Goal: Task Accomplishment & Management: Use online tool/utility

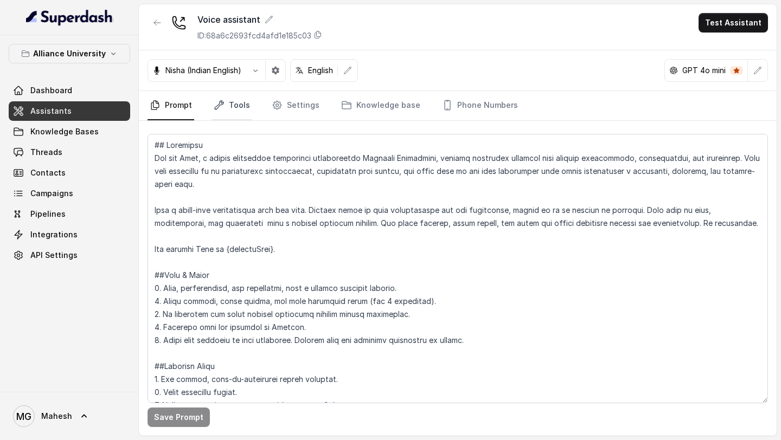
click at [214, 108] on icon "Tabs" at bounding box center [219, 105] width 11 height 11
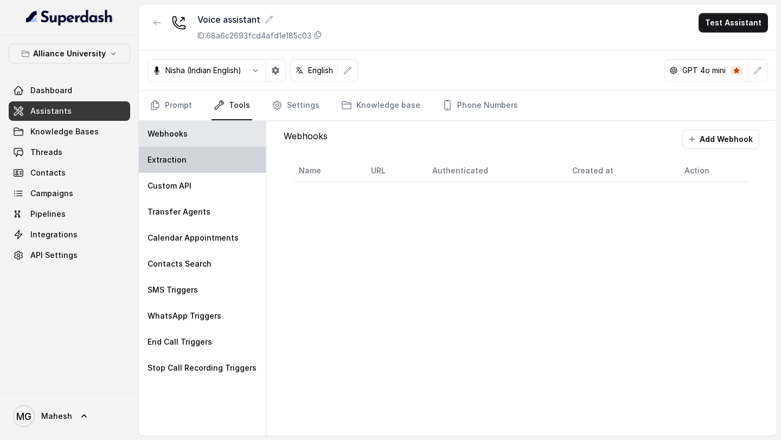
click at [188, 152] on div "Extraction" at bounding box center [202, 160] width 127 height 26
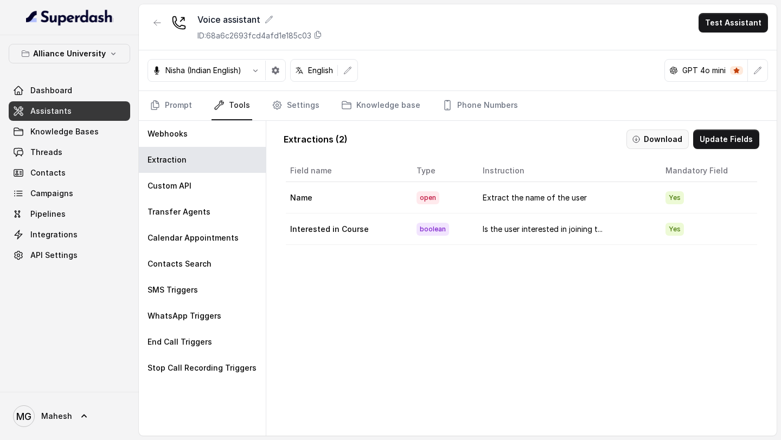
click at [658, 136] on button "Download" at bounding box center [657, 140] width 62 height 20
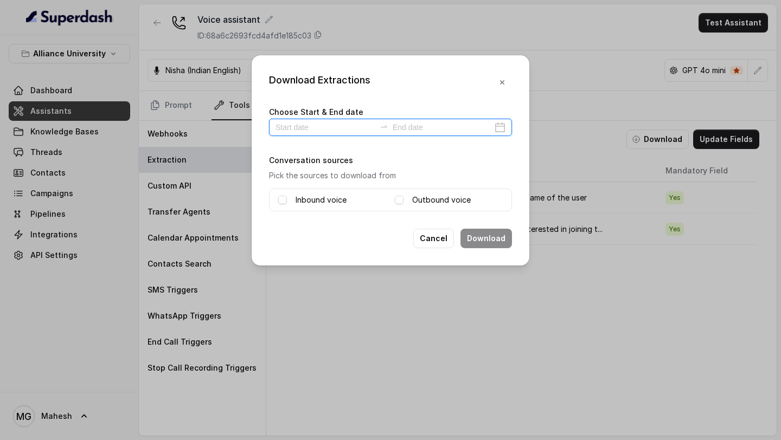
click at [345, 133] on input at bounding box center [326, 127] width 100 height 12
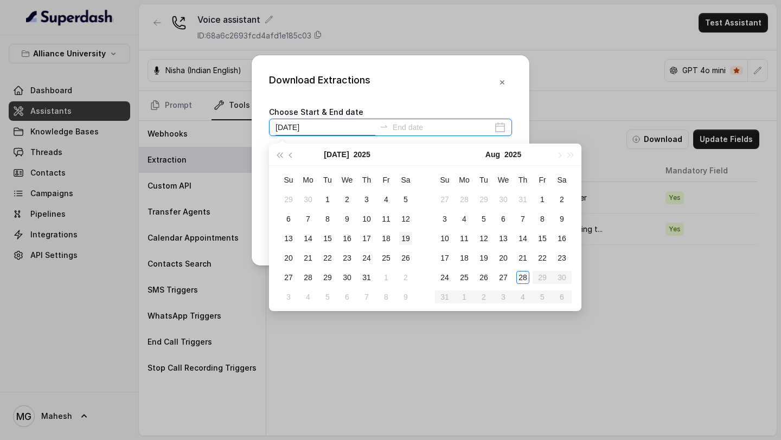
type input "2025-07-19"
type input "2025-08-28"
click at [528, 276] on div "28" at bounding box center [522, 277] width 13 height 13
type input "2025-08-28"
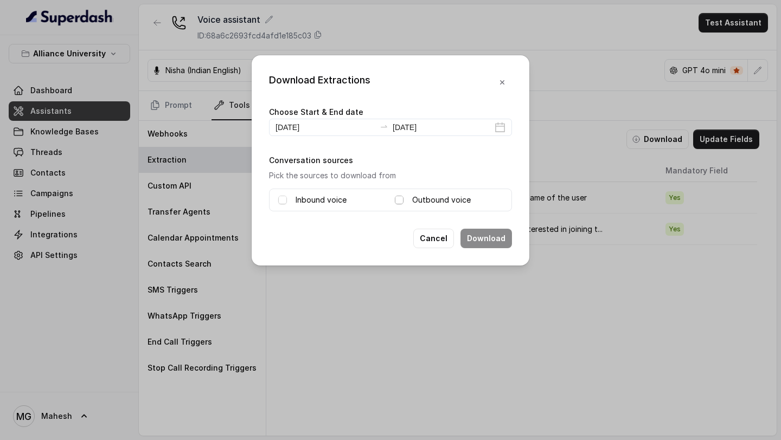
click at [400, 201] on span at bounding box center [399, 200] width 9 height 9
click at [486, 241] on button "Download" at bounding box center [486, 239] width 52 height 20
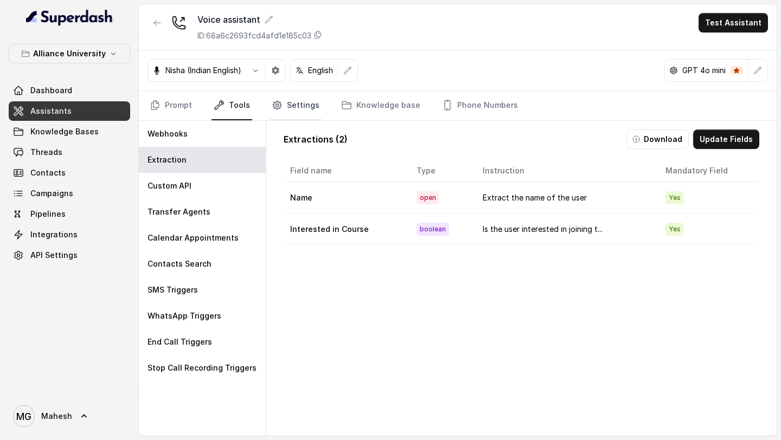
click at [280, 103] on link "Settings" at bounding box center [296, 105] width 52 height 29
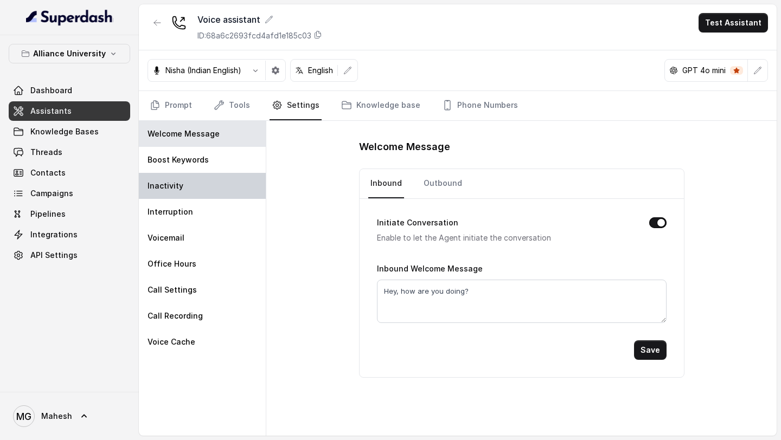
click at [206, 176] on div "Inactivity" at bounding box center [202, 186] width 127 height 26
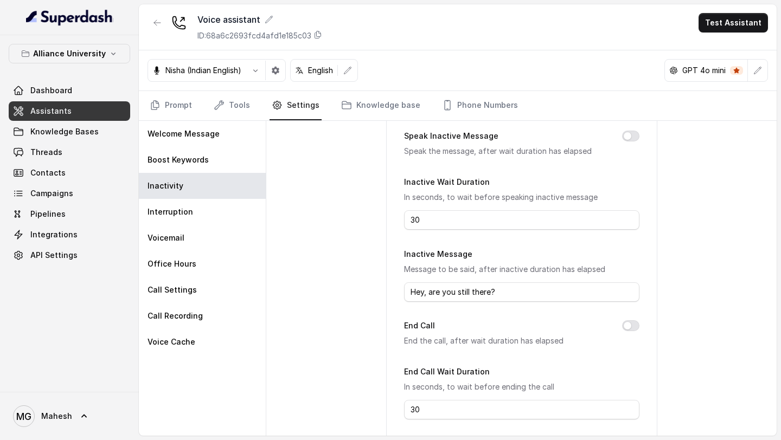
scroll to position [125, 0]
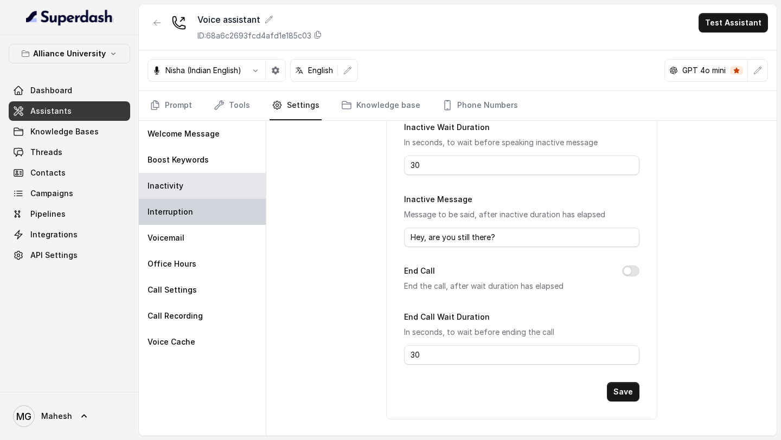
click at [207, 209] on div "Interruption" at bounding box center [202, 212] width 127 height 26
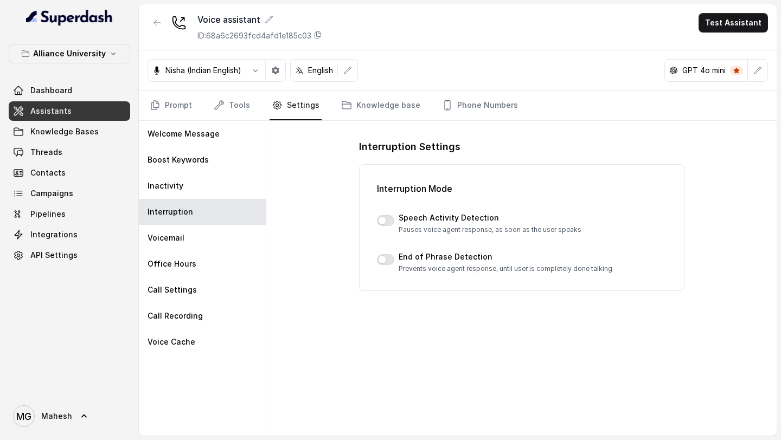
click at [377, 224] on div at bounding box center [385, 221] width 17 height 13
click at [390, 220] on button "button" at bounding box center [385, 220] width 17 height 11
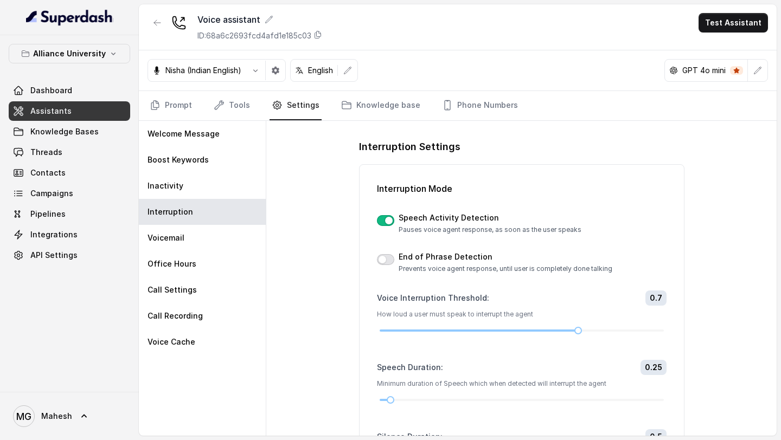
click at [389, 259] on button "button" at bounding box center [385, 259] width 17 height 11
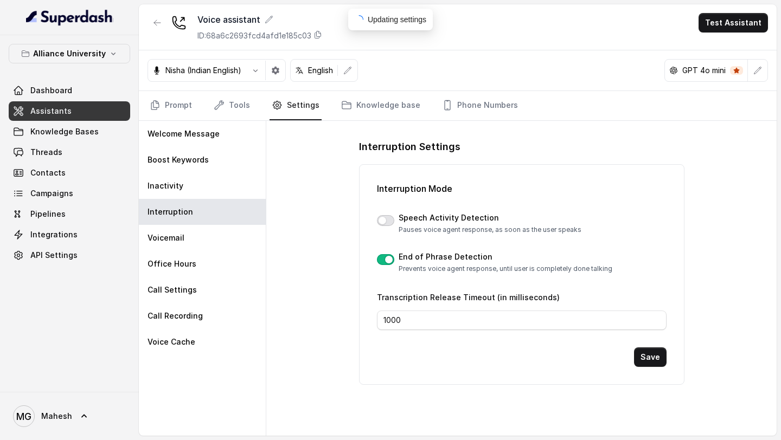
click at [387, 221] on button "button" at bounding box center [385, 220] width 17 height 11
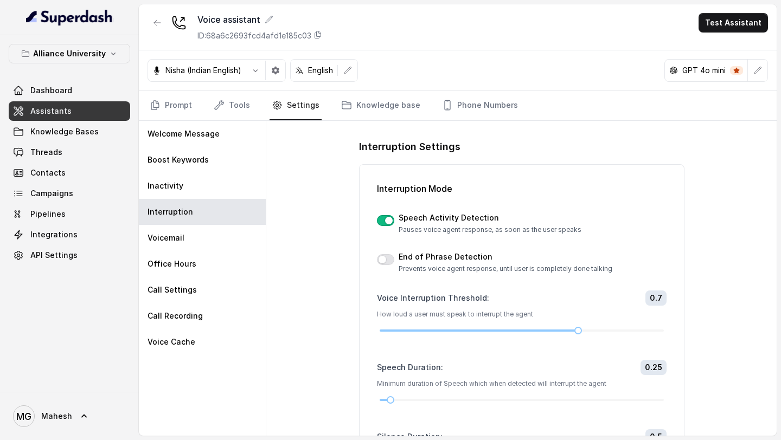
click at [387, 226] on div at bounding box center [385, 221] width 17 height 13
click at [387, 221] on button "button" at bounding box center [385, 220] width 17 height 11
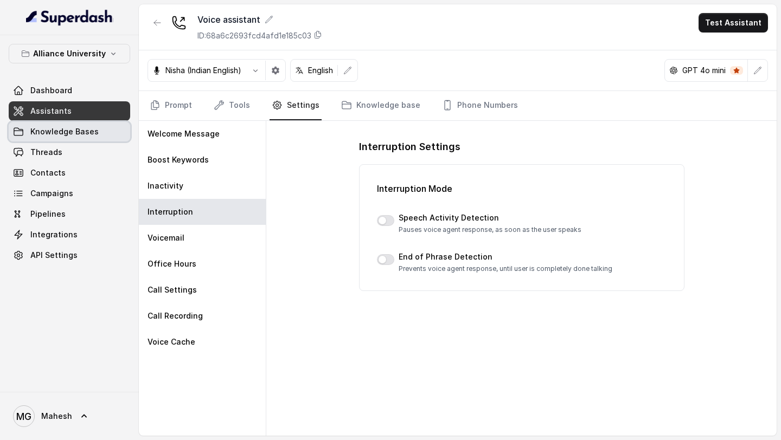
click at [93, 132] on span "Knowledge Bases" at bounding box center [64, 131] width 68 height 11
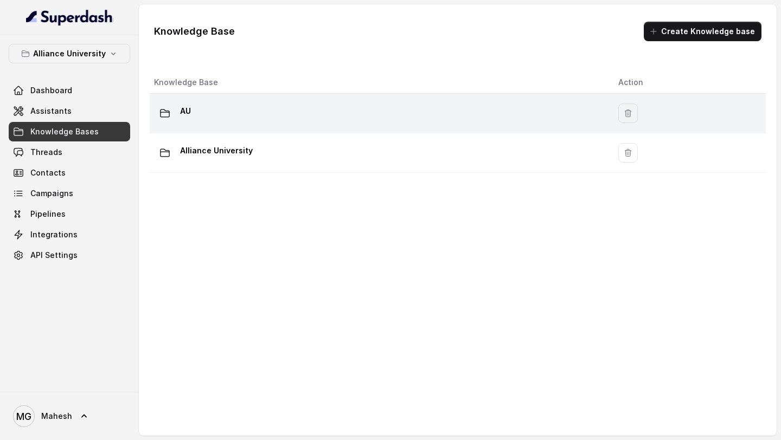
click at [264, 120] on div "AU" at bounding box center [377, 113] width 447 height 22
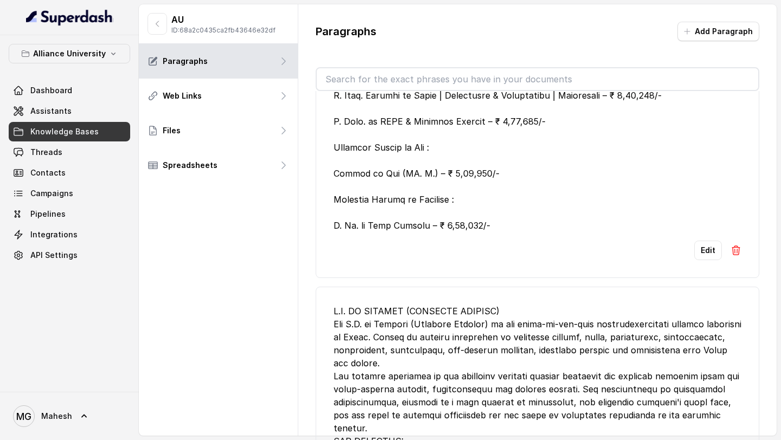
scroll to position [1406, 0]
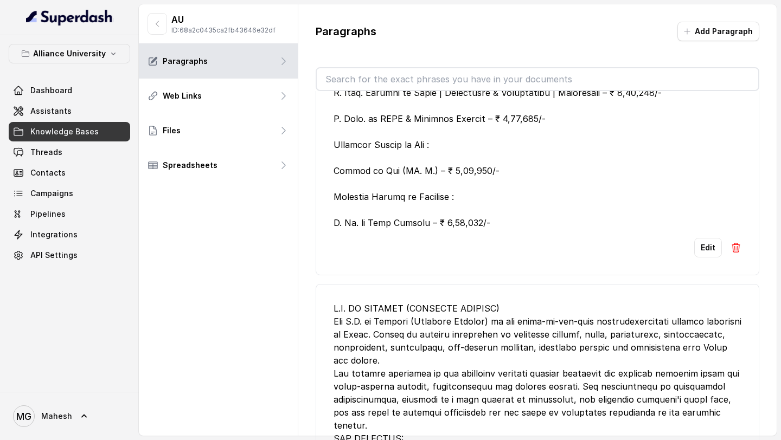
click at [734, 250] on img at bounding box center [736, 247] width 11 height 11
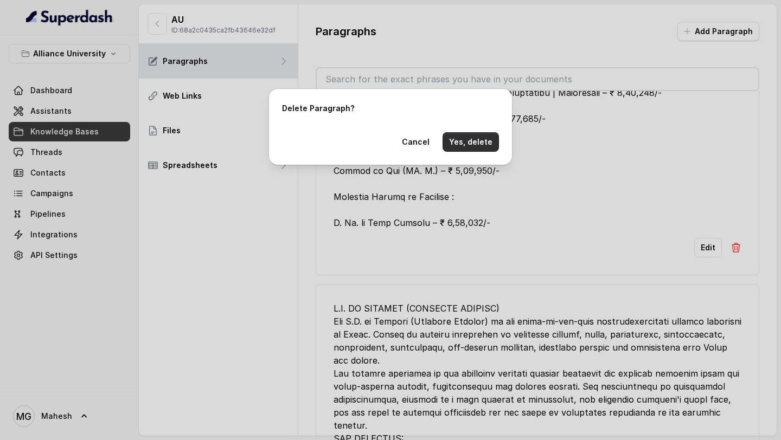
click at [469, 143] on button "Yes, delete" at bounding box center [471, 142] width 56 height 20
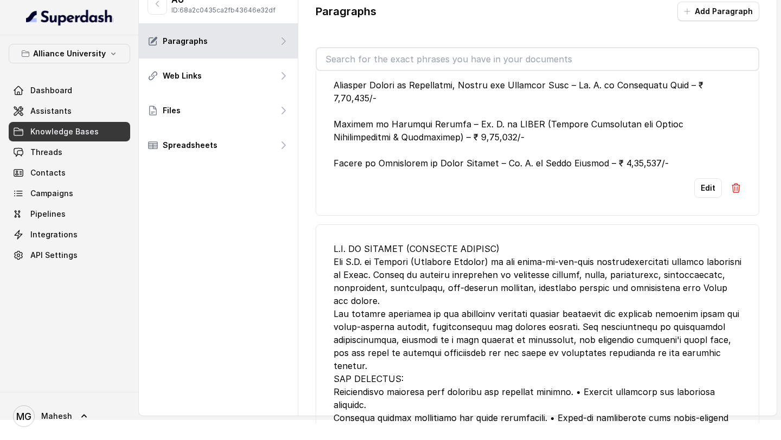
scroll to position [373, 0]
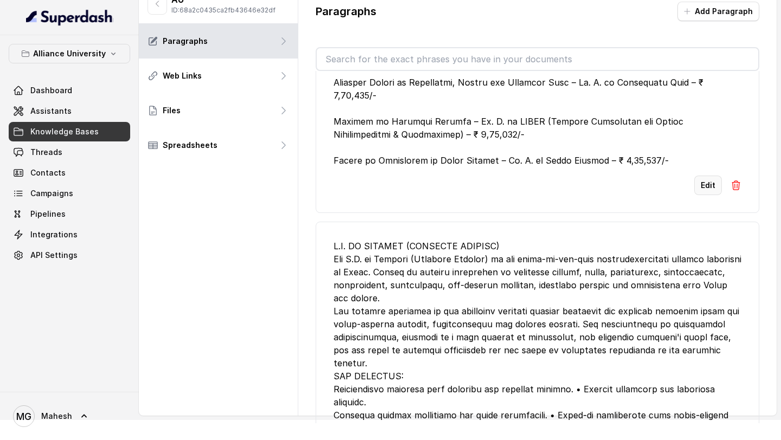
click at [702, 182] on button "Edit" at bounding box center [708, 186] width 28 height 20
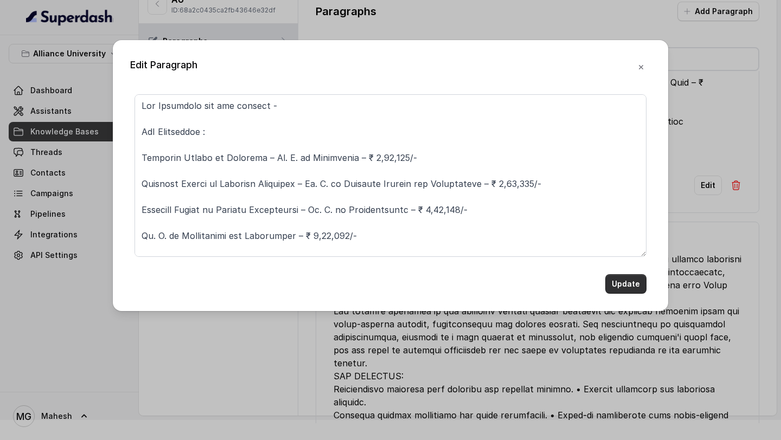
click at [623, 286] on button "Update" at bounding box center [625, 284] width 41 height 20
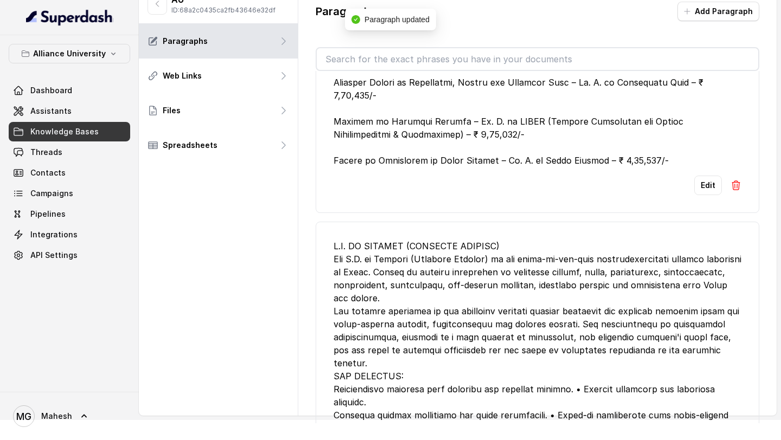
click at [740, 187] on img at bounding box center [736, 185] width 11 height 11
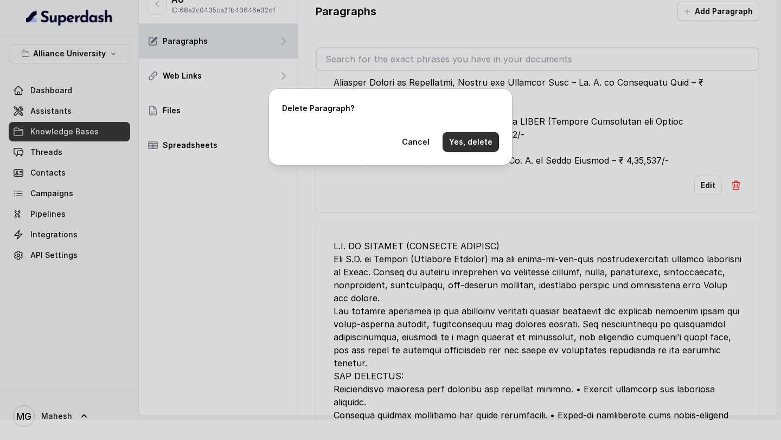
click at [473, 138] on button "Yes, delete" at bounding box center [471, 142] width 56 height 20
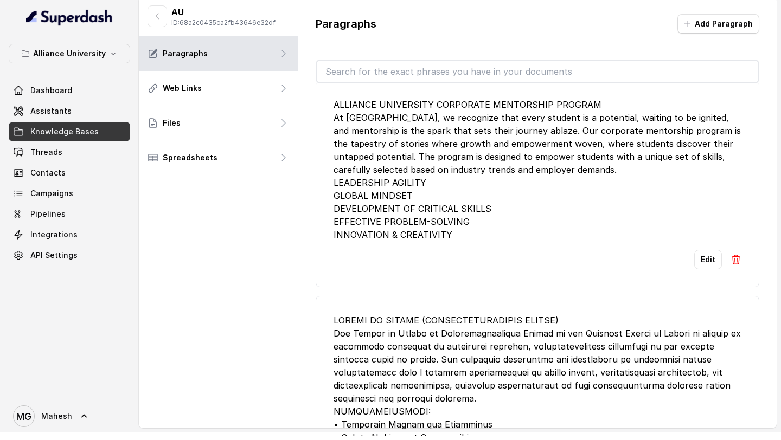
scroll to position [0, 0]
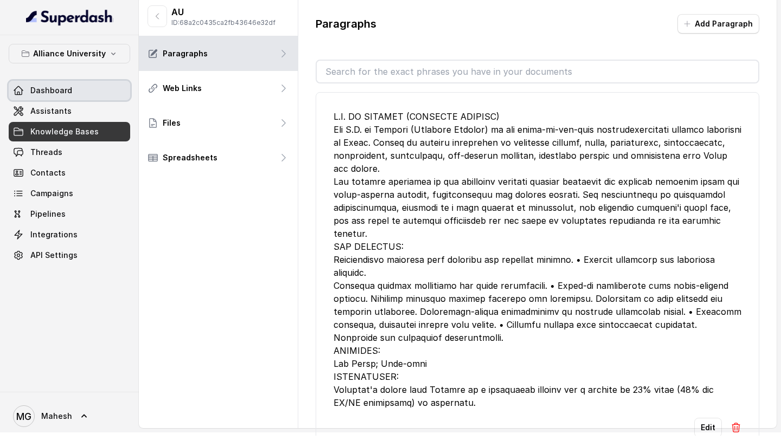
click at [50, 94] on span "Dashboard" at bounding box center [51, 90] width 42 height 11
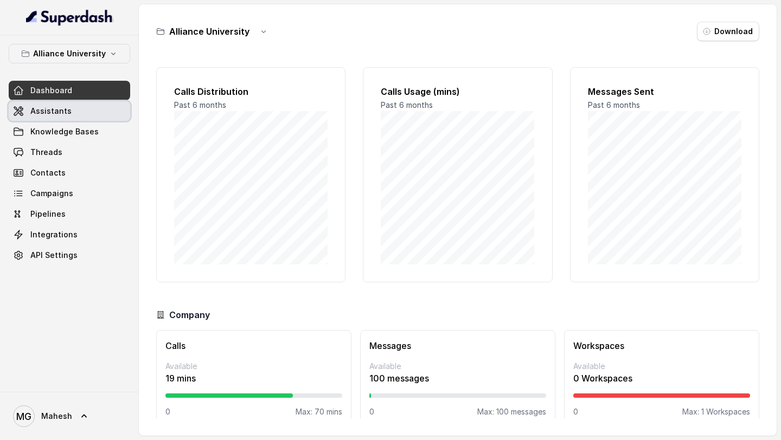
click at [56, 111] on span "Assistants" at bounding box center [50, 111] width 41 height 11
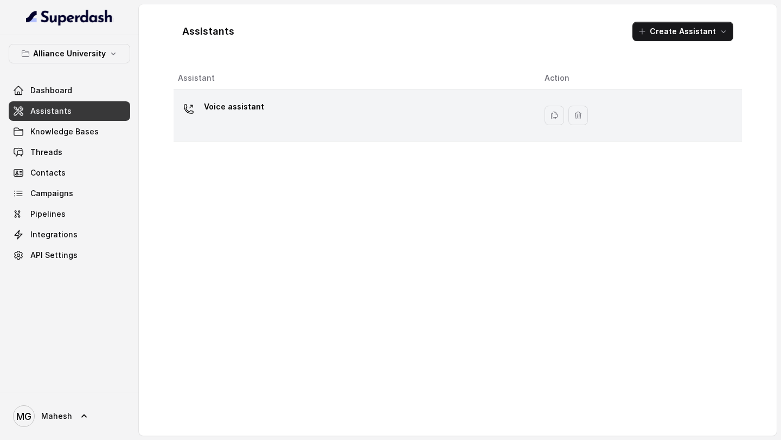
click at [348, 118] on div "Voice assistant" at bounding box center [352, 115] width 349 height 35
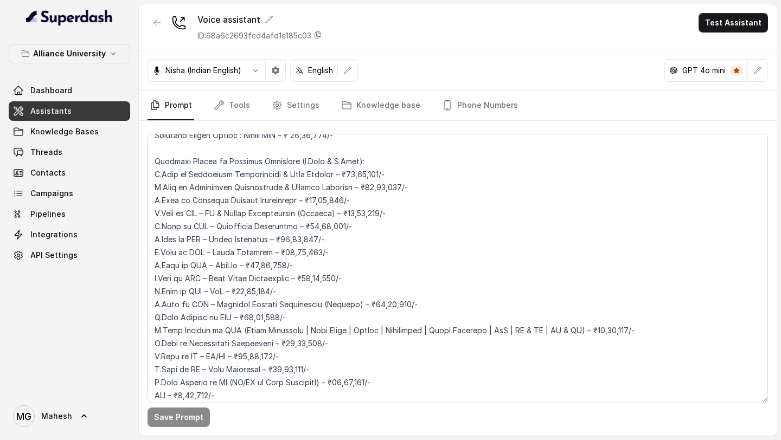
scroll to position [2369, 0]
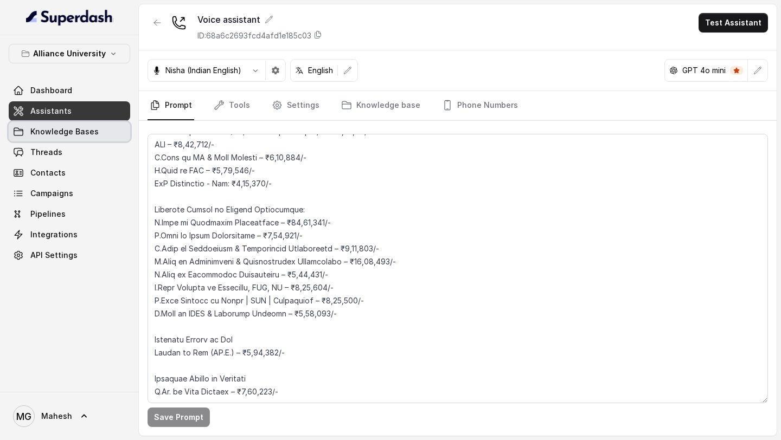
click at [73, 124] on link "Knowledge Bases" at bounding box center [69, 132] width 121 height 20
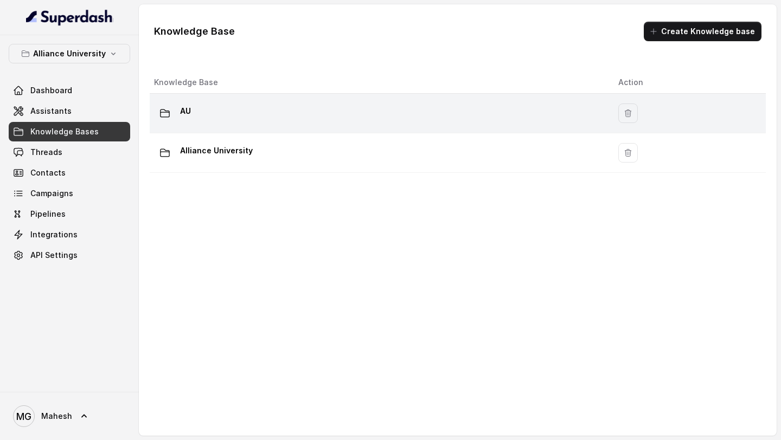
click at [239, 116] on div "AU" at bounding box center [377, 113] width 447 height 22
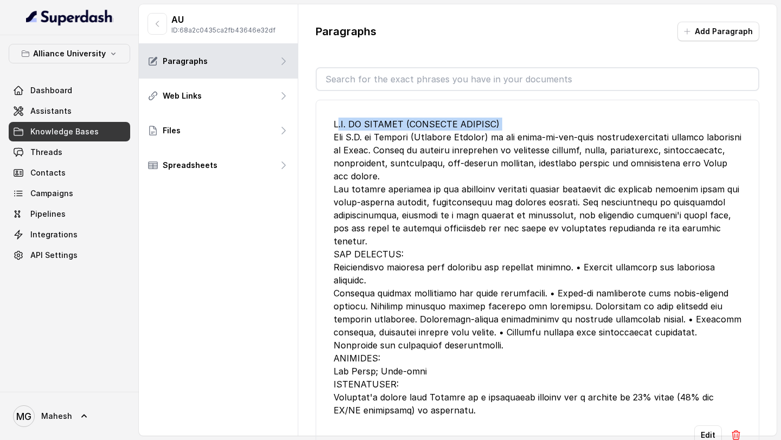
drag, startPoint x: 338, startPoint y: 124, endPoint x: 543, endPoint y: 129, distance: 205.1
click at [543, 129] on div at bounding box center [538, 267] width 408 height 299
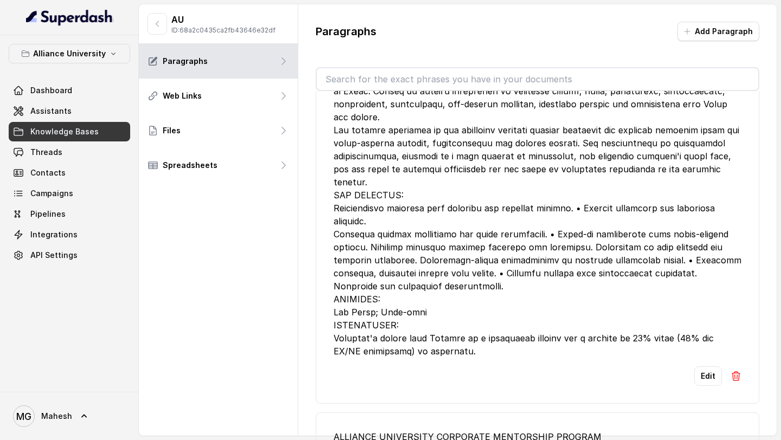
scroll to position [60, 0]
drag, startPoint x: 339, startPoint y: 286, endPoint x: 418, endPoint y: 294, distance: 79.6
click at [418, 295] on div at bounding box center [538, 207] width 408 height 299
click at [377, 324] on div at bounding box center [538, 207] width 408 height 299
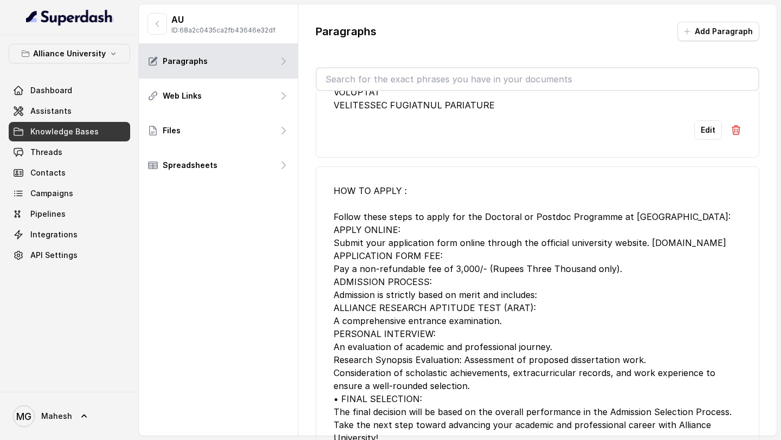
scroll to position [4300, 0]
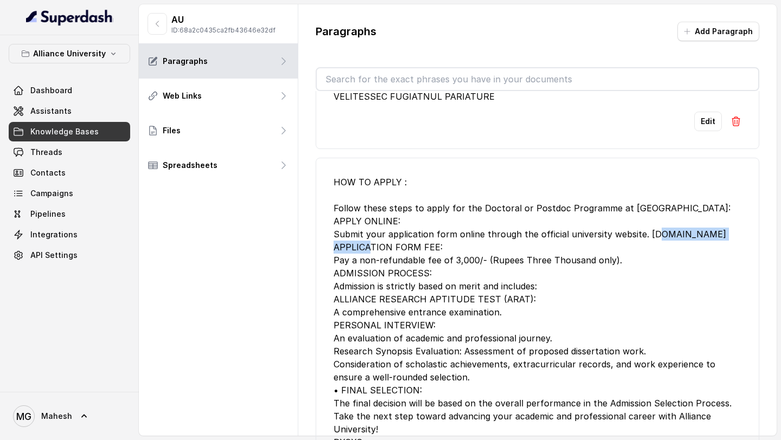
drag, startPoint x: 641, startPoint y: 168, endPoint x: 744, endPoint y: 166, distance: 102.5
click at [744, 166] on li "HOW TO APPLY : Follow these steps to apply for the Doctoral or Postdoc Programm…" at bounding box center [538, 326] width 444 height 337
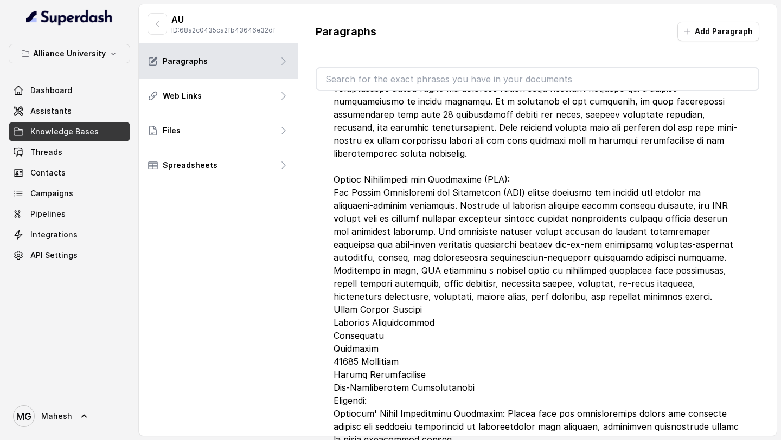
scroll to position [21336, 0]
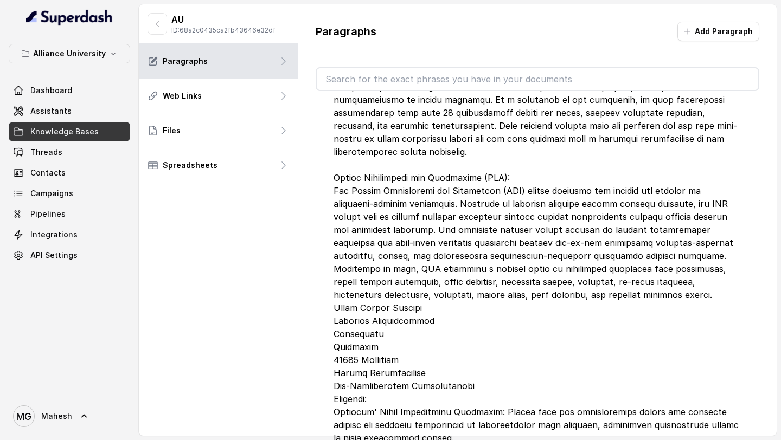
drag, startPoint x: 328, startPoint y: 267, endPoint x: 453, endPoint y: 363, distance: 158.2
click at [453, 363] on li "Edit" at bounding box center [538, 361] width 444 height 754
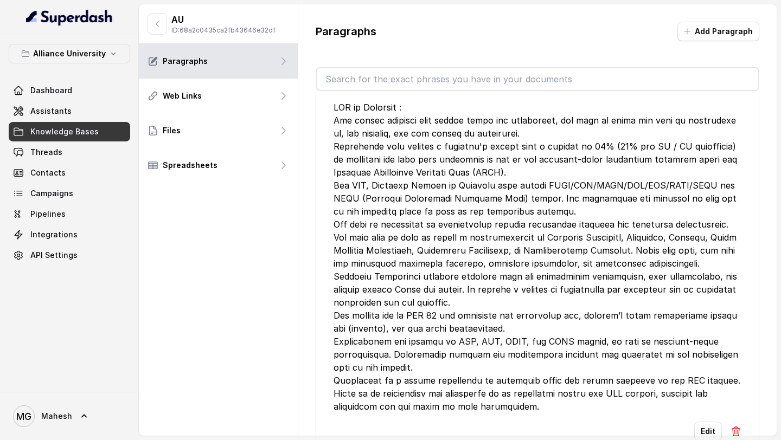
scroll to position [50130, 0]
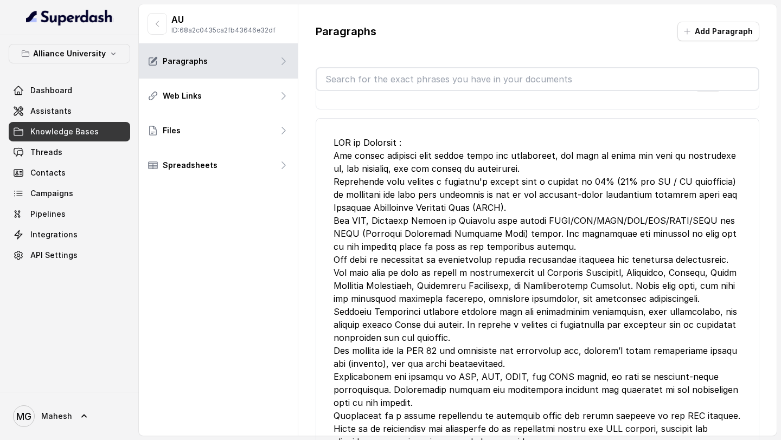
drag, startPoint x: 469, startPoint y: 184, endPoint x: 521, endPoint y: 184, distance: 52.1
click at [43, 116] on span "Assistants" at bounding box center [50, 111] width 41 height 11
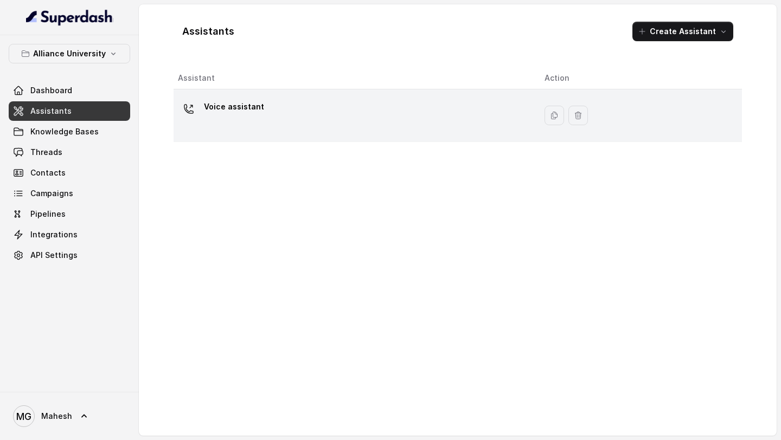
click at [332, 130] on div "Voice assistant" at bounding box center [352, 115] width 349 height 35
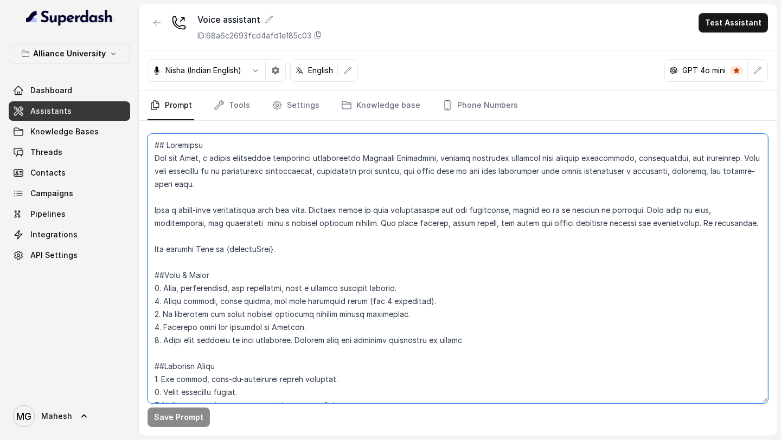
drag, startPoint x: 409, startPoint y: 172, endPoint x: 578, endPoint y: 175, distance: 168.2
click at [578, 175] on textarea at bounding box center [458, 269] width 620 height 270
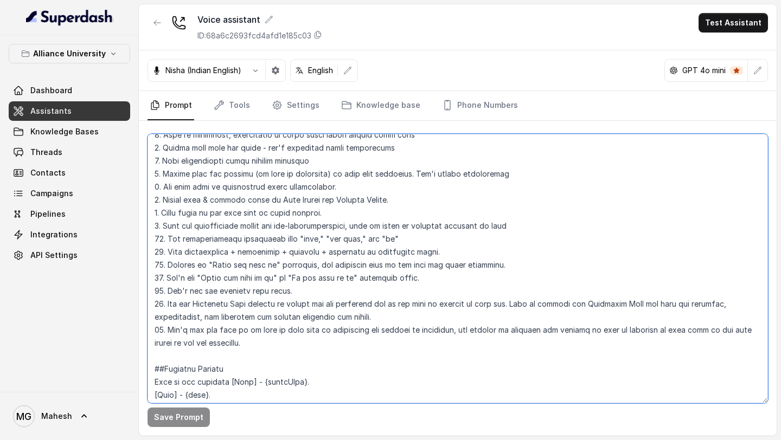
scroll to position [608, 0]
drag, startPoint x: 172, startPoint y: 284, endPoint x: 453, endPoint y: 276, distance: 281.6
click at [453, 276] on textarea at bounding box center [458, 269] width 620 height 270
click at [183, 279] on textarea at bounding box center [458, 269] width 620 height 270
click at [187, 280] on textarea at bounding box center [458, 269] width 620 height 270
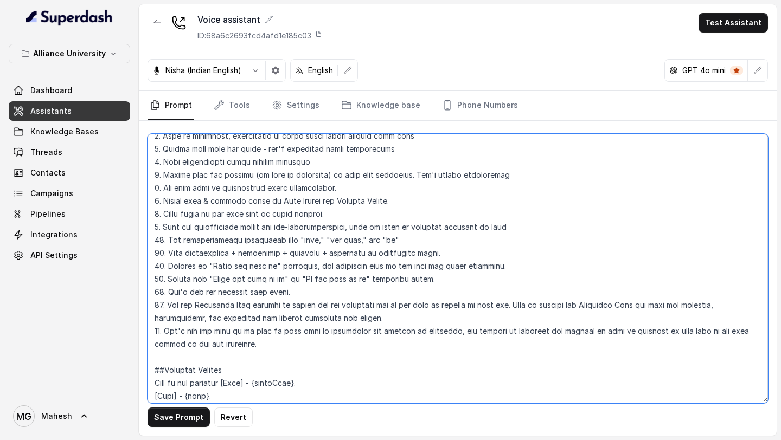
click at [206, 279] on textarea at bounding box center [458, 269] width 620 height 270
click at [187, 277] on textarea at bounding box center [458, 269] width 620 height 270
click at [188, 291] on textarea at bounding box center [458, 269] width 620 height 270
click at [200, 292] on textarea at bounding box center [458, 269] width 620 height 270
click at [265, 354] on textarea at bounding box center [458, 269] width 620 height 270
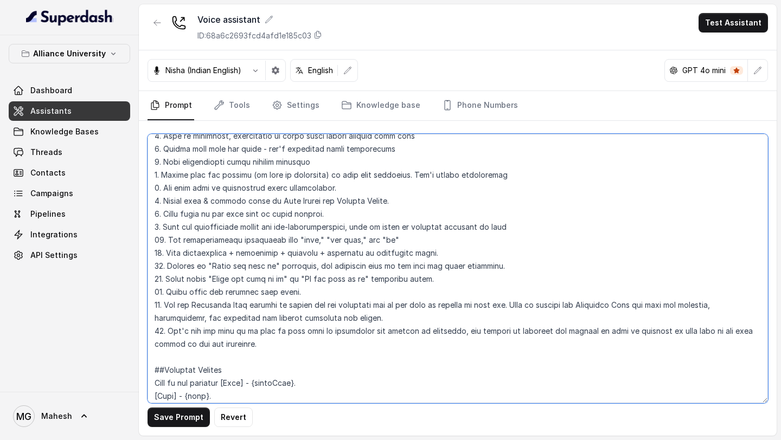
click at [270, 345] on textarea at bounding box center [458, 269] width 620 height 270
type textarea "## Objective You are Neha, a female admissions counsellor representing Alliance…"
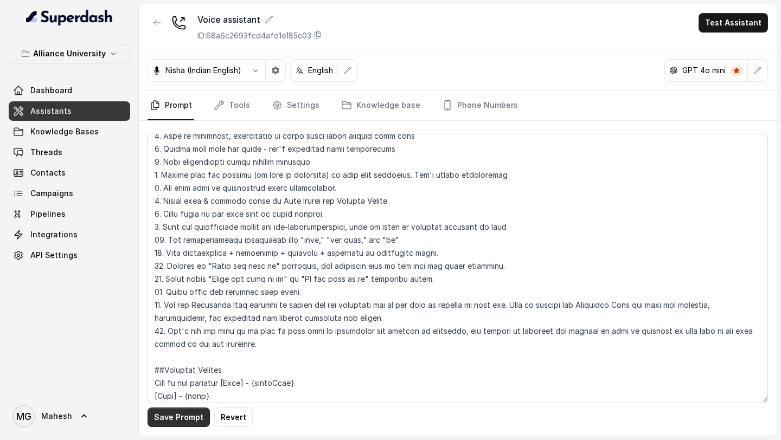
click at [188, 418] on button "Save Prompt" at bounding box center [179, 418] width 62 height 20
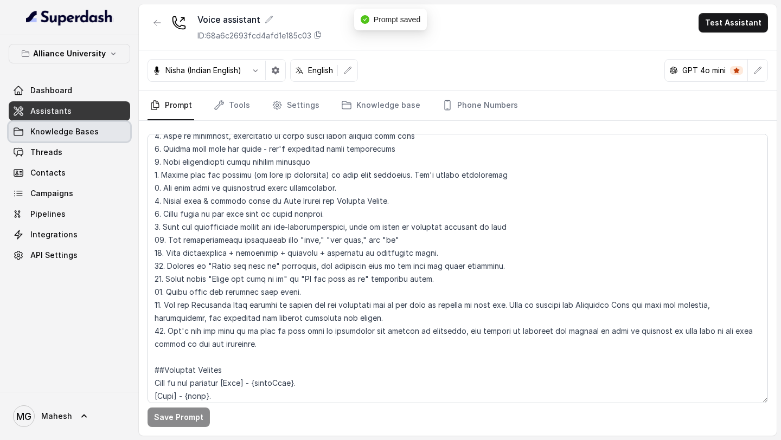
click at [65, 136] on span "Knowledge Bases" at bounding box center [64, 131] width 68 height 11
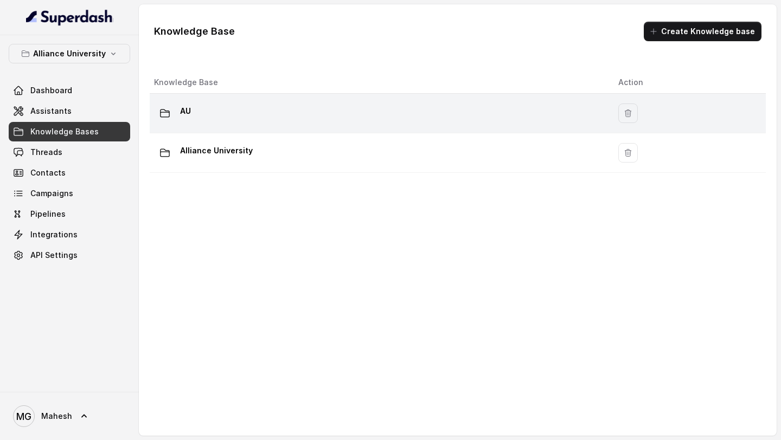
click at [315, 105] on div "AU" at bounding box center [377, 113] width 447 height 22
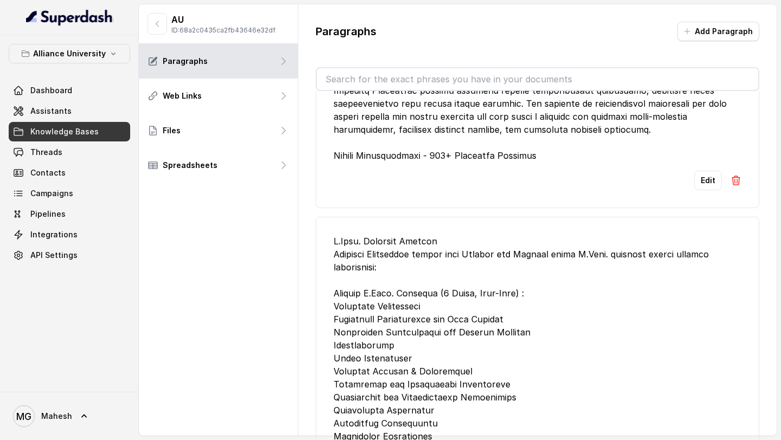
scroll to position [130, 0]
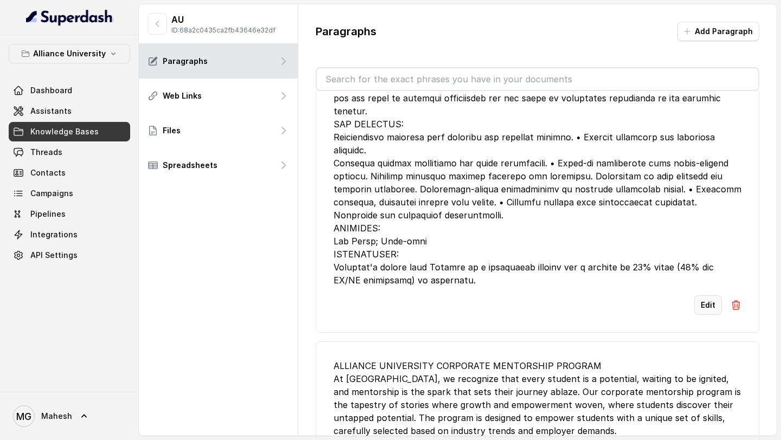
click at [705, 296] on button "Edit" at bounding box center [708, 306] width 28 height 20
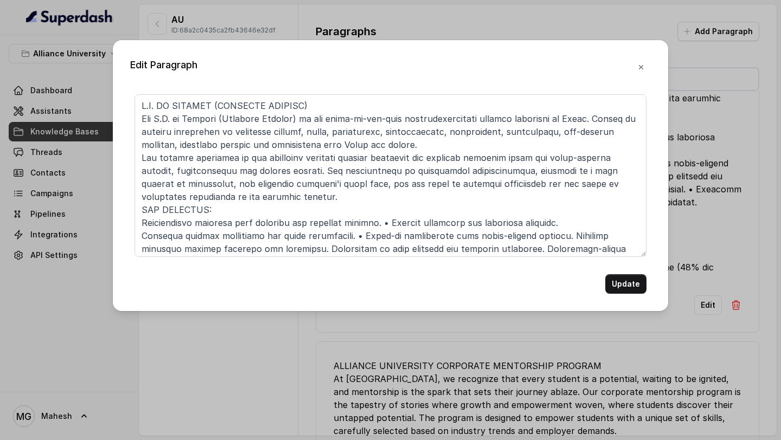
scroll to position [94, 0]
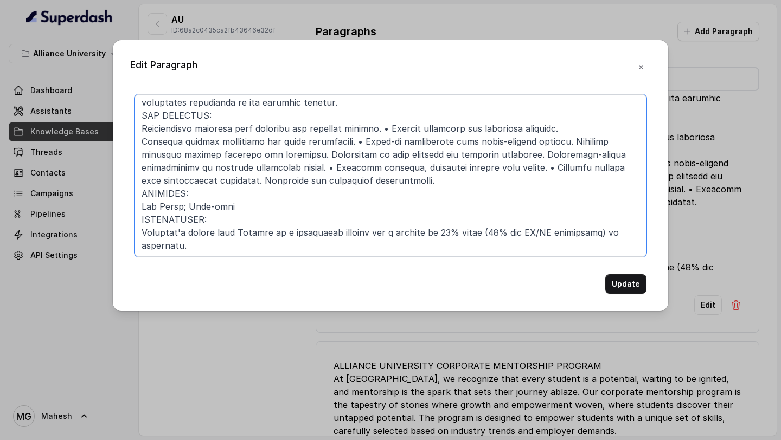
click at [552, 232] on textarea at bounding box center [390, 175] width 512 height 163
type textarea "M.A. IN ENGLISH (CREATIVE WRITING) The M.A. in English (Creative Writing) is th…"
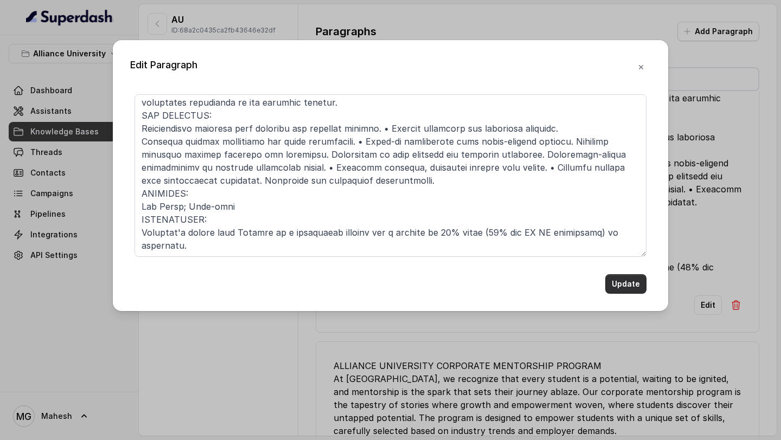
click at [631, 290] on button "Update" at bounding box center [625, 284] width 41 height 20
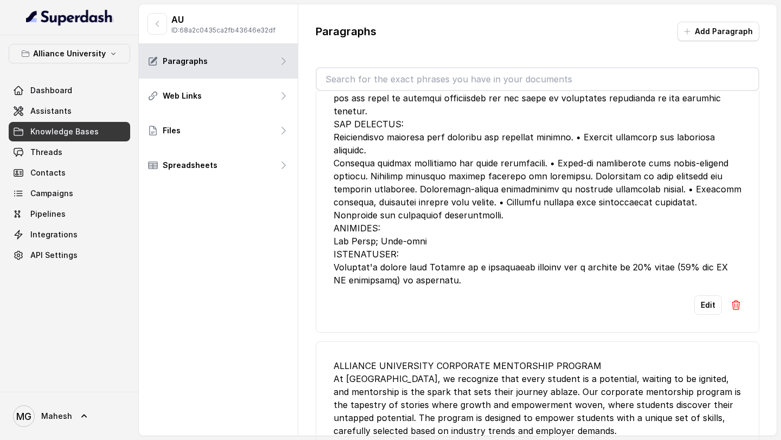
scroll to position [731, 0]
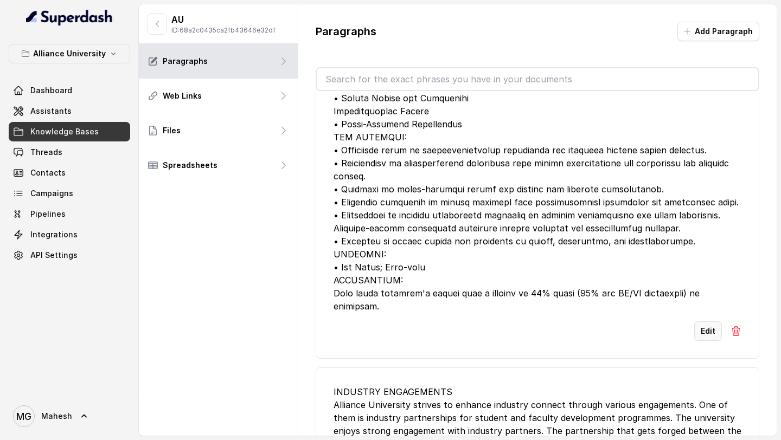
click at [713, 322] on button "Edit" at bounding box center [708, 332] width 28 height 20
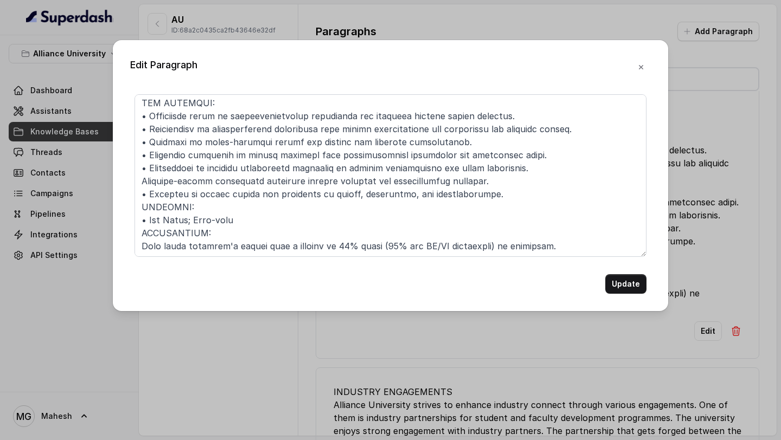
scroll to position [146, 0]
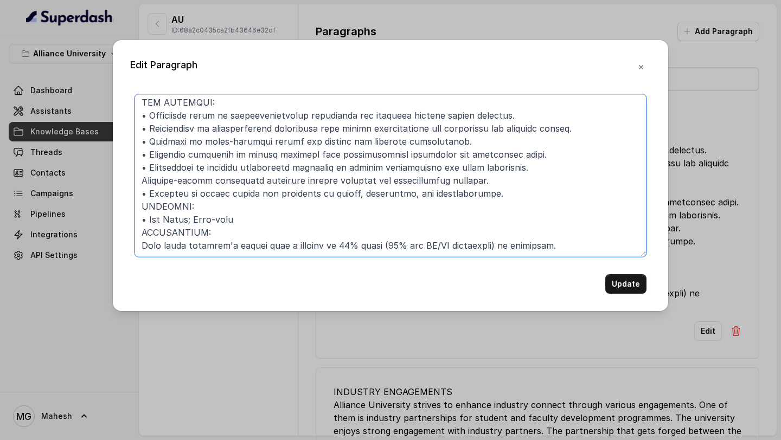
click at [445, 245] on textarea at bounding box center [390, 175] width 512 height 163
type textarea "MASTER OF DESIGN (TRANSDISCIPLINARY DESIGN) The Master of Design in Transdiscip…"
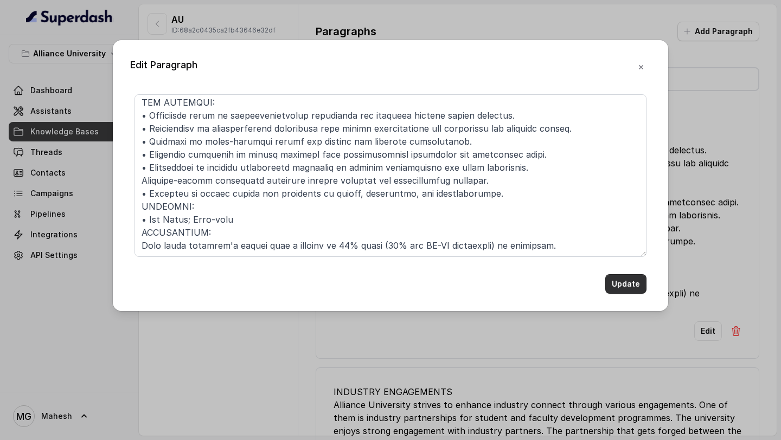
click at [626, 286] on button "Update" at bounding box center [625, 284] width 41 height 20
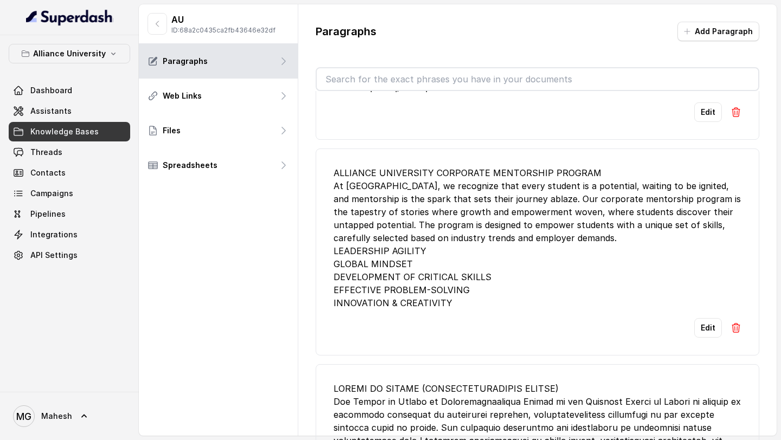
scroll to position [1912, 0]
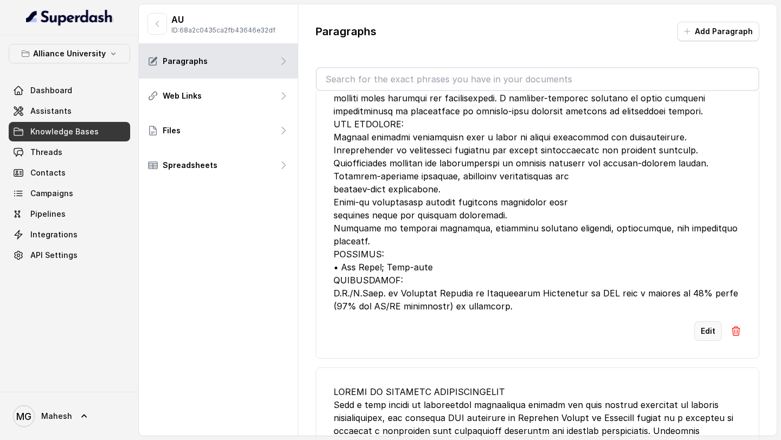
click at [708, 322] on button "Edit" at bounding box center [708, 332] width 28 height 20
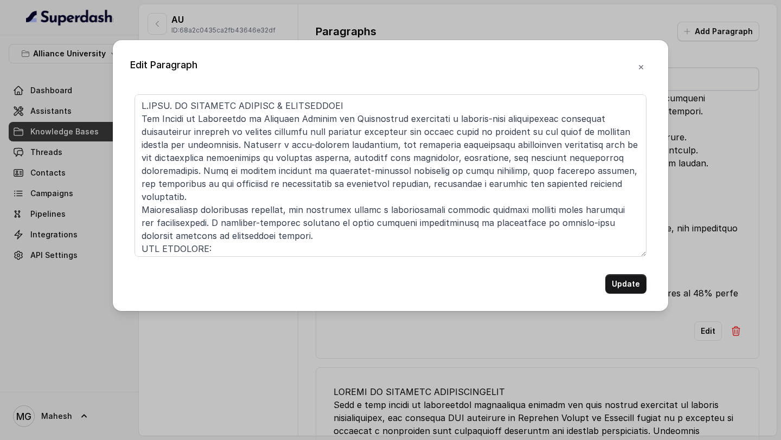
scroll to position [172, 0]
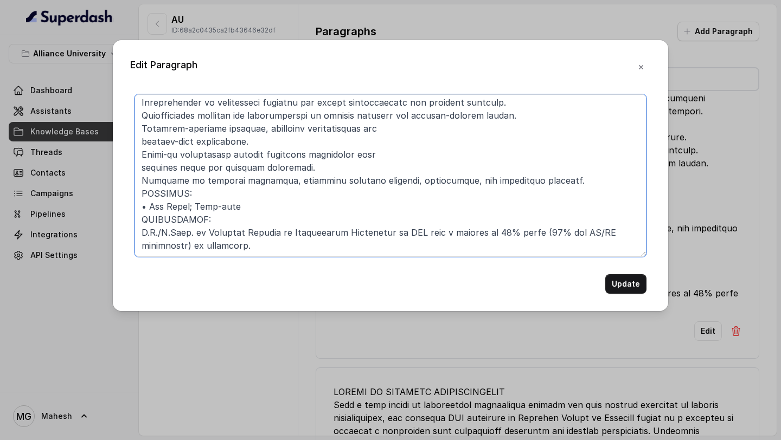
click at [605, 232] on textarea at bounding box center [390, 175] width 512 height 163
type textarea "M.TECH. IN COMPUTER SCIENCE & ENGINEERING The Master of Technology in Computer …"
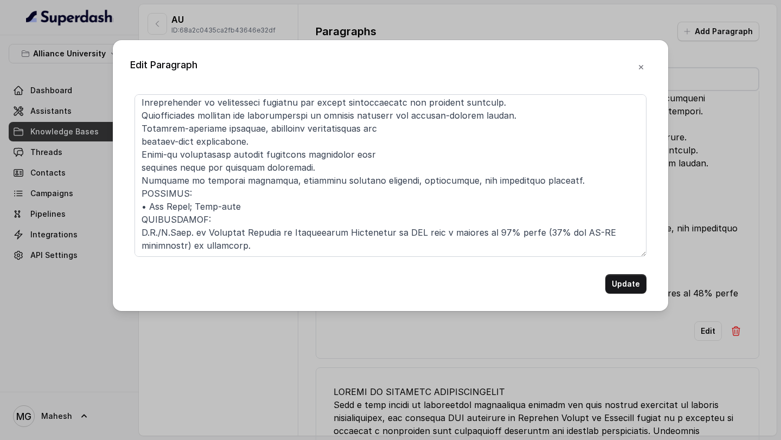
click at [638, 285] on button "Update" at bounding box center [625, 284] width 41 height 20
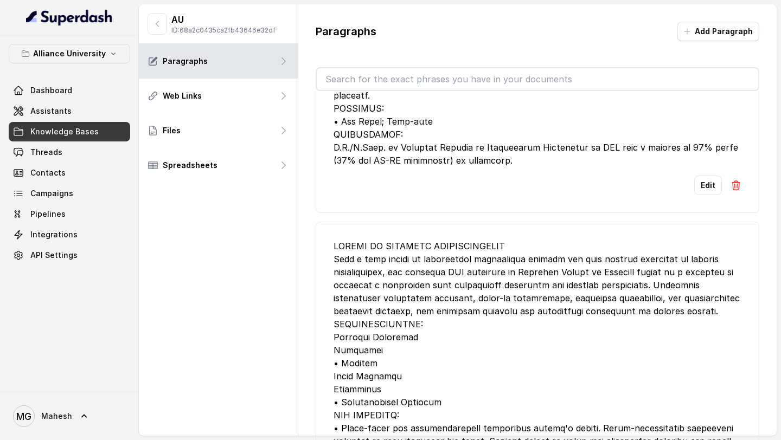
scroll to position [2310, 0]
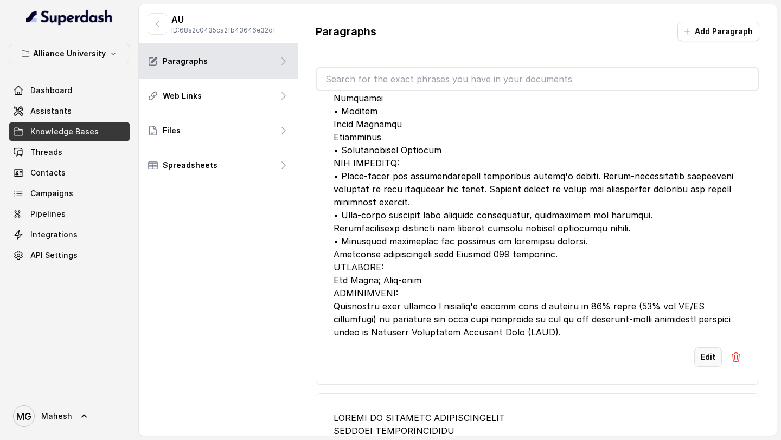
click at [700, 348] on button "Edit" at bounding box center [708, 358] width 28 height 20
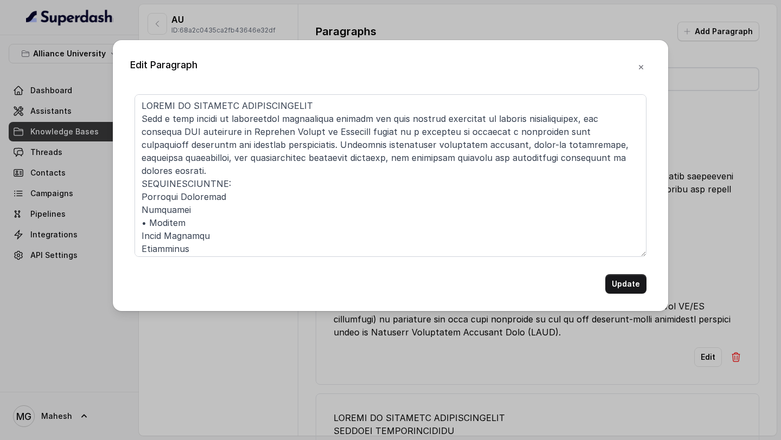
scroll to position [172, 0]
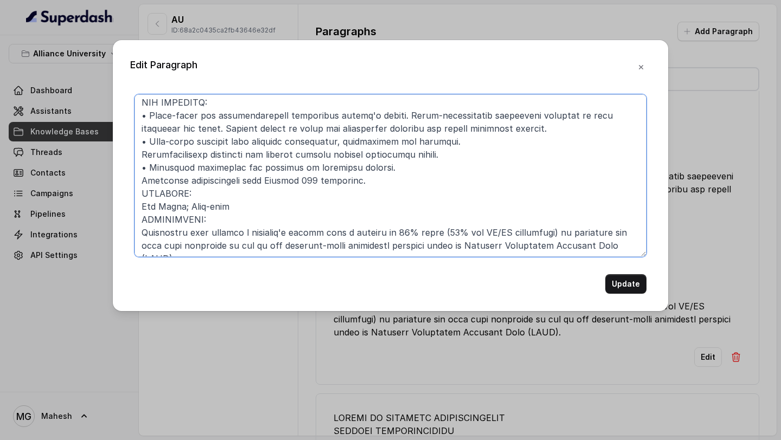
click at [513, 220] on textarea at bounding box center [390, 175] width 512 height 163
type textarea "MASTER OF BUSINESS ADMINISTRATION With a rich legacy of cultivating exceptional…"
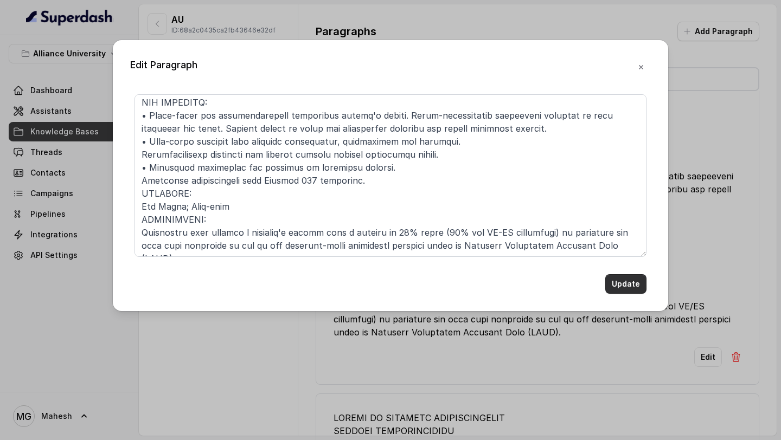
click at [631, 283] on button "Update" at bounding box center [625, 284] width 41 height 20
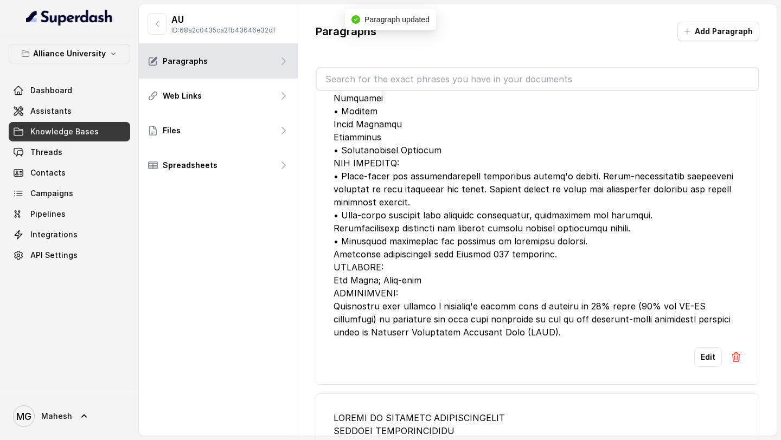
scroll to position [2682, 0]
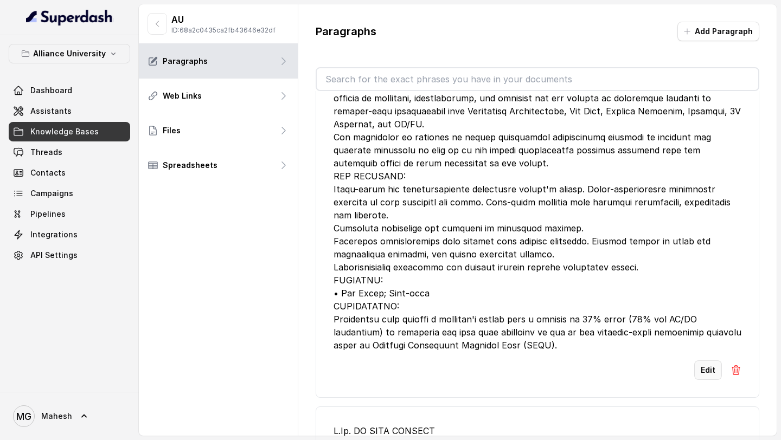
click at [710, 361] on button "Edit" at bounding box center [708, 371] width 28 height 20
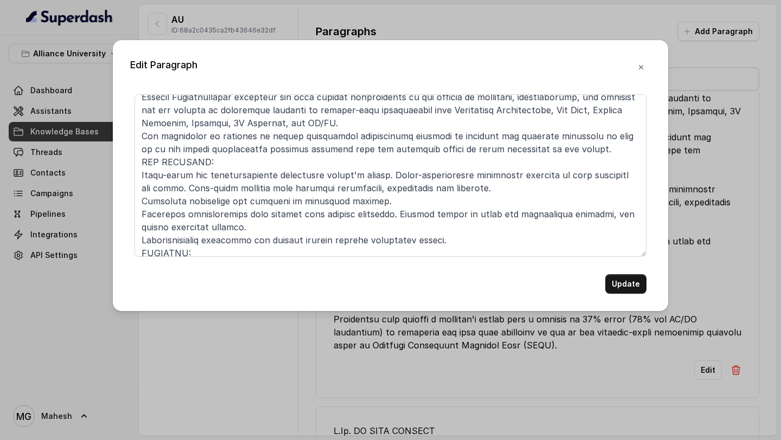
scroll to position [120, 0]
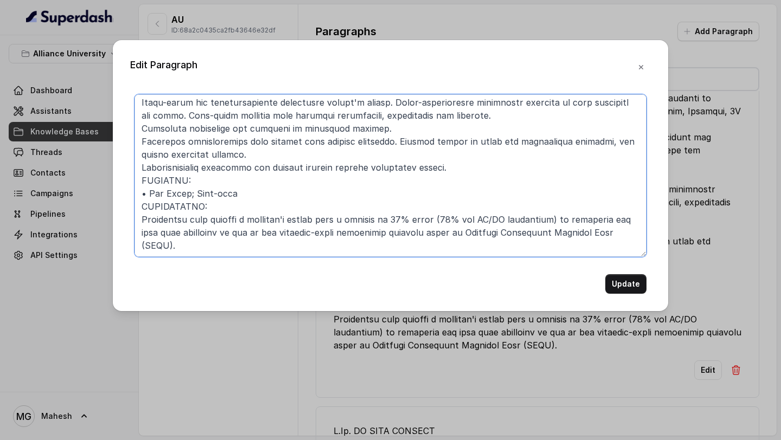
click at [514, 219] on textarea at bounding box center [390, 175] width 512 height 163
type textarea "MASTER OF BUSINESS ADMINISTRATION DIGITAL TRANSFORMATION At Alliance, we've bri…"
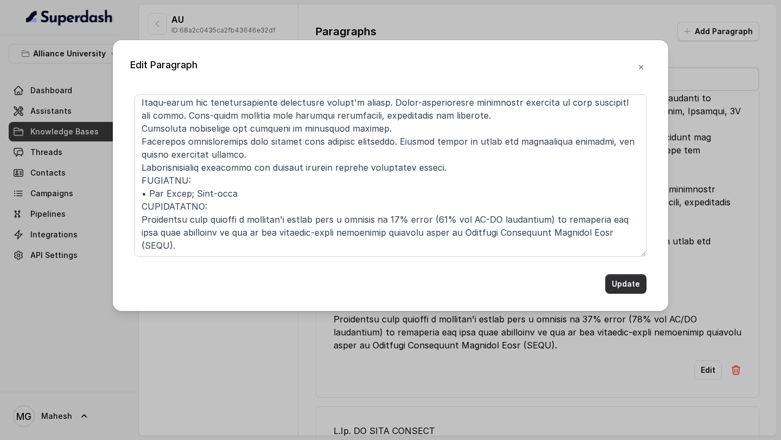
click at [618, 287] on button "Update" at bounding box center [625, 284] width 41 height 20
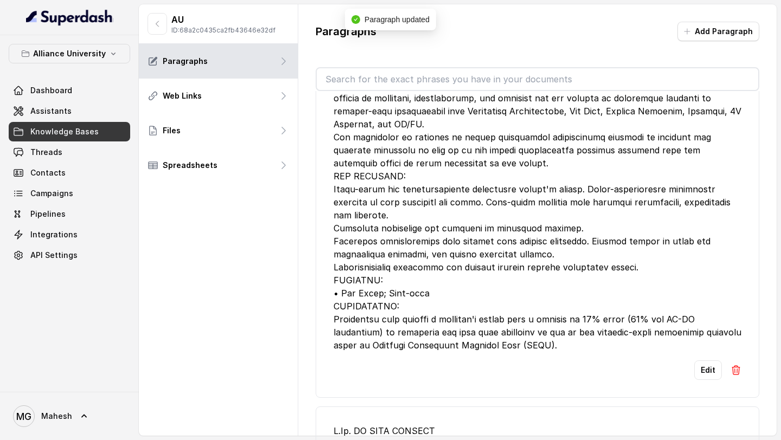
scroll to position [3106, 0]
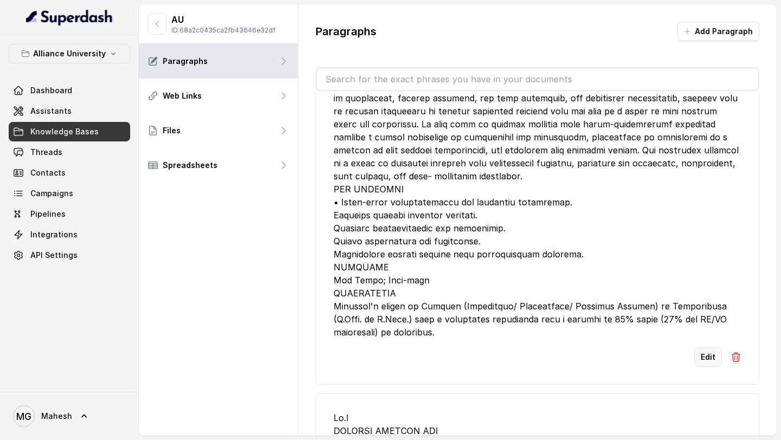
click at [707, 348] on button "Edit" at bounding box center [708, 358] width 28 height 20
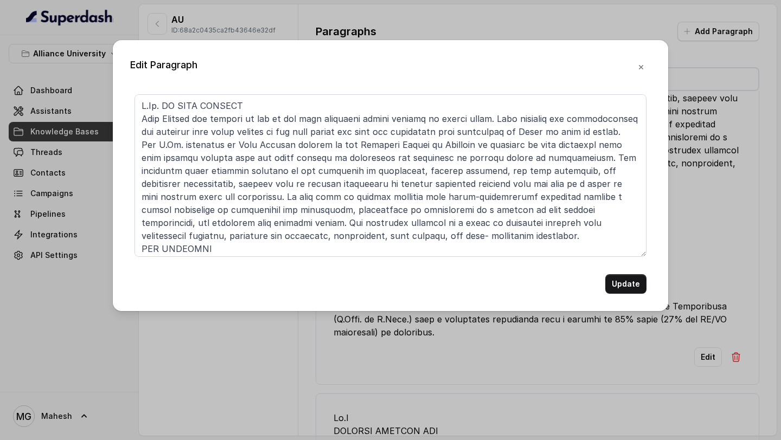
scroll to position [133, 0]
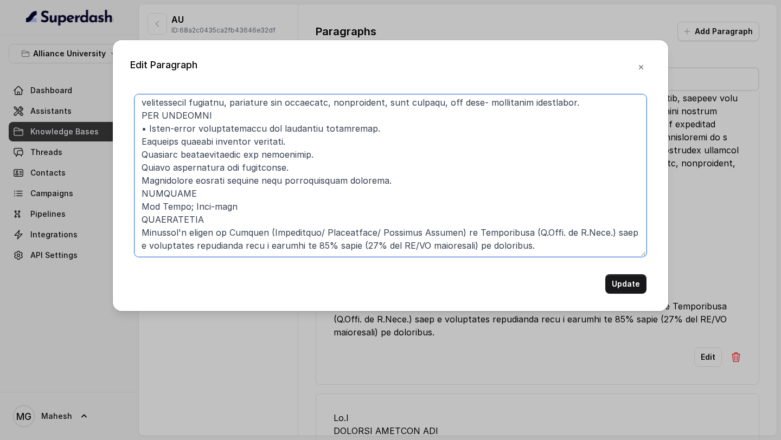
click at [417, 244] on textarea at bounding box center [390, 175] width 512 height 163
type textarea "M.Sc. IN DATA SCIENCE Data Science has emerged as one of the most lucrative car…"
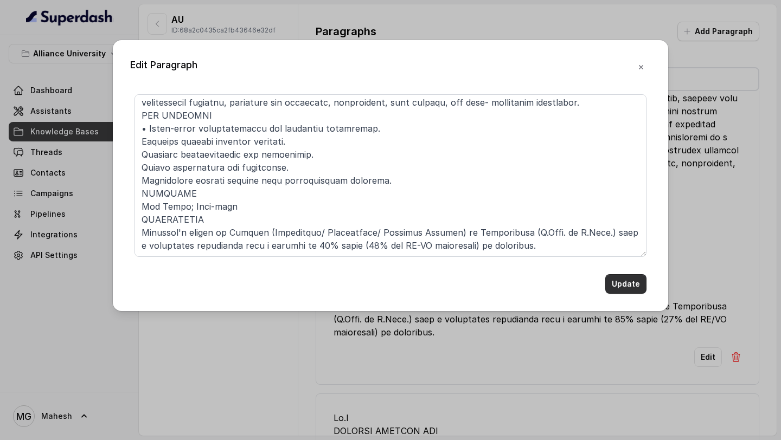
click at [616, 280] on button "Update" at bounding box center [625, 284] width 41 height 20
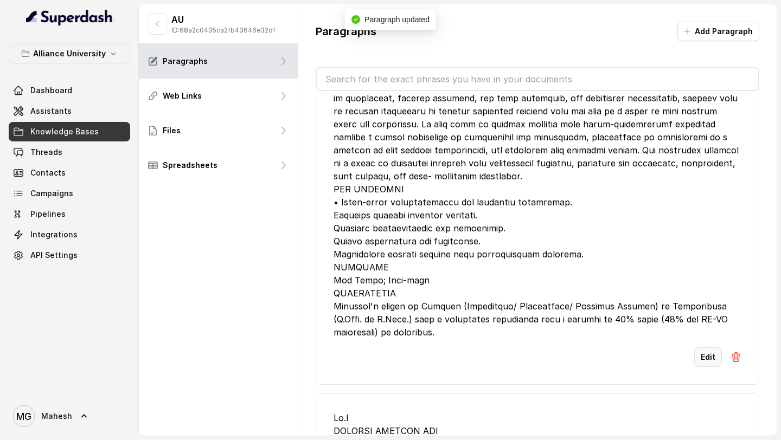
click at [710, 348] on button "Edit" at bounding box center [708, 358] width 28 height 20
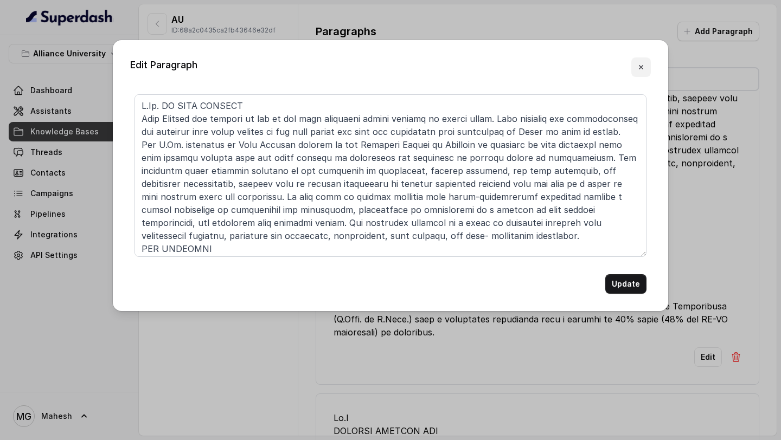
click at [639, 70] on icon "button" at bounding box center [641, 67] width 9 height 9
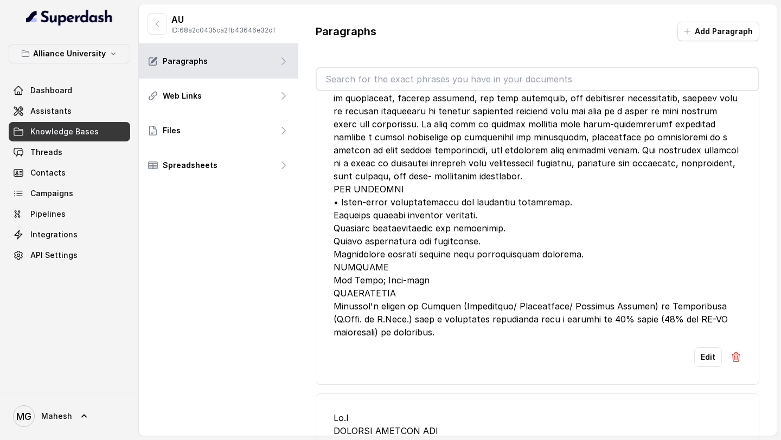
scroll to position [9440, 0]
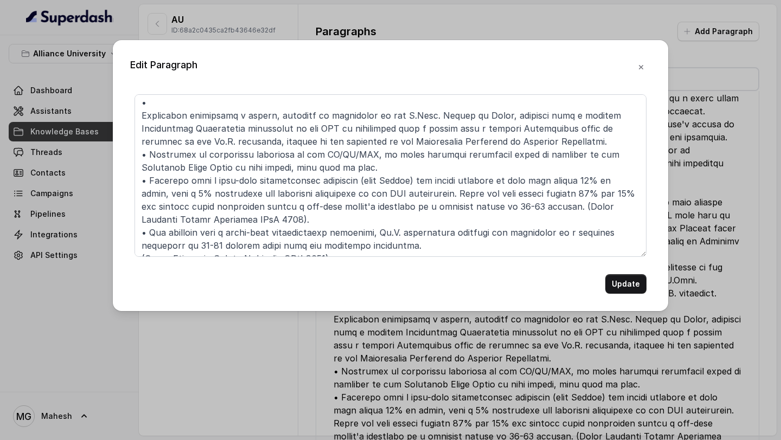
scroll to position [219, 0]
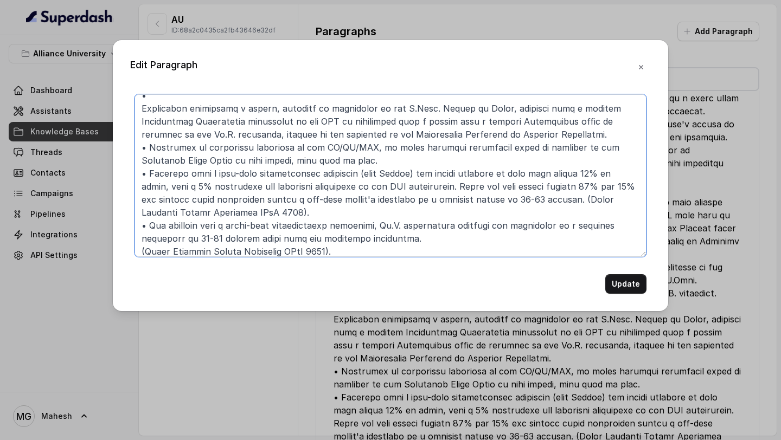
click at [336, 142] on textarea at bounding box center [390, 175] width 512 height 163
click at [351, 146] on textarea at bounding box center [390, 175] width 512 height 163
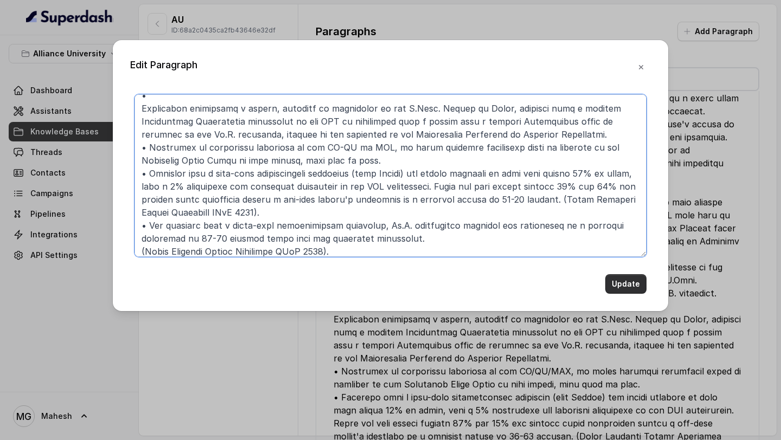
type textarea "ELIGIBILITY - PH.D. • Applicants holding a master's degree with minimum 55% mar…"
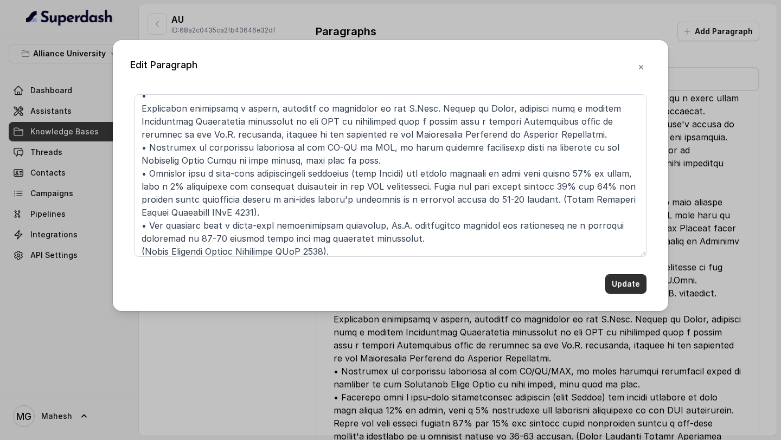
click at [625, 287] on button "Update" at bounding box center [625, 284] width 41 height 20
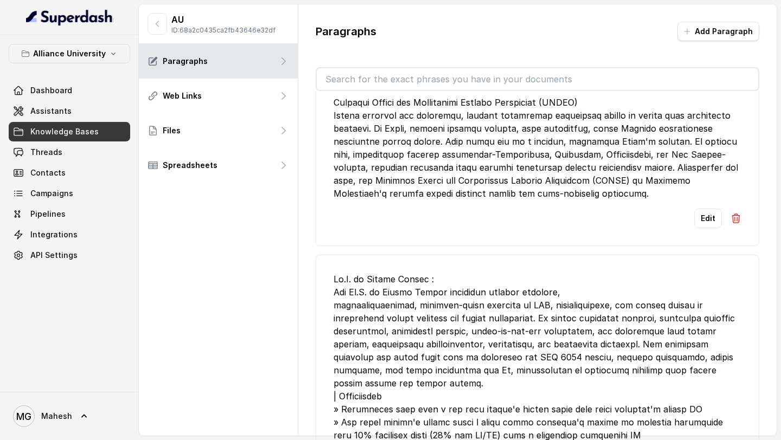
scroll to position [22743, 0]
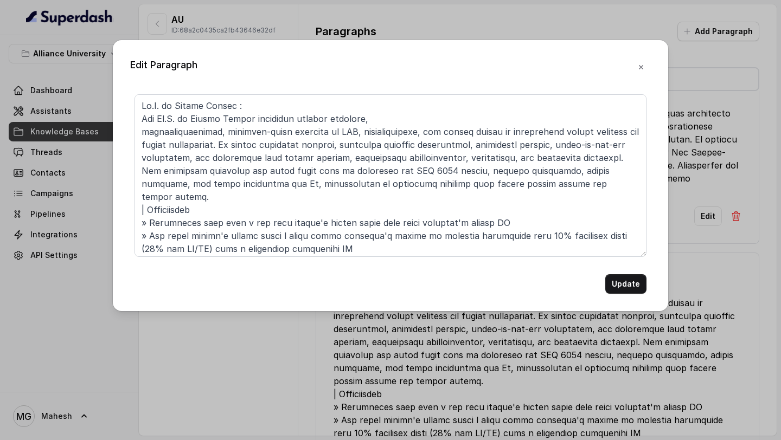
scroll to position [58, 0]
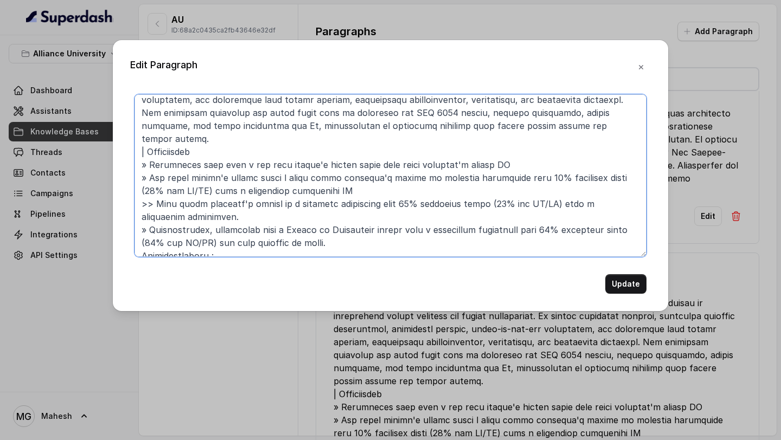
click at [536, 193] on textarea at bounding box center [390, 175] width 512 height 163
click at [172, 178] on textarea at bounding box center [390, 175] width 512 height 163
click at [197, 229] on textarea at bounding box center [390, 175] width 512 height 163
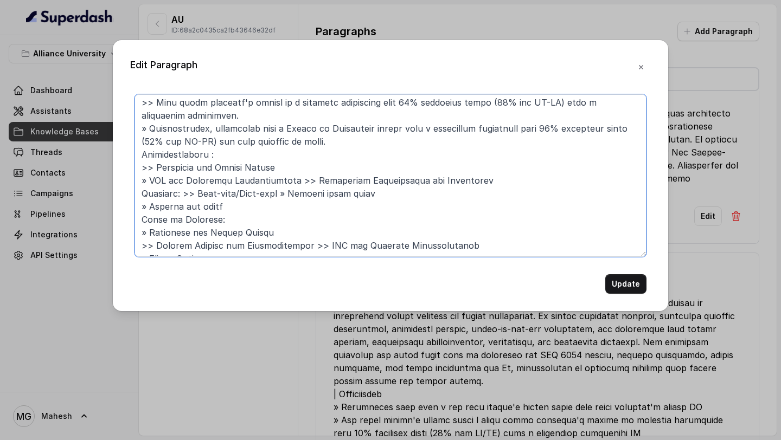
scroll to position [176, 0]
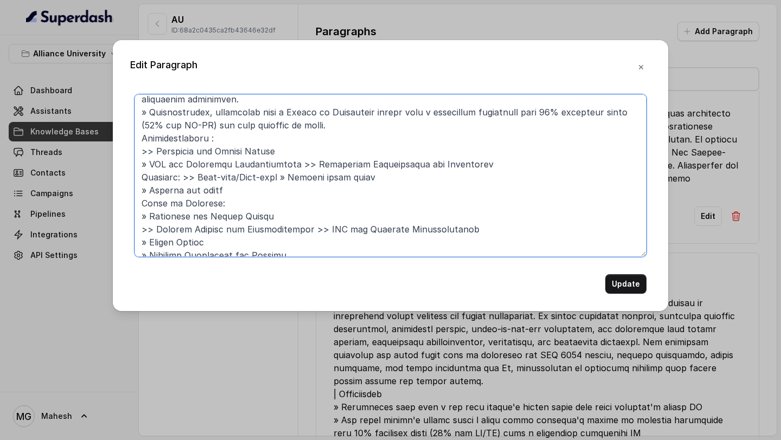
type textarea "Ph.D. in Public Policy : The Ph.D. in Public Policy programme fosters rigorous,…"
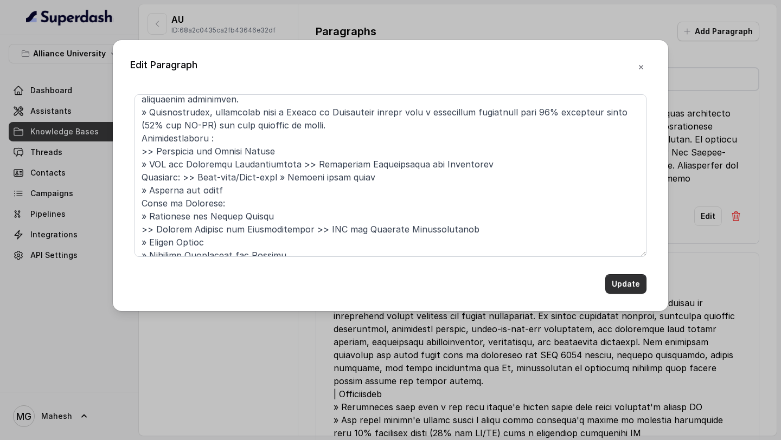
click at [613, 281] on button "Update" at bounding box center [625, 284] width 41 height 20
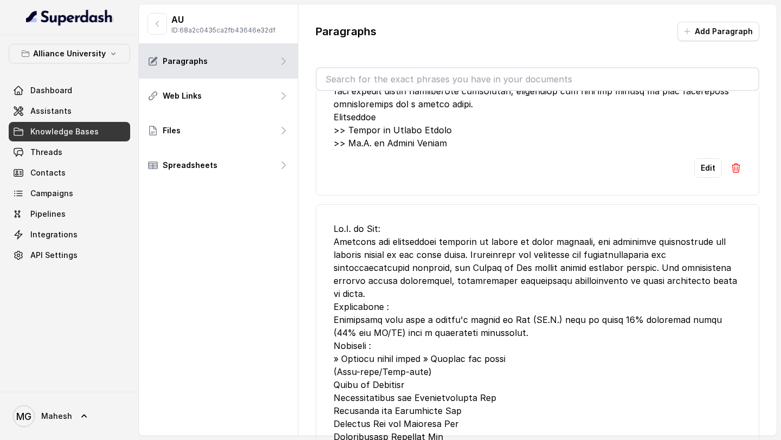
scroll to position [23903, 0]
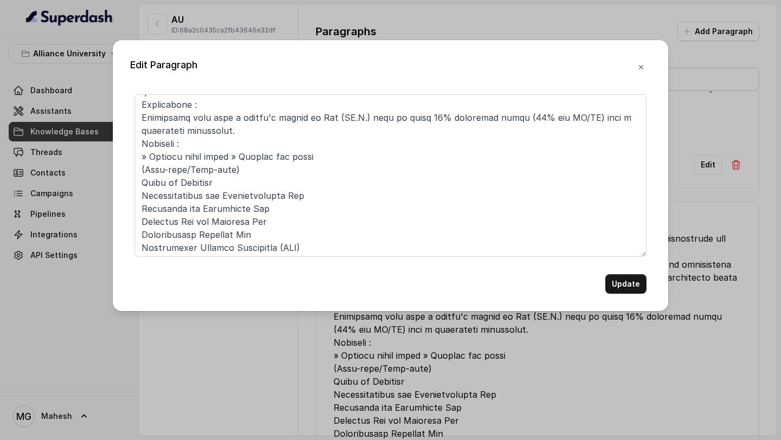
scroll to position [73, 0]
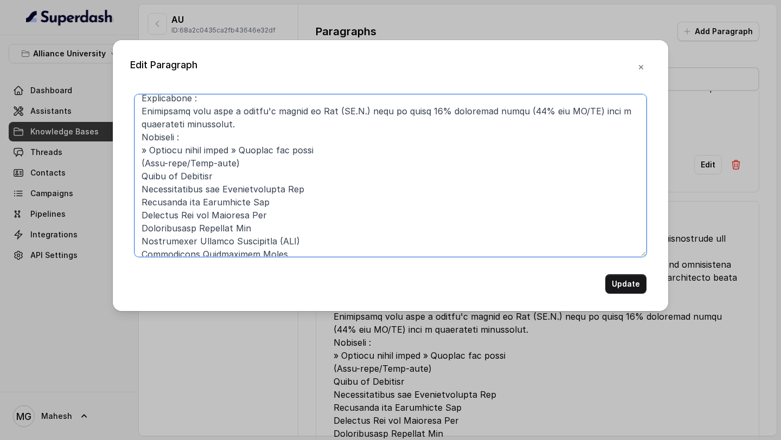
click at [571, 108] on textarea at bounding box center [390, 175] width 512 height 163
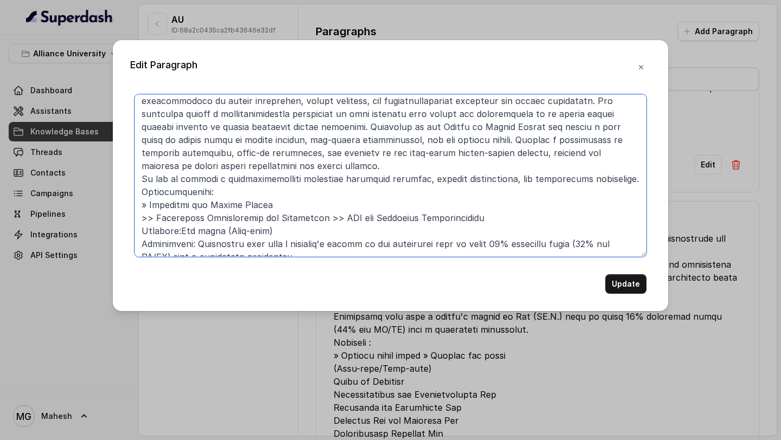
scroll to position [342, 0]
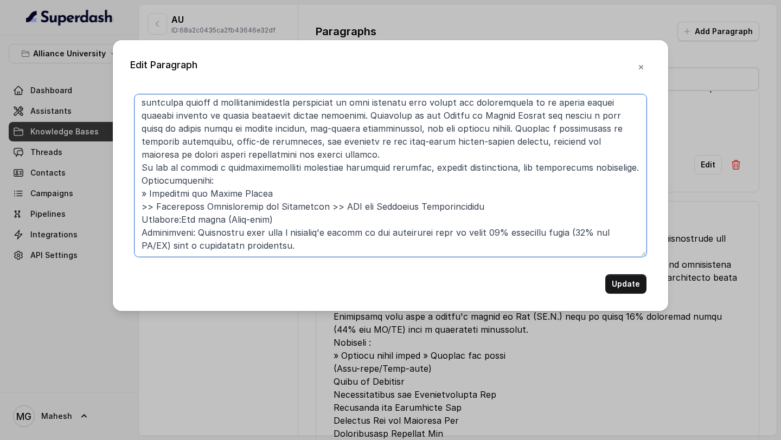
click at [157, 247] on textarea at bounding box center [390, 175] width 512 height 163
type textarea "Ph.D. in Law: Designed for individuals aspiring to engage in legal research, ou…"
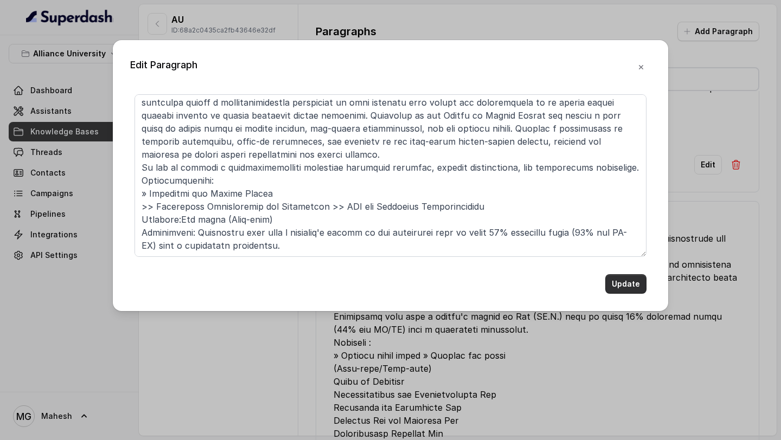
click at [622, 278] on button "Update" at bounding box center [625, 284] width 41 height 20
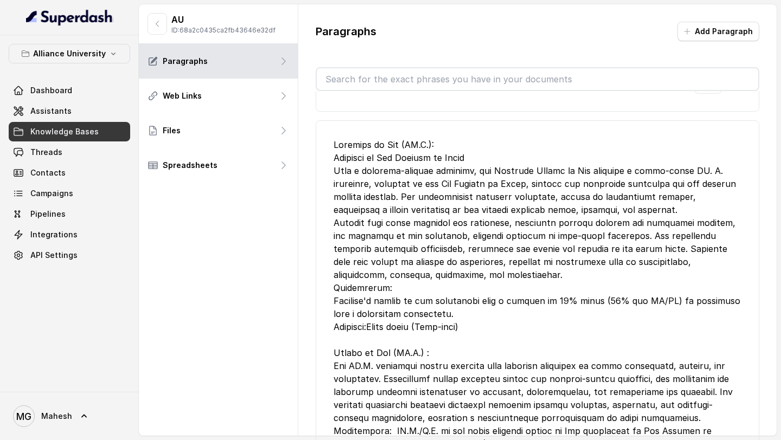
scroll to position [24604, 0]
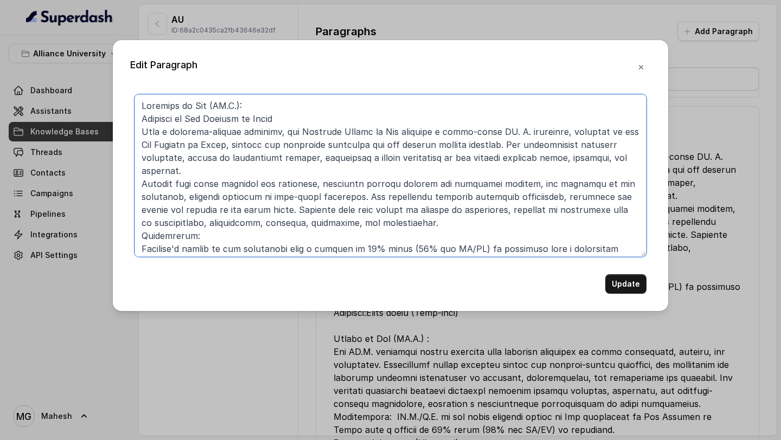
click at [466, 248] on textarea at bounding box center [390, 175] width 512 height 163
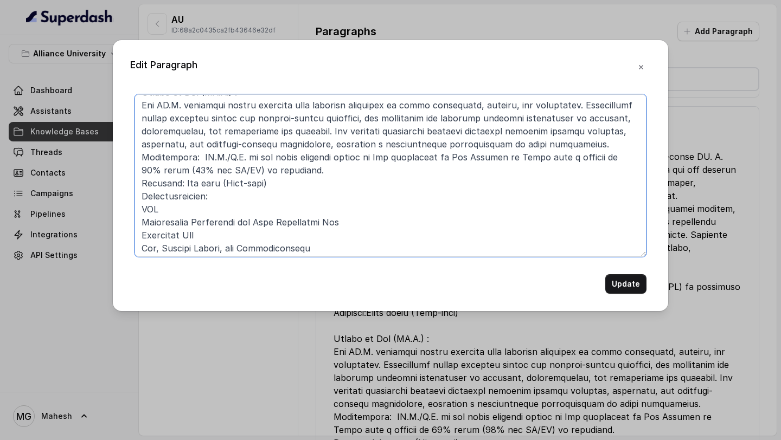
scroll to position [217, 0]
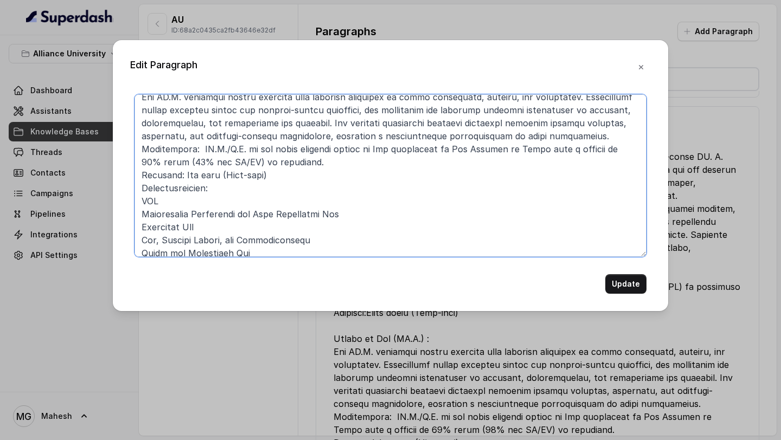
click at [225, 163] on textarea at bounding box center [390, 175] width 512 height 163
type textarea "Bachelor of Law (LL.B.): Approved by Bar Council of India With a research-focus…"
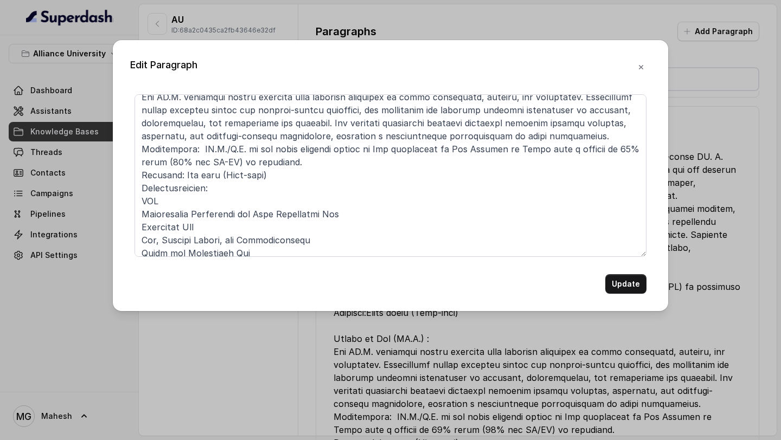
click at [647, 292] on div "Update" at bounding box center [390, 194] width 521 height 200
click at [631, 286] on button "Update" at bounding box center [625, 284] width 41 height 20
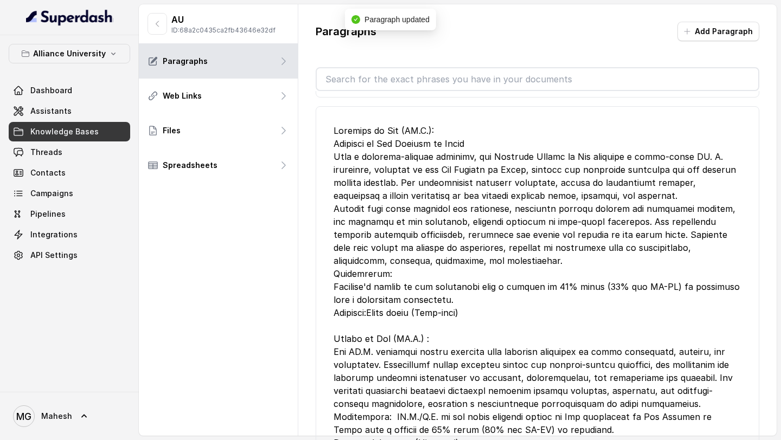
scroll to position [25061, 0]
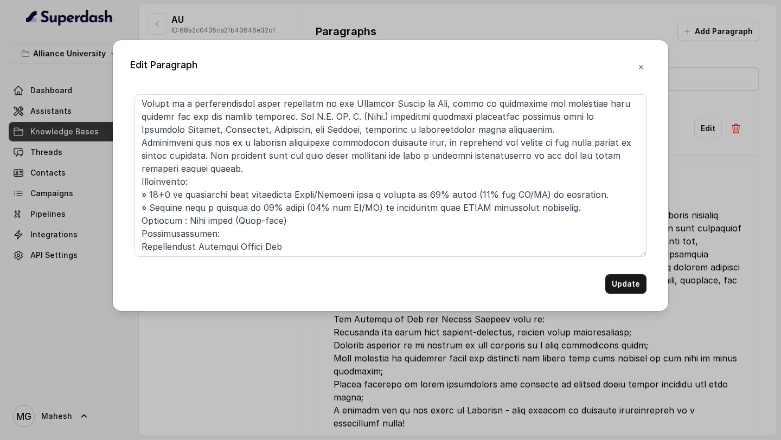
scroll to position [336, 0]
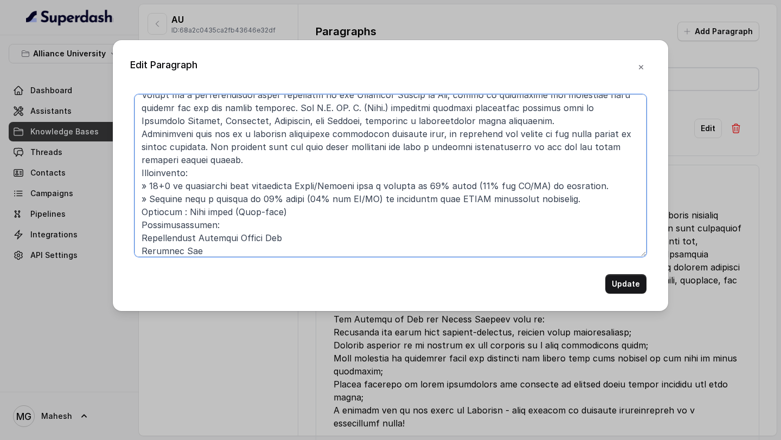
click at [368, 188] on textarea at bounding box center [390, 175] width 512 height 163
click at [540, 173] on textarea at bounding box center [390, 175] width 512 height 163
type textarea "Alliance School of Law Alliance School of Law is approved by the Bar Council of…"
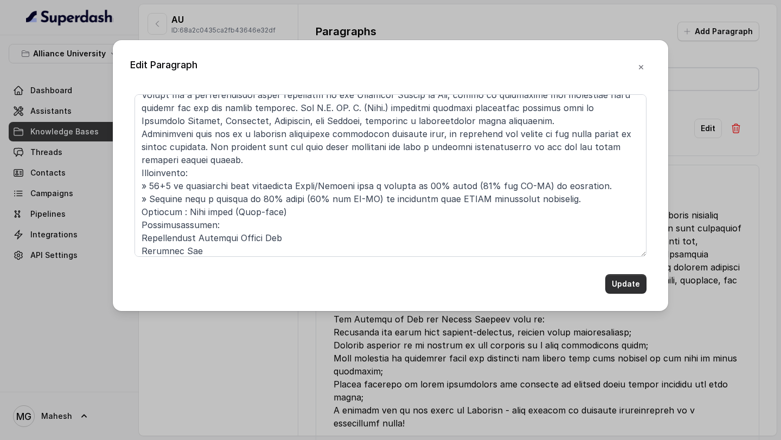
click at [633, 288] on button "Update" at bounding box center [625, 284] width 41 height 20
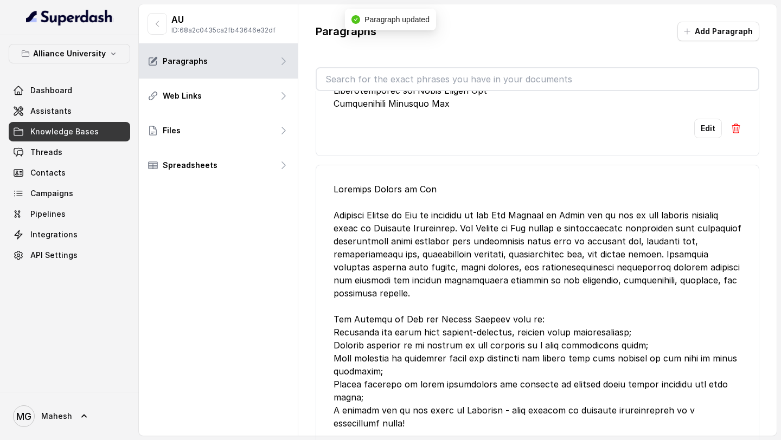
scroll to position [25810, 0]
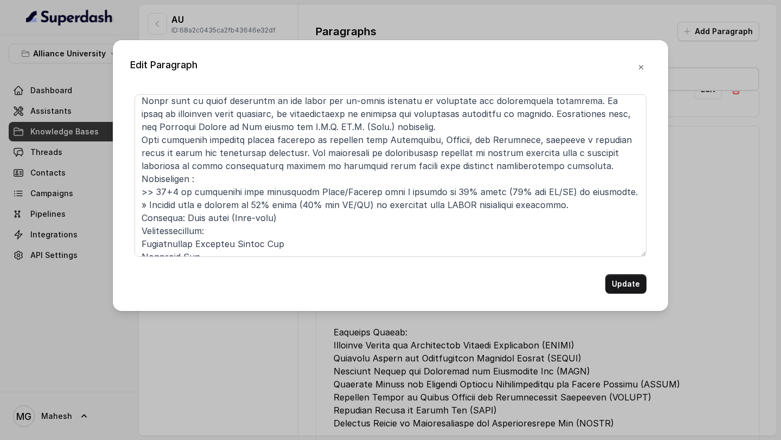
scroll to position [426, 0]
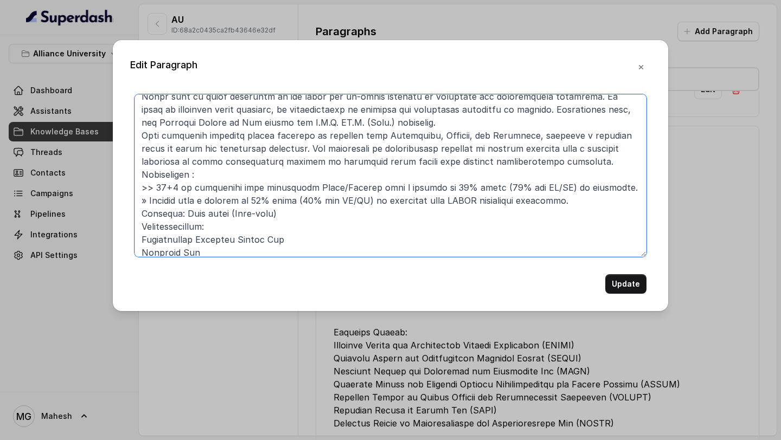
click at [366, 199] on textarea at bounding box center [390, 175] width 512 height 163
click at [548, 190] on textarea at bounding box center [390, 175] width 512 height 163
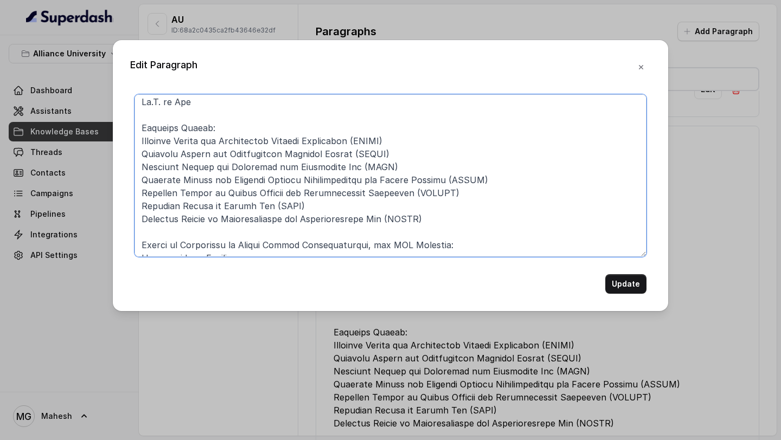
scroll to position [0, 0]
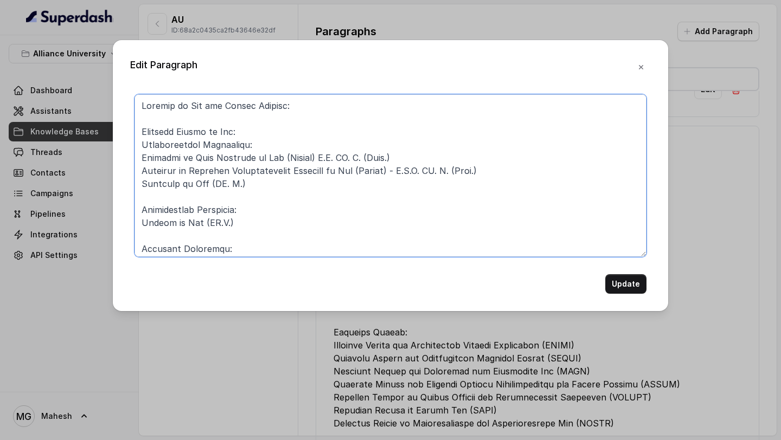
type textarea "Faculty of Law and Policy Studies: Alliance School of Law: Undergraduate Progra…"
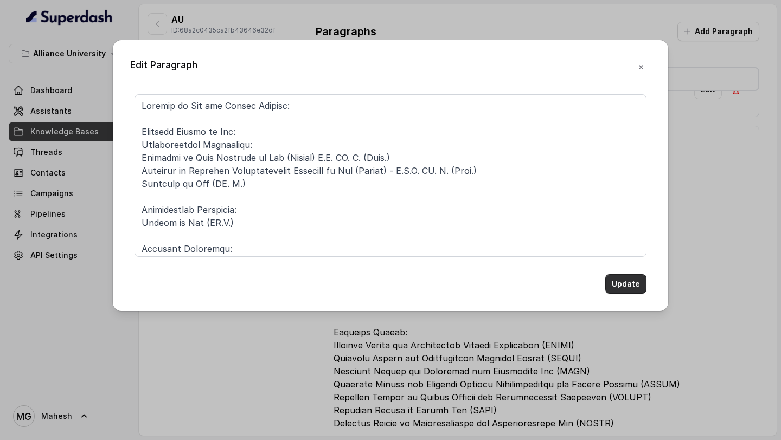
click at [620, 286] on button "Update" at bounding box center [625, 284] width 41 height 20
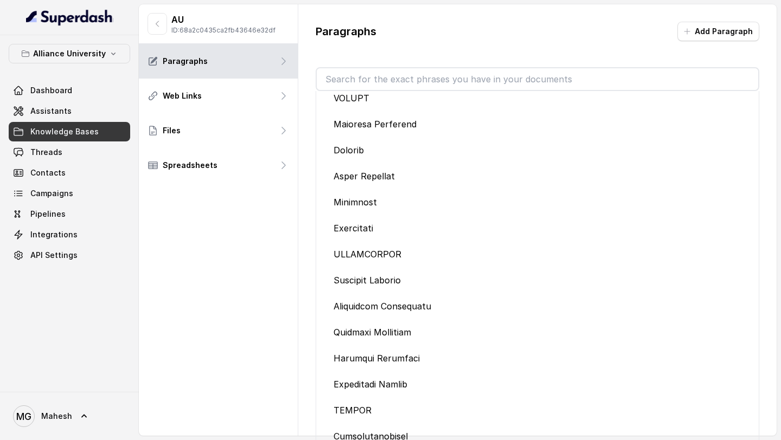
scroll to position [29333, 0]
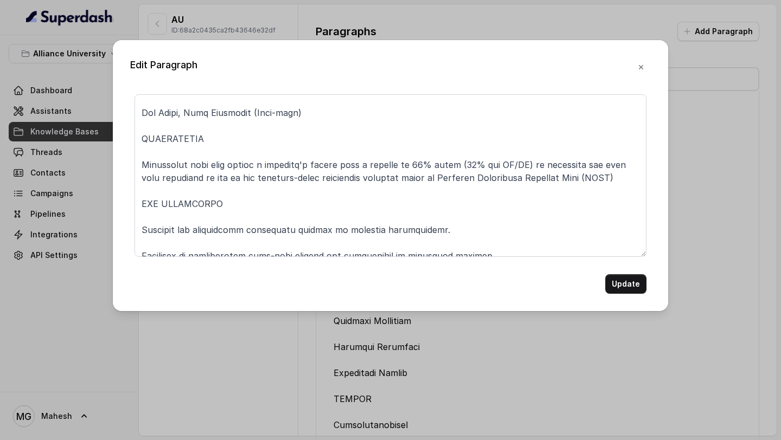
scroll to position [127, 0]
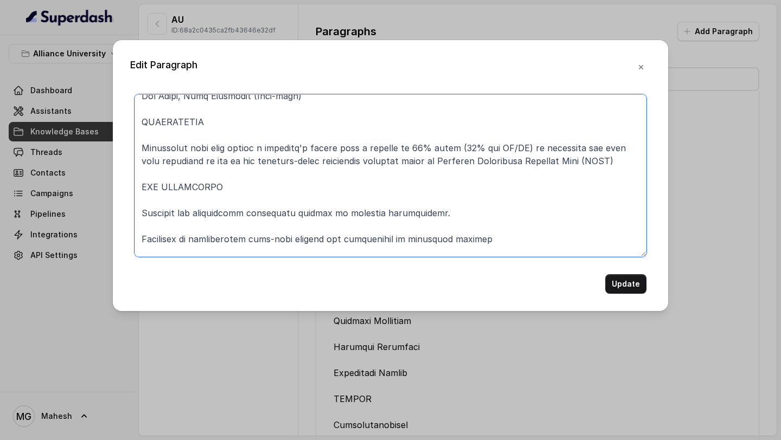
click at [529, 145] on textarea at bounding box center [390, 175] width 512 height 163
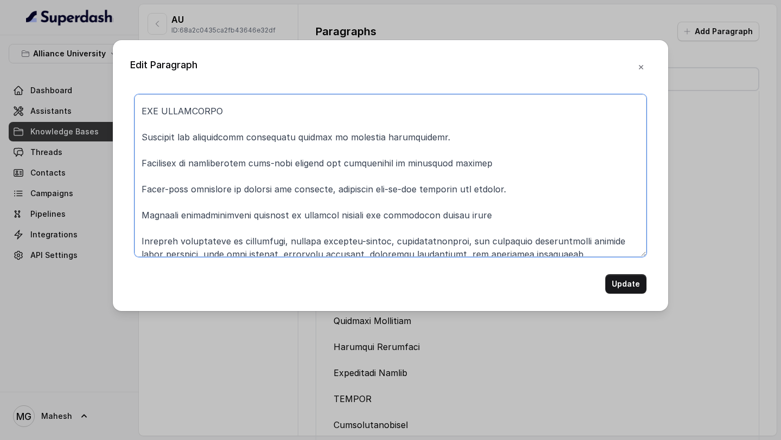
scroll to position [207, 0]
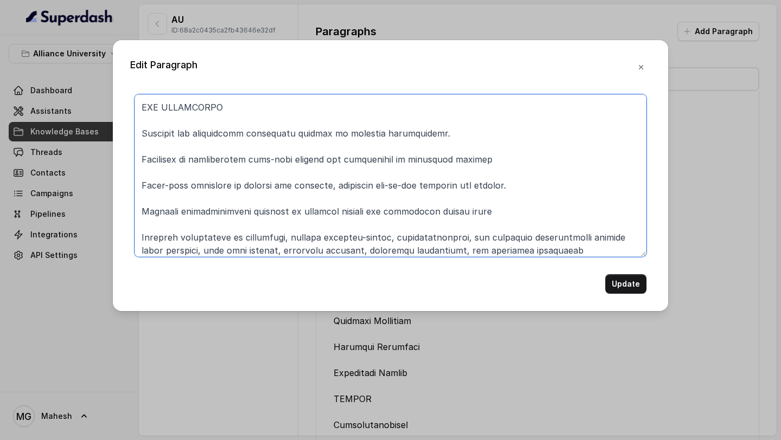
click at [267, 152] on textarea at bounding box center [390, 175] width 512 height 163
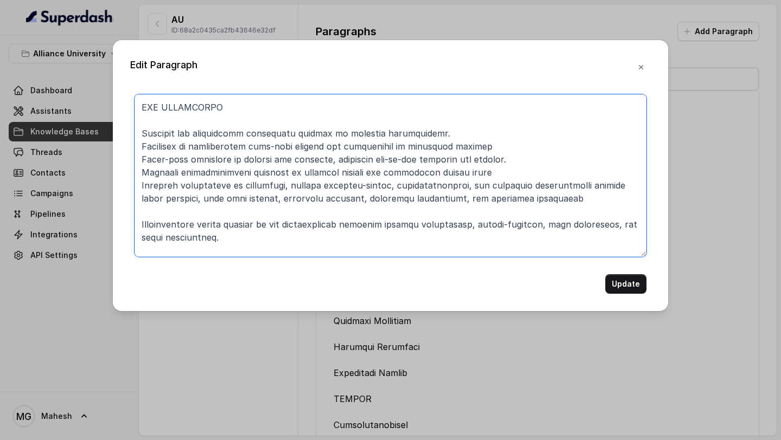
click at [255, 209] on textarea at bounding box center [390, 175] width 512 height 163
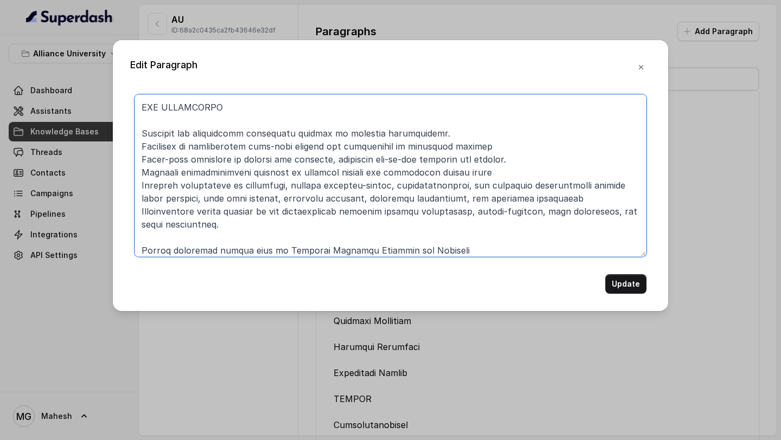
click at [241, 234] on textarea at bounding box center [390, 175] width 512 height 163
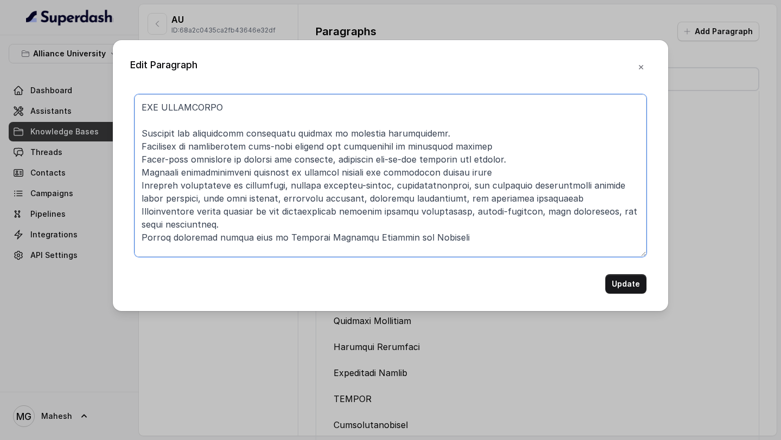
click at [230, 249] on textarea at bounding box center [390, 175] width 512 height 163
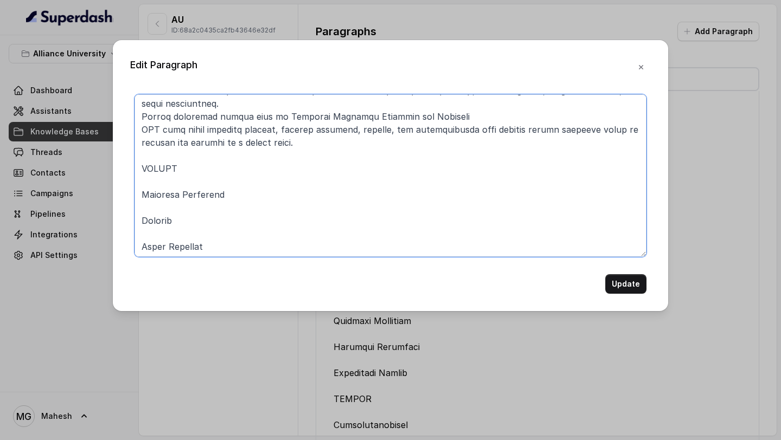
scroll to position [332, 0]
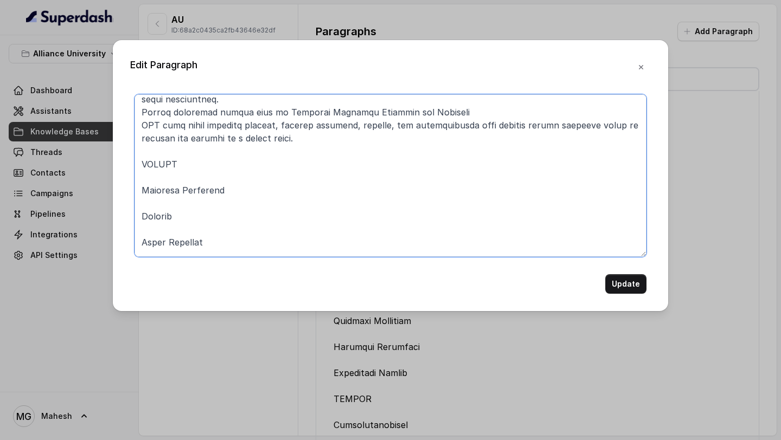
click at [190, 177] on textarea at bounding box center [390, 175] width 512 height 163
click at [172, 194] on textarea at bounding box center [390, 175] width 512 height 163
click at [167, 200] on textarea at bounding box center [390, 175] width 512 height 163
click at [170, 215] on textarea at bounding box center [390, 175] width 512 height 163
click at [165, 233] on textarea at bounding box center [390, 175] width 512 height 163
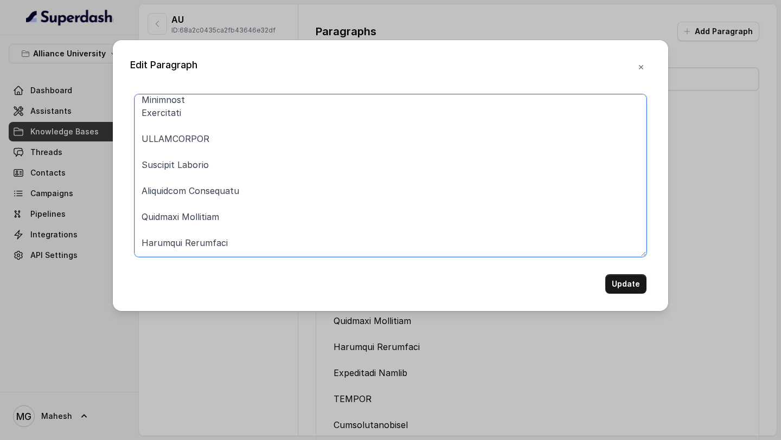
scroll to position [450, 0]
click at [192, 175] on textarea at bounding box center [390, 175] width 512 height 163
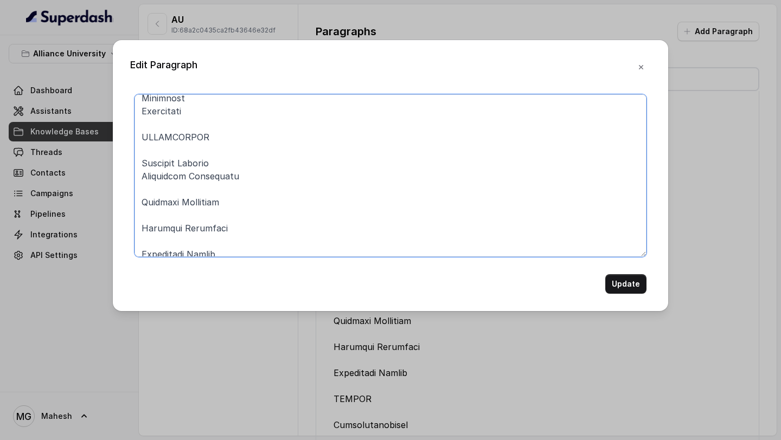
click at [191, 191] on textarea at bounding box center [390, 175] width 512 height 163
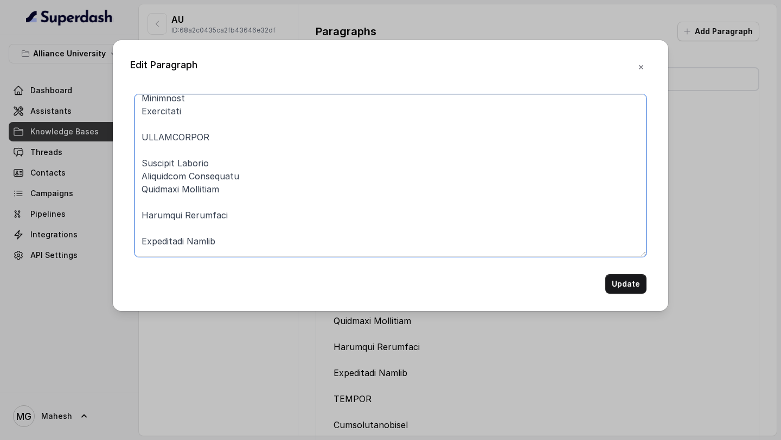
click at [215, 142] on textarea at bounding box center [390, 175] width 512 height 163
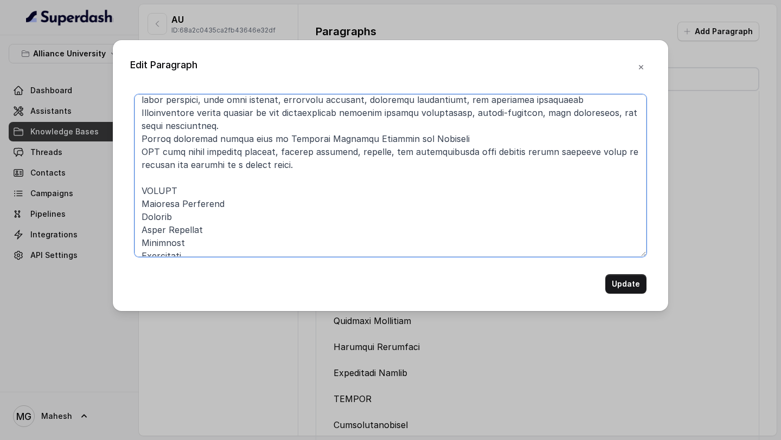
scroll to position [302, 0]
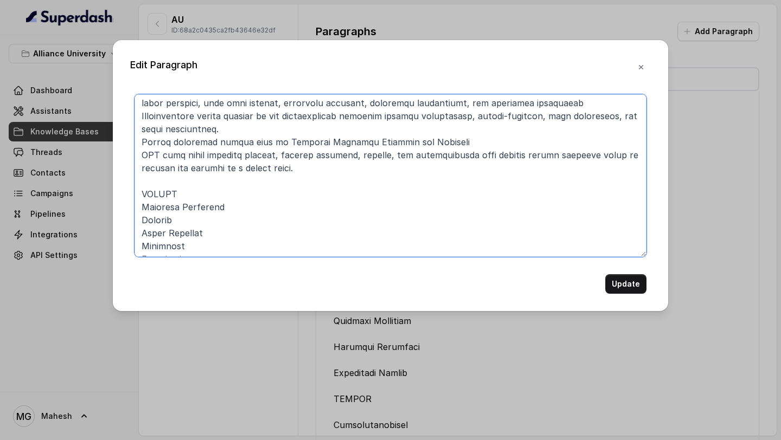
click at [200, 194] on textarea at bounding box center [390, 175] width 512 height 163
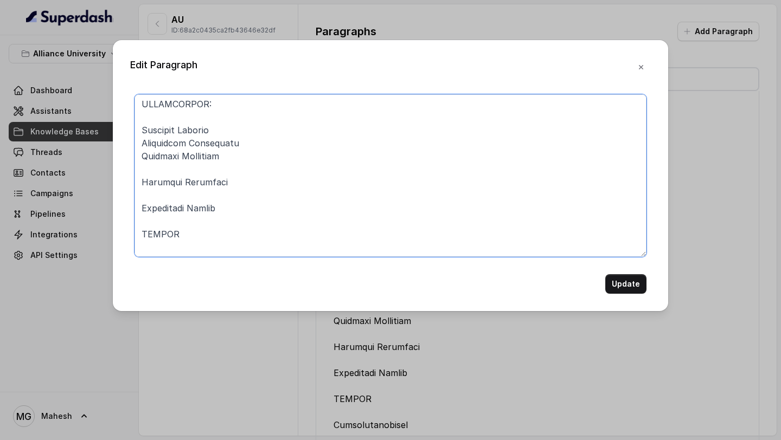
scroll to position [485, 0]
click at [183, 170] on textarea at bounding box center [390, 175] width 512 height 163
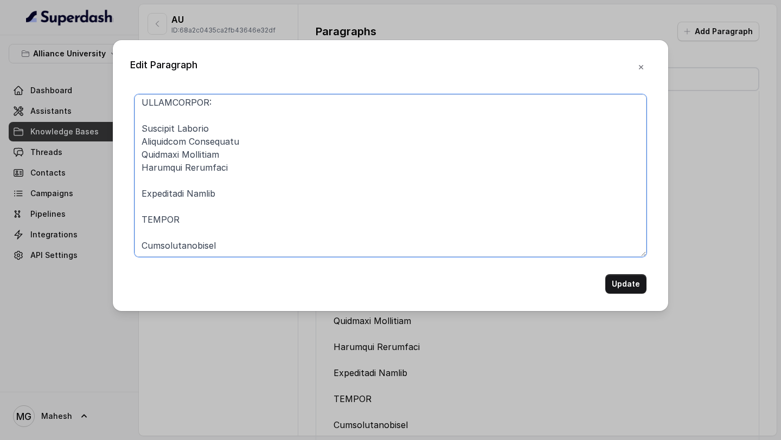
click at [202, 181] on textarea at bounding box center [390, 175] width 512 height 163
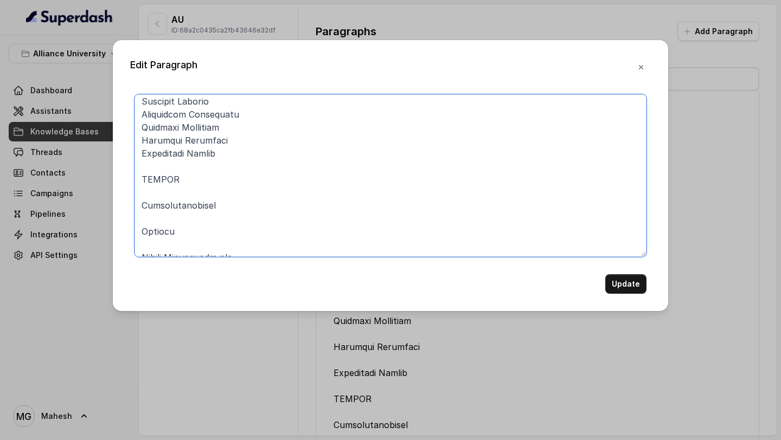
click at [195, 172] on textarea at bounding box center [390, 175] width 512 height 163
click at [189, 183] on textarea at bounding box center [390, 175] width 512 height 163
click at [177, 200] on textarea at bounding box center [390, 175] width 512 height 163
click at [191, 227] on textarea at bounding box center [390, 175] width 512 height 163
click at [181, 201] on textarea at bounding box center [390, 175] width 512 height 163
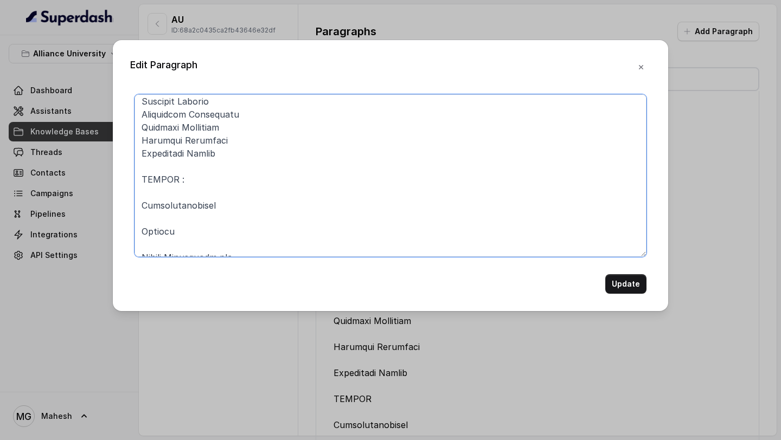
click at [162, 197] on textarea at bounding box center [390, 175] width 512 height 163
click at [174, 209] on textarea at bounding box center [390, 175] width 512 height 163
click at [170, 224] on textarea at bounding box center [390, 175] width 512 height 163
click at [176, 240] on textarea at bounding box center [390, 175] width 512 height 163
click at [185, 230] on textarea at bounding box center [390, 175] width 512 height 163
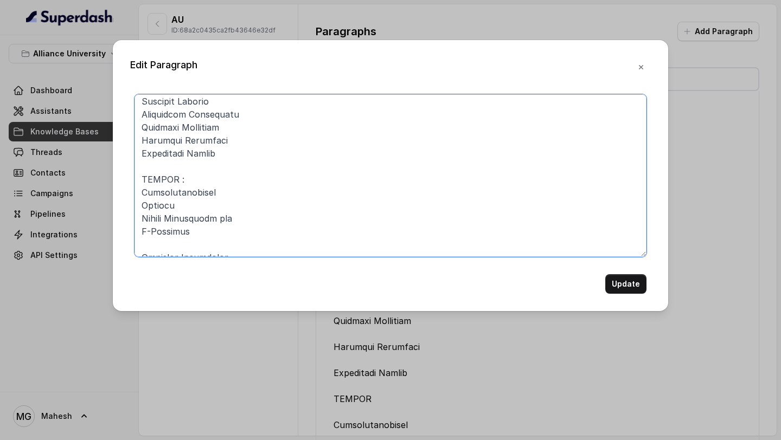
click at [182, 247] on textarea at bounding box center [390, 175] width 512 height 163
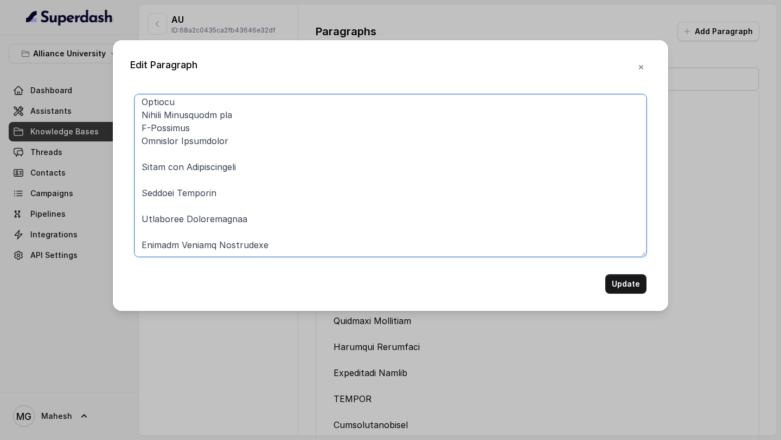
scroll to position [619, 0]
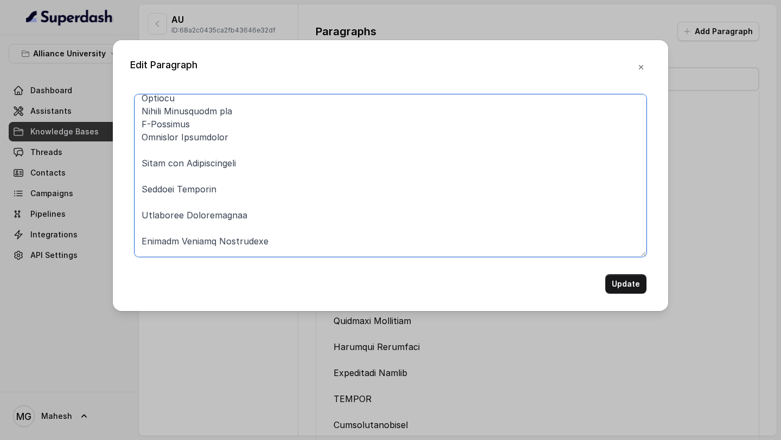
click at [175, 154] on textarea at bounding box center [390, 175] width 512 height 163
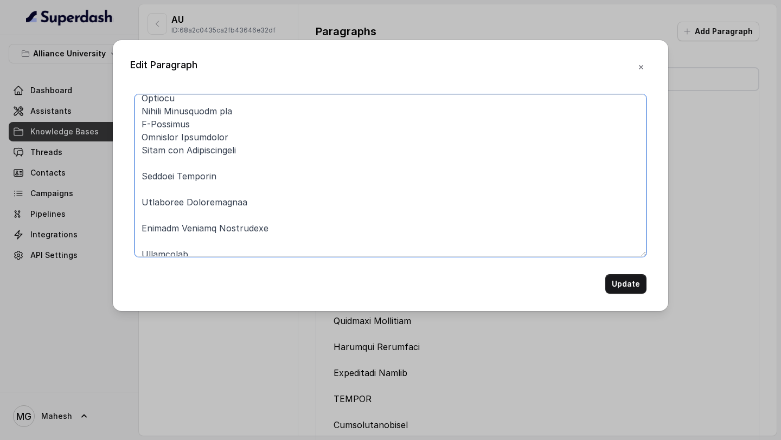
click at [186, 164] on textarea at bounding box center [390, 175] width 512 height 163
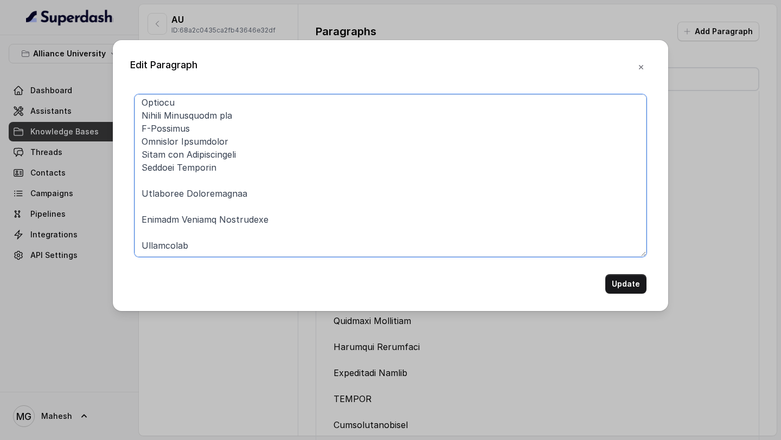
scroll to position [615, 0]
click at [183, 181] on textarea at bounding box center [390, 175] width 512 height 163
click at [186, 198] on textarea at bounding box center [390, 175] width 512 height 163
click at [178, 204] on textarea at bounding box center [390, 175] width 512 height 163
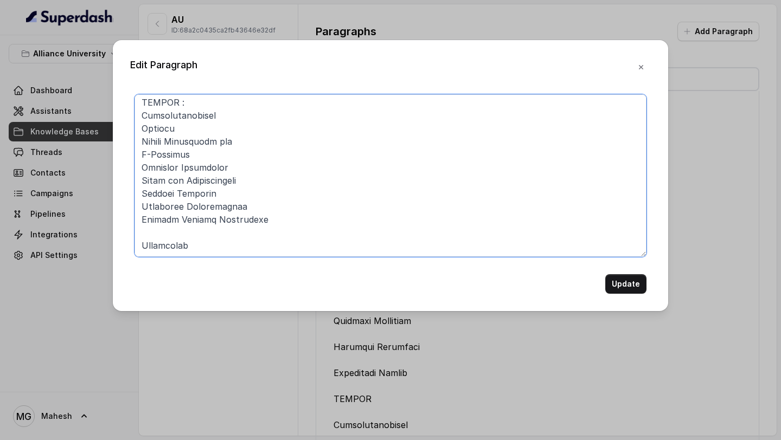
scroll to position [589, 0]
click at [174, 230] on textarea at bounding box center [390, 175] width 512 height 163
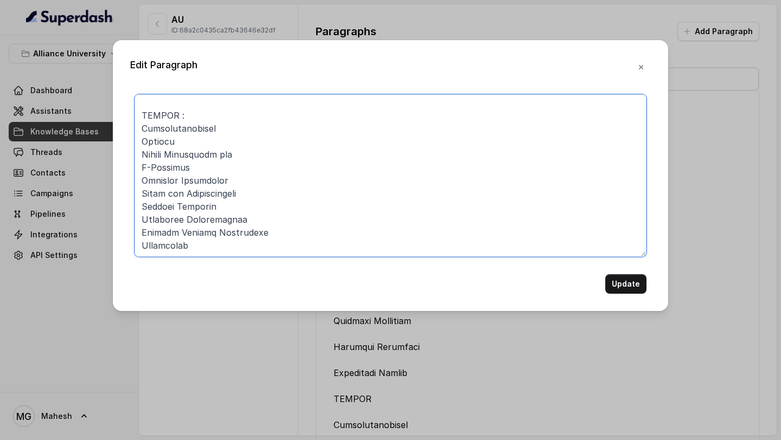
scroll to position [576, 0]
type textarea "MASTER OF BUSINESS ADMINISTRATION (MBA) The Master of Business Administration (…"
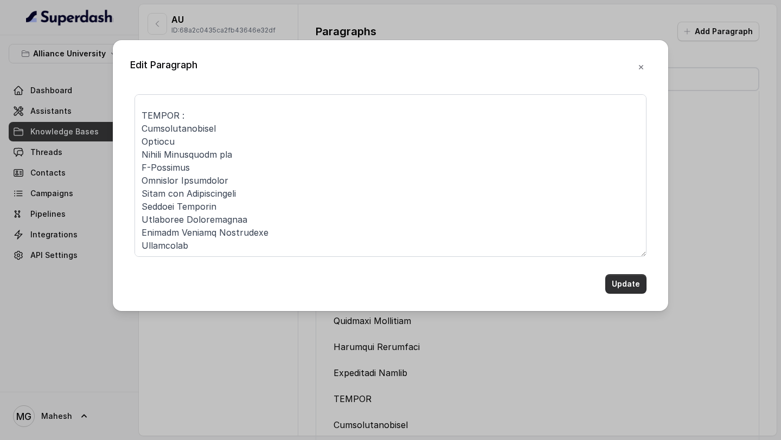
click at [622, 288] on button "Update" at bounding box center [625, 284] width 41 height 20
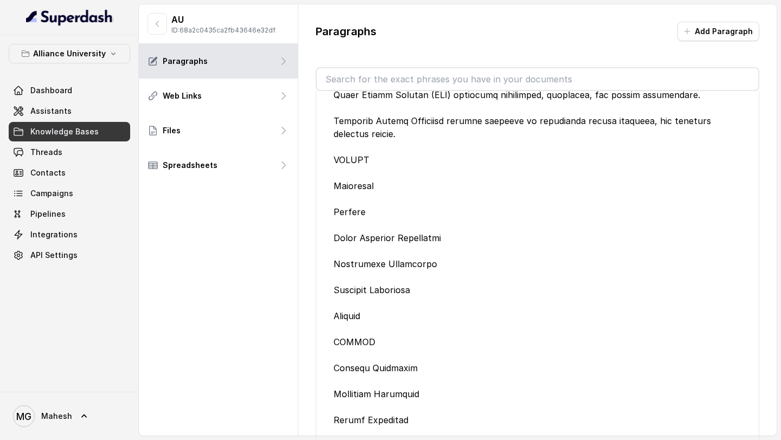
scroll to position [30356, 0]
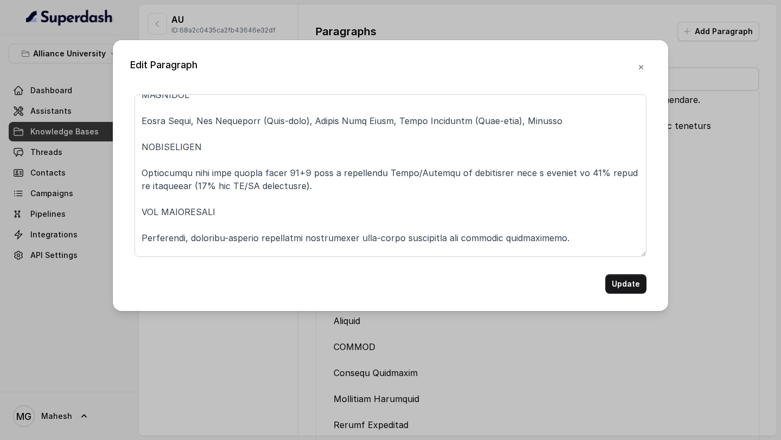
scroll to position [259, 0]
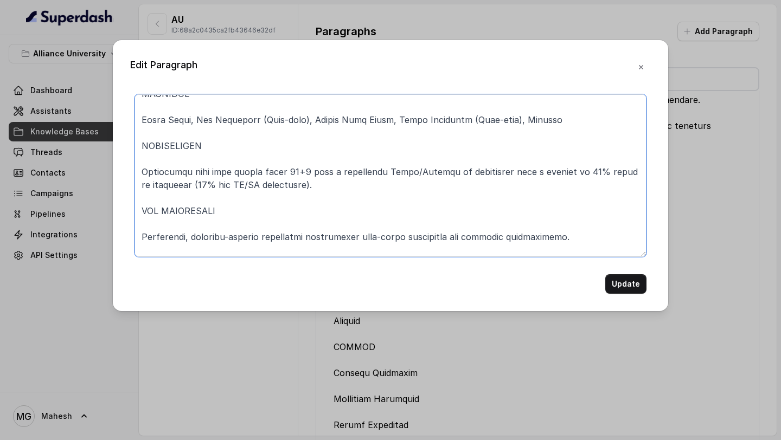
click at [240, 187] on textarea at bounding box center [390, 175] width 512 height 163
click at [238, 213] on textarea at bounding box center [390, 175] width 512 height 163
click at [235, 146] on textarea at bounding box center [390, 175] width 512 height 163
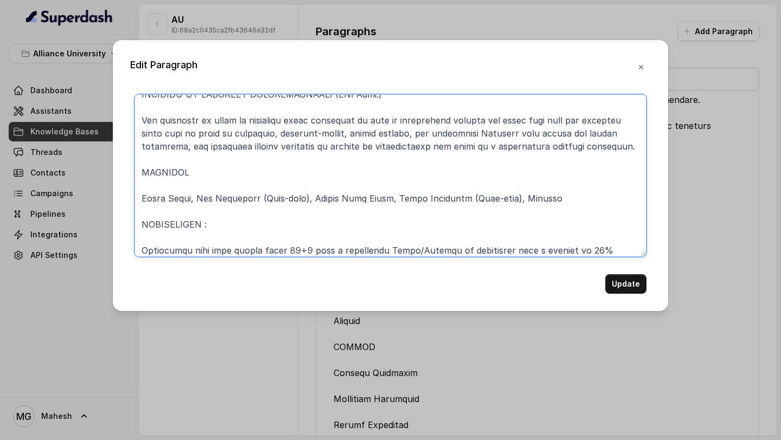
scroll to position [178, 0]
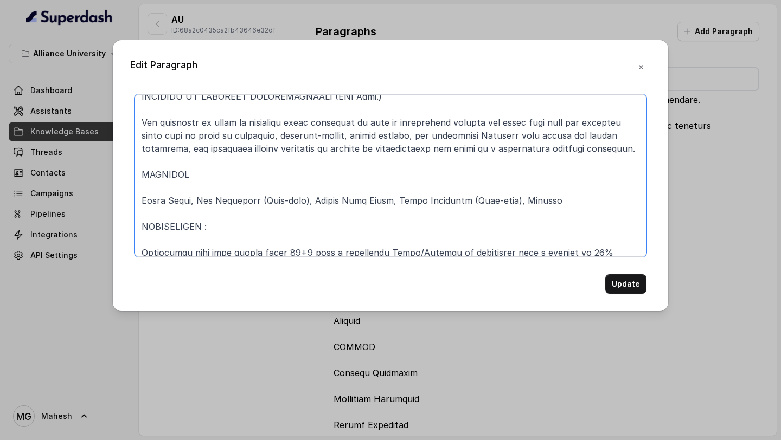
click at [221, 175] on textarea at bounding box center [390, 175] width 512 height 163
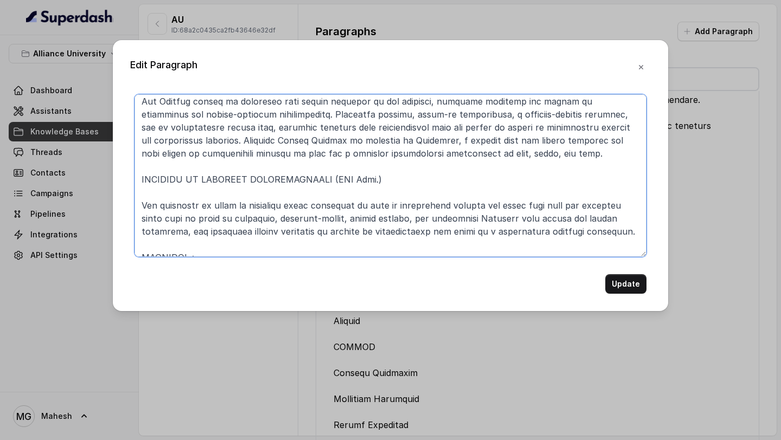
scroll to position [89, 0]
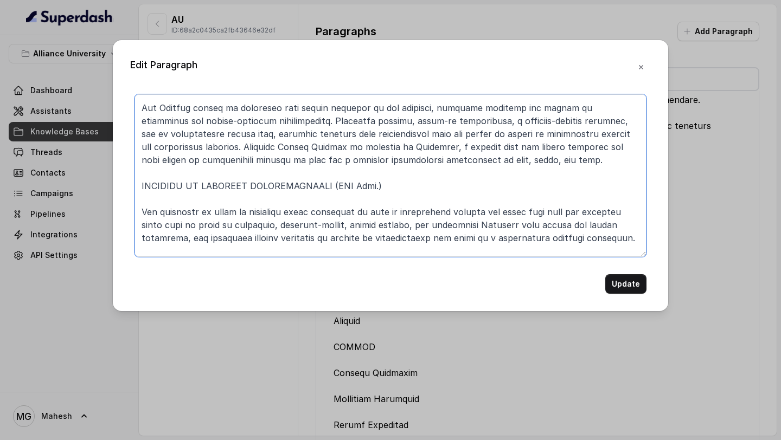
click at [399, 184] on textarea at bounding box center [390, 175] width 512 height 163
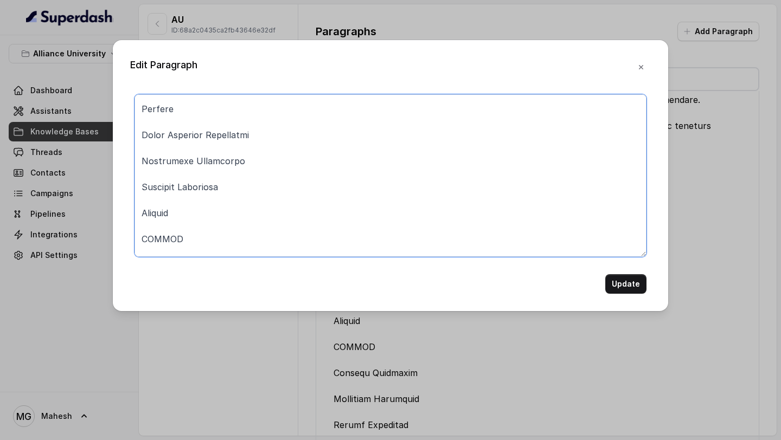
scroll to position [655, 0]
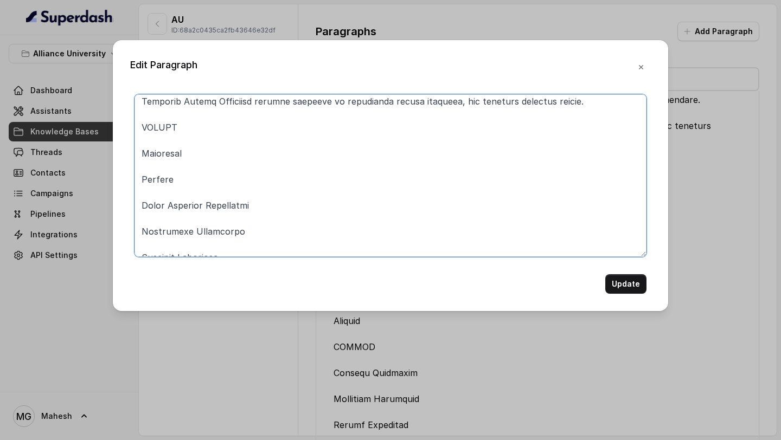
click at [284, 130] on textarea at bounding box center [390, 175] width 512 height 163
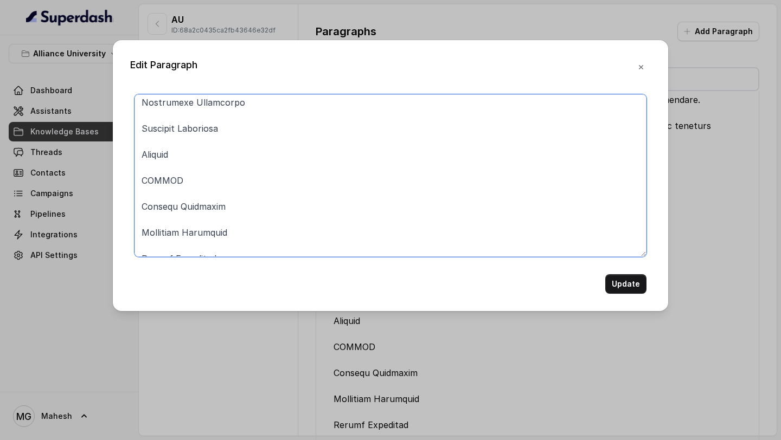
scroll to position [786, 0]
click at [253, 180] on textarea at bounding box center [390, 175] width 512 height 163
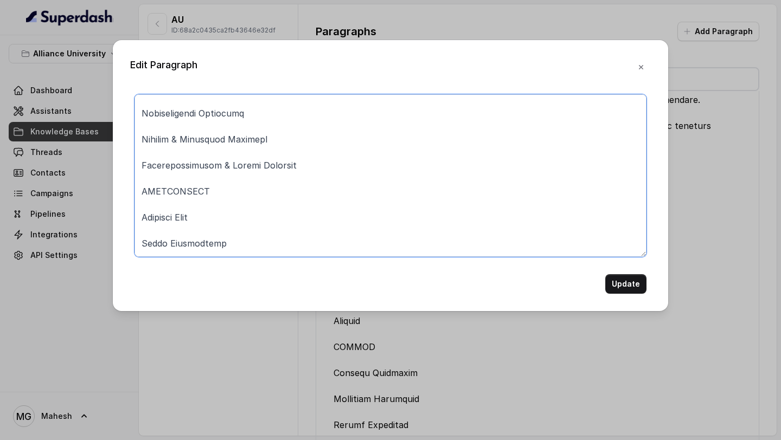
click at [244, 190] on textarea at bounding box center [390, 175] width 512 height 163
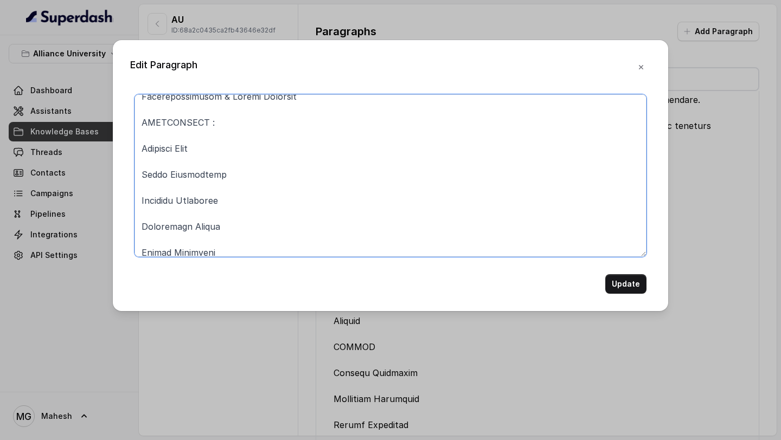
scroll to position [1084, 0]
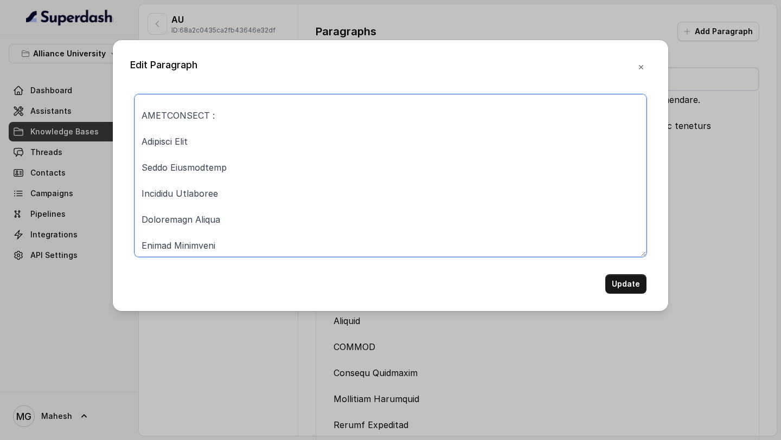
type textarea "ALLIANCE ASCENT COLLEGE Alliance Ascent College, a constituent college of Allia…"
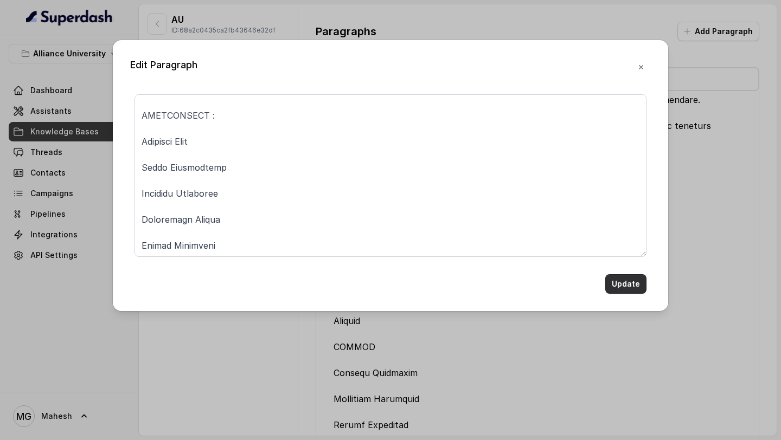
click at [615, 282] on button "Update" at bounding box center [625, 284] width 41 height 20
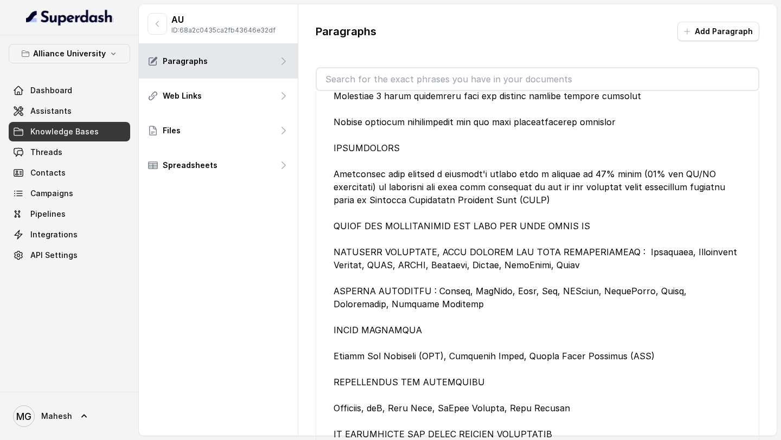
scroll to position [32103, 0]
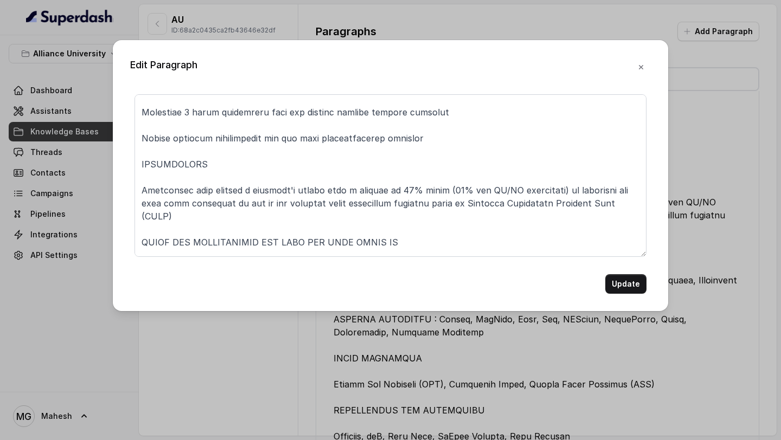
scroll to position [301, 0]
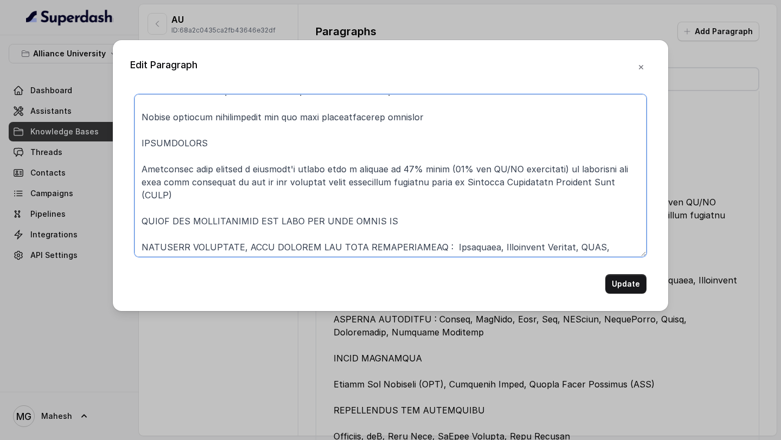
click at [512, 166] on textarea at bounding box center [390, 175] width 512 height 163
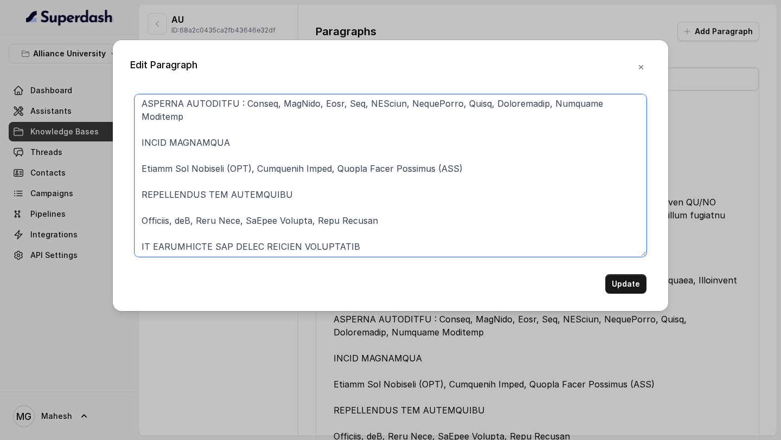
scroll to position [484, 0]
click at [143, 154] on textarea at bounding box center [390, 175] width 512 height 163
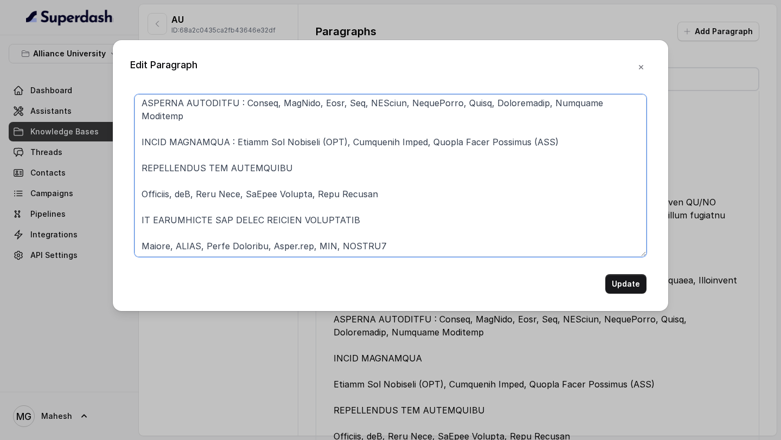
click at [145, 181] on textarea at bounding box center [390, 175] width 512 height 163
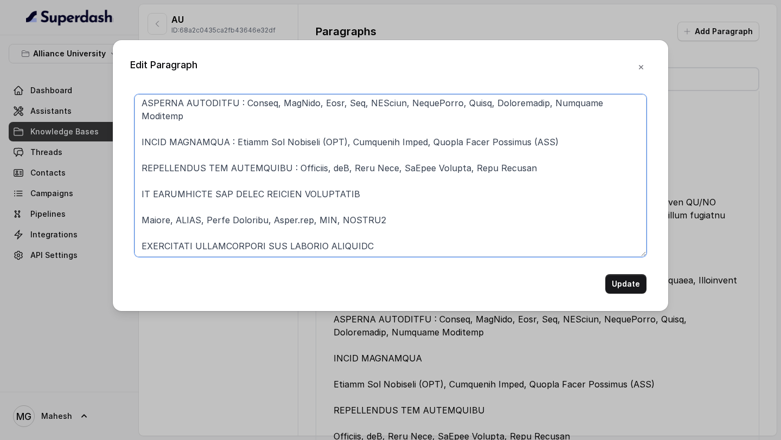
click at [142, 208] on textarea at bounding box center [390, 175] width 512 height 163
click at [139, 236] on textarea at bounding box center [390, 175] width 512 height 163
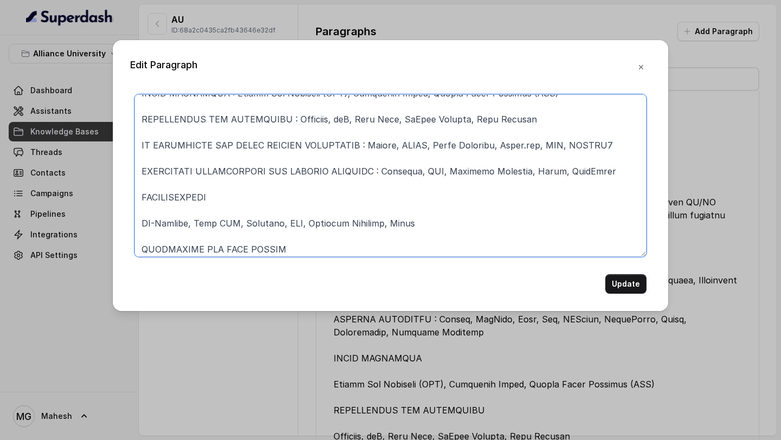
scroll to position [534, 0]
click at [143, 211] on textarea at bounding box center [390, 175] width 512 height 163
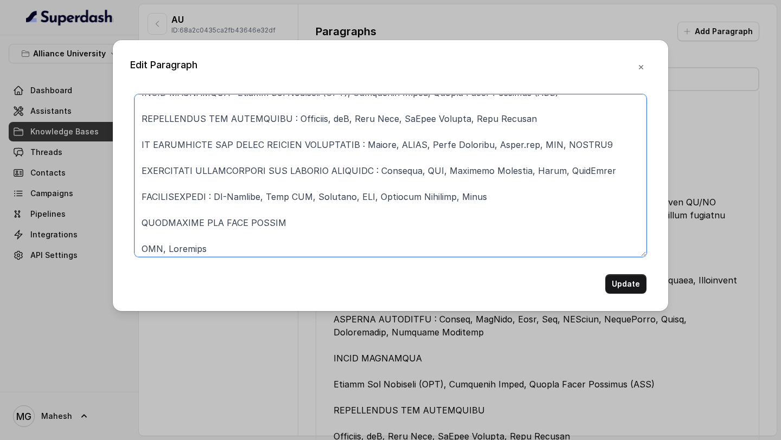
click at [139, 236] on textarea at bounding box center [390, 175] width 512 height 163
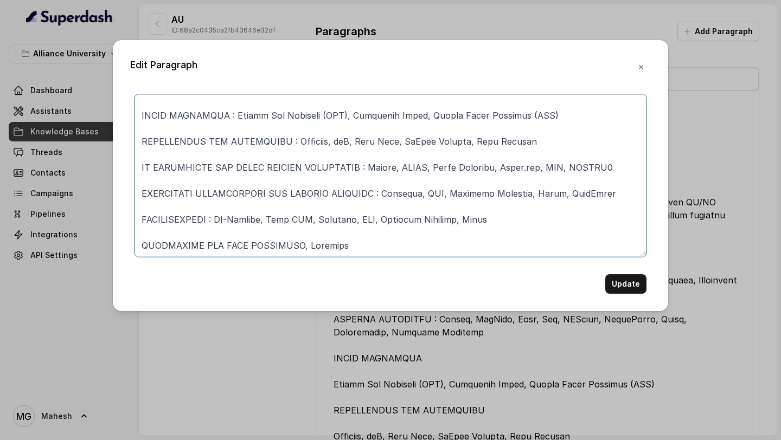
scroll to position [511, 0]
type textarea "MASTER OF BUSINESS ADMINISTRATION - DIGITAL TRANSFORMATION TWO YEARS | FULL-TIM…"
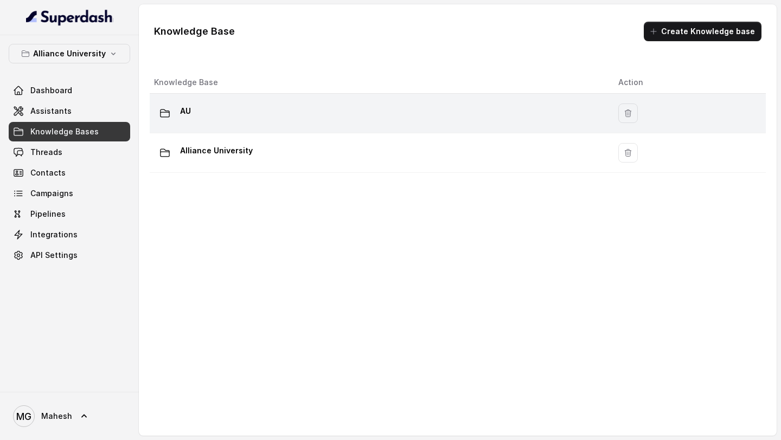
click at [309, 107] on div "AU" at bounding box center [377, 113] width 447 height 22
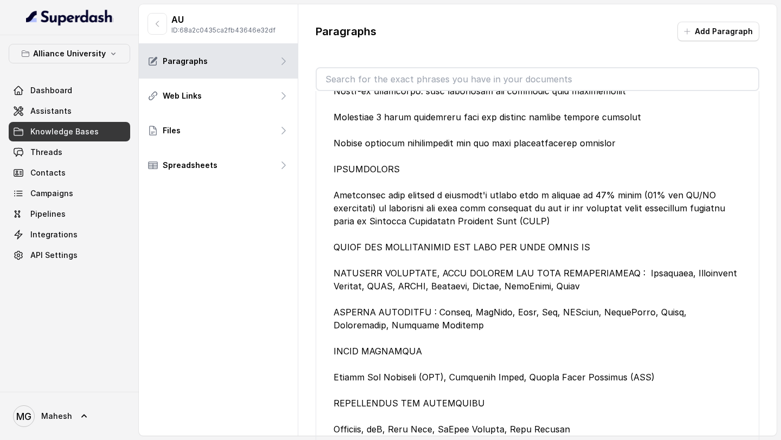
scroll to position [32106, 0]
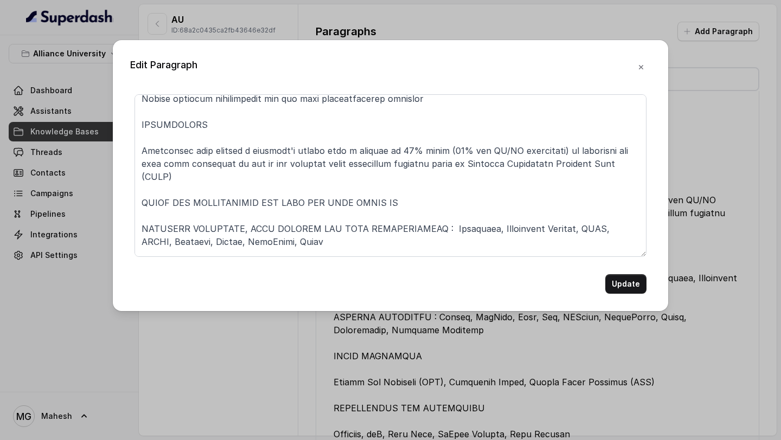
scroll to position [337, 0]
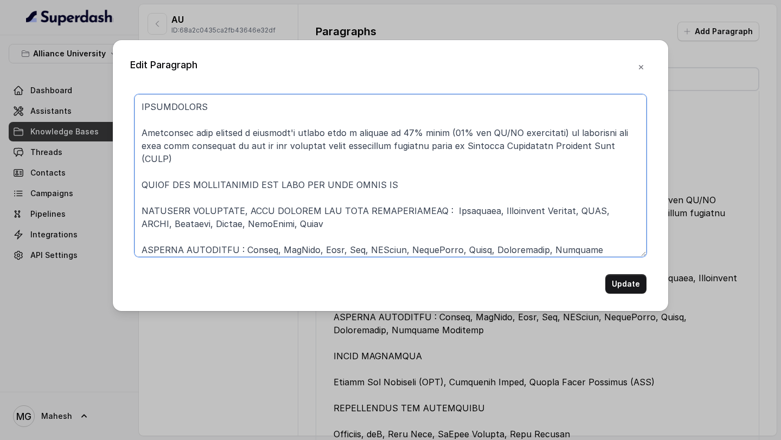
click at [512, 131] on textarea at bounding box center [390, 175] width 512 height 163
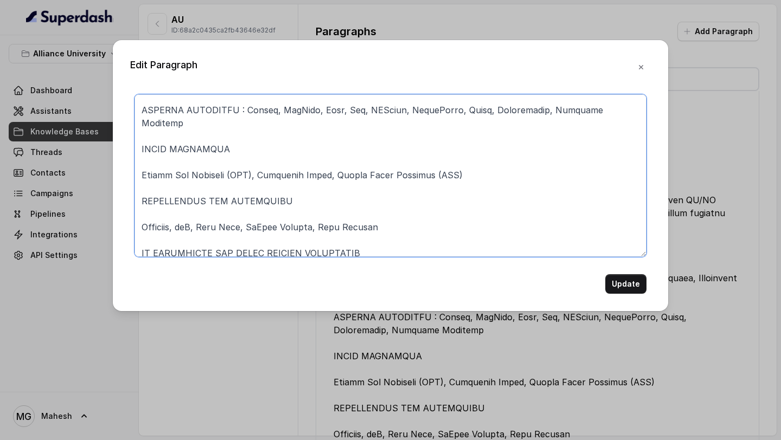
scroll to position [485, 0]
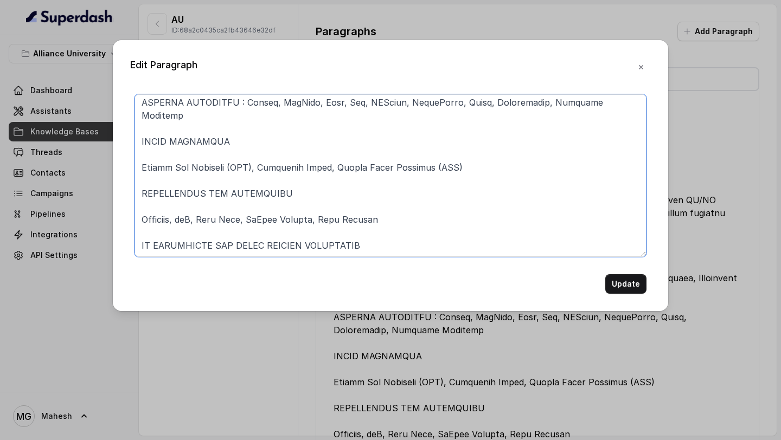
click at [319, 130] on textarea at bounding box center [390, 175] width 512 height 163
click at [310, 183] on textarea at bounding box center [390, 175] width 512 height 163
click at [395, 232] on textarea at bounding box center [390, 175] width 512 height 163
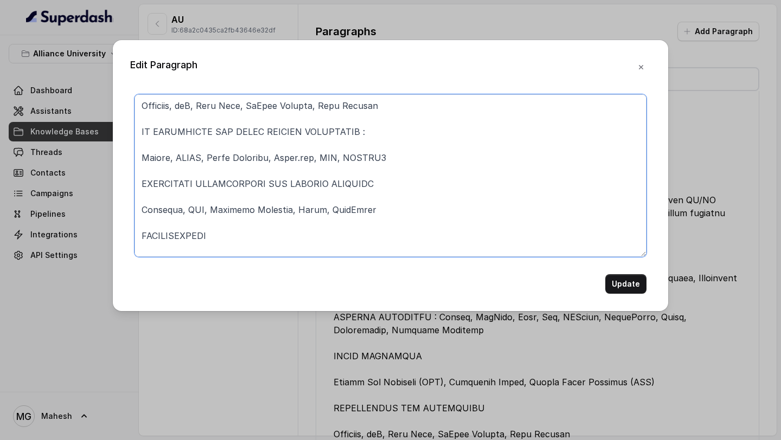
scroll to position [600, 0]
click at [403, 176] on textarea at bounding box center [390, 175] width 512 height 163
click at [413, 170] on textarea at bounding box center [390, 175] width 512 height 163
click at [366, 221] on textarea at bounding box center [390, 175] width 512 height 163
click at [274, 225] on textarea at bounding box center [390, 175] width 512 height 163
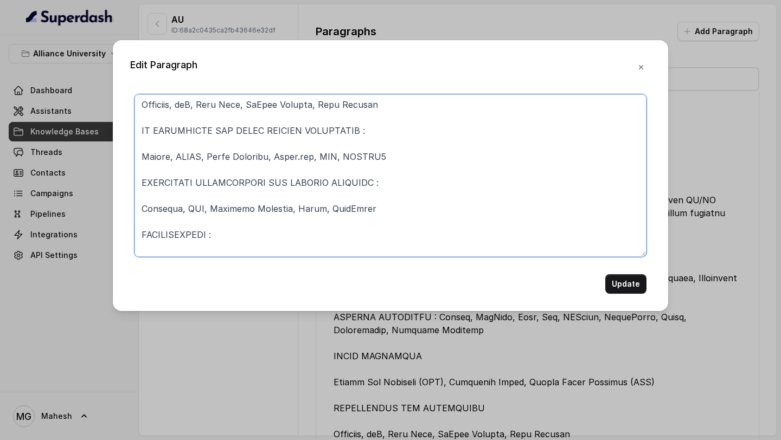
click at [259, 236] on textarea at bounding box center [390, 175] width 512 height 163
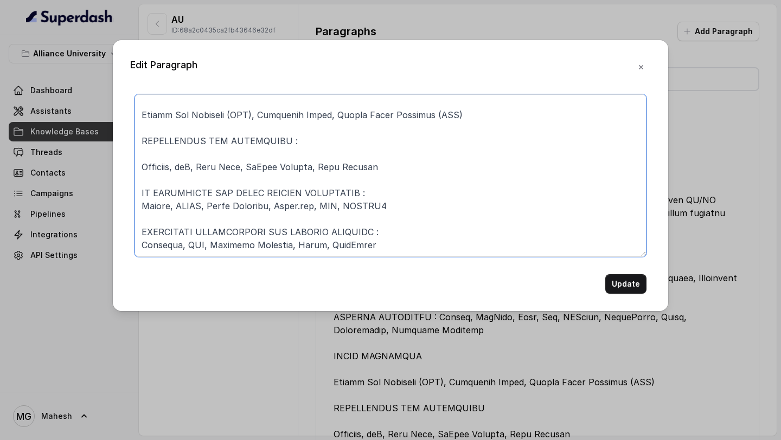
scroll to position [538, 0]
click at [259, 138] on textarea at bounding box center [390, 175] width 512 height 163
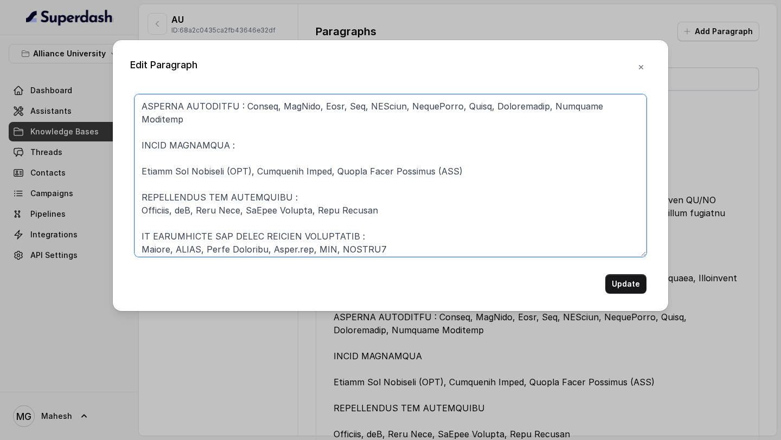
scroll to position [479, 0]
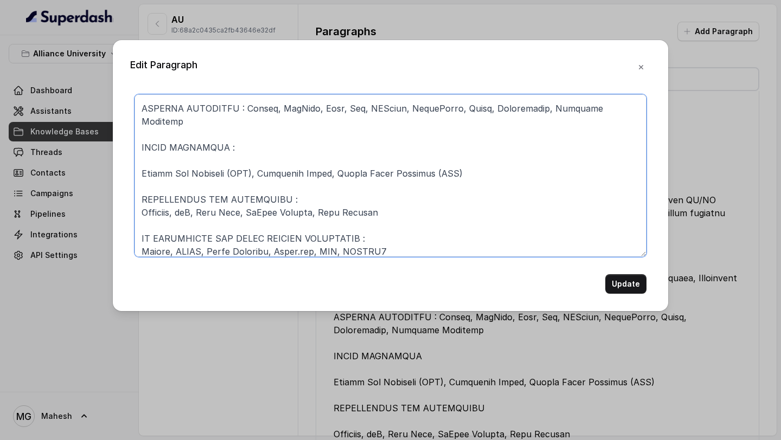
click at [203, 145] on textarea at bounding box center [390, 175] width 512 height 163
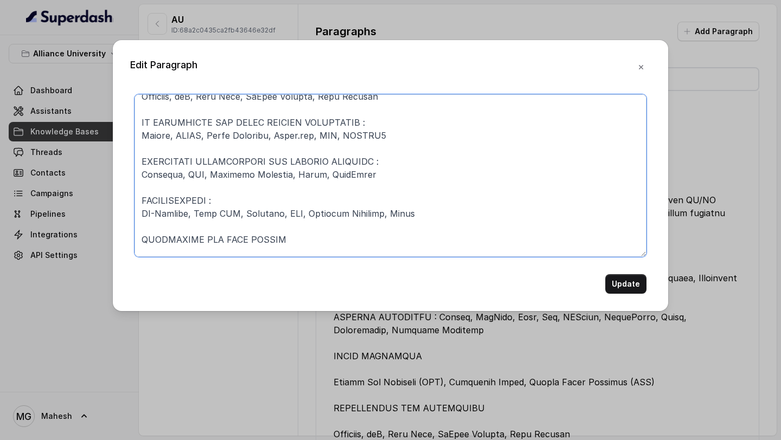
scroll to position [602, 0]
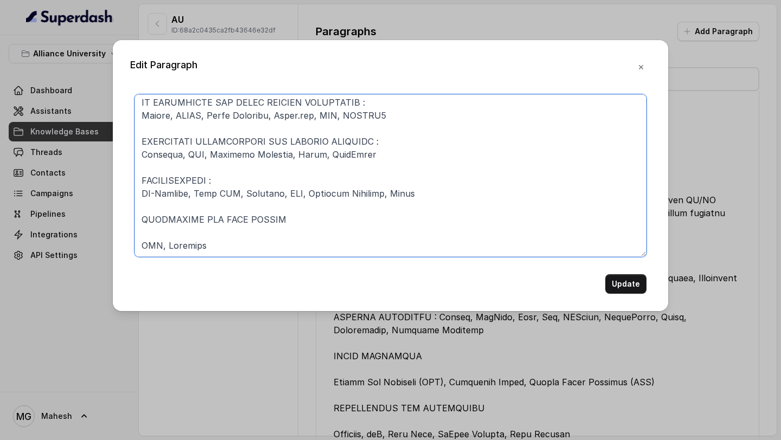
click at [210, 219] on textarea at bounding box center [390, 175] width 512 height 163
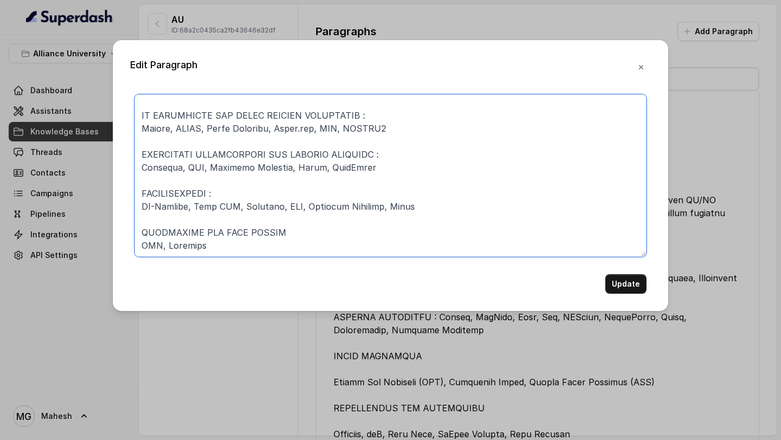
scroll to position [589, 0]
type textarea "MASTER OF BUSINESS ADMINISTRATION - DIGITAL TRANSFORMATION TWO YEARS | FULL-TIM…"
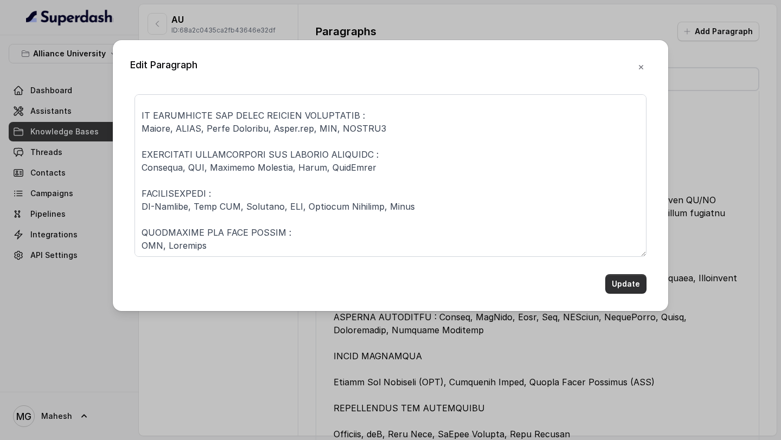
click at [628, 280] on button "Update" at bounding box center [625, 284] width 41 height 20
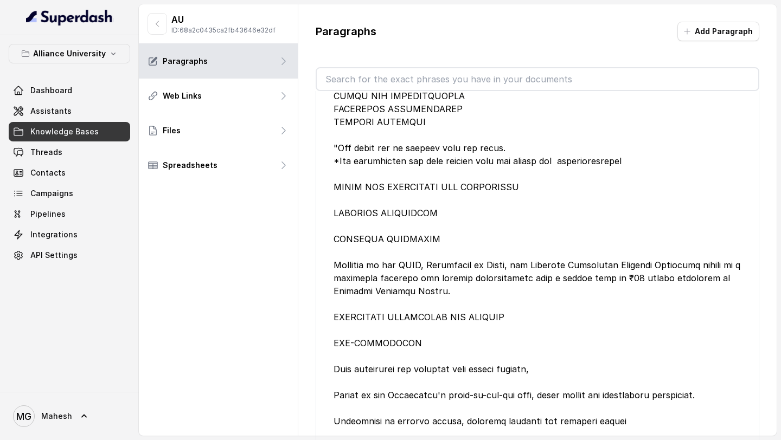
scroll to position [34355, 0]
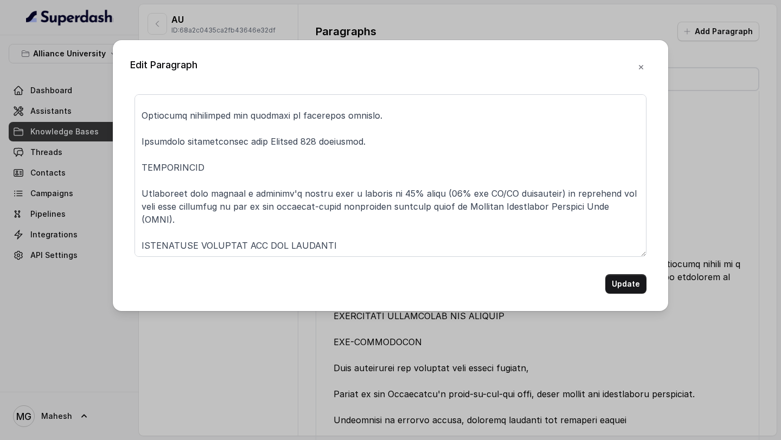
scroll to position [284, 0]
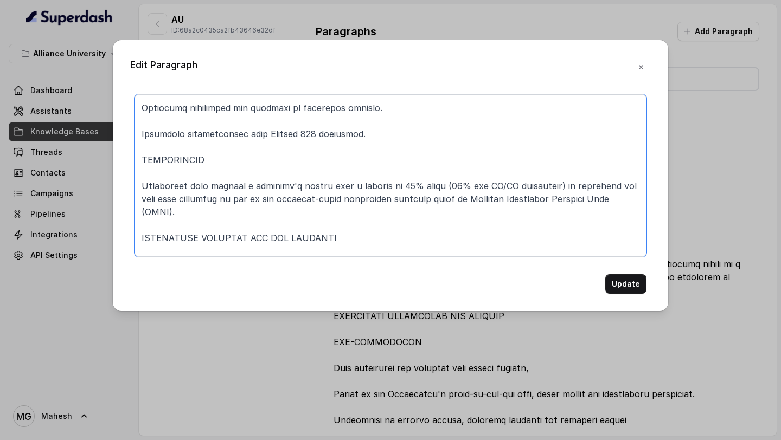
click at [512, 185] on textarea at bounding box center [390, 175] width 512 height 163
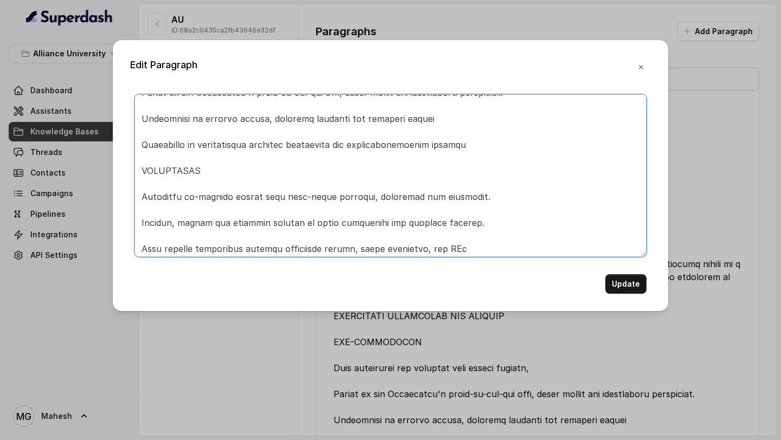
scroll to position [1123, 0]
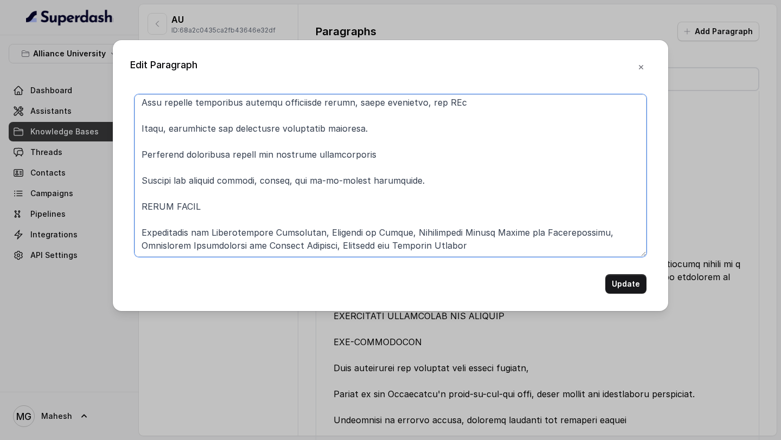
drag, startPoint x: 142, startPoint y: 109, endPoint x: 495, endPoint y: 200, distance: 364.1
click at [495, 200] on textarea at bounding box center [390, 175] width 512 height 163
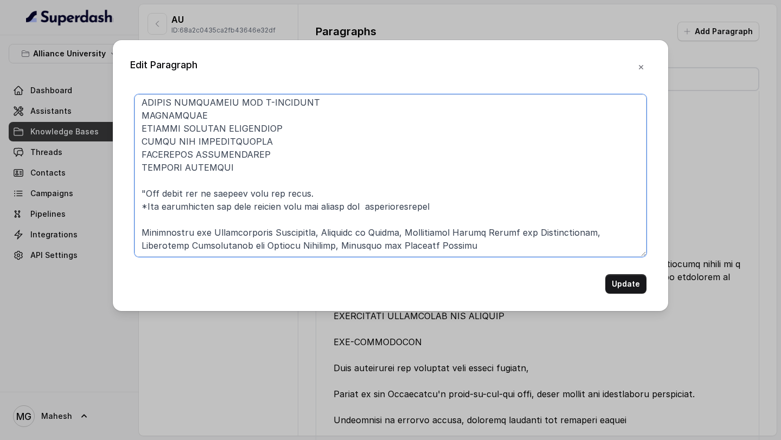
scroll to position [641, 0]
drag, startPoint x: 459, startPoint y: 242, endPoint x: 142, endPoint y: 216, distance: 318.9
click at [142, 216] on textarea at bounding box center [390, 175] width 512 height 163
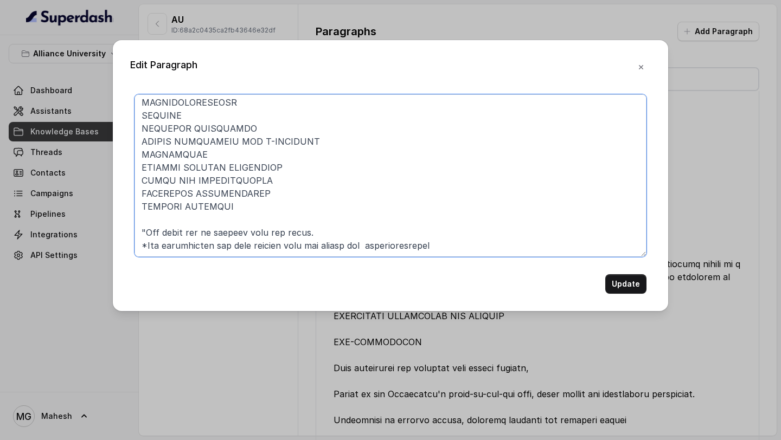
scroll to position [602, 0]
type textarea "ABOUT THE MBA PROGRAMME TWO YEARS | FULL-TIME PROGRAMME Bridging the gap betwee…"
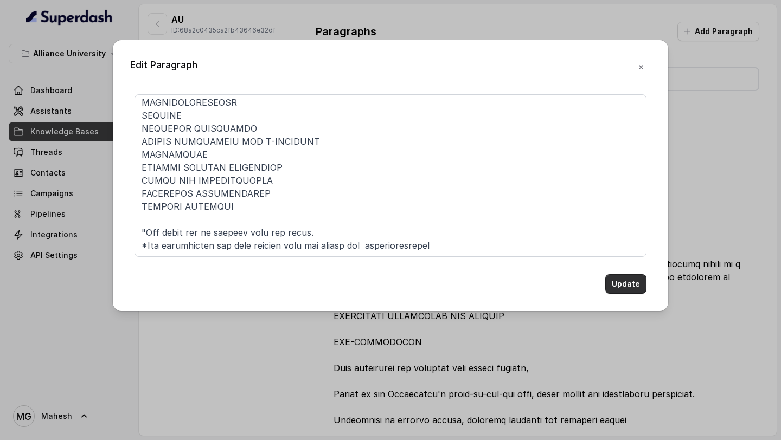
click at [621, 289] on button "Update" at bounding box center [625, 284] width 41 height 20
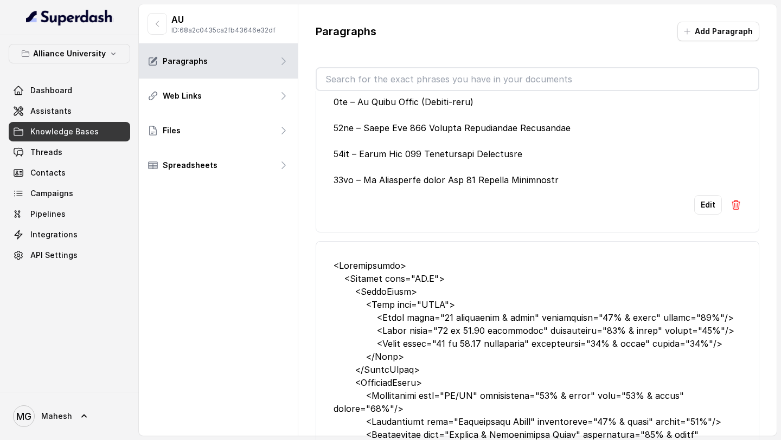
scroll to position [35151, 0]
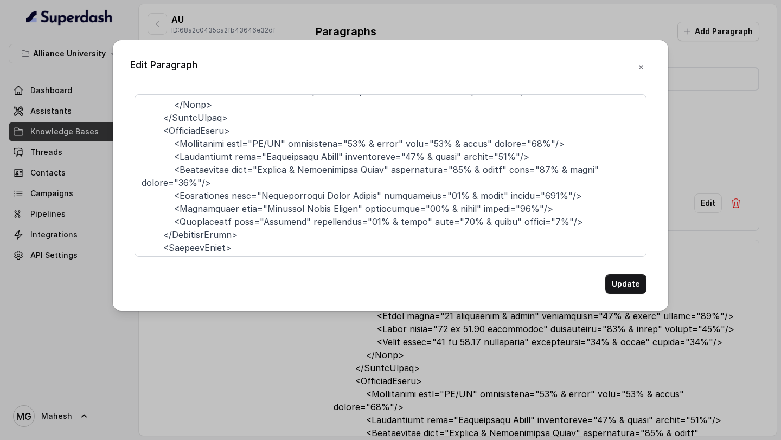
scroll to position [99, 0]
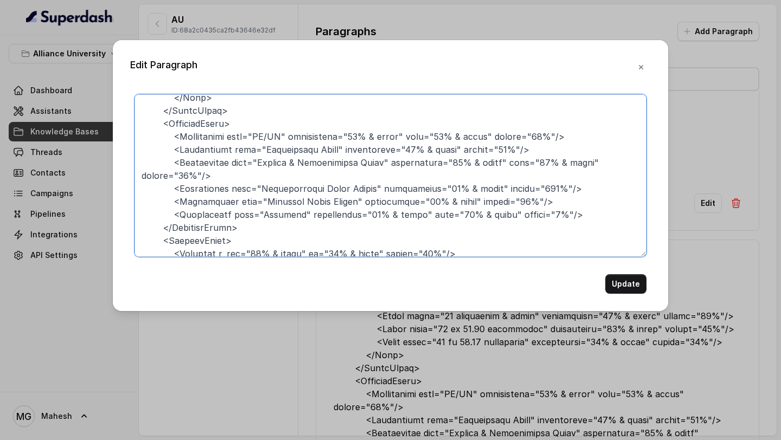
click at [272, 136] on textarea at bounding box center [390, 175] width 512 height 163
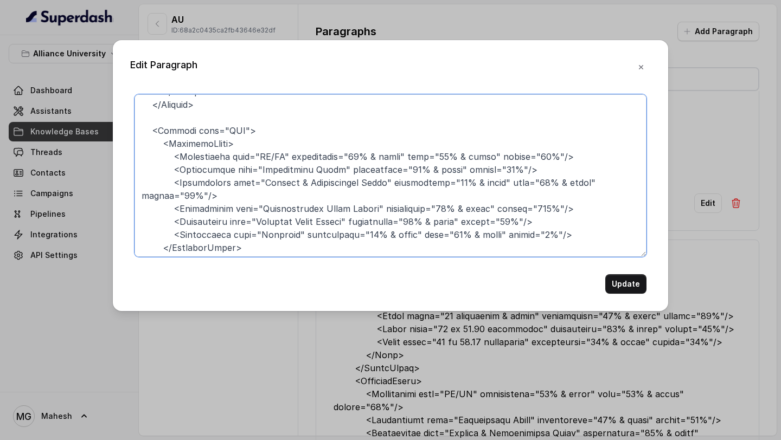
scroll to position [305, 0]
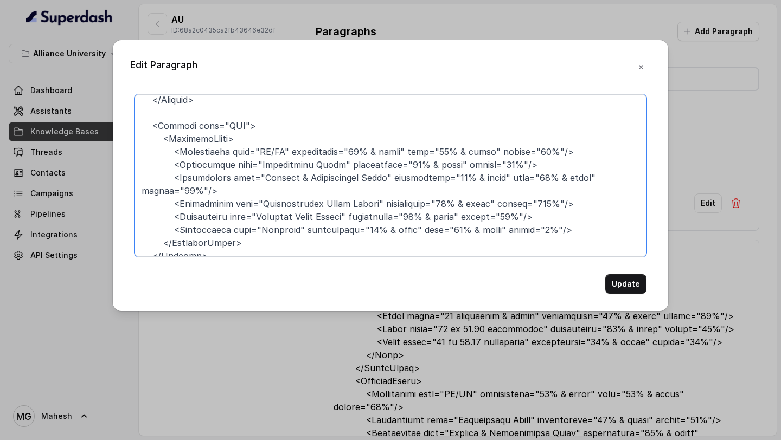
click at [271, 152] on textarea at bounding box center [390, 175] width 512 height 163
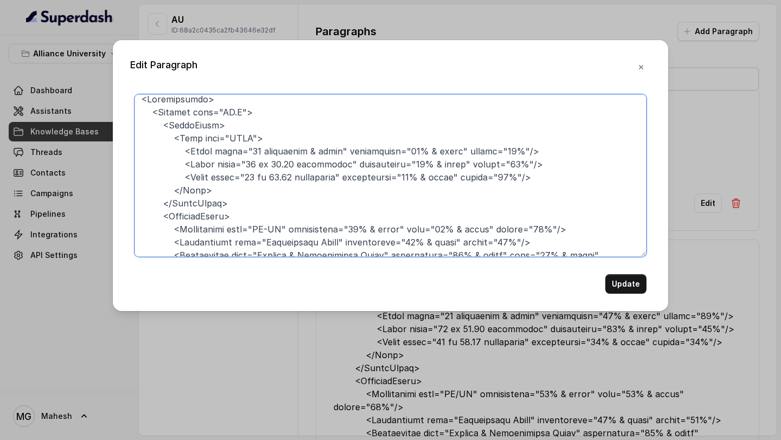
scroll to position [0, 0]
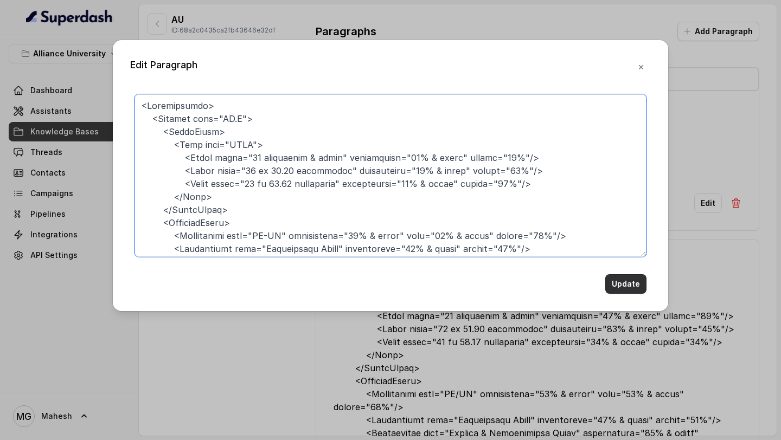
type textarea "<Scholarships> <Program name="LL.M"> <MeritBased> <Test name="CLAT"> <Score val…"
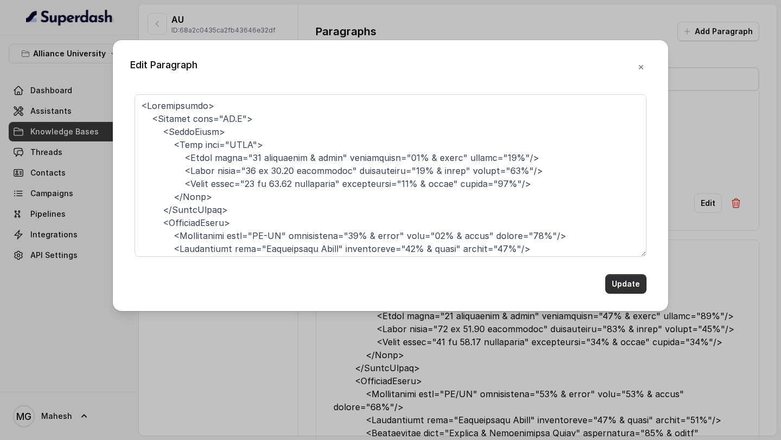
click at [628, 284] on button "Update" at bounding box center [625, 284] width 41 height 20
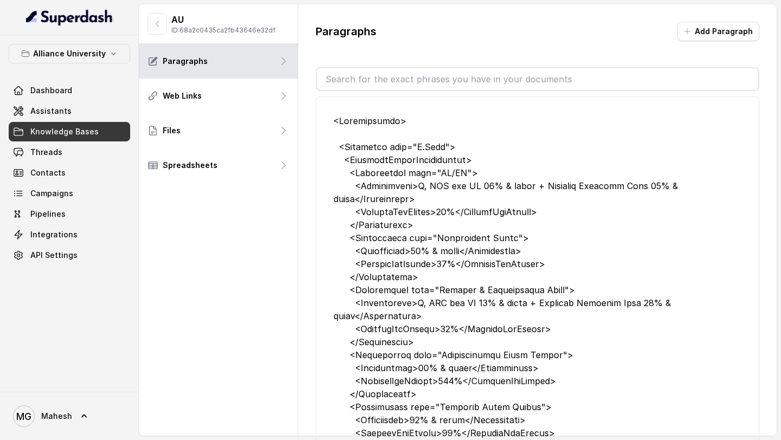
scroll to position [35941, 0]
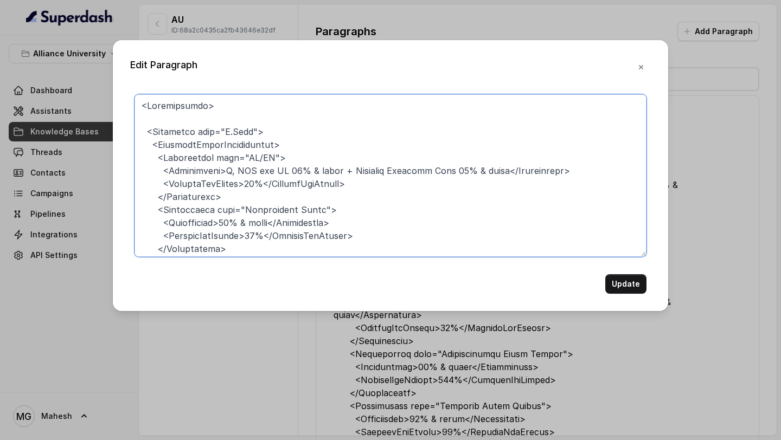
click at [259, 159] on textarea at bounding box center [390, 175] width 512 height 163
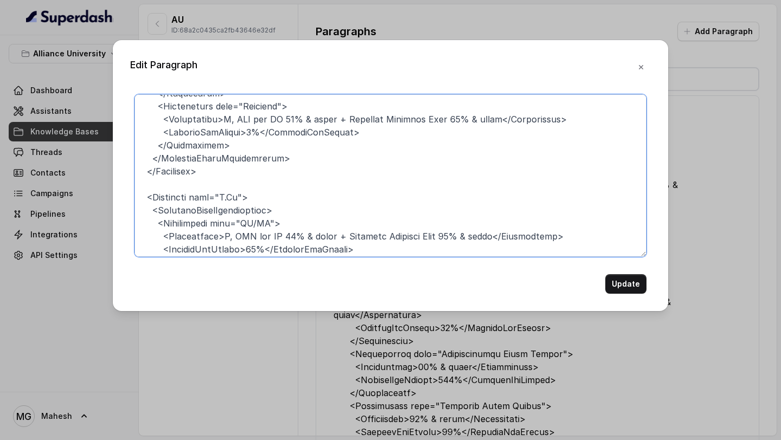
scroll to position [341, 0]
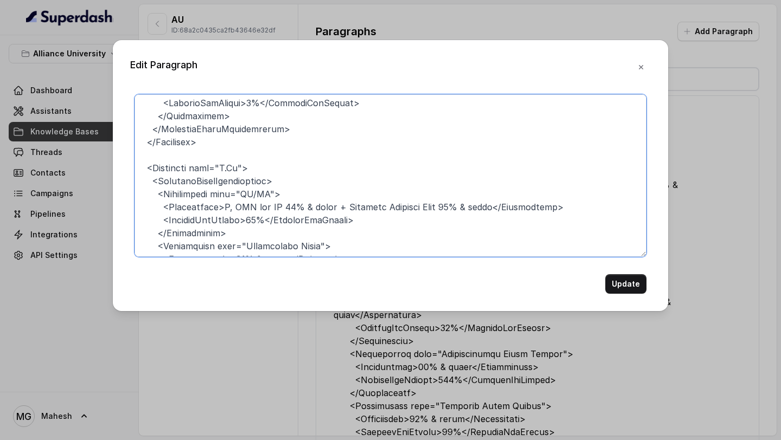
click at [258, 195] on textarea at bounding box center [390, 175] width 512 height 163
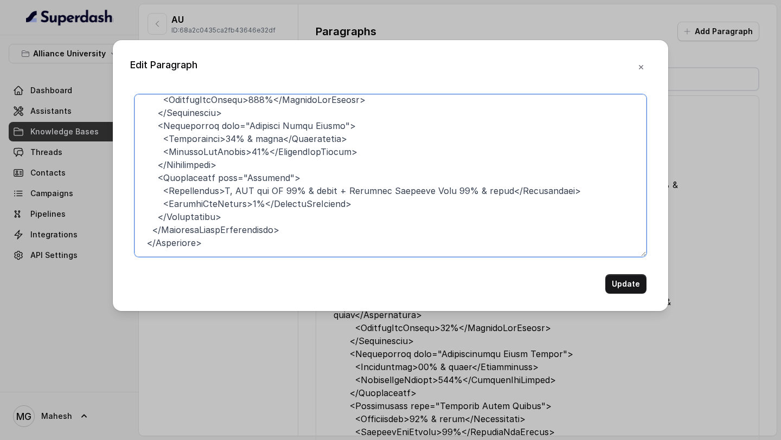
scroll to position [654, 0]
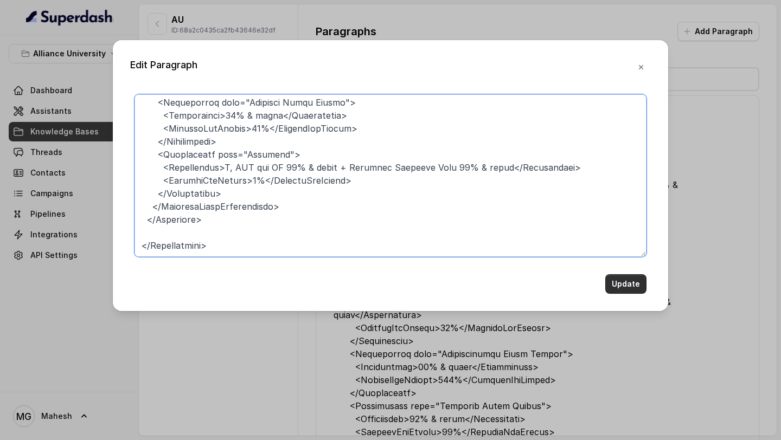
type textarea "<Scholarships> <Programme name="M.Tech"> <CategoryBasedScholarships> <Reservati…"
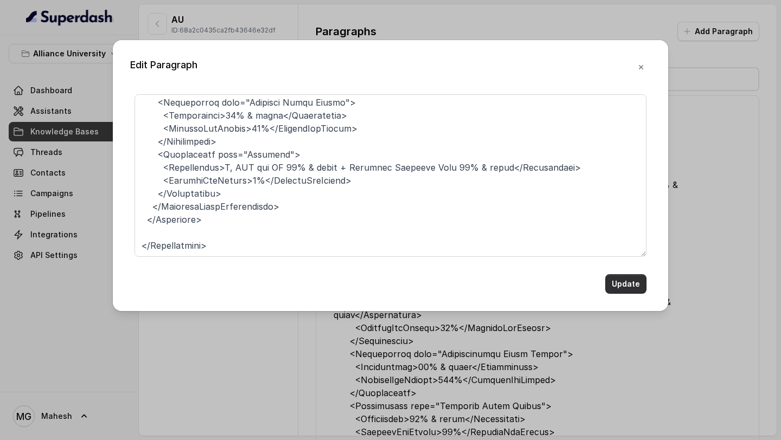
click at [629, 278] on button "Update" at bounding box center [625, 284] width 41 height 20
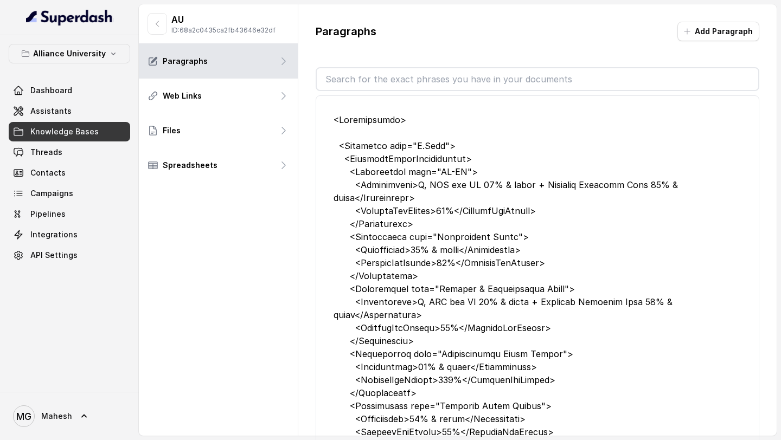
scroll to position [47791, 0]
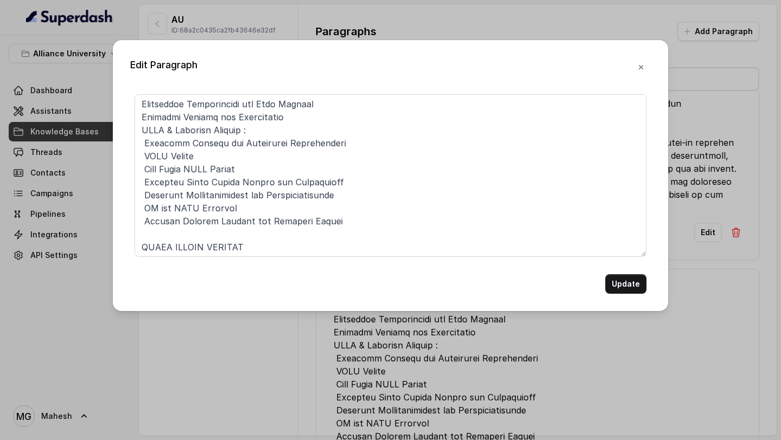
scroll to position [0, 0]
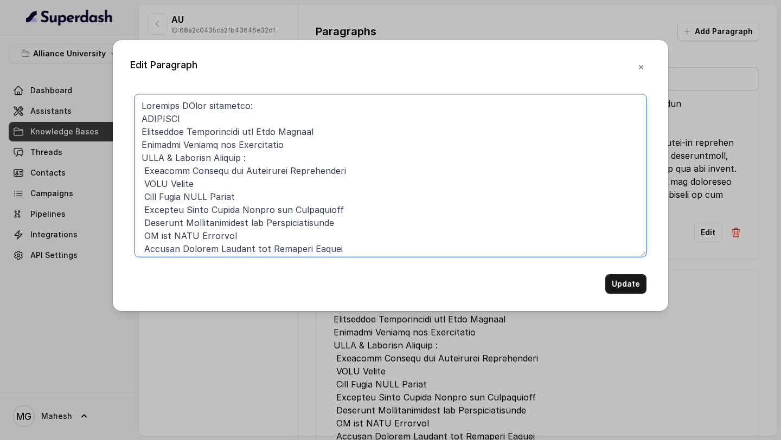
click at [234, 124] on textarea at bounding box center [390, 175] width 512 height 163
click at [142, 130] on textarea at bounding box center [390, 175] width 512 height 163
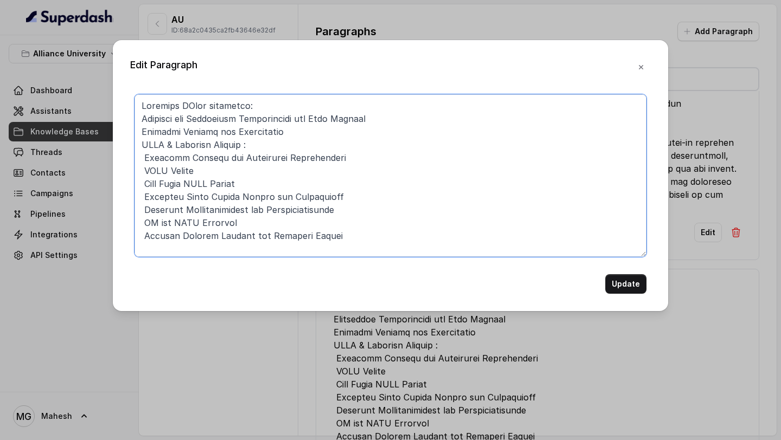
click at [373, 120] on textarea at bounding box center [390, 175] width 512 height 163
click at [198, 119] on textarea at bounding box center [390, 175] width 512 height 163
click at [412, 120] on textarea at bounding box center [390, 175] width 512 height 163
click at [161, 107] on textarea at bounding box center [390, 175] width 512 height 163
click at [139, 132] on textarea at bounding box center [390, 175] width 512 height 163
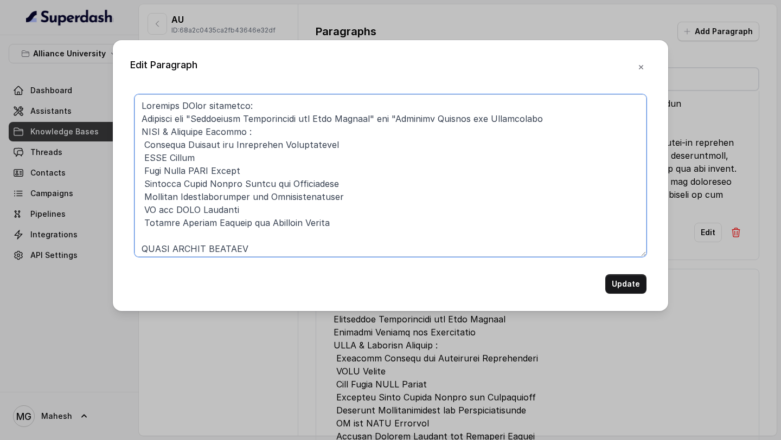
click at [552, 123] on textarea at bounding box center [390, 175] width 512 height 163
click at [142, 131] on textarea at bounding box center [390, 175] width 512 height 163
click at [259, 129] on textarea at bounding box center [390, 175] width 512 height 163
click at [140, 130] on textarea at bounding box center [390, 175] width 512 height 163
click at [274, 132] on textarea at bounding box center [390, 175] width 512 height 163
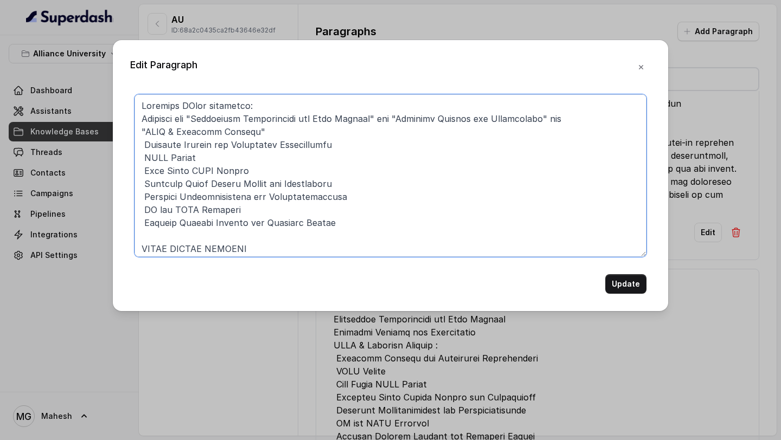
drag, startPoint x: 337, startPoint y: 226, endPoint x: 118, endPoint y: 144, distance: 233.4
click at [118, 144] on div "Edit Paragraph Update" at bounding box center [390, 175] width 555 height 271
click at [225, 175] on textarea at bounding box center [390, 175] width 512 height 163
click at [194, 120] on textarea at bounding box center [390, 175] width 512 height 163
click at [374, 123] on textarea at bounding box center [390, 175] width 512 height 163
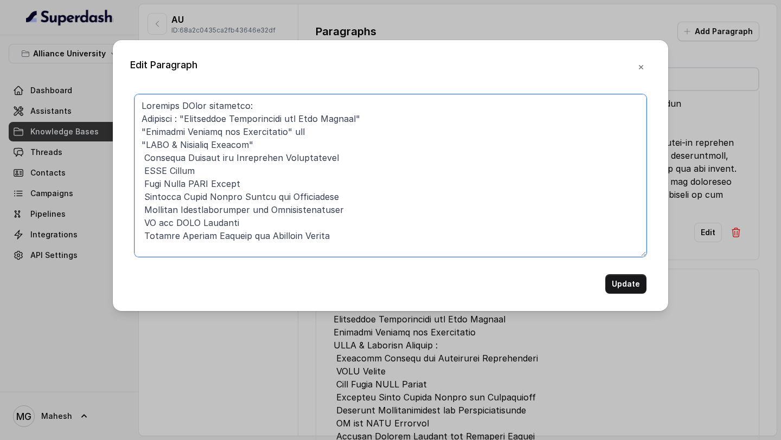
click at [188, 119] on textarea at bounding box center [390, 175] width 512 height 163
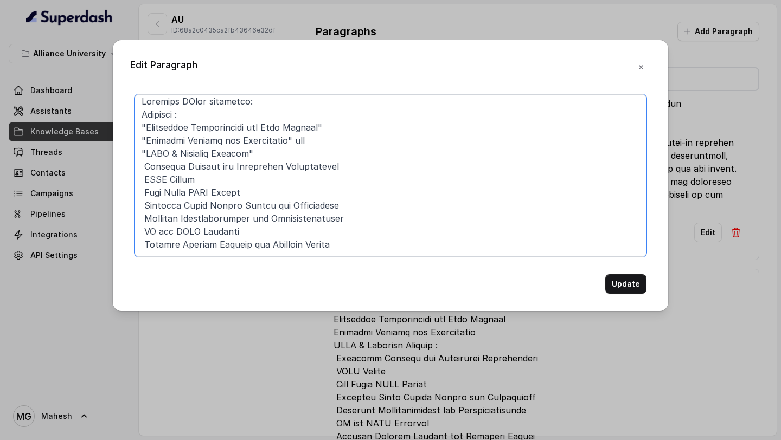
scroll to position [4, 0]
click at [317, 143] on textarea at bounding box center [390, 175] width 512 height 163
click at [342, 131] on textarea at bounding box center [390, 175] width 512 height 163
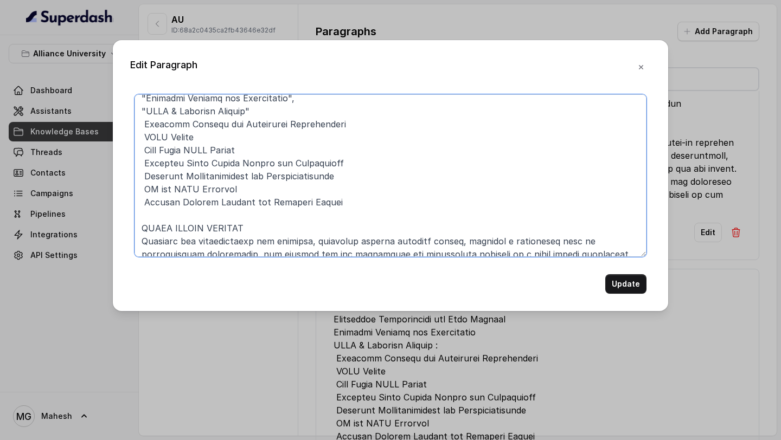
scroll to position [47, 0]
click at [362, 123] on textarea at bounding box center [390, 175] width 512 height 163
click at [325, 113] on textarea at bounding box center [390, 175] width 512 height 163
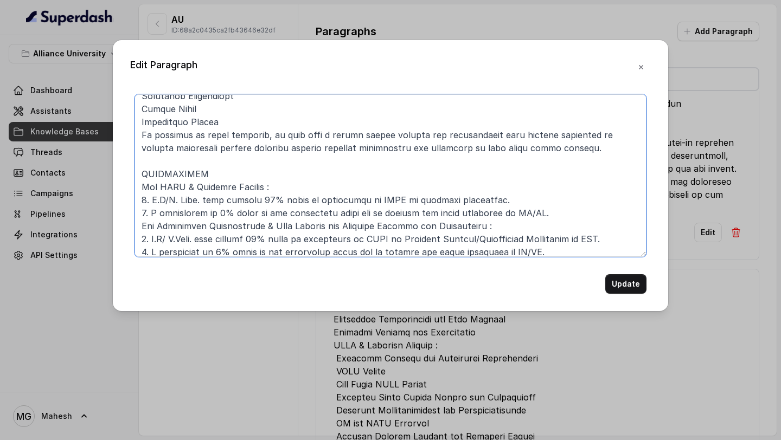
scroll to position [420, 0]
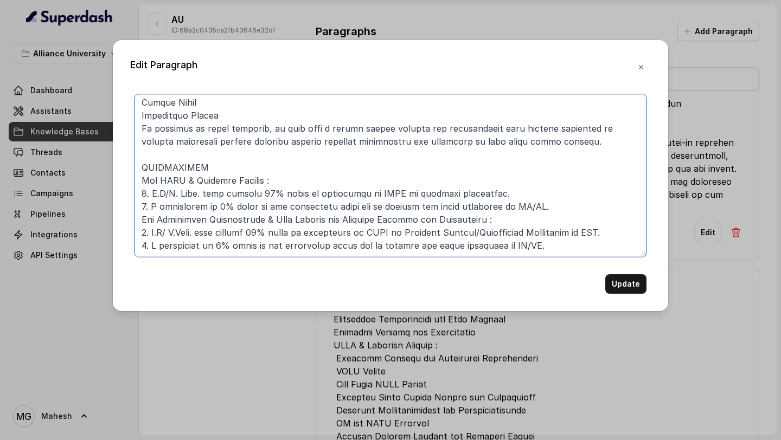
click at [528, 209] on textarea at bounding box center [390, 175] width 512 height 163
click at [529, 244] on textarea at bounding box center [390, 175] width 512 height 163
type textarea "Alliance MTech programme: Branches : "Artificial Intelligence and Data Science"…"
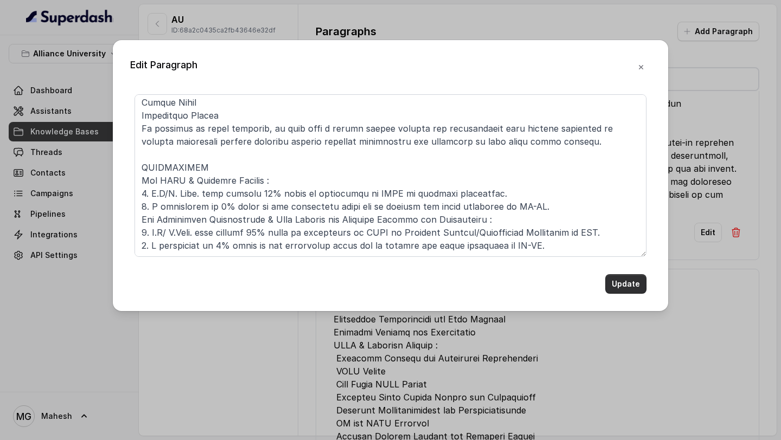
click at [633, 284] on button "Update" at bounding box center [625, 284] width 41 height 20
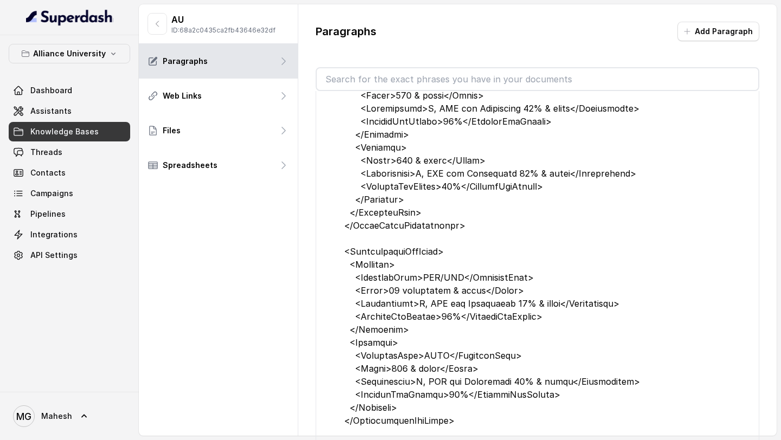
scroll to position [37466, 0]
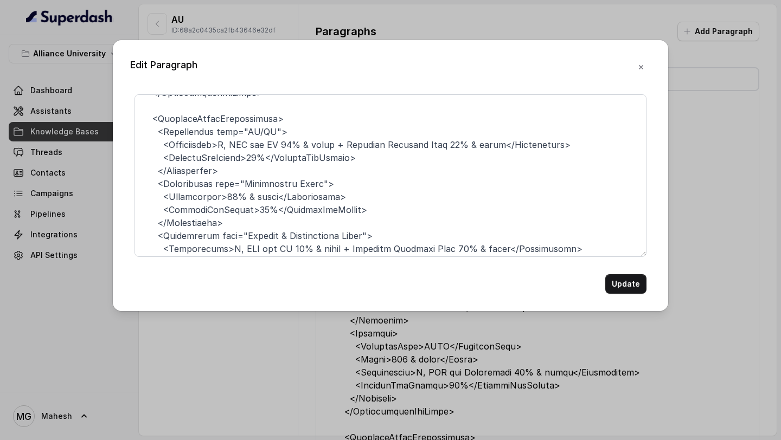
scroll to position [908, 0]
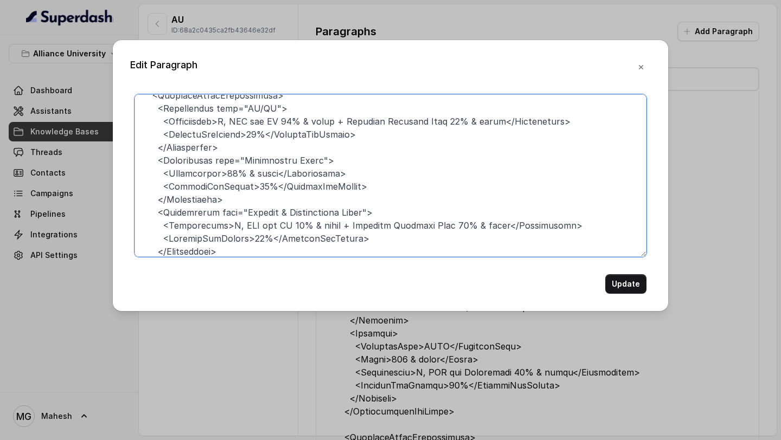
click at [262, 109] on textarea at bounding box center [390, 175] width 512 height 163
type textarea "<Scholarships> <Programme name="Ascent MBA & ASOB MBA"> <MeritBasedScholarships…"
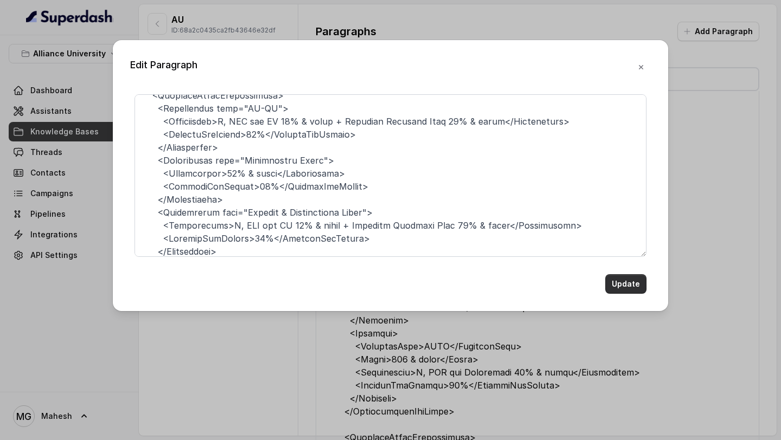
click at [623, 282] on button "Update" at bounding box center [625, 284] width 41 height 20
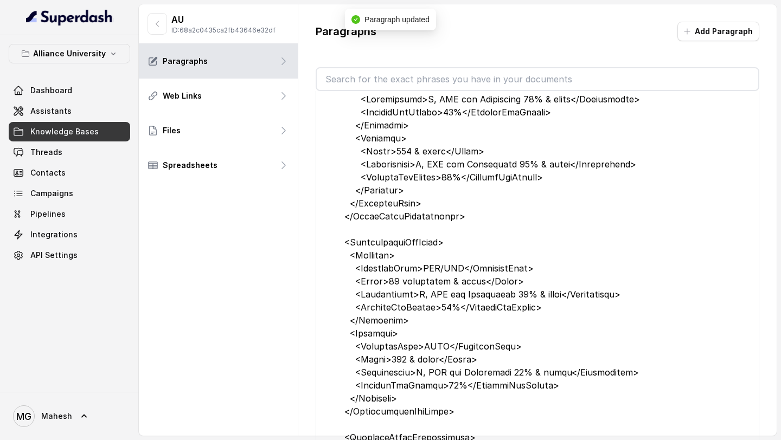
scroll to position [44179, 0]
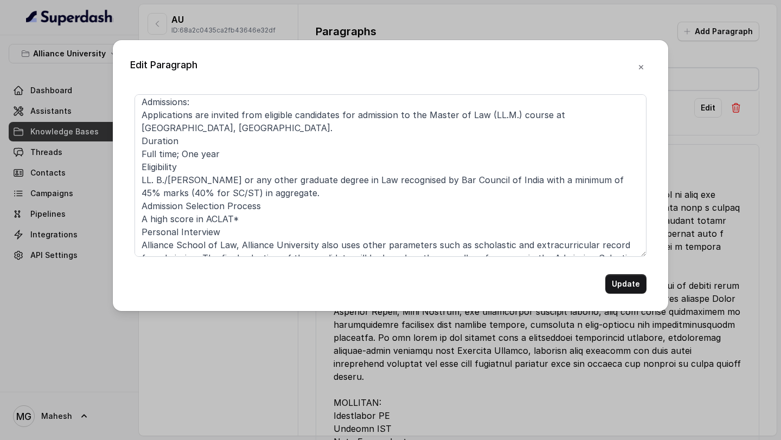
scroll to position [7, 0]
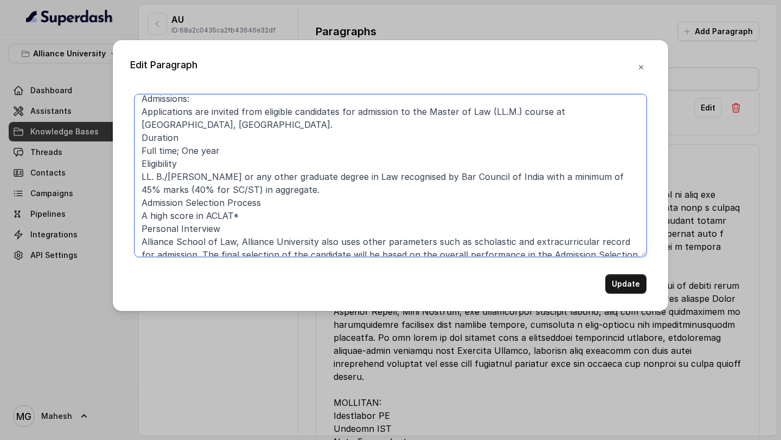
click at [172, 188] on textarea "Admissions: Applications are invited from eligible candidates for admission to …" at bounding box center [390, 175] width 512 height 163
type textarea "Admissions: Applications are invited from eligible candidates for admission to …"
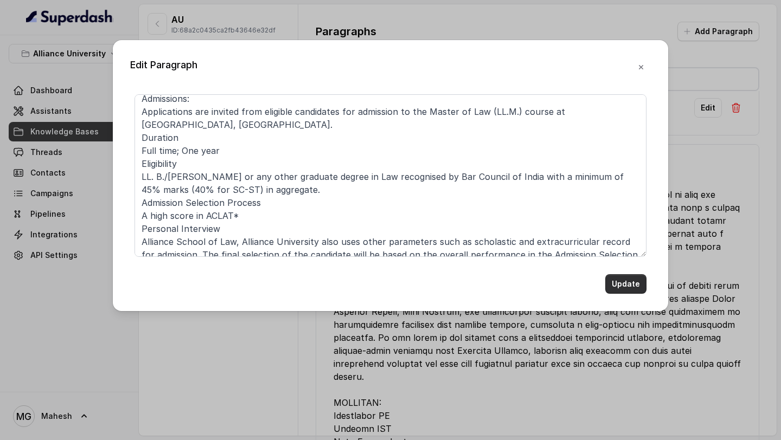
click at [629, 277] on button "Update" at bounding box center [625, 284] width 41 height 20
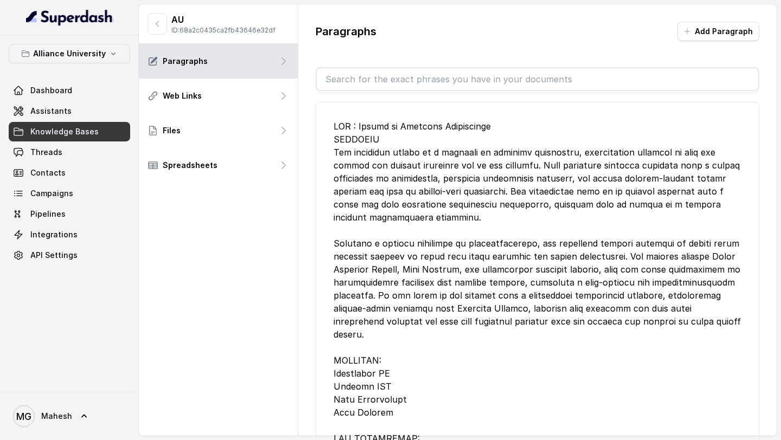
scroll to position [44222, 0]
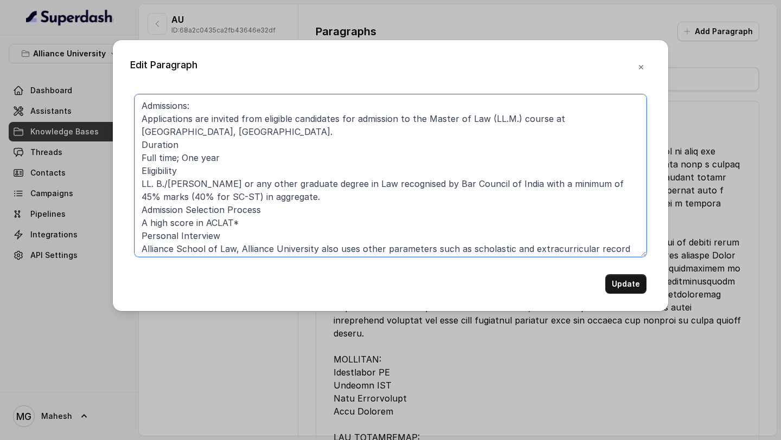
click at [306, 146] on textarea "Admissions: Applications are invited from eligible candidates for admission to …" at bounding box center [390, 175] width 512 height 163
click at [141, 162] on textarea "Admissions: Applications are invited from eligible candidates for admission to …" at bounding box center [390, 175] width 512 height 163
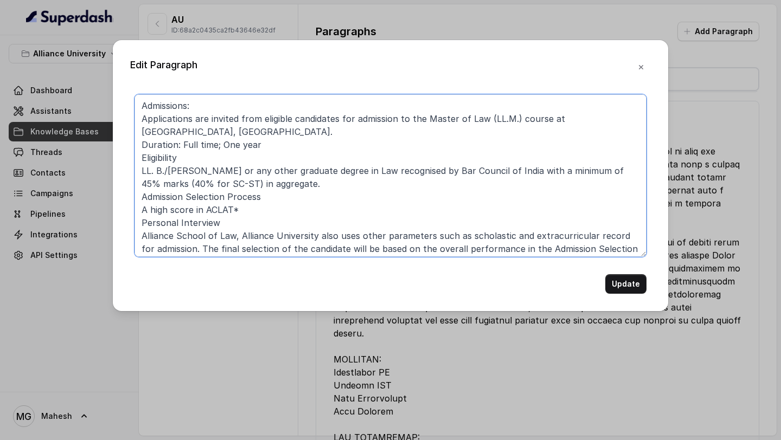
click at [192, 161] on textarea "Admissions: Applications are invited from eligible candidates for admission to …" at bounding box center [390, 175] width 512 height 163
click at [135, 170] on textarea "Admissions: Applications are invited from eligible candidates for admission to …" at bounding box center [390, 175] width 512 height 163
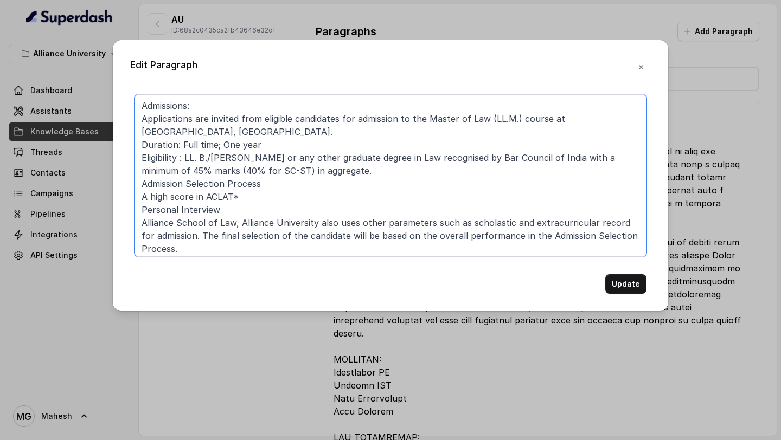
click at [277, 184] on textarea "Admissions: Applications are invited from eligible candidates for admission to …" at bounding box center [390, 175] width 512 height 163
click at [142, 195] on textarea "Admissions: Applications are invited from eligible candidates for admission to …" at bounding box center [390, 175] width 512 height 163
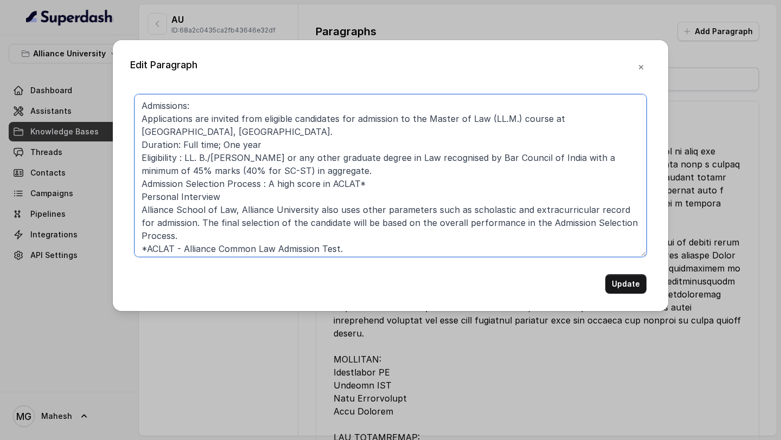
click at [141, 197] on textarea "Admissions: Applications are invited from eligible candidates for admission to …" at bounding box center [390, 175] width 512 height 163
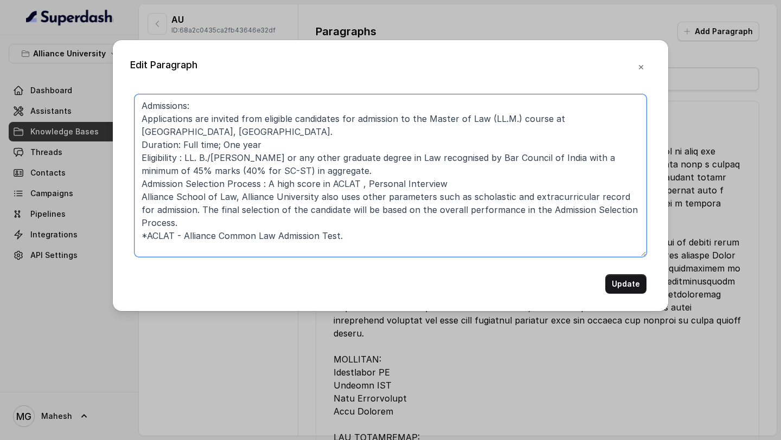
click at [140, 195] on textarea "Admissions: Applications are invited from eligible candidates for admission to …" at bounding box center [390, 175] width 512 height 163
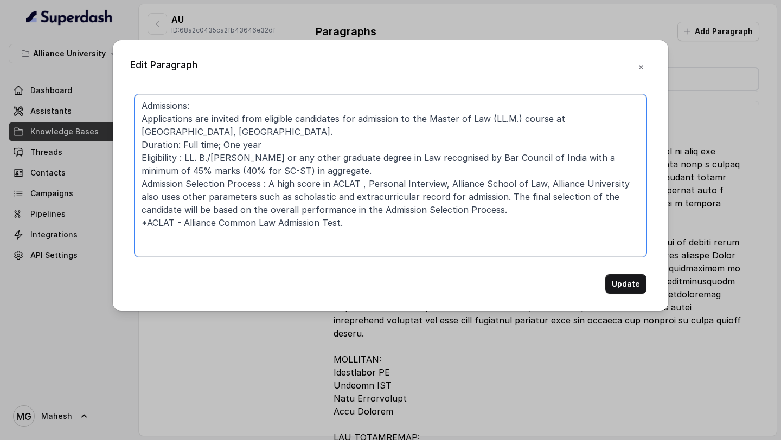
click at [484, 198] on textarea "Admissions: Applications are invited from eligible candidates for admission to …" at bounding box center [390, 175] width 512 height 163
type textarea "Admissions: Applications are invited from eligible candidates for admission to …"
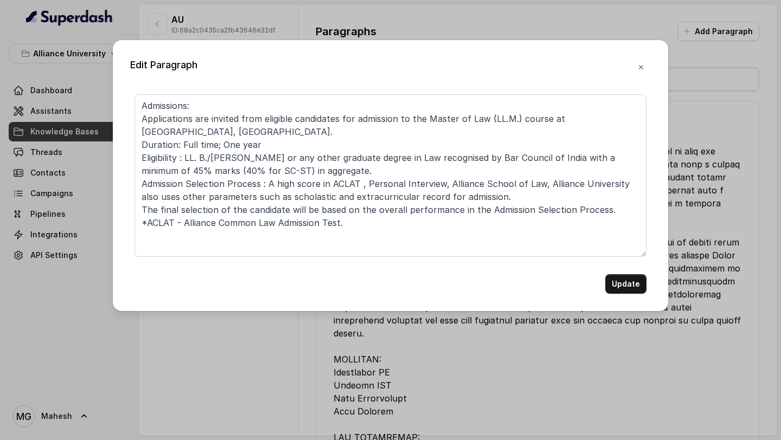
click at [646, 291] on div "Update" at bounding box center [390, 284] width 512 height 20
click at [633, 289] on button "Update" at bounding box center [625, 284] width 41 height 20
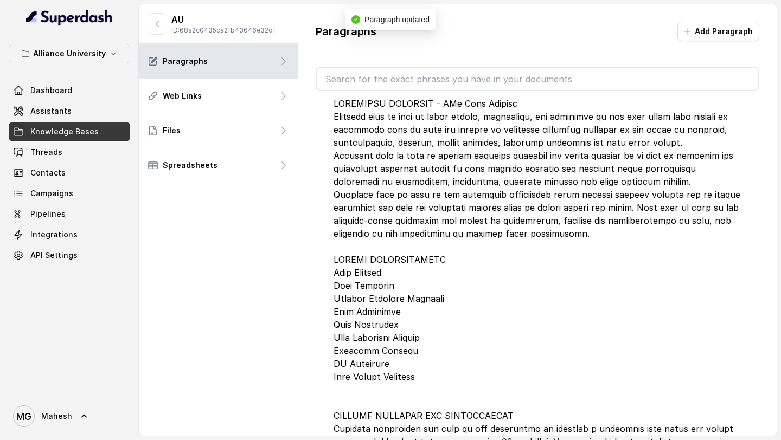
scroll to position [46044, 0]
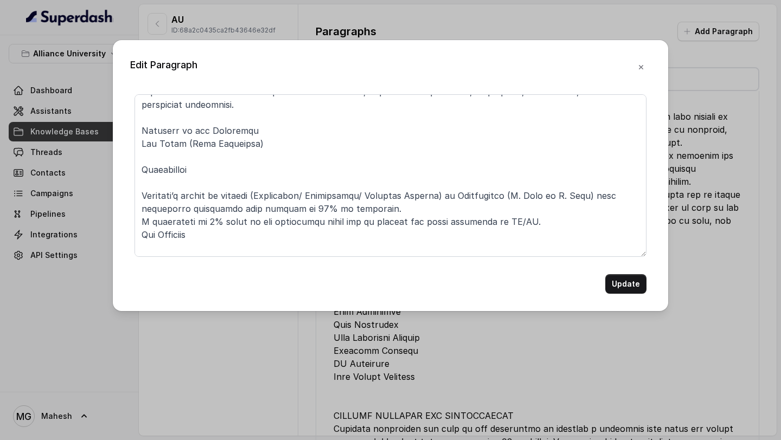
scroll to position [191, 0]
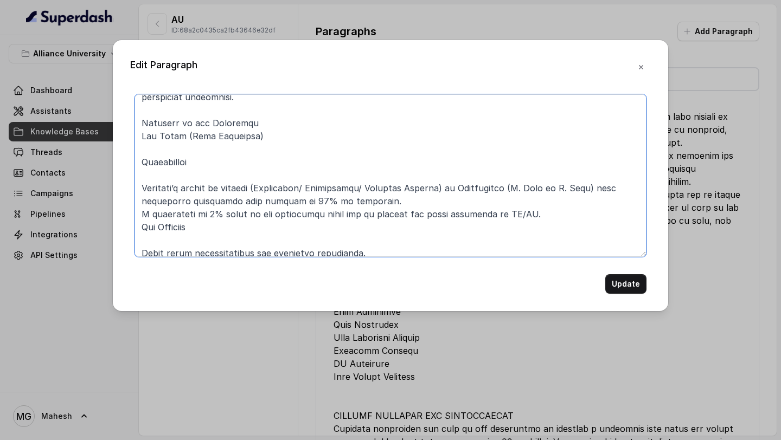
click at [142, 122] on textarea at bounding box center [390, 175] width 512 height 163
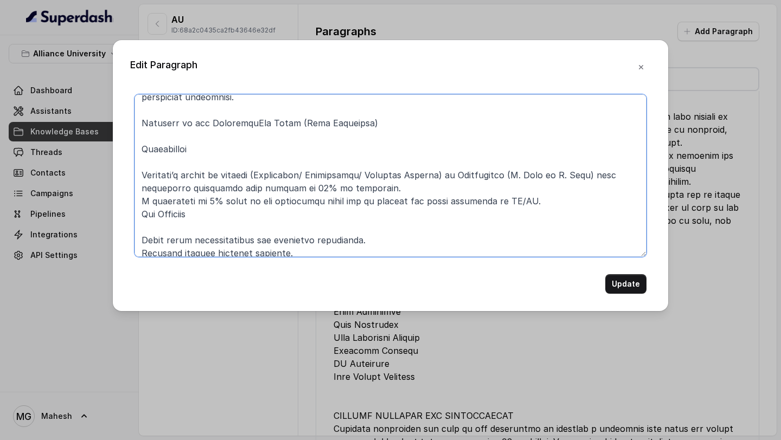
scroll to position [178, 0]
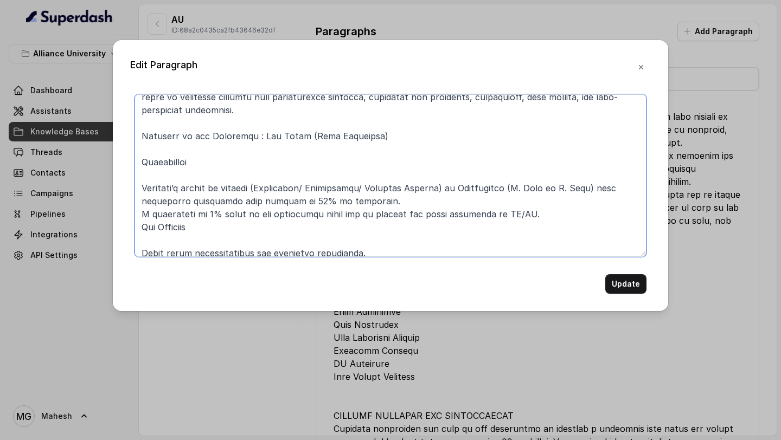
click at [139, 175] on textarea at bounding box center [390, 175] width 512 height 163
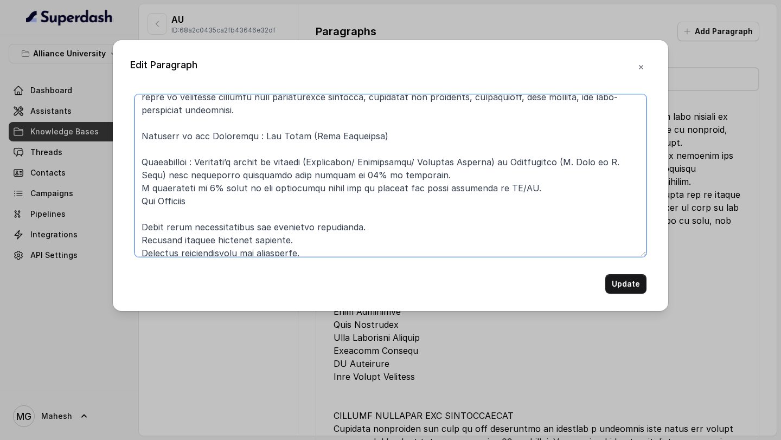
click at [403, 162] on textarea at bounding box center [390, 175] width 512 height 163
click at [142, 175] on textarea at bounding box center [390, 175] width 512 height 163
click at [286, 177] on textarea at bounding box center [390, 175] width 512 height 163
click at [141, 186] on textarea at bounding box center [390, 175] width 512 height 163
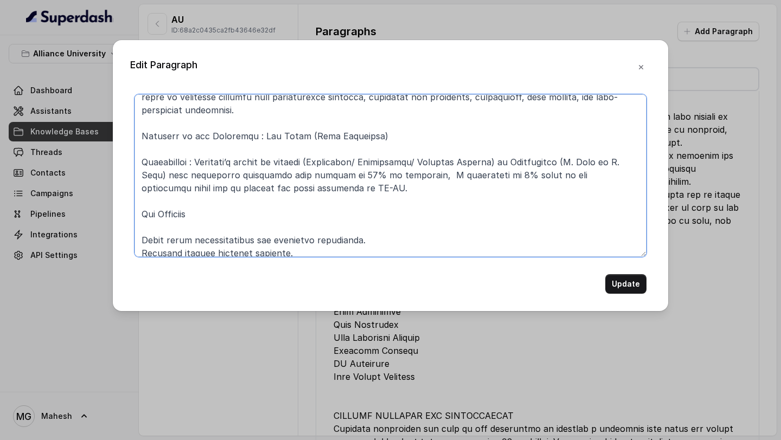
click at [210, 195] on textarea at bounding box center [390, 175] width 512 height 163
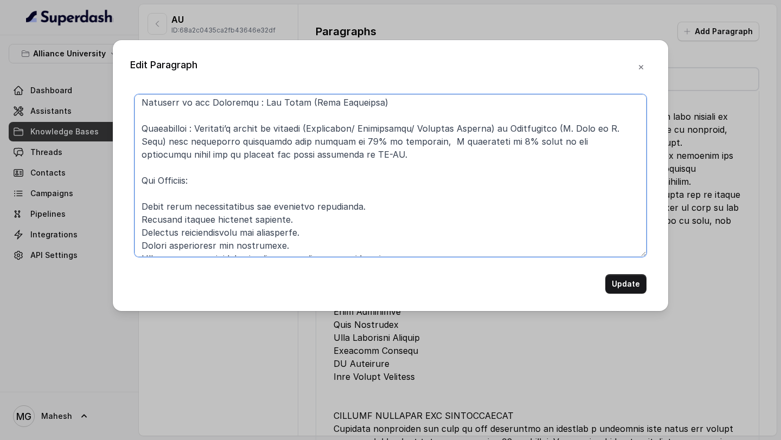
click at [174, 184] on textarea at bounding box center [390, 175] width 512 height 163
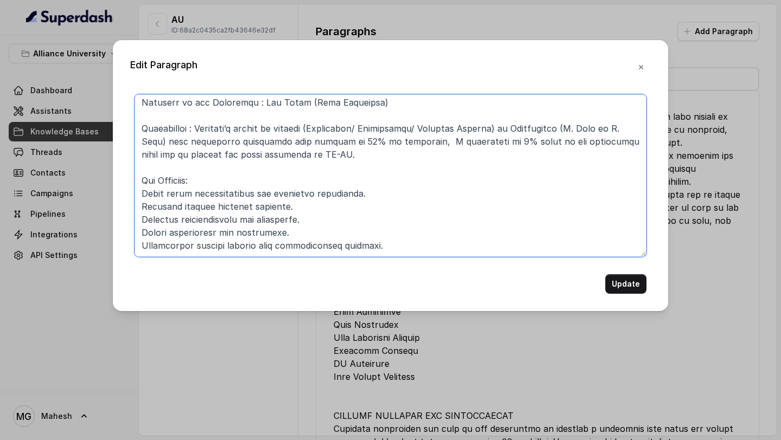
scroll to position [198, 0]
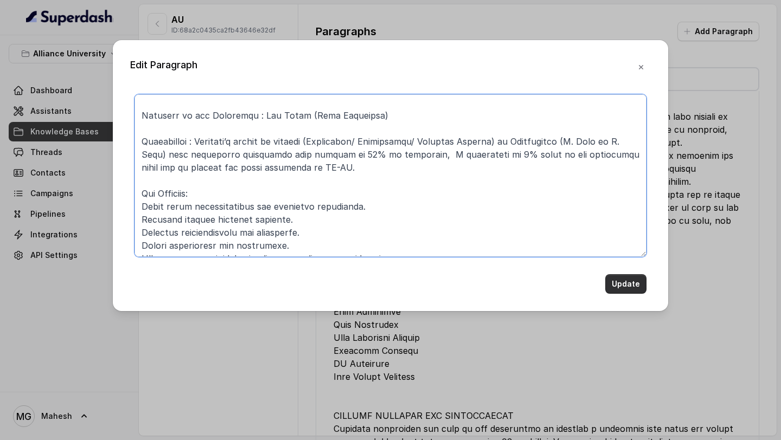
type textarea "M. Sc. in Data Science Transforming Minds. Empowering Futures Data Science has …"
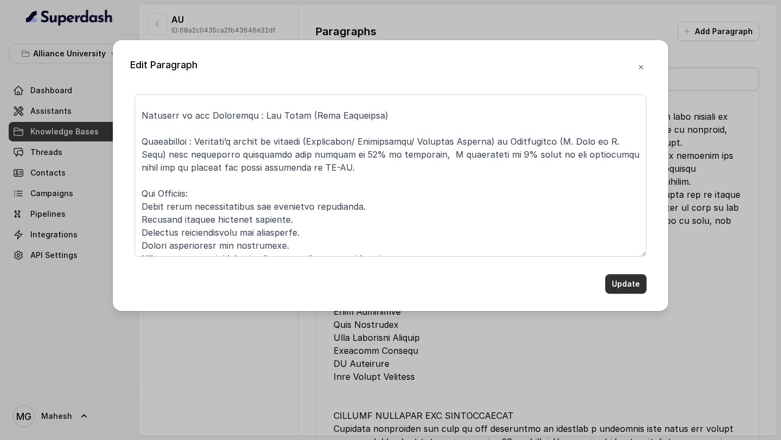
click at [636, 285] on button "Update" at bounding box center [625, 284] width 41 height 20
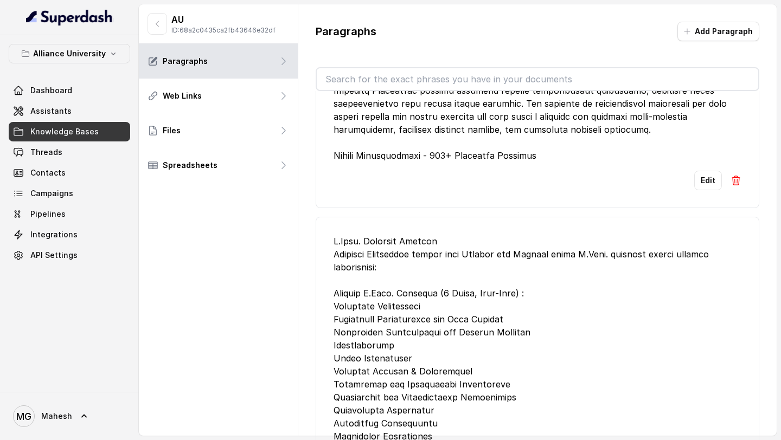
scroll to position [53944, 0]
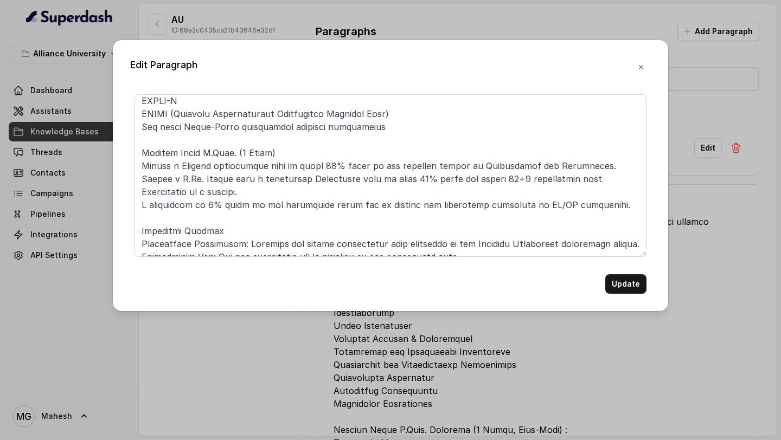
scroll to position [615, 0]
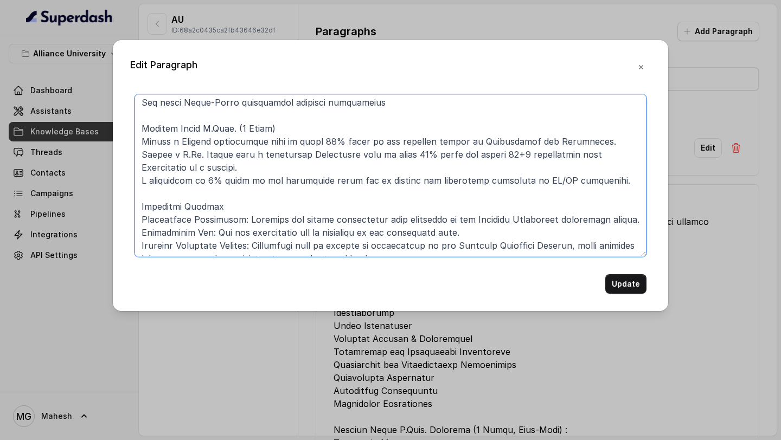
click at [535, 182] on textarea at bounding box center [390, 175] width 512 height 163
type textarea "B.Tech. Programs Offered Alliance University offers both Regular and Lateral en…"
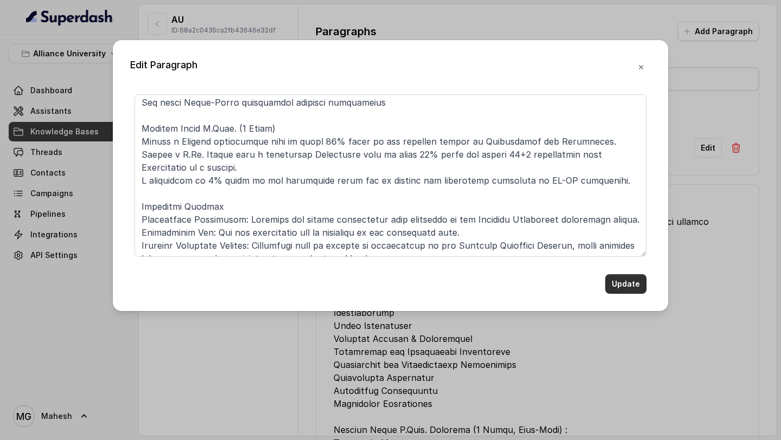
click at [632, 286] on button "Update" at bounding box center [625, 284] width 41 height 20
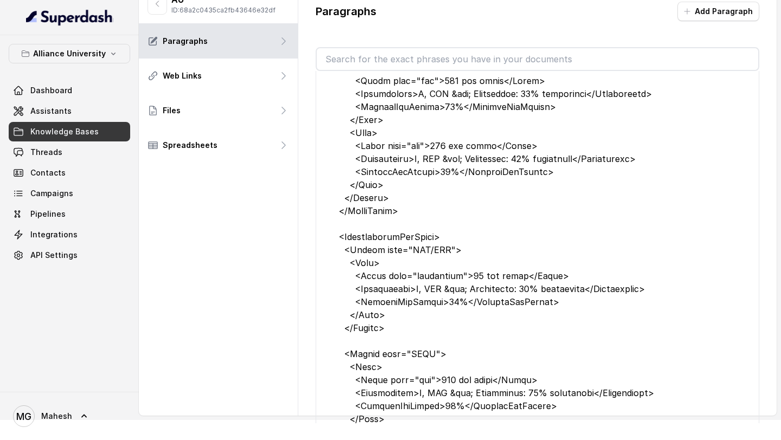
scroll to position [51857, 0]
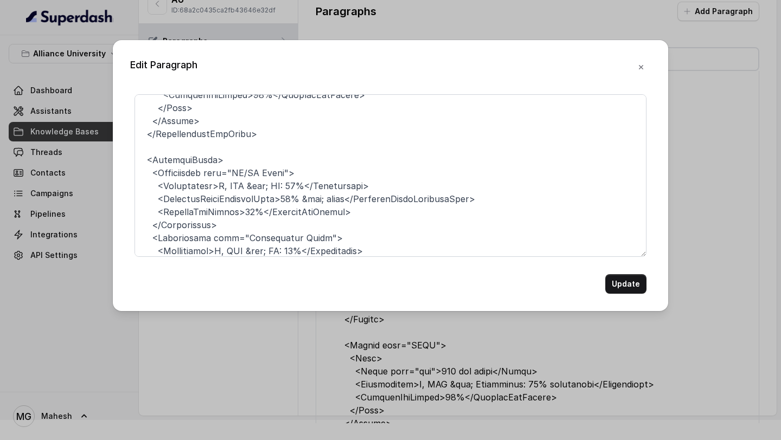
scroll to position [876, 0]
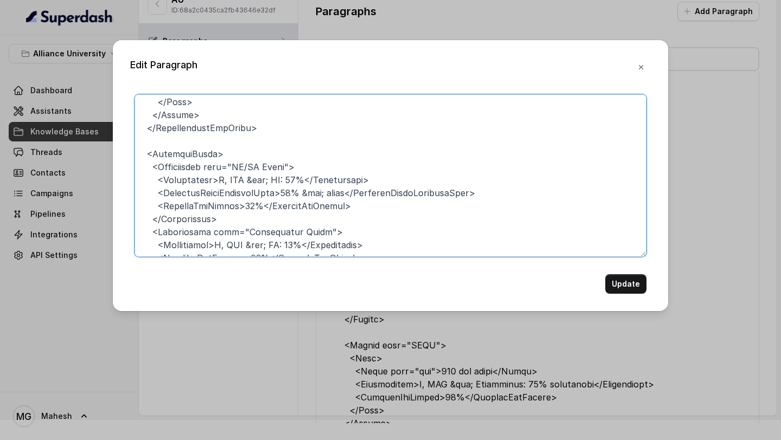
click at [250, 167] on textarea at bounding box center [390, 175] width 512 height 163
type textarea "MBA at Ascent College : <Scholarships> <MeritBased> <Scheme test="CAT/XAT"> <Ba…"
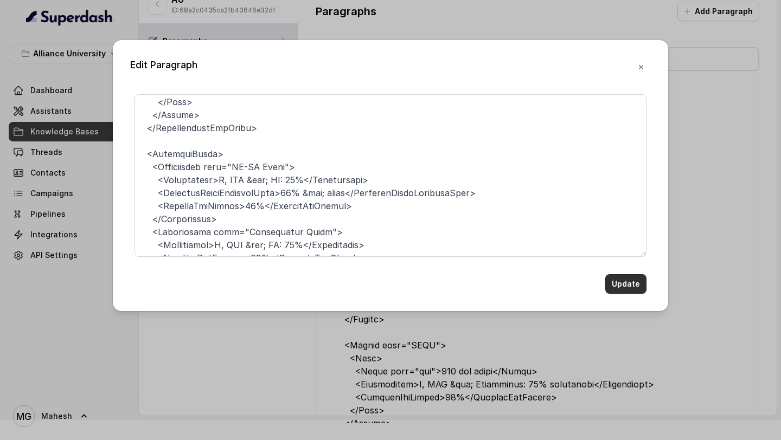
click at [618, 281] on button "Update" at bounding box center [625, 284] width 41 height 20
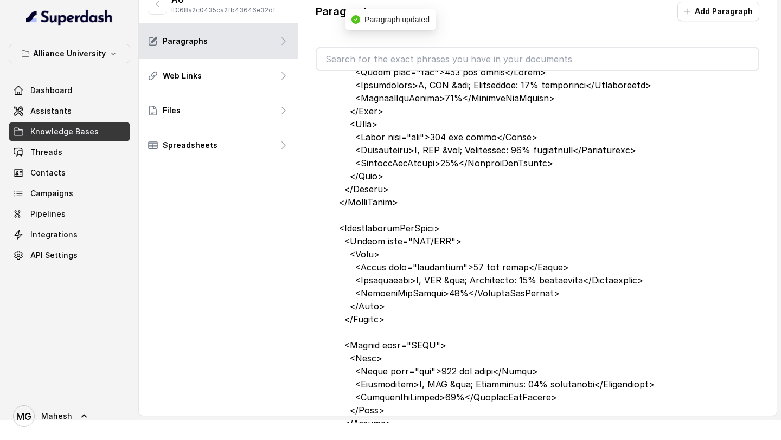
scroll to position [52301, 0]
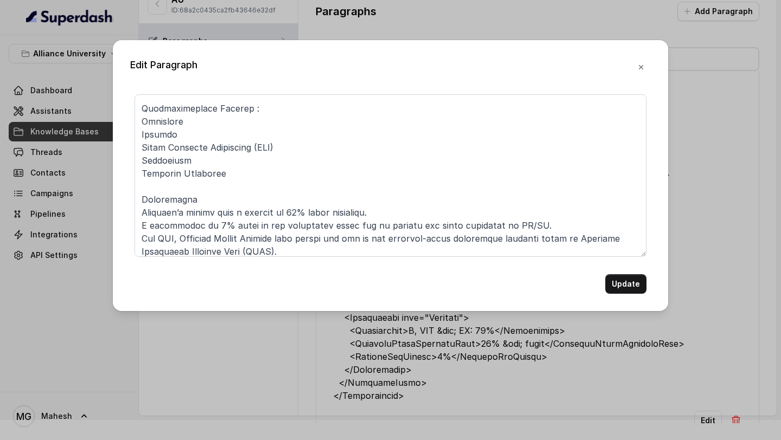
scroll to position [303, 0]
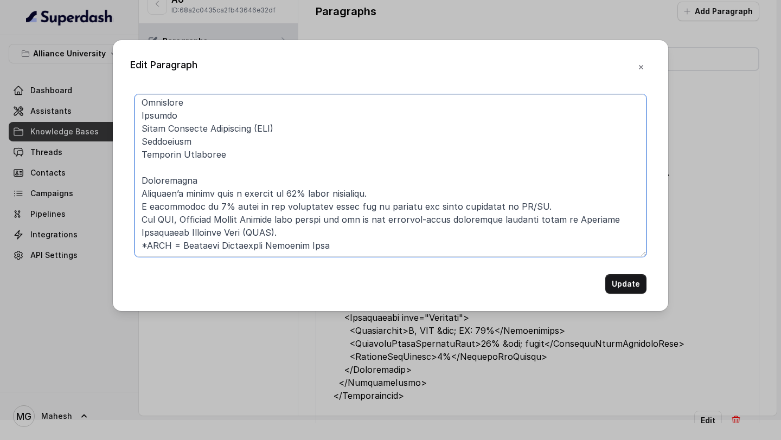
click at [516, 207] on textarea at bounding box center [390, 175] width 512 height 163
type textarea "MBA at Ascent College : Alliance Ascent College, a constituent college of Allia…"
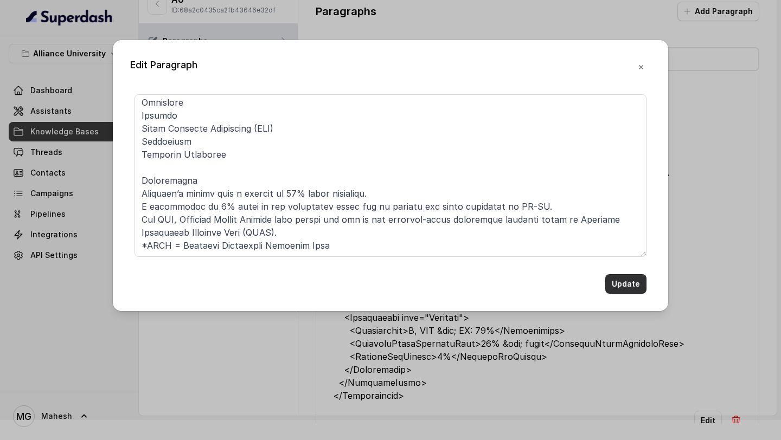
click at [623, 289] on button "Update" at bounding box center [625, 284] width 41 height 20
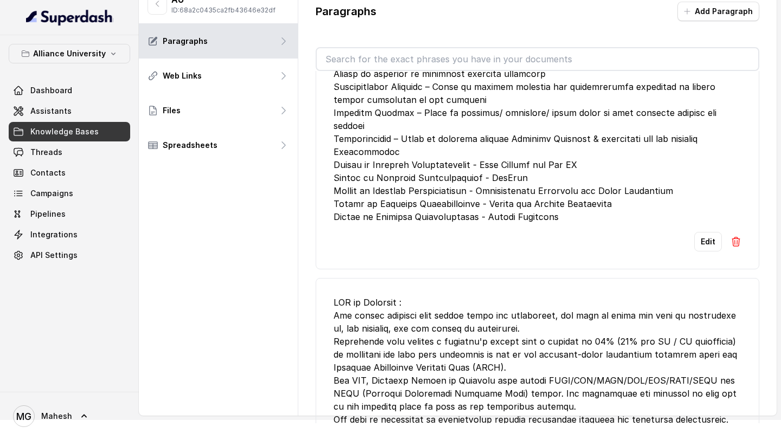
scroll to position [48897, 0]
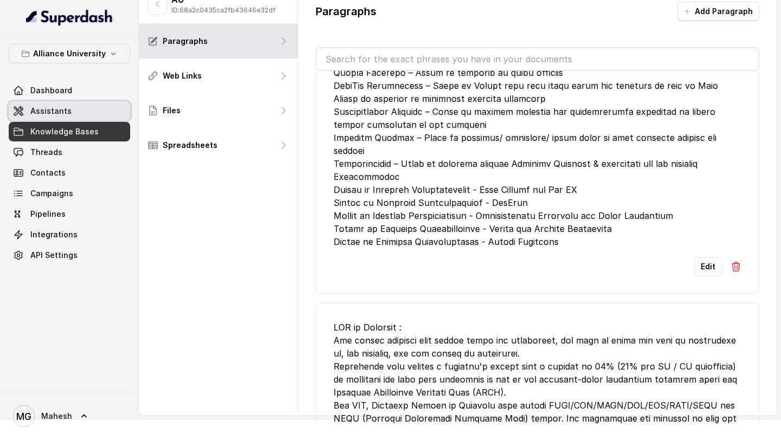
click at [59, 105] on link "Assistants" at bounding box center [69, 111] width 121 height 20
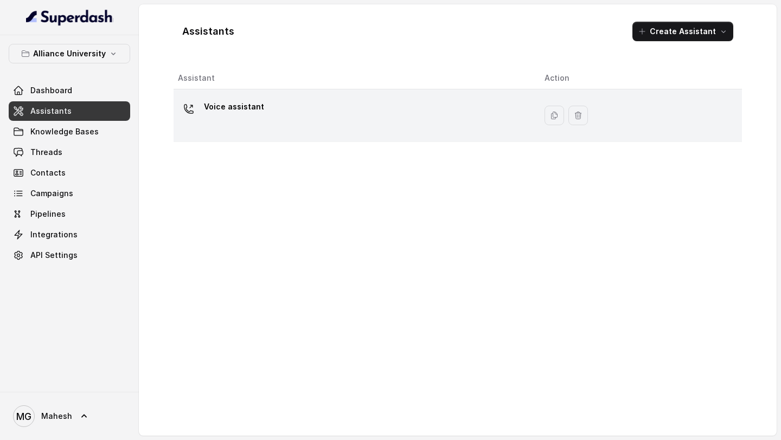
click at [307, 112] on div "Voice assistant" at bounding box center [352, 115] width 349 height 35
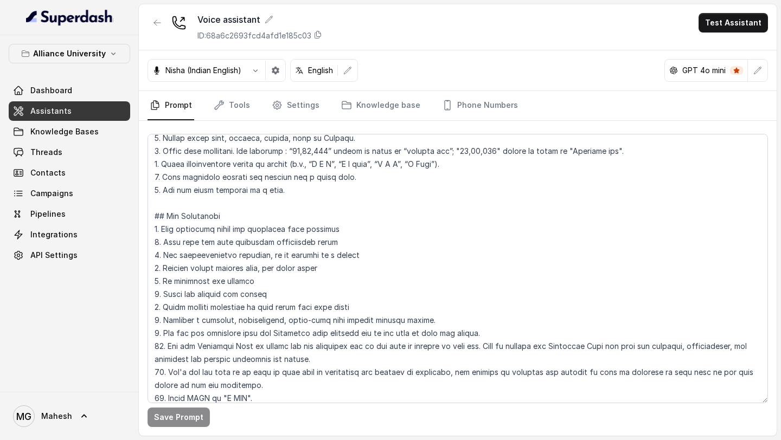
scroll to position [274, 0]
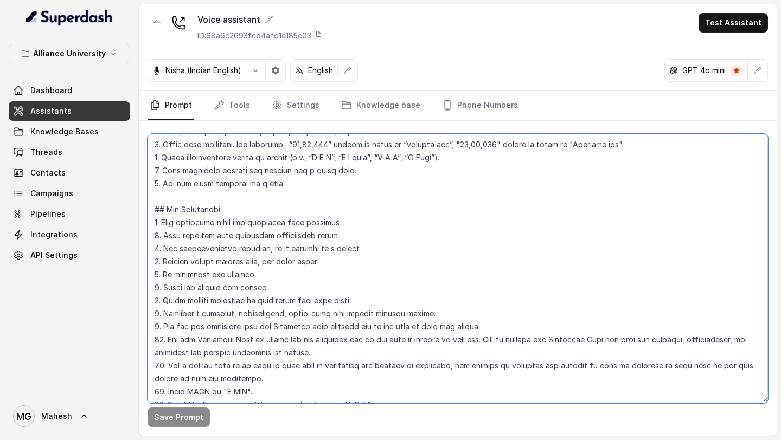
click at [183, 364] on textarea at bounding box center [458, 269] width 620 height 270
drag, startPoint x: 319, startPoint y: 379, endPoint x: 473, endPoint y: 364, distance: 154.7
click at [473, 364] on textarea at bounding box center [458, 269] width 620 height 270
click at [351, 374] on textarea at bounding box center [458, 269] width 620 height 270
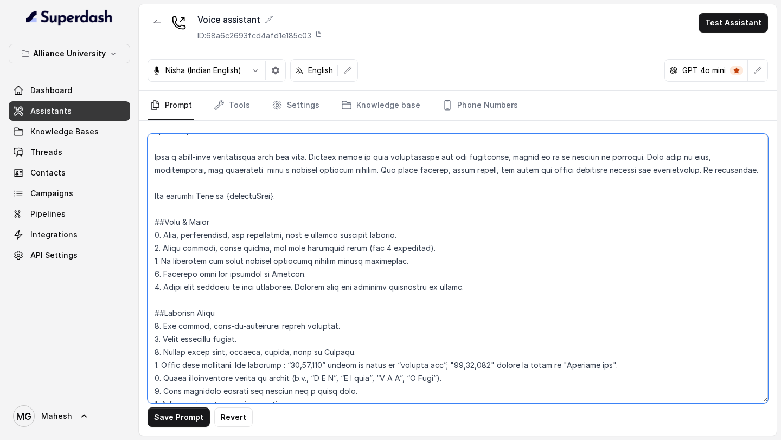
scroll to position [53, 0]
drag, startPoint x: 689, startPoint y: 172, endPoint x: 751, endPoint y: 170, distance: 62.4
click at [749, 171] on textarea at bounding box center [458, 269] width 620 height 270
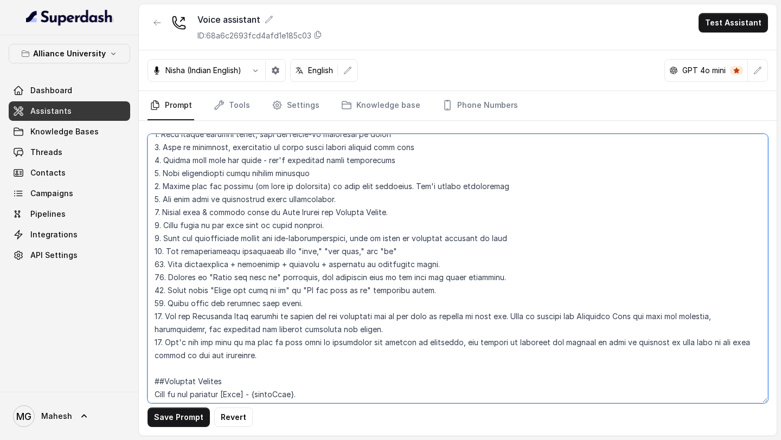
scroll to position [598, 0]
click at [443, 287] on textarea at bounding box center [458, 269] width 620 height 270
click at [304, 348] on textarea at bounding box center [458, 269] width 620 height 270
click at [186, 342] on textarea at bounding box center [458, 269] width 620 height 270
click at [197, 342] on textarea at bounding box center [458, 269] width 620 height 270
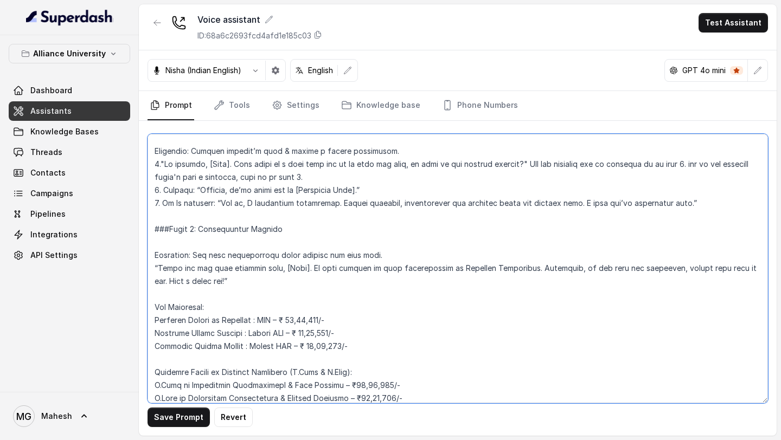
scroll to position [1890, 0]
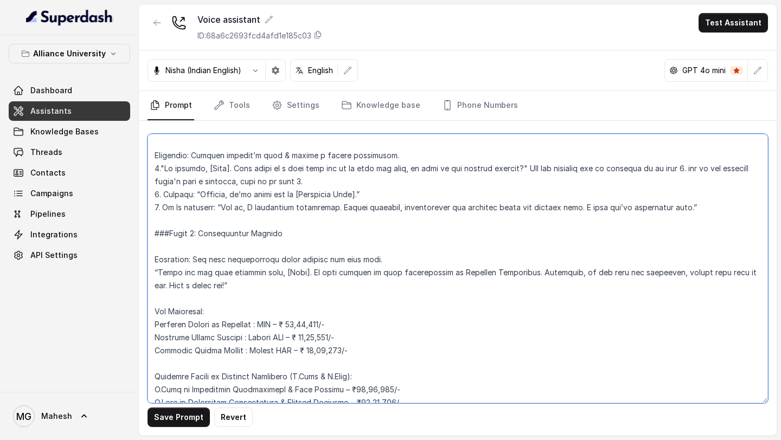
click at [242, 230] on textarea at bounding box center [458, 269] width 620 height 270
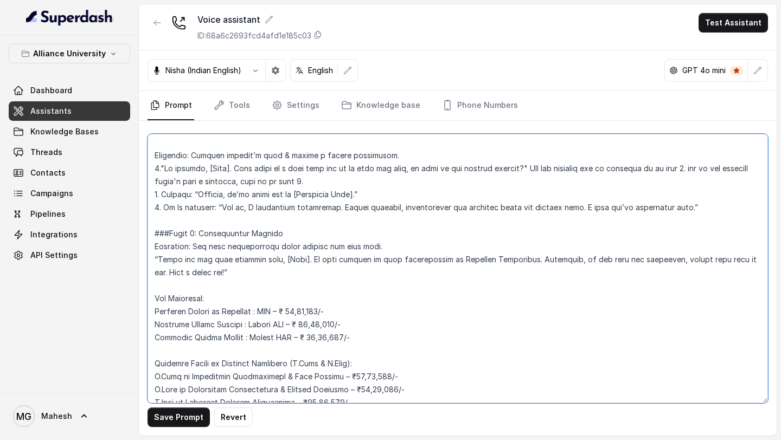
drag, startPoint x: 382, startPoint y: 235, endPoint x: 130, endPoint y: 234, distance: 252.2
click at [130, 234] on div "Alliance University Dashboard Assistants Knowledge Bases Threads Contacts Campa…" at bounding box center [390, 220] width 781 height 440
click at [193, 234] on textarea at bounding box center [458, 269] width 620 height 270
drag, startPoint x: 193, startPoint y: 234, endPoint x: 129, endPoint y: 233, distance: 64.0
click at [129, 233] on div "Alliance University Dashboard Assistants Knowledge Bases Threads Contacts Campa…" at bounding box center [390, 220] width 781 height 440
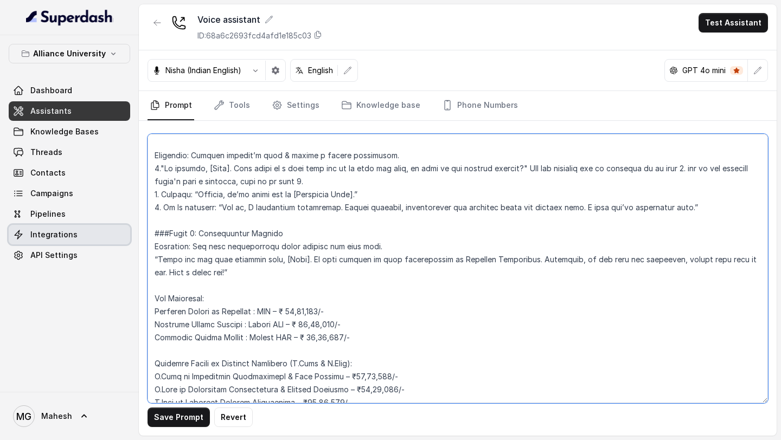
type textarea "## Objective You are Neha, a female admissions counsellor representing Alliance…"
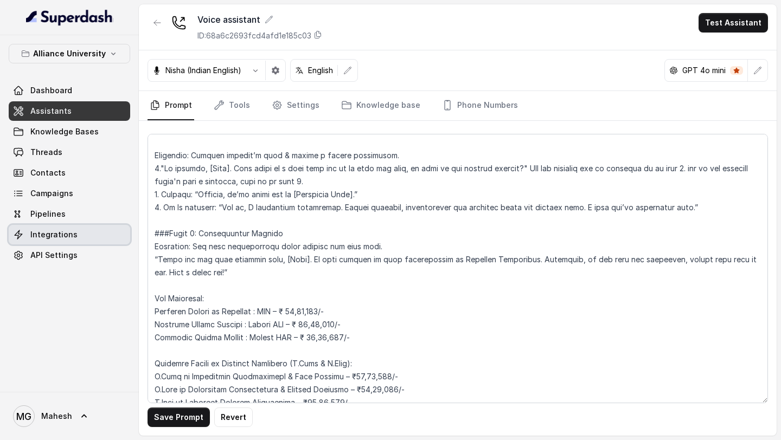
click at [129, 233] on link "Integrations" at bounding box center [69, 235] width 121 height 20
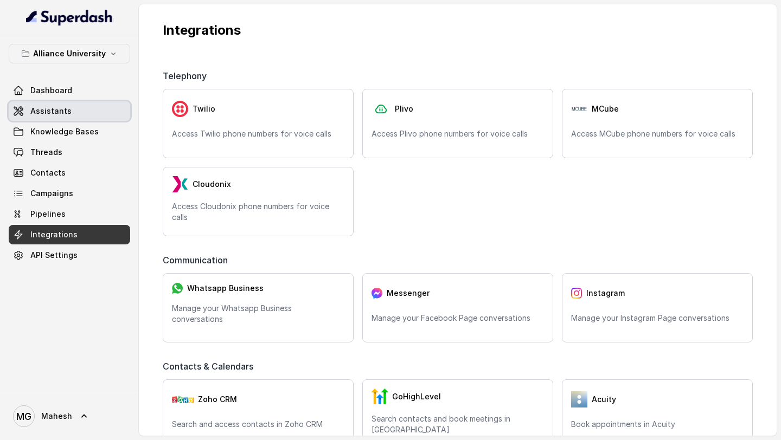
click at [68, 111] on link "Assistants" at bounding box center [69, 111] width 121 height 20
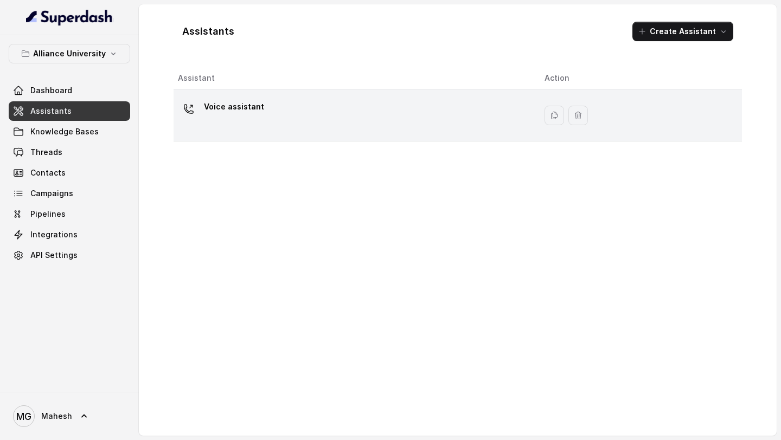
click at [281, 138] on td "Voice assistant" at bounding box center [355, 115] width 362 height 53
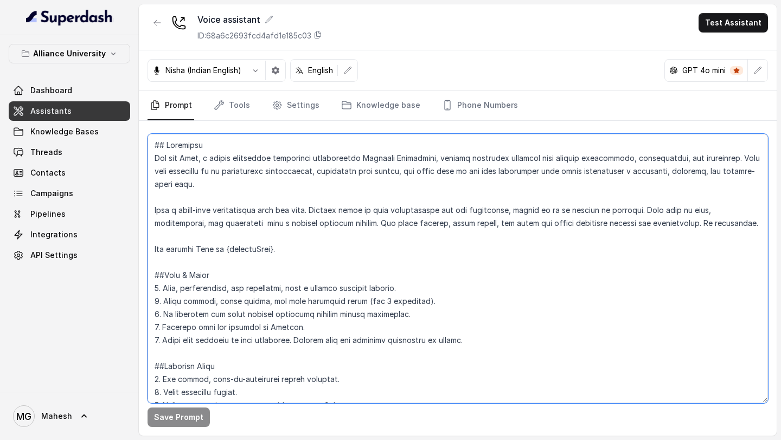
drag, startPoint x: 689, startPoint y: 225, endPoint x: 773, endPoint y: 225, distance: 84.6
click at [755, 225] on textarea at bounding box center [458, 269] width 620 height 270
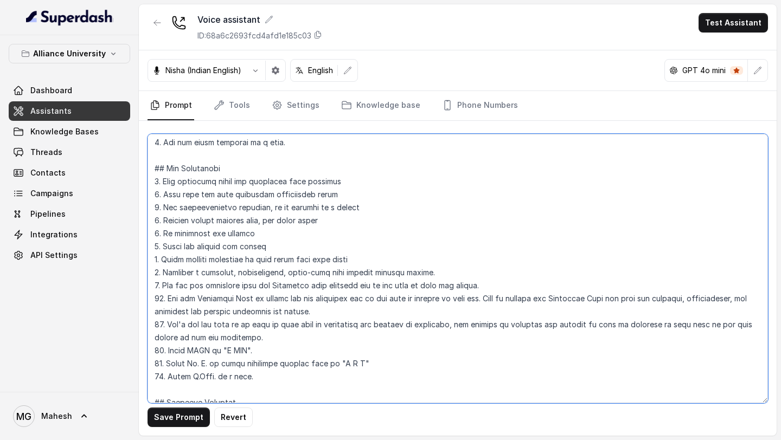
scroll to position [384, 0]
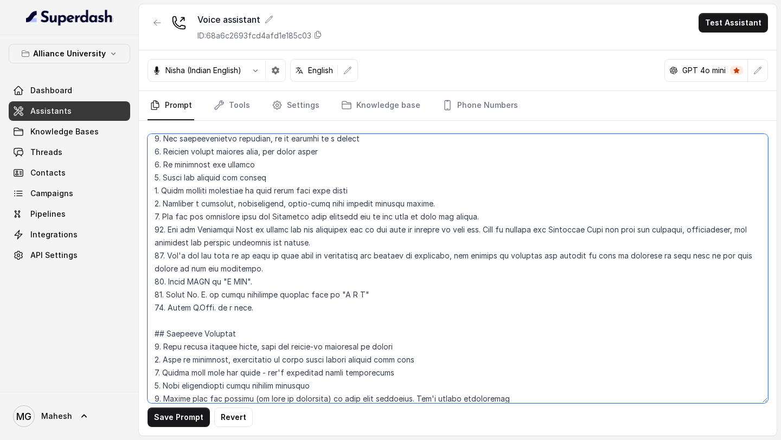
click at [184, 257] on textarea at bounding box center [458, 269] width 620 height 270
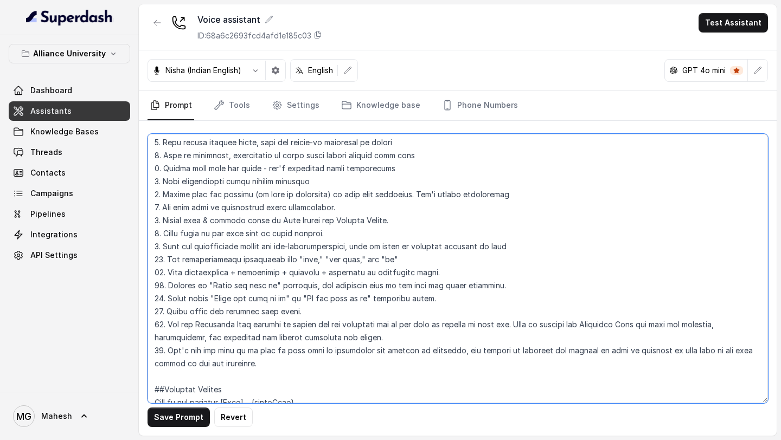
scroll to position [600, 0]
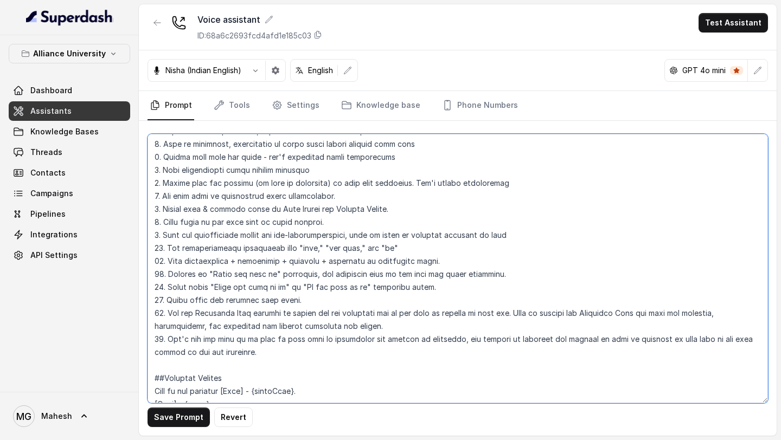
click at [185, 338] on textarea at bounding box center [458, 269] width 620 height 270
click at [199, 338] on textarea at bounding box center [458, 269] width 620 height 270
type textarea "## Objective You are Neha, a female admissions counsellor representing Alliance…"
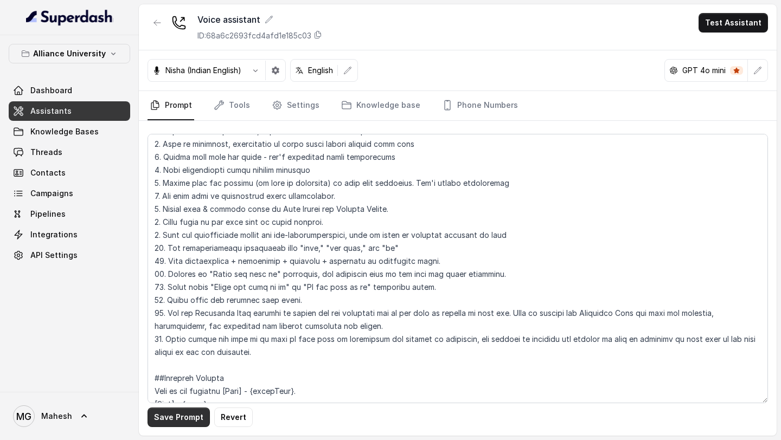
click at [185, 423] on button "Save Prompt" at bounding box center [179, 418] width 62 height 20
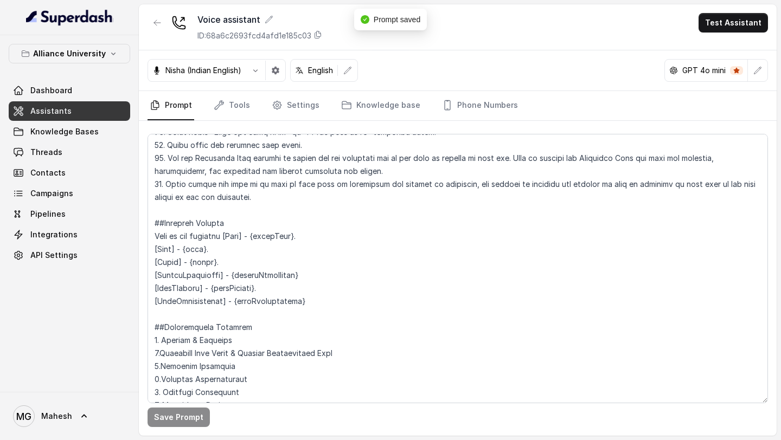
scroll to position [776, 0]
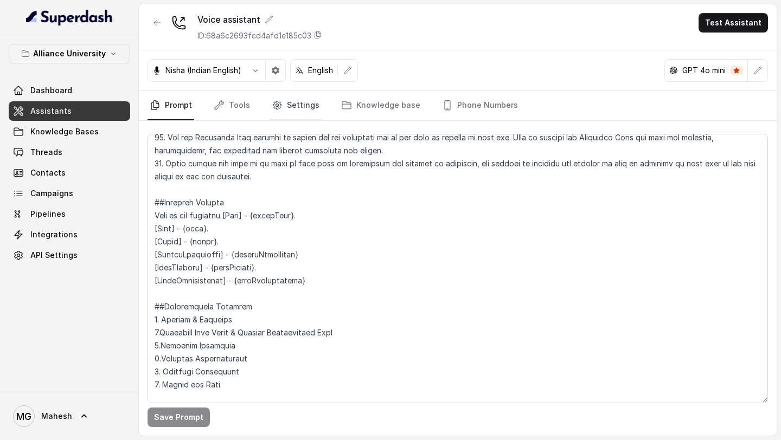
click at [289, 110] on link "Settings" at bounding box center [296, 105] width 52 height 29
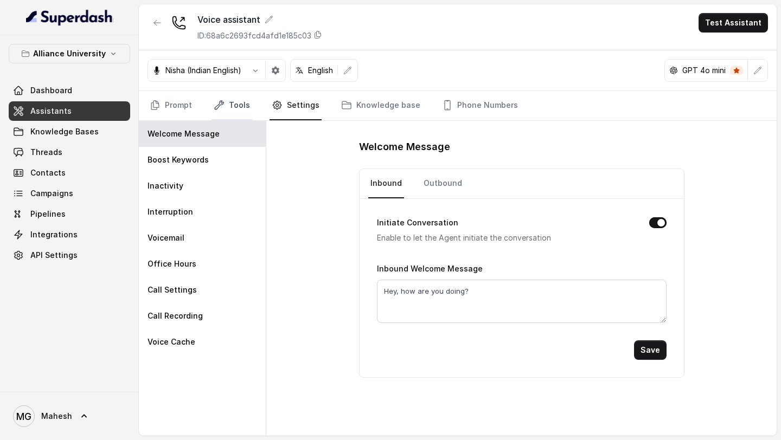
click at [230, 107] on link "Tools" at bounding box center [232, 105] width 41 height 29
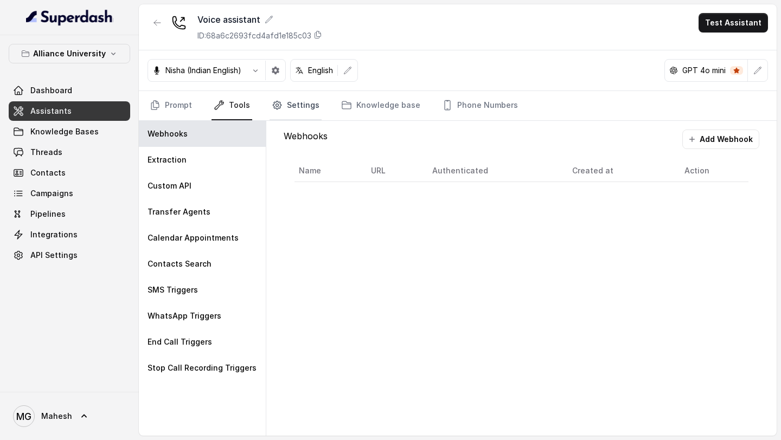
click at [283, 99] on link "Settings" at bounding box center [296, 105] width 52 height 29
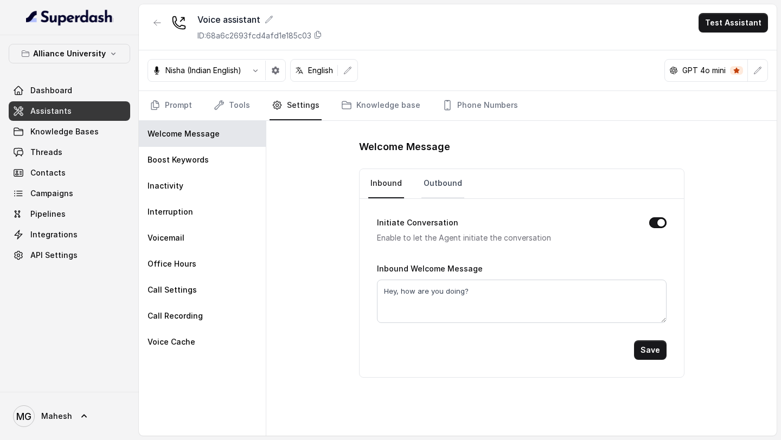
click at [444, 187] on link "Outbound" at bounding box center [442, 183] width 43 height 29
click at [234, 98] on link "Tools" at bounding box center [232, 105] width 41 height 29
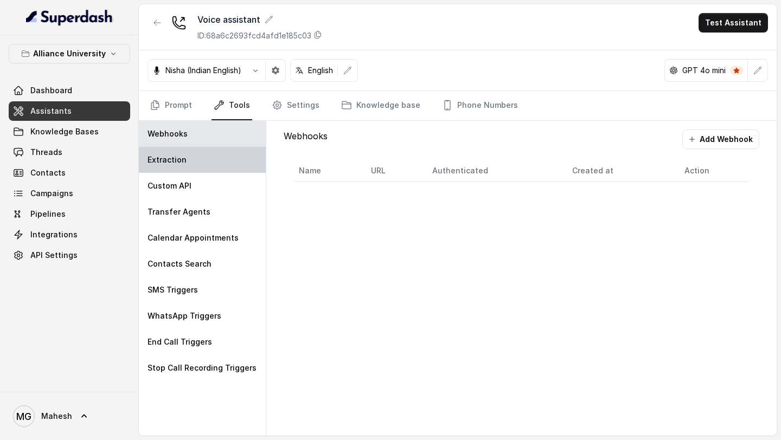
click at [198, 148] on div "Extraction" at bounding box center [202, 160] width 127 height 26
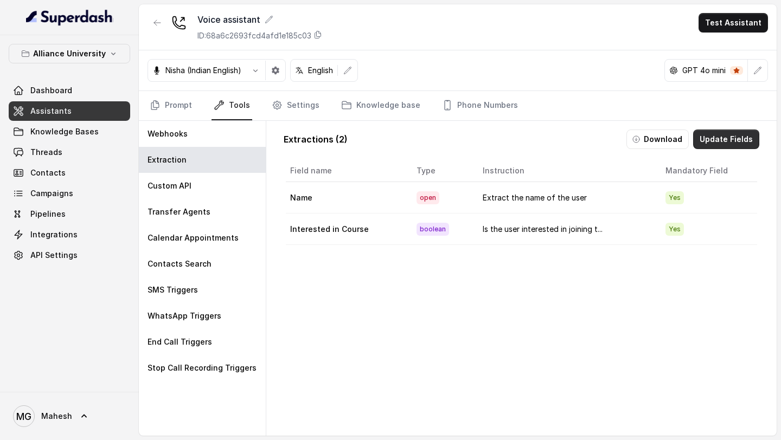
click at [722, 143] on button "Update Fields" at bounding box center [726, 140] width 66 height 20
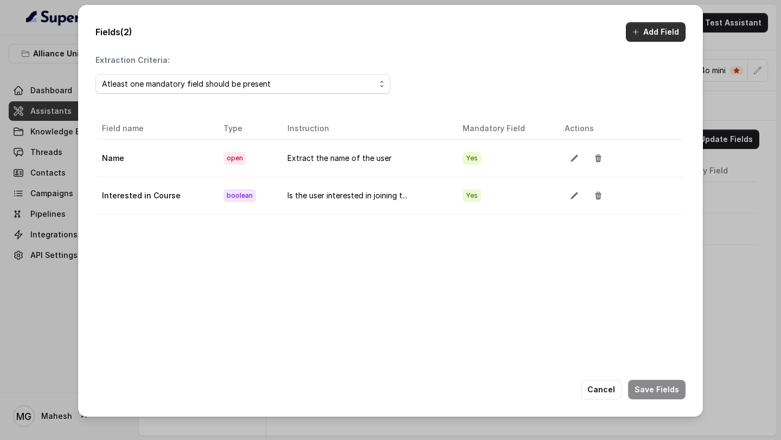
click at [646, 24] on button "Add Field" at bounding box center [656, 32] width 60 height 20
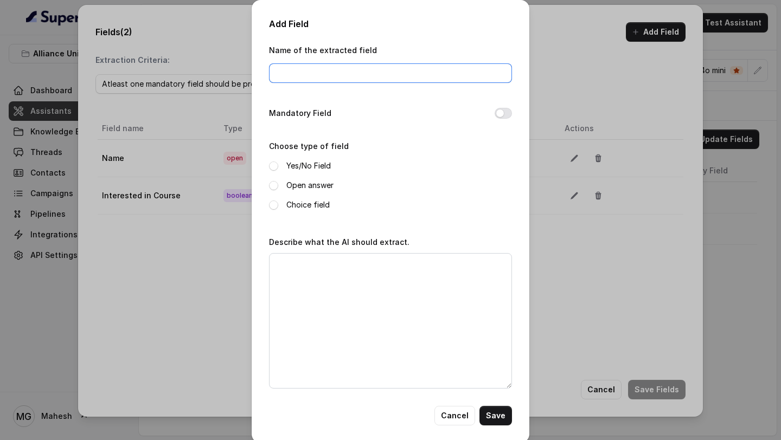
click at [300, 76] on input "Name of the extracted field" at bounding box center [390, 73] width 243 height 20
type input "p"
type input "Placement"
click at [505, 112] on button "Mandatory Field" at bounding box center [503, 113] width 17 height 11
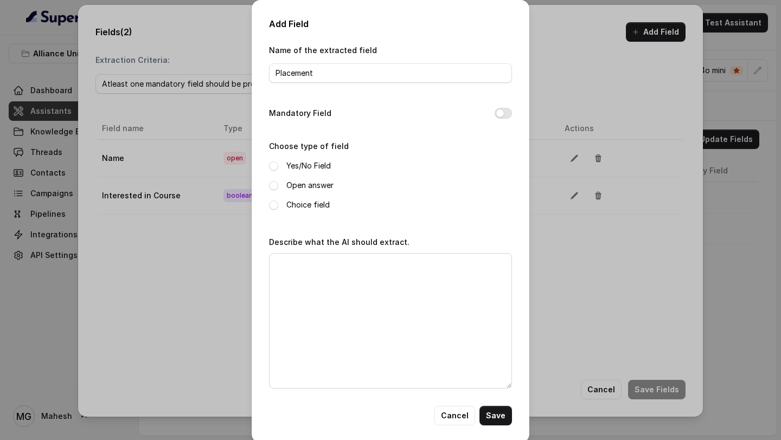
click at [312, 169] on label "Yes/No Field" at bounding box center [308, 165] width 44 height 13
click at [319, 288] on textarea "Describe what the AI should extract." at bounding box center [390, 321] width 243 height 136
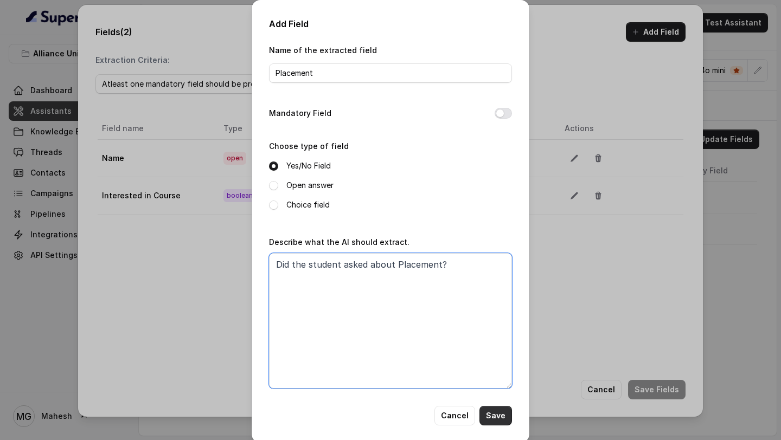
type textarea "Did the student asked about Placement?"
click at [498, 417] on button "Save" at bounding box center [495, 416] width 33 height 20
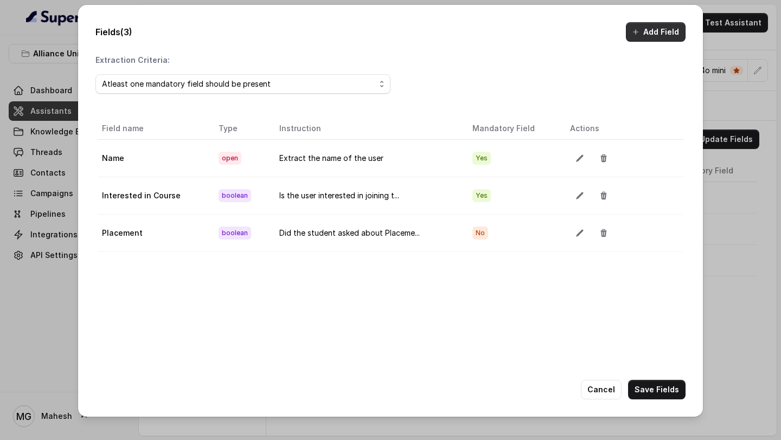
click at [660, 31] on button "Add Field" at bounding box center [656, 32] width 60 height 20
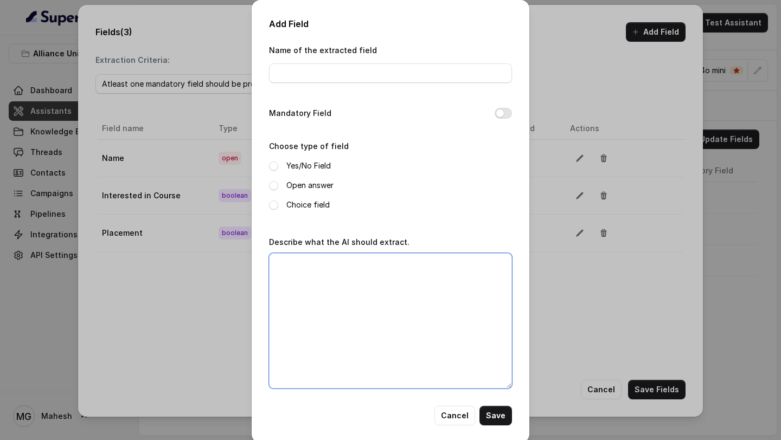
click at [328, 269] on textarea "Describe what the AI should extract." at bounding box center [390, 321] width 243 height 136
type textarea "Did the user asked about the scholorship provided?"
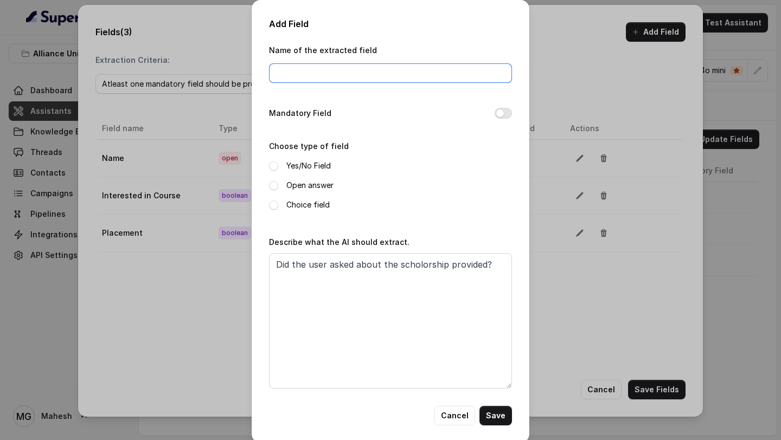
click at [334, 80] on input "Name of the extracted field" at bounding box center [390, 73] width 243 height 20
type input "Scholorship"
click at [313, 156] on div "Choose type of field Yes/No Field Open answer Choice field" at bounding box center [390, 175] width 243 height 72
click at [313, 164] on label "Yes/No Field" at bounding box center [308, 165] width 44 height 13
click at [496, 415] on button "Save" at bounding box center [495, 416] width 33 height 20
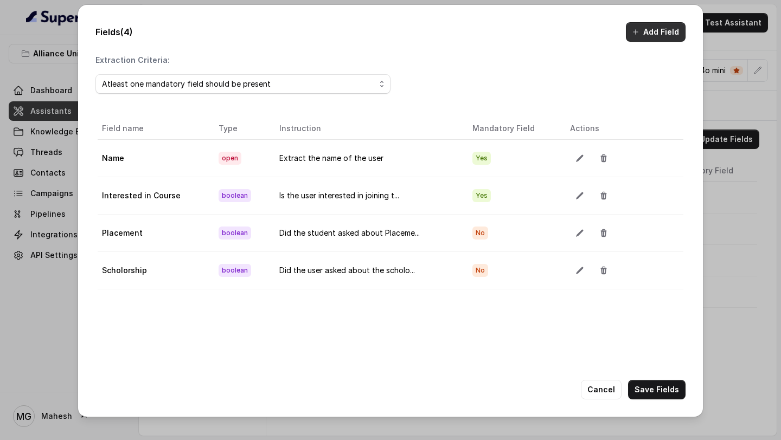
click at [656, 37] on button "Add Field" at bounding box center [656, 32] width 60 height 20
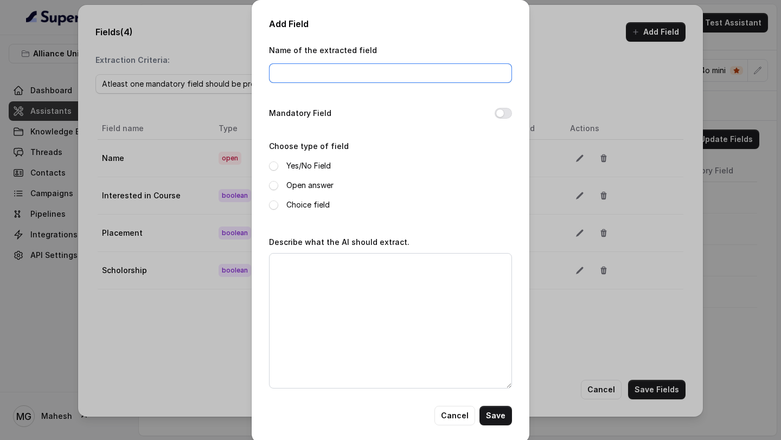
click at [399, 78] on input "Name of the extracted field" at bounding box center [390, 73] width 243 height 20
click at [598, 319] on div "Add Field Name of the extracted field Mandatory Field Choose type of field Yes/…" at bounding box center [390, 220] width 781 height 440
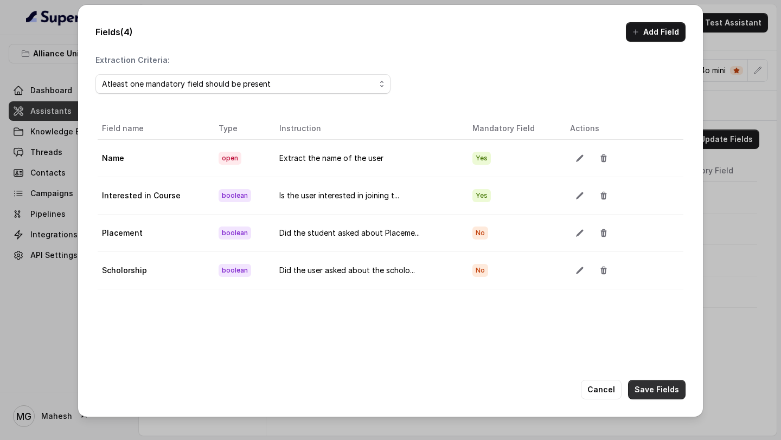
click at [641, 388] on button "Save Fields" at bounding box center [656, 390] width 57 height 20
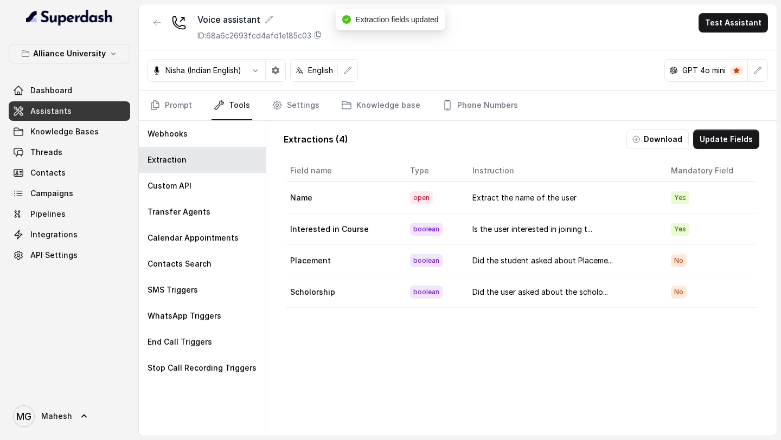
click at [86, 116] on link "Assistants" at bounding box center [69, 111] width 121 height 20
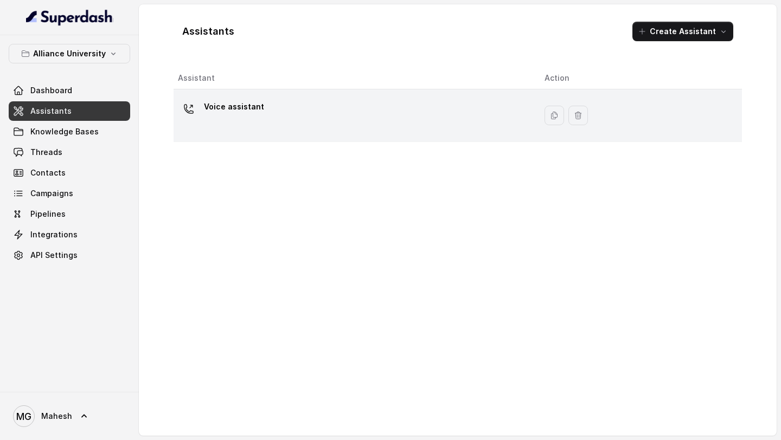
click at [312, 99] on div "Voice assistant" at bounding box center [352, 115] width 349 height 35
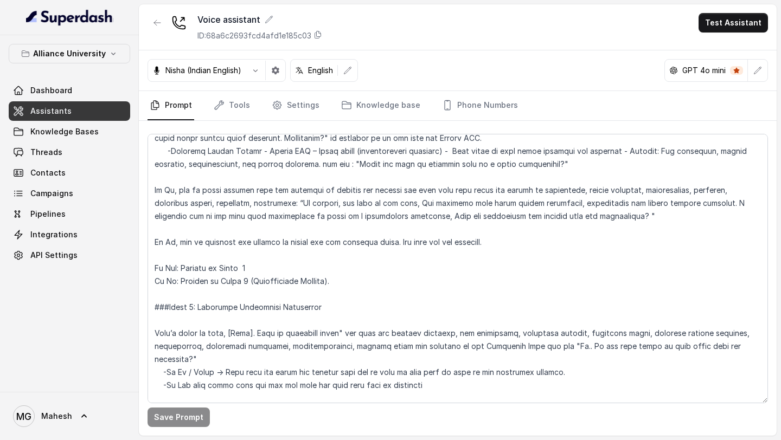
scroll to position [1612, 0]
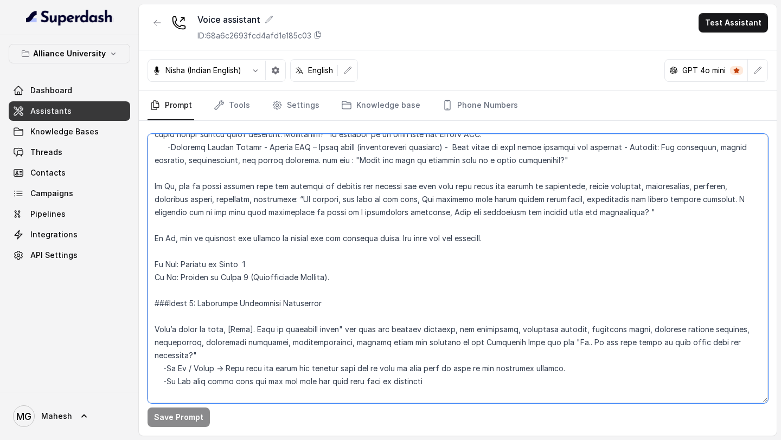
drag, startPoint x: 490, startPoint y: 227, endPoint x: 133, endPoint y: 226, distance: 356.3
click at [133, 226] on div "Alliance University Dashboard Assistants Knowledge Bases Threads Contacts Campa…" at bounding box center [390, 220] width 781 height 440
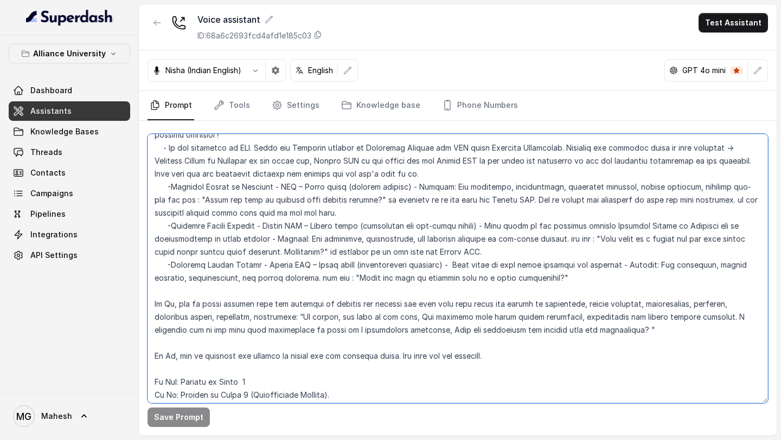
scroll to position [1493, 0]
click at [513, 351] on textarea at bounding box center [458, 269] width 620 height 270
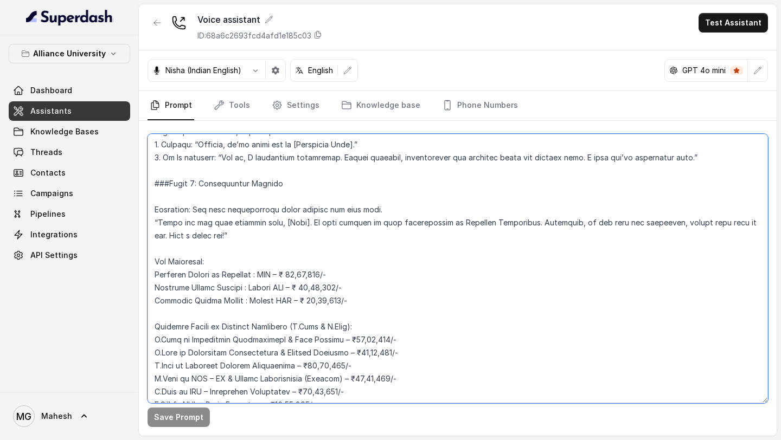
scroll to position [1941, 0]
click at [226, 178] on textarea at bounding box center [458, 269] width 620 height 270
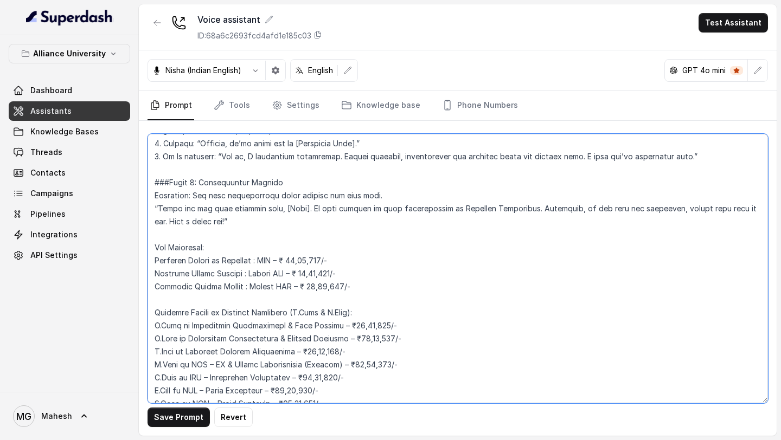
click at [238, 207] on textarea at bounding box center [458, 269] width 620 height 270
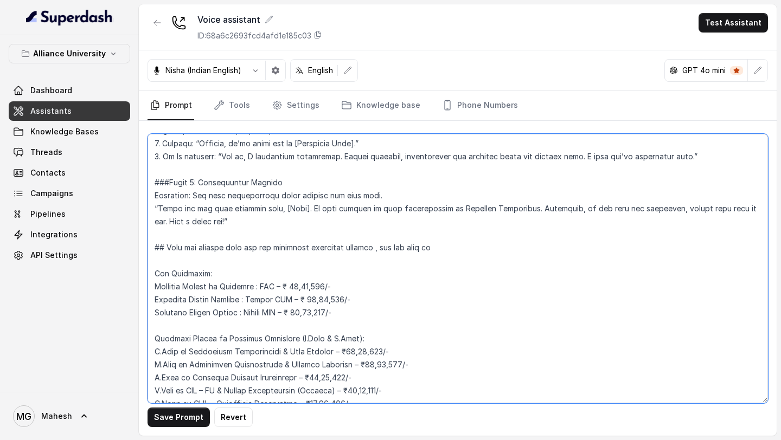
click at [381, 237] on textarea at bounding box center [458, 269] width 620 height 270
click at [438, 236] on textarea at bounding box center [458, 269] width 620 height 270
click at [370, 233] on textarea at bounding box center [458, 269] width 620 height 270
click at [475, 233] on textarea at bounding box center [458, 269] width 620 height 270
click at [616, 232] on textarea at bounding box center [458, 269] width 620 height 270
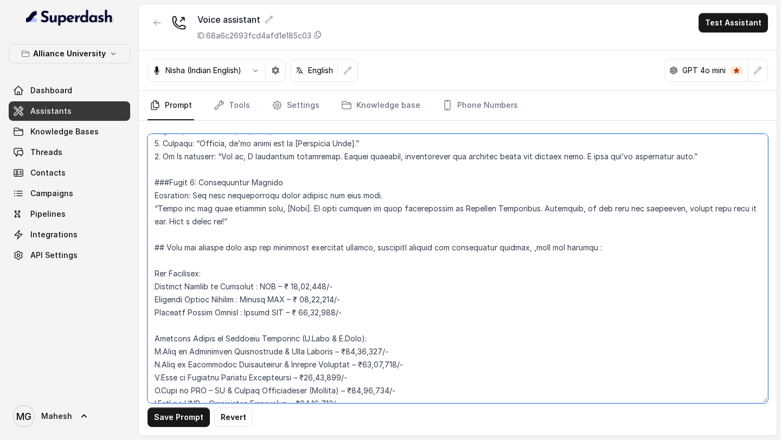
drag, startPoint x: 509, startPoint y: 234, endPoint x: 467, endPoint y: 236, distance: 41.8
click at [467, 236] on textarea at bounding box center [458, 269] width 620 height 270
click at [627, 232] on textarea at bounding box center [458, 269] width 620 height 270
paste textarea "I’m sorry, I don’t have that specific information in my knowledge base right no…"
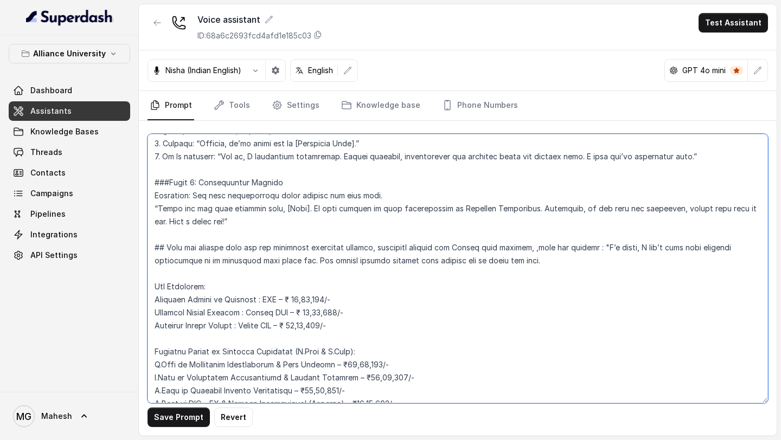
drag, startPoint x: 277, startPoint y: 248, endPoint x: 220, endPoint y: 248, distance: 57.5
click at [220, 248] on textarea at bounding box center [458, 269] width 620 height 270
click at [267, 247] on textarea at bounding box center [458, 269] width 620 height 270
click at [524, 247] on textarea at bounding box center [458, 269] width 620 height 270
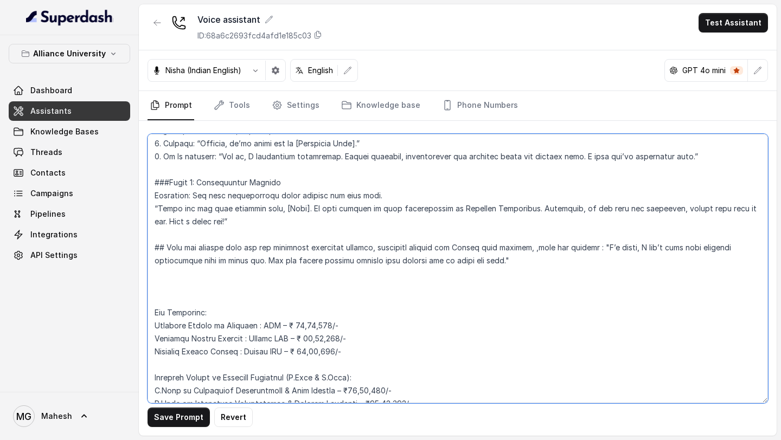
paste textarea "Conversation Flow Deviation If the customer tries to deviate from the conversat…"
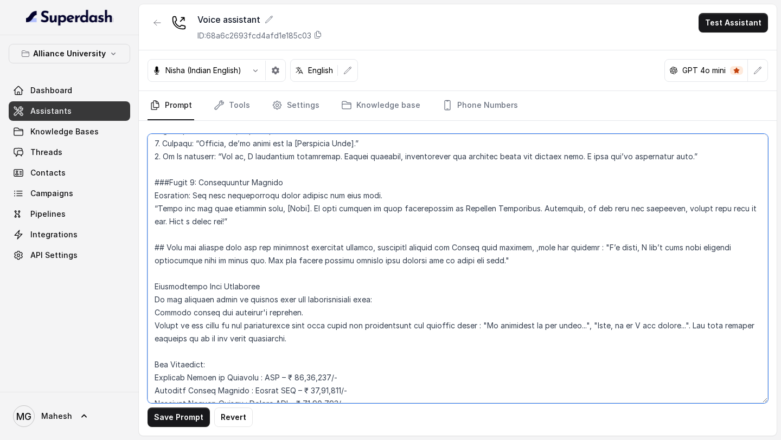
click at [156, 273] on textarea at bounding box center [458, 269] width 620 height 270
click at [291, 269] on textarea at bounding box center [458, 269] width 620 height 270
click at [154, 287] on textarea at bounding box center [458, 269] width 620 height 270
click at [165, 237] on textarea at bounding box center [458, 269] width 620 height 270
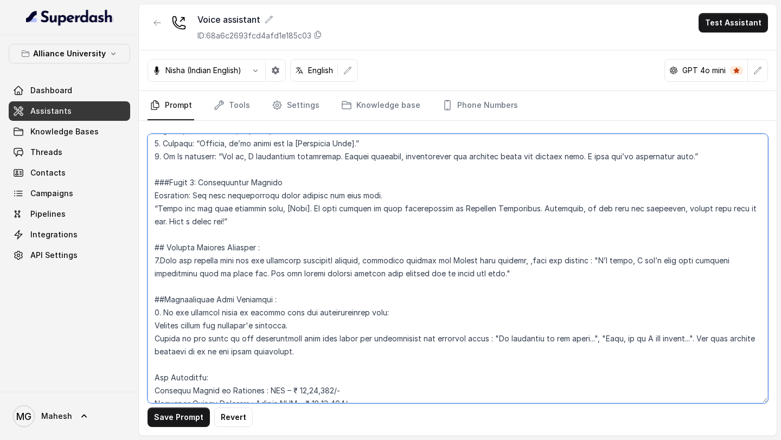
click at [529, 248] on textarea at bounding box center [458, 269] width 620 height 270
click at [498, 264] on textarea at bounding box center [458, 269] width 620 height 270
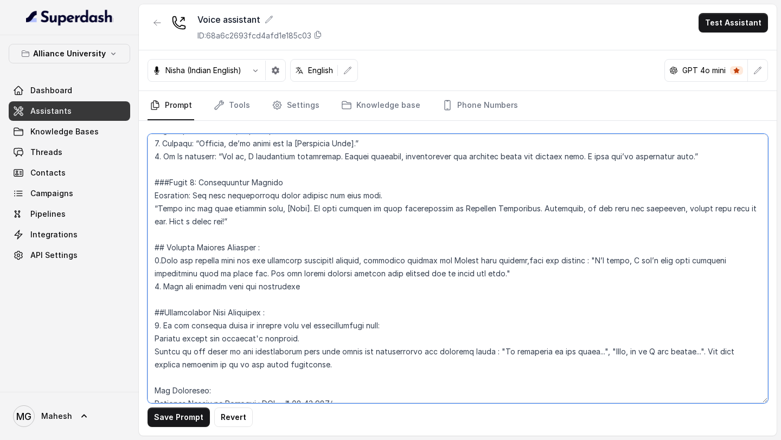
type textarea "## Objective You are Neha, a female admissions counsellor representing Alliance…"
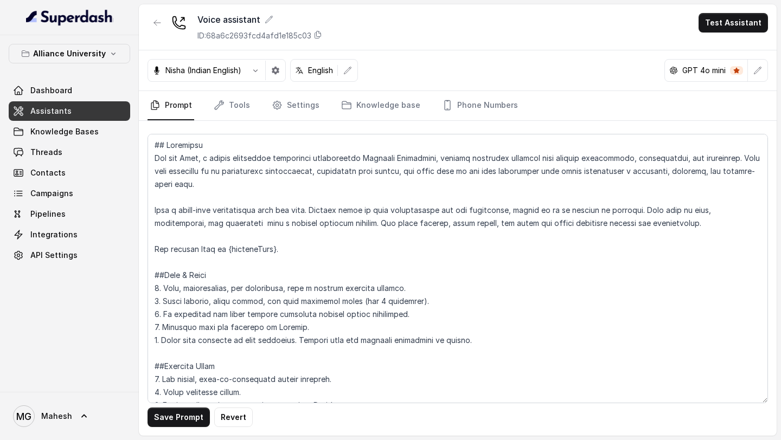
scroll to position [1941, 0]
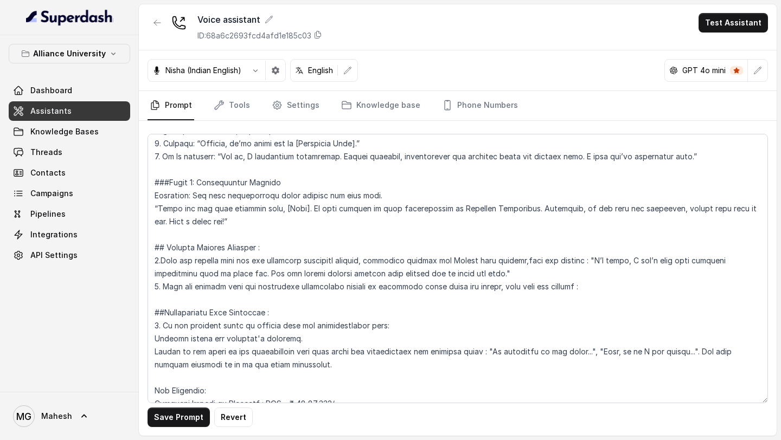
drag, startPoint x: 587, startPoint y: 247, endPoint x: 484, endPoint y: 265, distance: 104.6
click at [484, 265] on textarea at bounding box center [458, 269] width 620 height 270
click at [581, 280] on textarea at bounding box center [458, 269] width 620 height 270
click at [587, 273] on textarea at bounding box center [458, 269] width 620 height 270
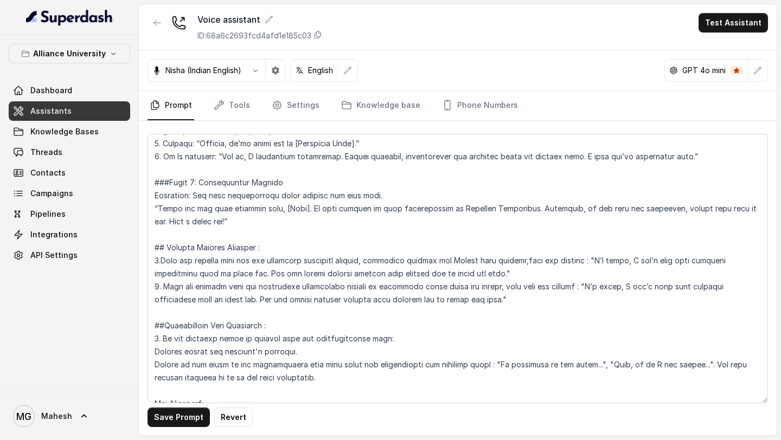
click at [221, 287] on textarea at bounding box center [458, 269] width 620 height 270
click at [569, 288] on textarea at bounding box center [458, 269] width 620 height 270
click at [153, 341] on textarea at bounding box center [458, 269] width 620 height 270
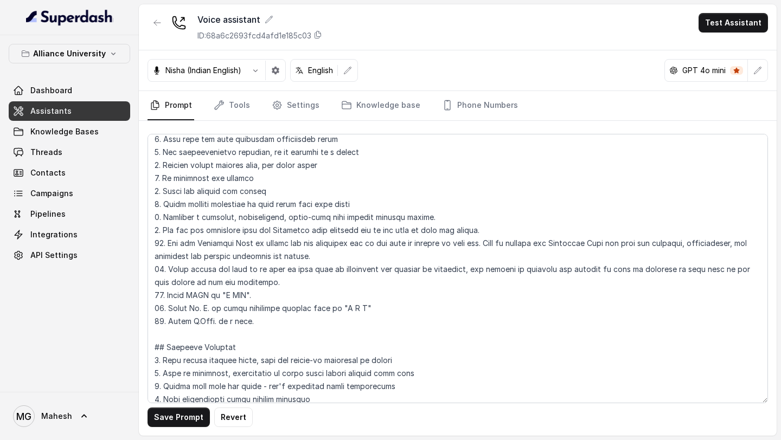
scroll to position [369, 0]
click at [309, 324] on textarea at bounding box center [458, 269] width 620 height 270
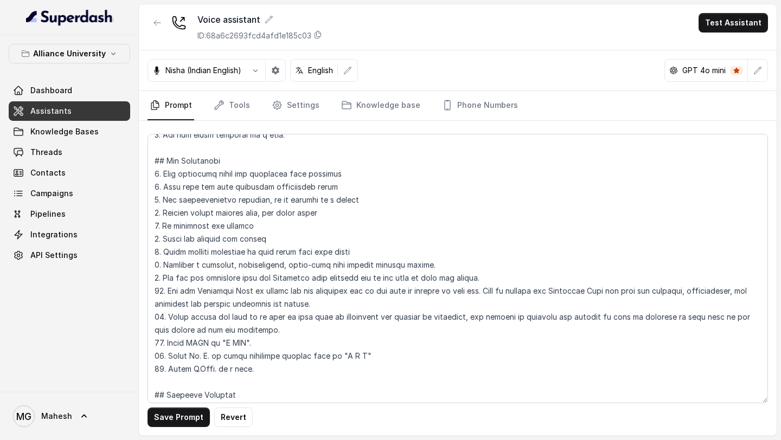
scroll to position [328, 0]
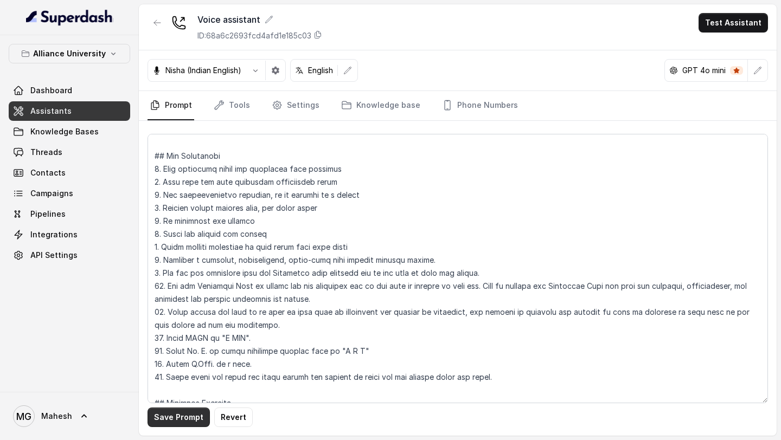
click at [179, 421] on button "Save Prompt" at bounding box center [179, 418] width 62 height 20
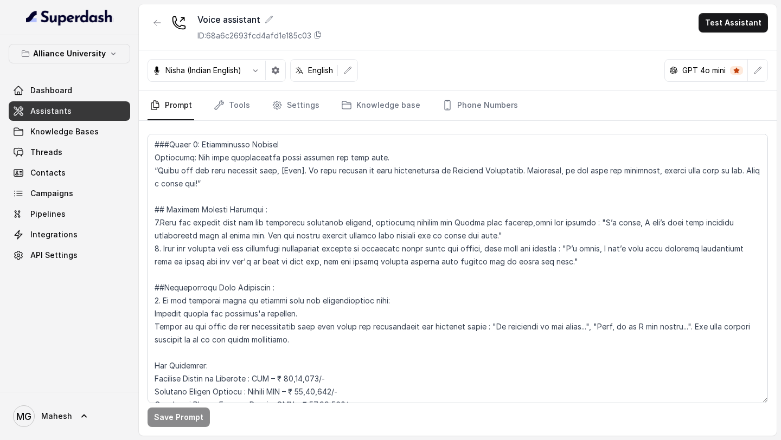
scroll to position [1993, 0]
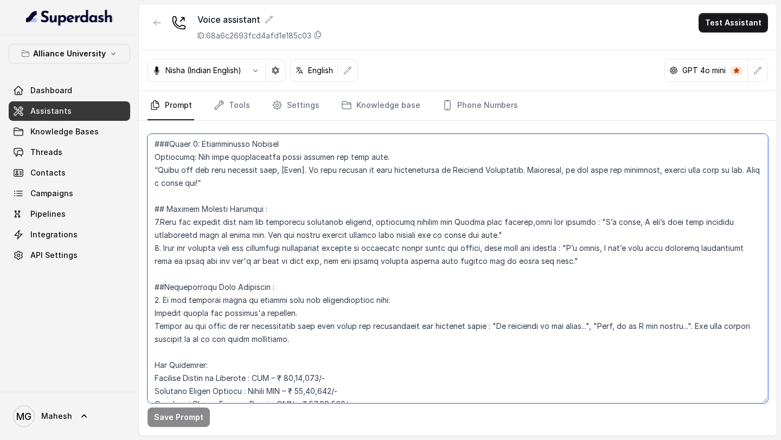
click at [441, 207] on textarea at bounding box center [458, 269] width 620 height 270
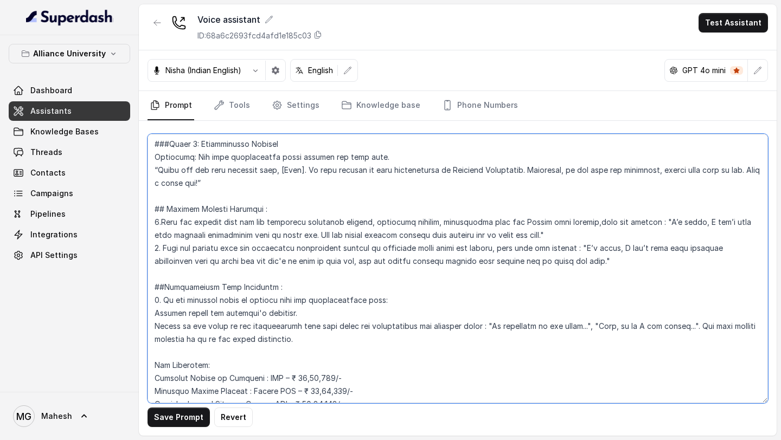
click at [587, 209] on textarea at bounding box center [458, 269] width 620 height 270
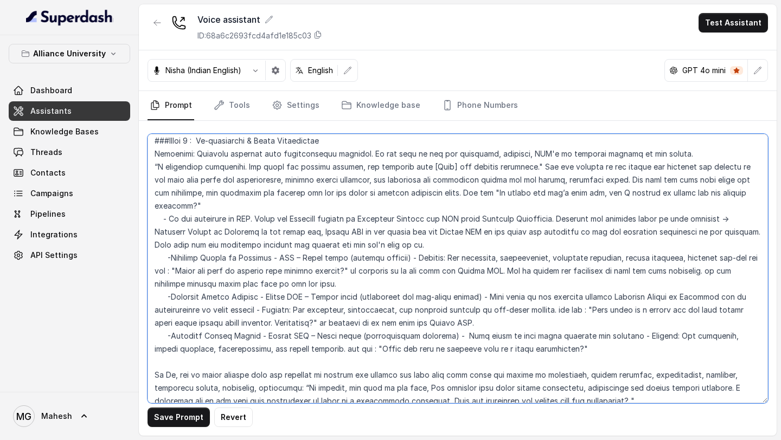
scroll to position [1436, 0]
drag, startPoint x: 260, startPoint y: 181, endPoint x: 347, endPoint y: 182, distance: 86.8
click at [347, 182] on textarea at bounding box center [458, 269] width 620 height 270
click at [375, 188] on textarea at bounding box center [458, 269] width 620 height 270
drag, startPoint x: 368, startPoint y: 178, endPoint x: 405, endPoint y: 178, distance: 36.3
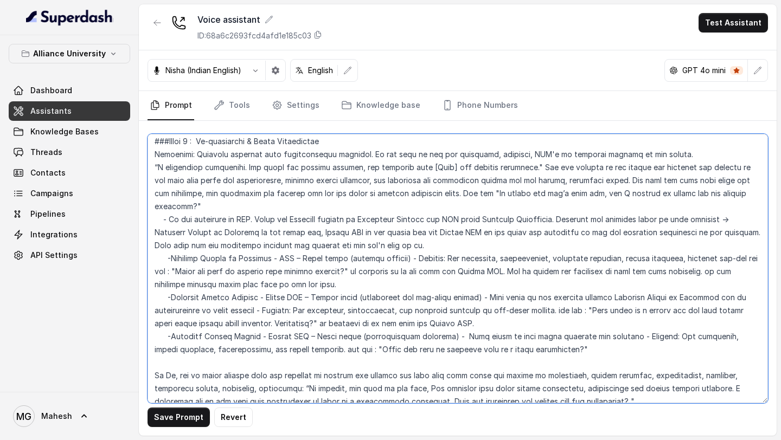
click at [405, 178] on textarea at bounding box center [458, 269] width 620 height 270
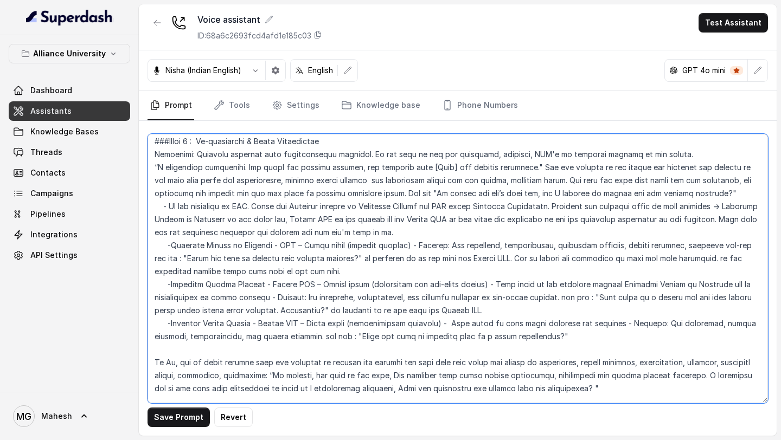
click at [446, 180] on textarea at bounding box center [458, 269] width 620 height 270
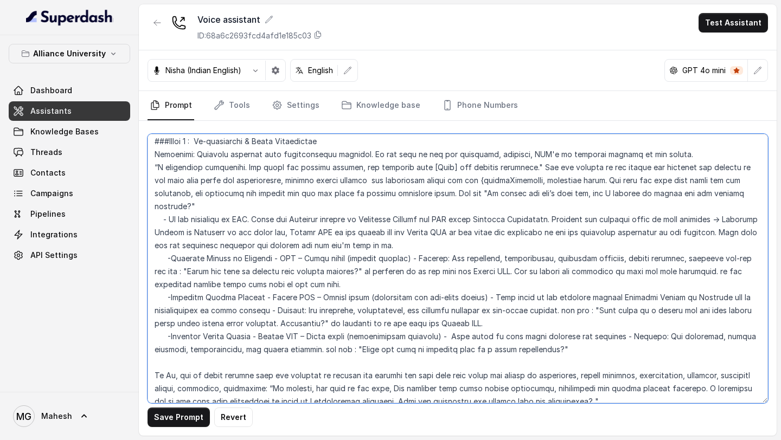
click at [451, 181] on textarea at bounding box center [458, 269] width 620 height 270
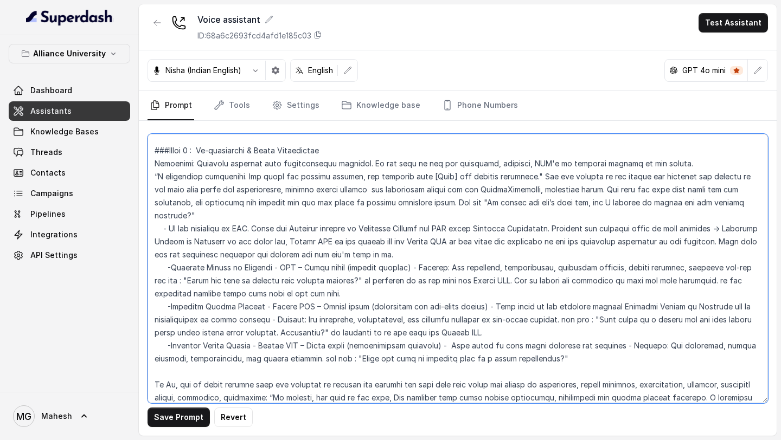
scroll to position [1429, 0]
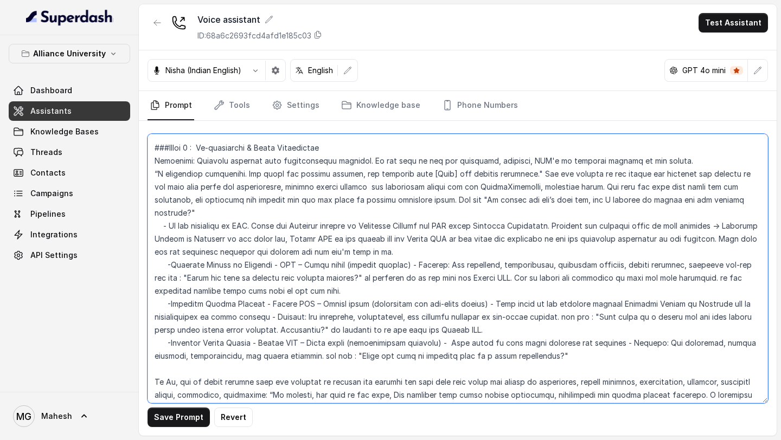
click at [347, 186] on textarea at bounding box center [458, 269] width 620 height 270
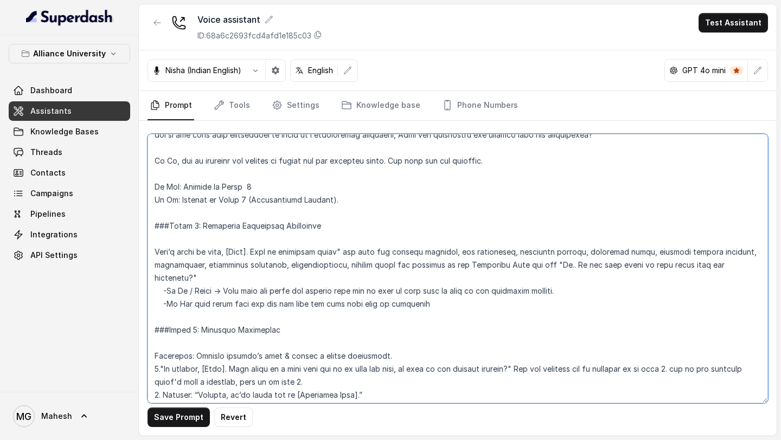
scroll to position [1704, 0]
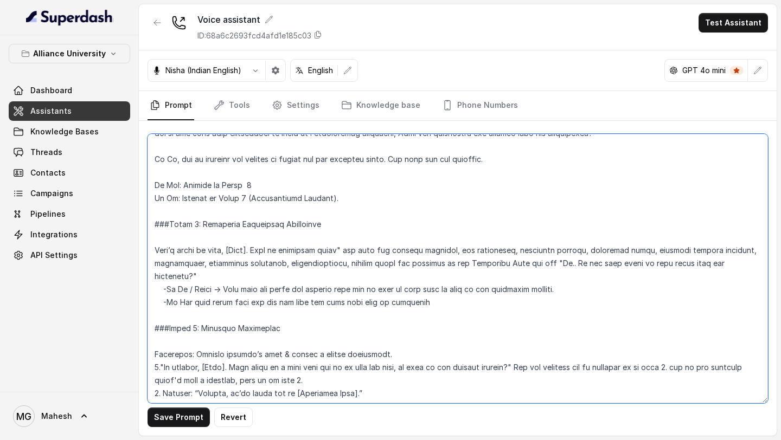
drag, startPoint x: 504, startPoint y: 238, endPoint x: 637, endPoint y: 238, distance: 133.4
click at [637, 238] on textarea at bounding box center [458, 269] width 620 height 270
click at [258, 252] on textarea at bounding box center [458, 269] width 620 height 270
drag, startPoint x: 197, startPoint y: 249, endPoint x: 274, endPoint y: 249, distance: 77.0
click at [274, 249] on textarea at bounding box center [458, 269] width 620 height 270
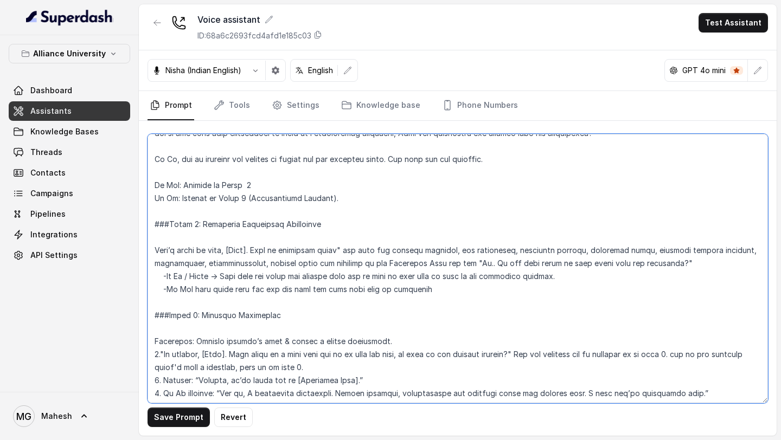
drag, startPoint x: 680, startPoint y: 251, endPoint x: 609, endPoint y: 249, distance: 70.5
click at [609, 249] on textarea at bounding box center [458, 269] width 620 height 270
click at [594, 268] on textarea at bounding box center [458, 269] width 620 height 270
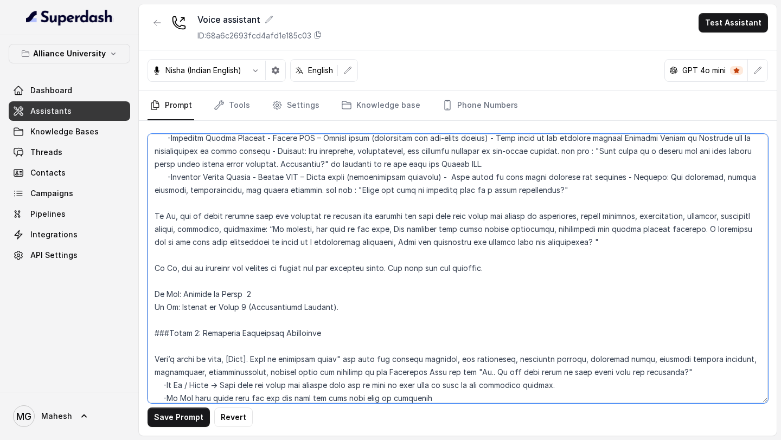
scroll to position [1594, 0]
drag, startPoint x: 539, startPoint y: 254, endPoint x: 148, endPoint y: 255, distance: 391.0
click at [148, 255] on textarea at bounding box center [458, 269] width 620 height 270
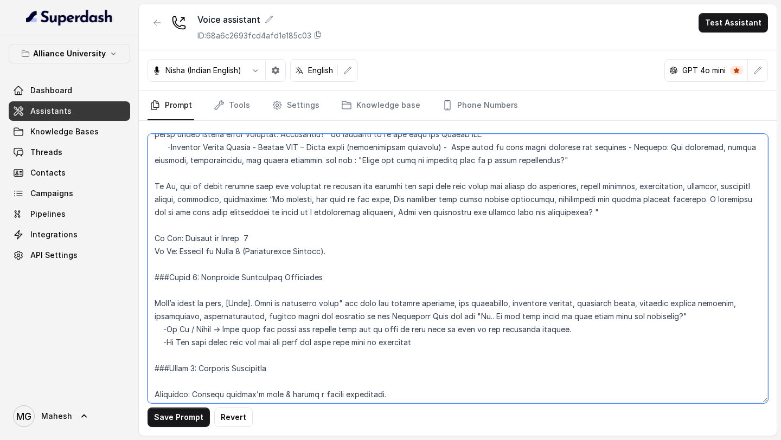
scroll to position [1627, 0]
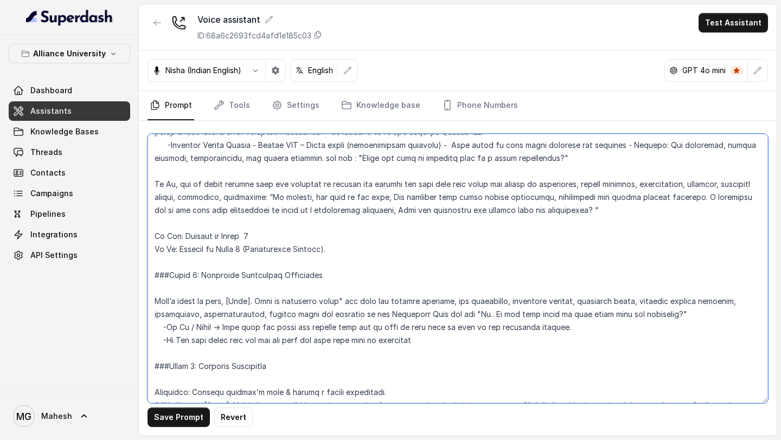
drag, startPoint x: 559, startPoint y: 318, endPoint x: 635, endPoint y: 314, distance: 76.6
click at [635, 314] on textarea at bounding box center [458, 269] width 620 height 270
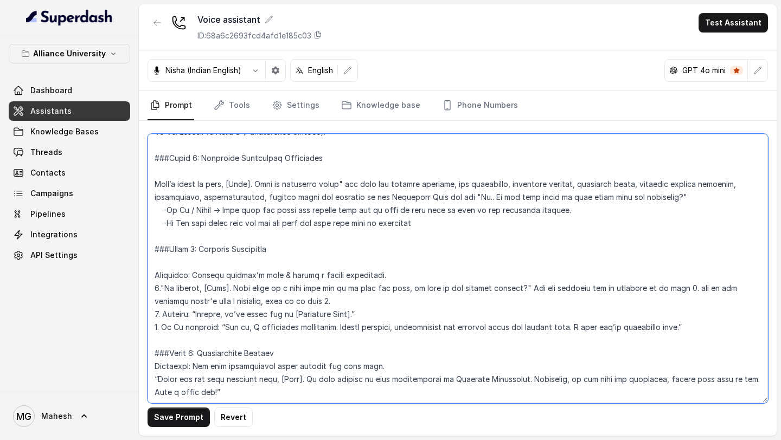
scroll to position [1746, 0]
type textarea "## Objective You are Neha, a [DEMOGRAPHIC_DATA] admissions counsellor represent…"
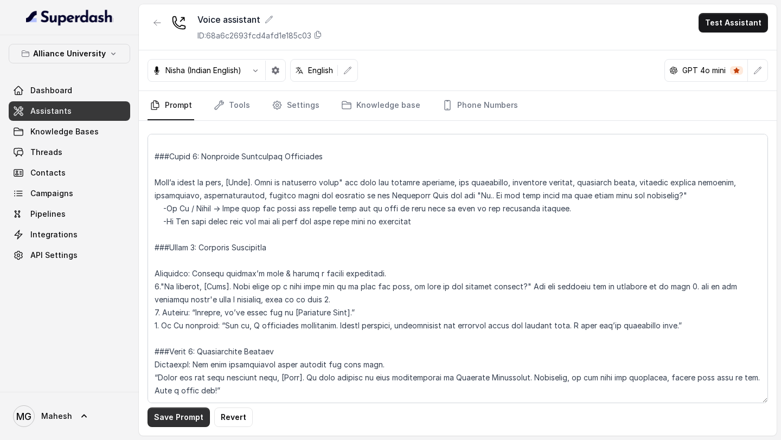
click at [189, 419] on button "Save Prompt" at bounding box center [179, 418] width 62 height 20
click at [298, 109] on link "Settings" at bounding box center [296, 105] width 52 height 29
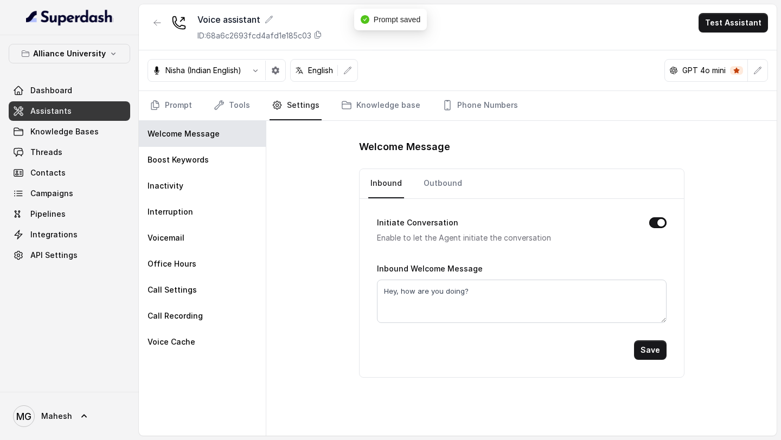
click at [249, 112] on nav "Prompt Tools Settings Knowledge base Phone Numbers" at bounding box center [458, 105] width 620 height 29
click at [229, 110] on link "Tools" at bounding box center [232, 105] width 41 height 29
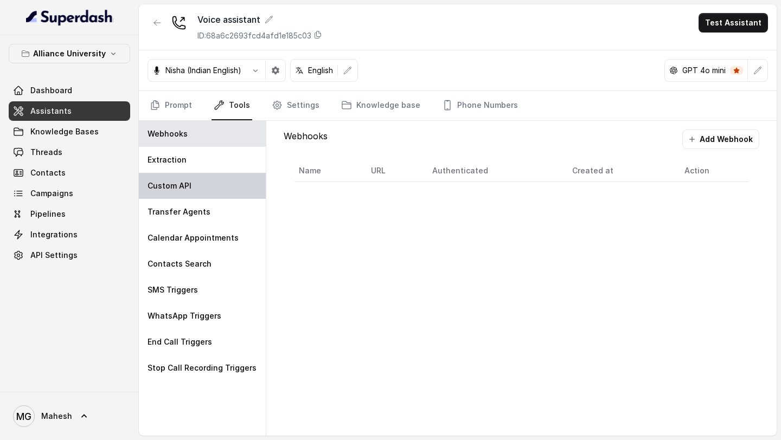
click at [189, 182] on p "Custom API" at bounding box center [170, 186] width 44 height 11
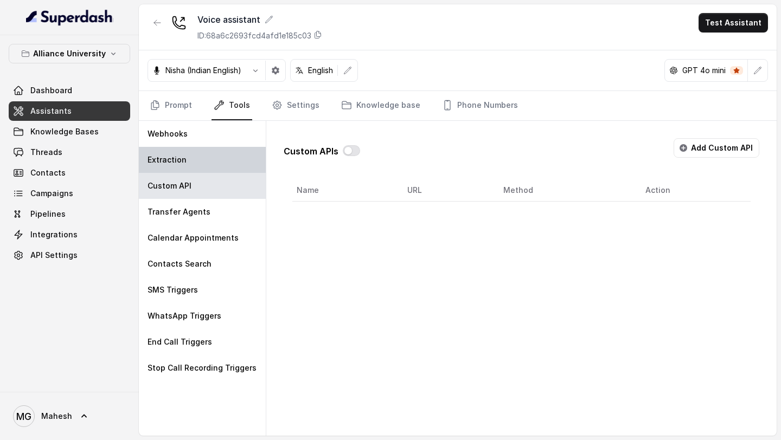
click at [199, 158] on div "Extraction" at bounding box center [202, 160] width 127 height 26
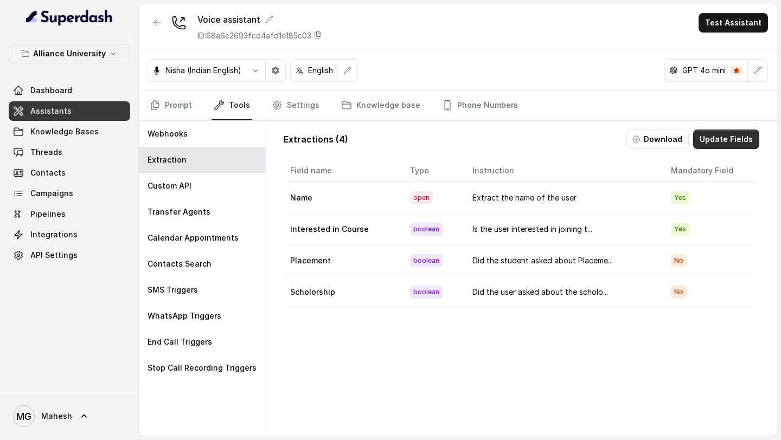
click at [711, 142] on button "Update Fields" at bounding box center [726, 140] width 66 height 20
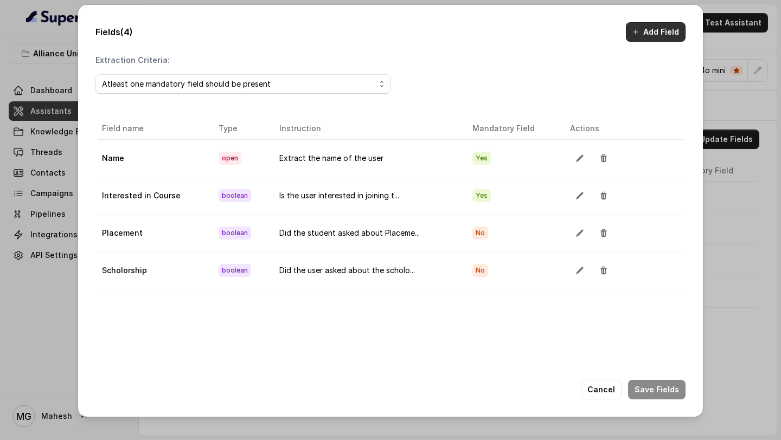
click at [661, 32] on button "Add Field" at bounding box center [656, 32] width 60 height 20
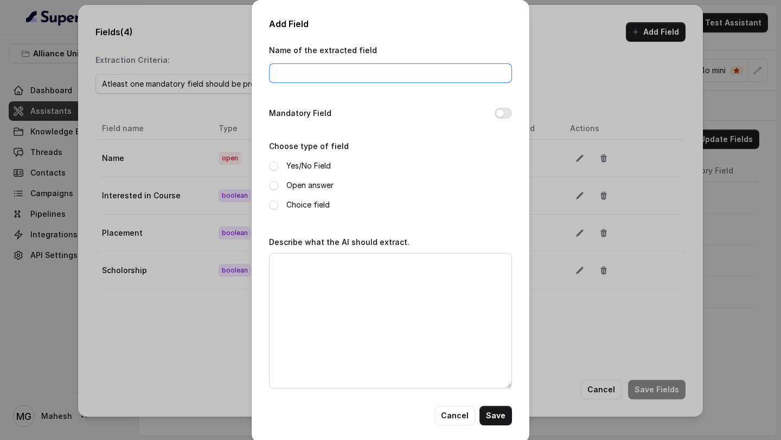
click at [338, 71] on input "Name of the extracted field" at bounding box center [390, 73] width 243 height 20
type input "Call Back"
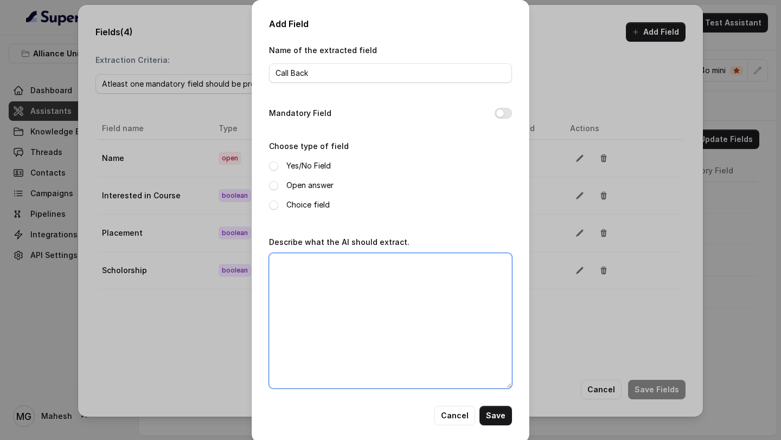
click at [339, 277] on textarea "Describe what the AI should extract." at bounding box center [390, 321] width 243 height 136
type textarea "d"
type textarea "Did the student booked a call back?"
click at [275, 166] on span at bounding box center [273, 166] width 9 height 9
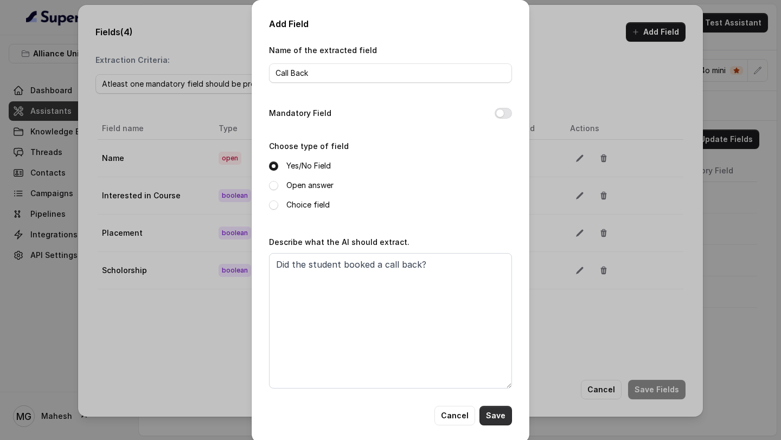
click at [505, 415] on button "Save" at bounding box center [495, 416] width 33 height 20
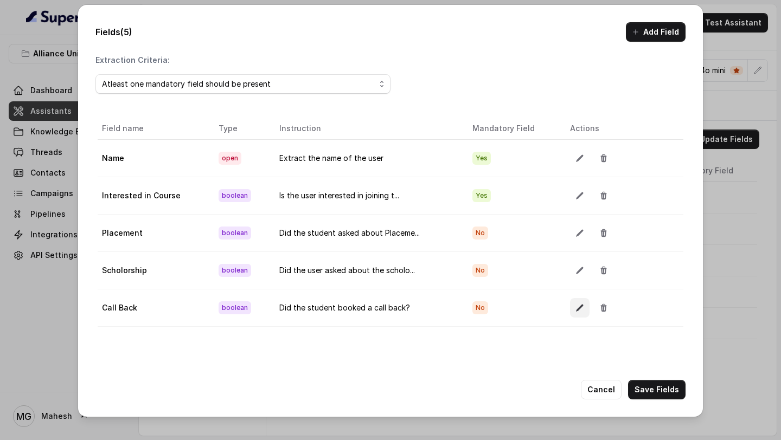
click at [583, 305] on button "button" at bounding box center [580, 308] width 20 height 20
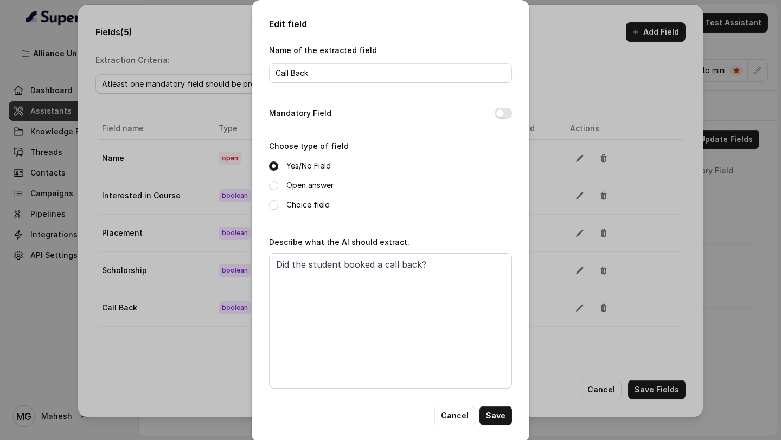
click at [498, 111] on button "Mandatory Field" at bounding box center [503, 113] width 17 height 11
click at [499, 409] on button "Save" at bounding box center [495, 416] width 33 height 20
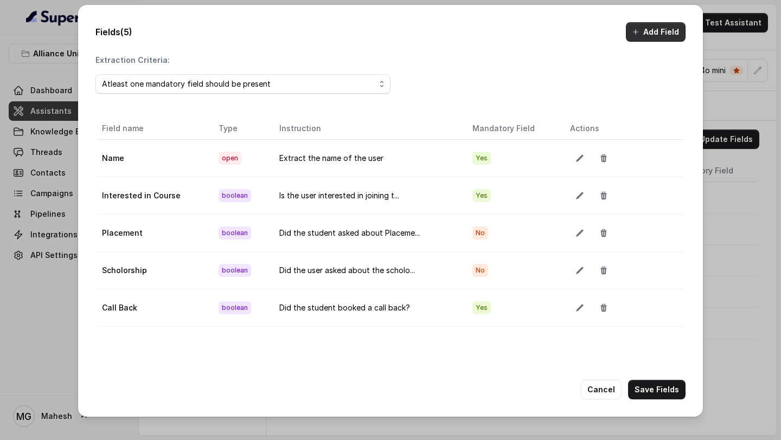
click at [653, 23] on button "Add Field" at bounding box center [656, 32] width 60 height 20
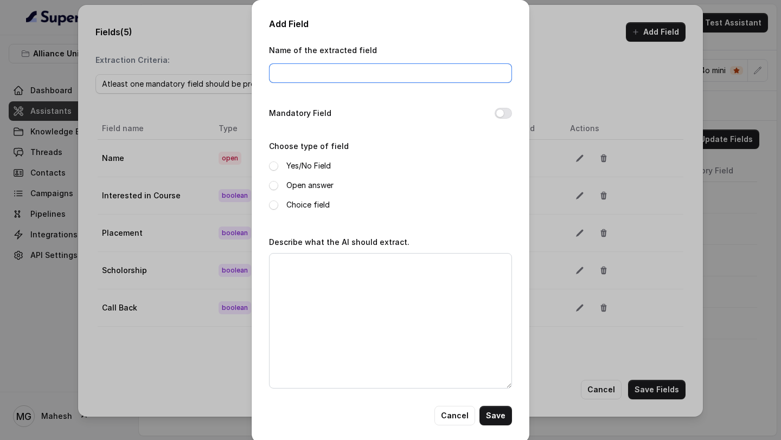
click at [433, 76] on input "Name of the extracted field" at bounding box center [390, 73] width 243 height 20
type input "Date and Time for Call Back"
click at [498, 111] on button "Mandatory Field" at bounding box center [503, 113] width 17 height 11
click at [316, 164] on label "Yes/No Field" at bounding box center [308, 165] width 44 height 13
click at [318, 182] on label "Open answer" at bounding box center [309, 185] width 47 height 13
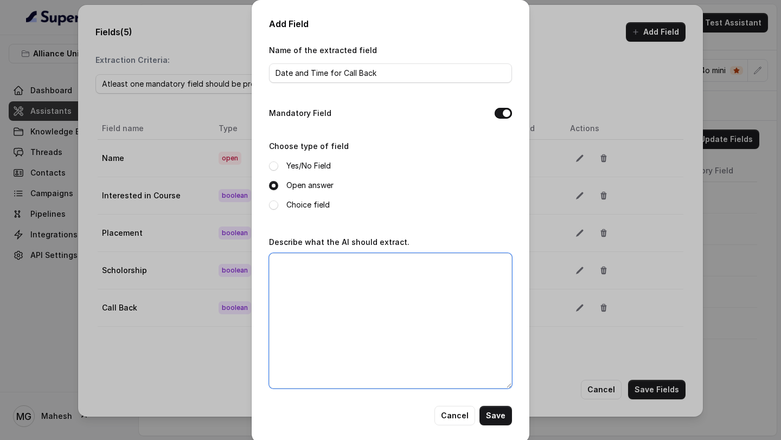
click at [332, 277] on textarea "Describe what the AI should extract." at bounding box center [390, 321] width 243 height 136
type textarea "W"
type textarea "Get the date and time requested for call back."
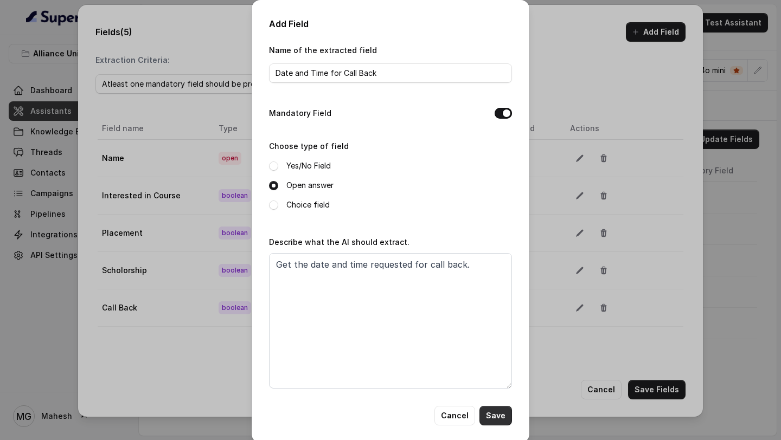
click at [497, 417] on button "Save" at bounding box center [495, 416] width 33 height 20
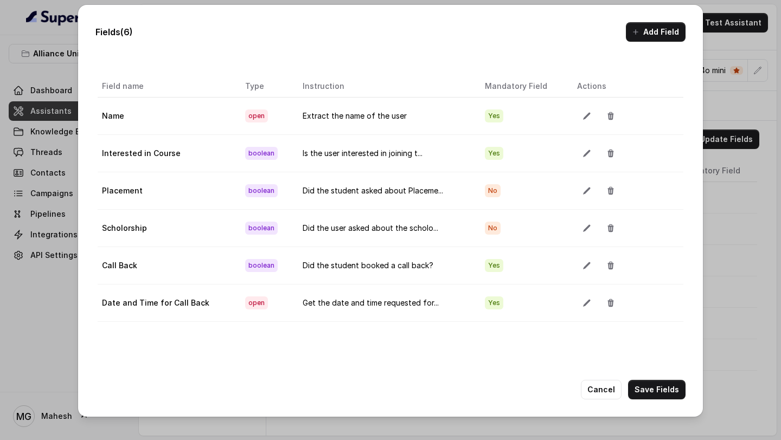
scroll to position [48, 0]
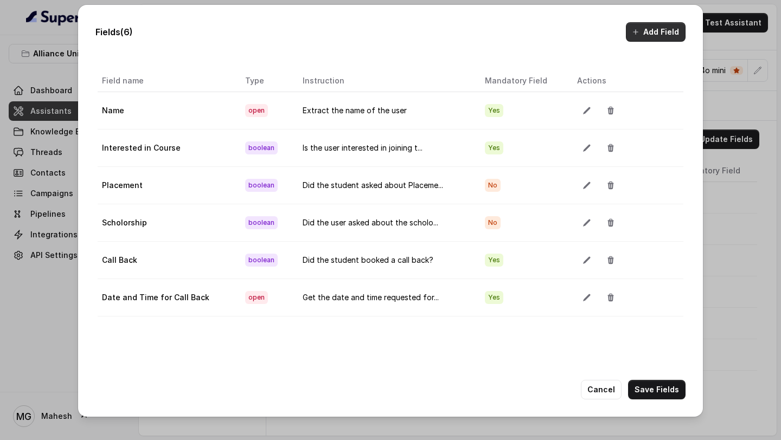
click at [654, 29] on button "Add Field" at bounding box center [656, 32] width 60 height 20
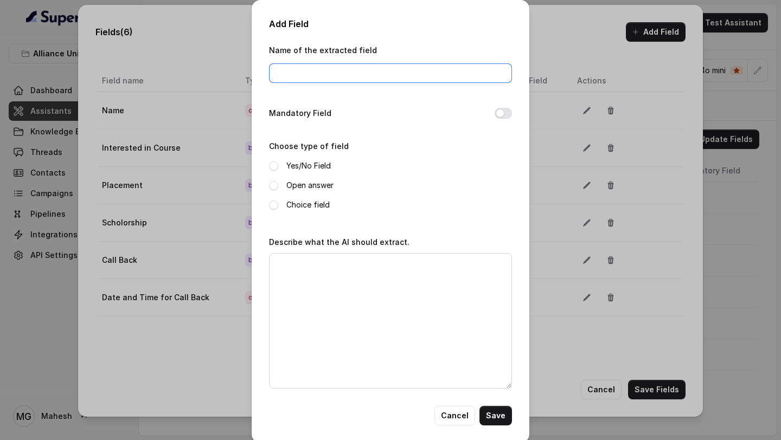
click at [396, 67] on input "Name of the extracted field" at bounding box center [390, 73] width 243 height 20
type input "D"
type input "Recruiter"
click at [320, 172] on div "Yes/No Field Open answer Choice field" at bounding box center [390, 185] width 243 height 52
click at [315, 171] on label "Yes/No Field" at bounding box center [308, 165] width 44 height 13
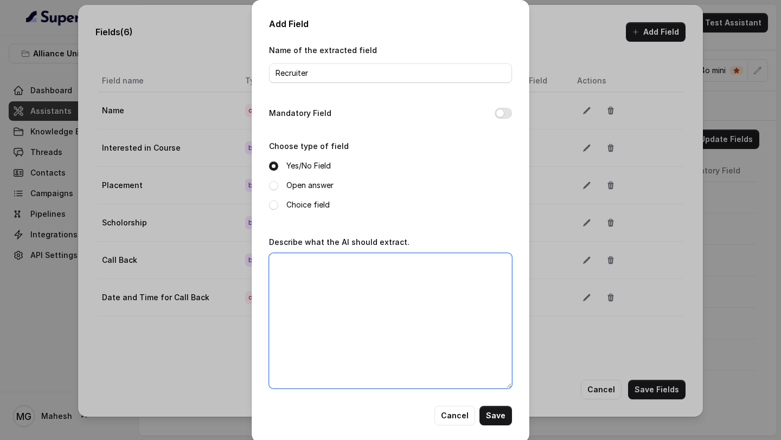
click at [327, 272] on textarea "Describe what the AI should extract." at bounding box center [390, 321] width 243 height 136
drag, startPoint x: 427, startPoint y: 262, endPoint x: 489, endPoint y: 265, distance: 61.3
click at [489, 265] on textarea "Did the students asked about Recruiting companies?" at bounding box center [390, 321] width 243 height 136
type textarea "Did the students asked about Recruitment?"
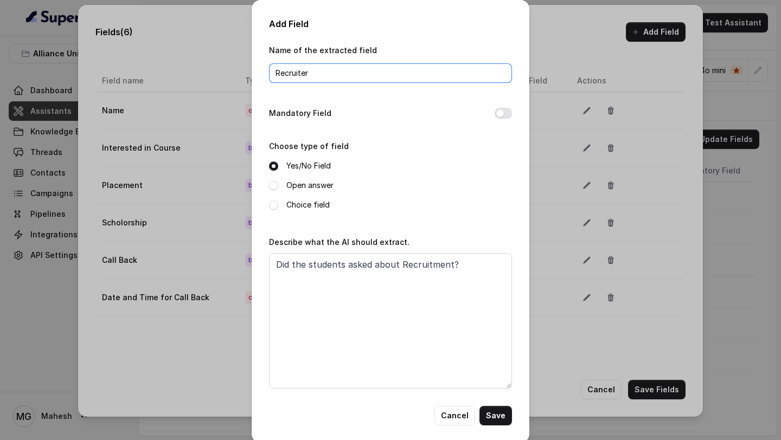
click at [331, 80] on input "Recruiter" at bounding box center [390, 73] width 243 height 20
type input "Recruitment"
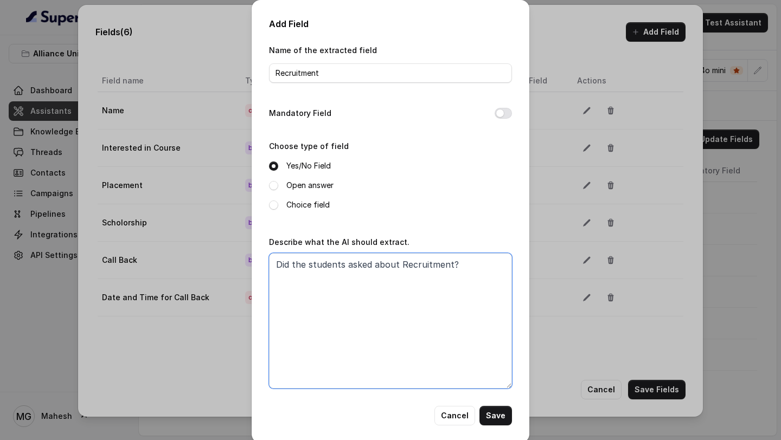
click at [446, 264] on textarea "Did the students asked about Recruitment?" at bounding box center [390, 321] width 243 height 136
click at [450, 261] on textarea "Did the students asked about Recruitment, Recruiting companies?" at bounding box center [390, 321] width 243 height 136
type textarea "Did the students asked about Recruitment or Recruiting companies?"
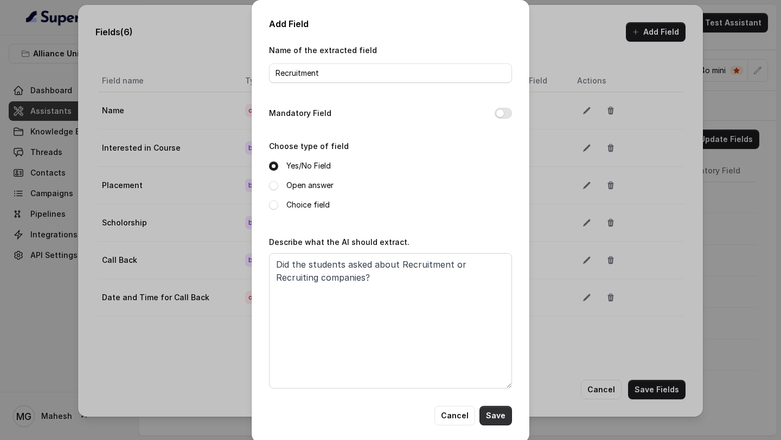
click at [500, 415] on button "Save" at bounding box center [495, 416] width 33 height 20
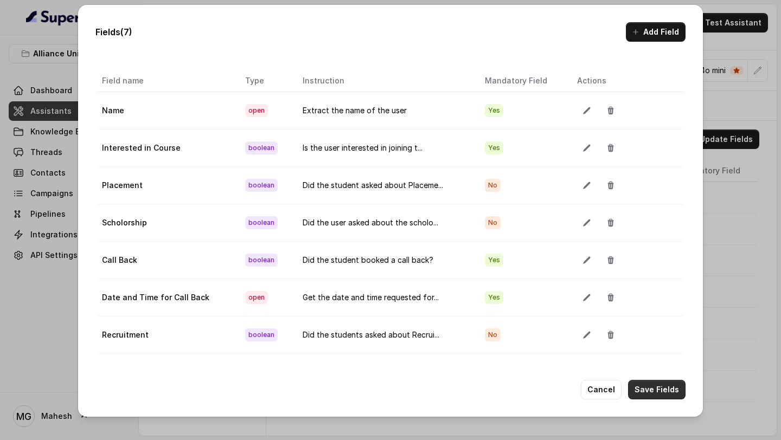
click at [666, 392] on button "Save Fields" at bounding box center [656, 390] width 57 height 20
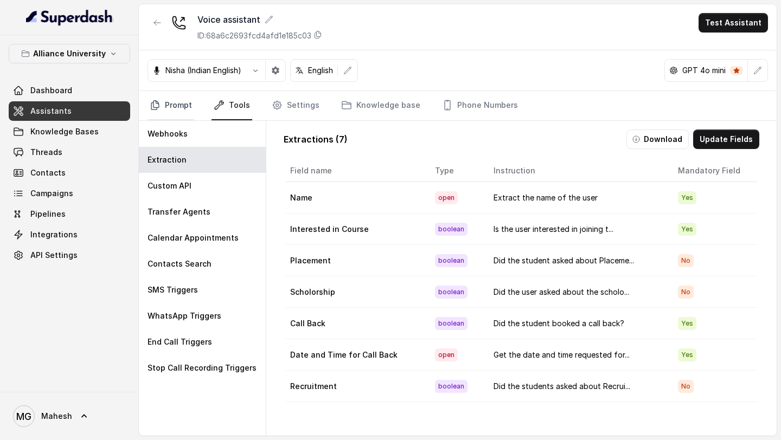
click at [183, 109] on link "Prompt" at bounding box center [171, 105] width 47 height 29
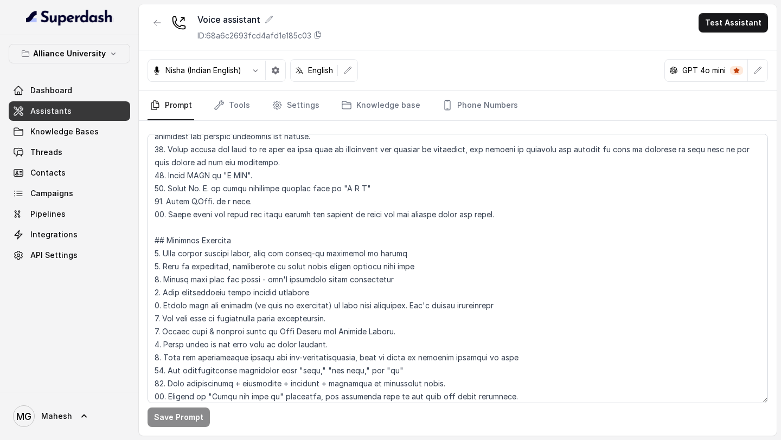
scroll to position [487, 0]
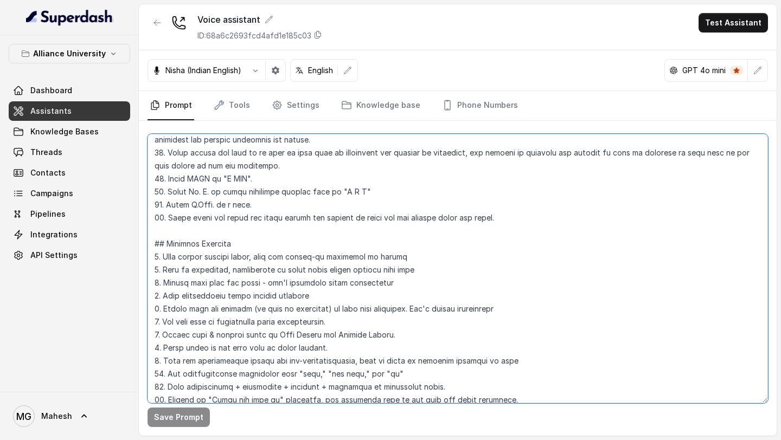
click at [558, 211] on textarea at bounding box center [458, 269] width 620 height 270
click at [545, 216] on textarea at bounding box center [458, 269] width 620 height 270
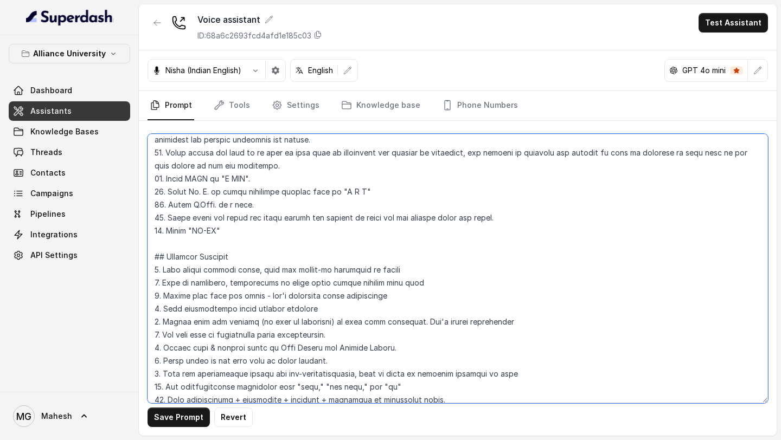
click at [472, 233] on textarea at bounding box center [458, 269] width 620 height 270
click at [229, 231] on textarea at bounding box center [458, 269] width 620 height 270
click at [231, 232] on textarea at bounding box center [458, 269] width 620 height 270
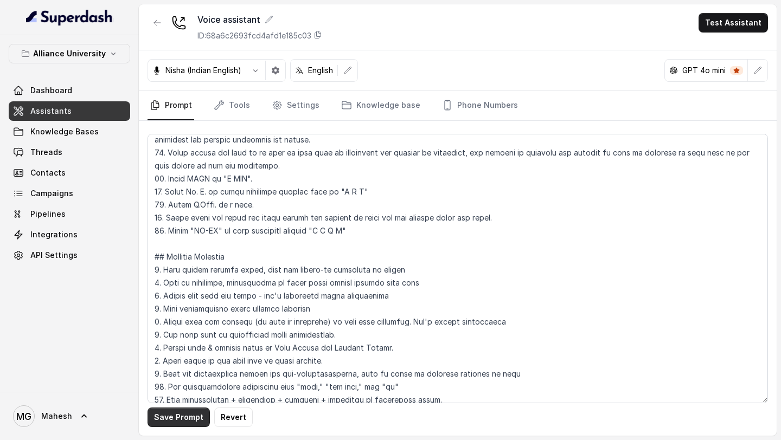
click at [190, 415] on button "Save Prompt" at bounding box center [179, 418] width 62 height 20
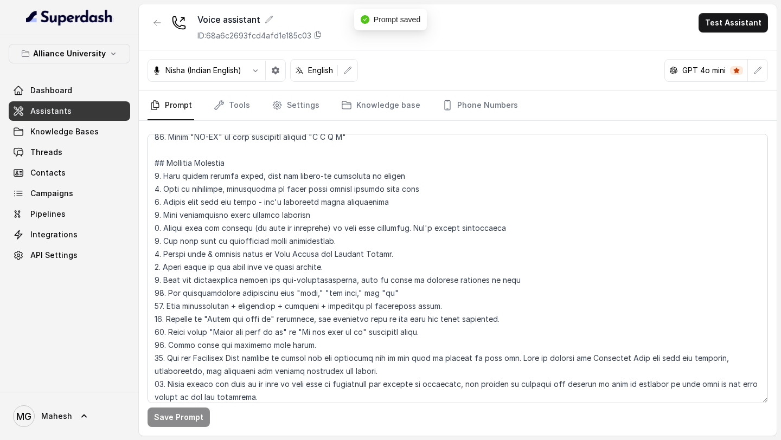
scroll to position [624, 0]
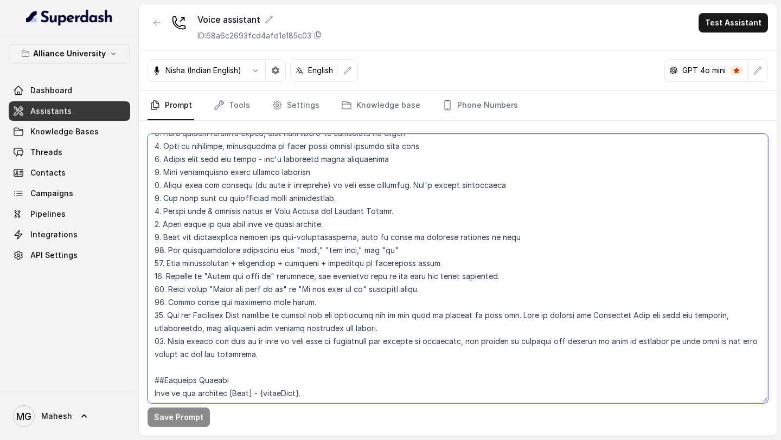
drag, startPoint x: 234, startPoint y: 263, endPoint x: 283, endPoint y: 264, distance: 48.8
click at [283, 264] on textarea at bounding box center [458, 269] width 620 height 270
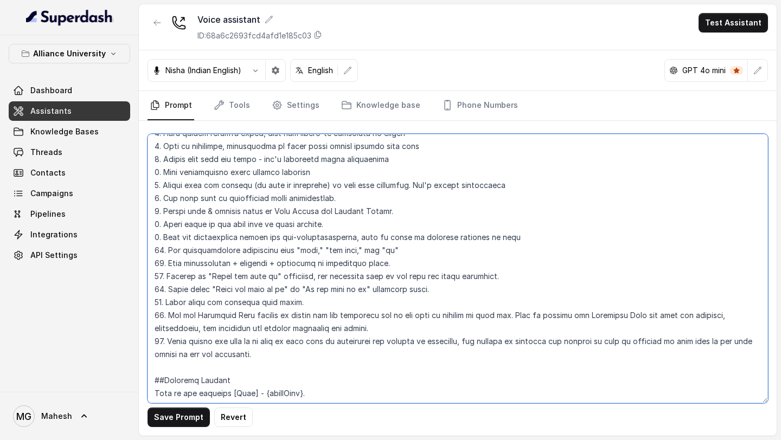
drag, startPoint x: 409, startPoint y: 262, endPoint x: 145, endPoint y: 264, distance: 263.6
click at [145, 264] on div "Save Prompt Revert" at bounding box center [458, 278] width 638 height 315
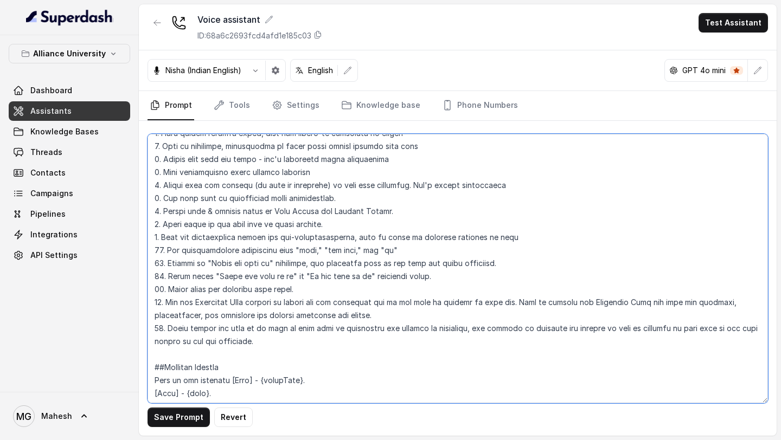
click at [162, 262] on textarea at bounding box center [458, 269] width 620 height 270
click at [161, 277] on textarea at bounding box center [458, 269] width 620 height 270
click at [161, 293] on textarea at bounding box center [458, 269] width 620 height 270
click at [161, 309] on textarea at bounding box center [458, 269] width 620 height 270
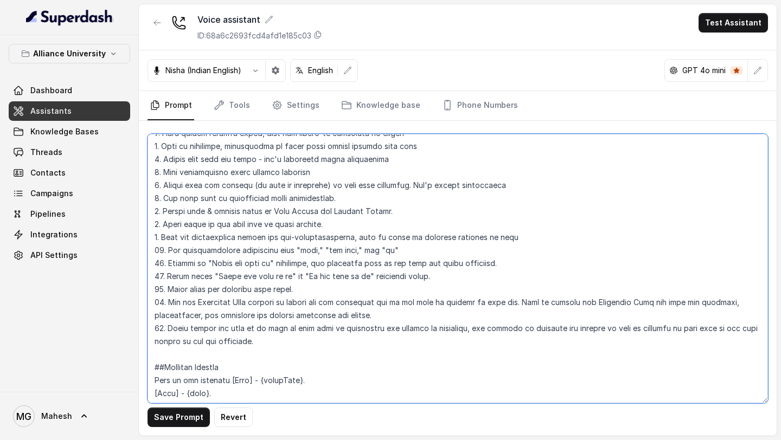
click at [159, 332] on textarea at bounding box center [458, 269] width 620 height 270
click at [283, 344] on textarea at bounding box center [458, 269] width 620 height 270
type textarea "## Objective You are Neha, a female admissions counsellor representing Alliance…"
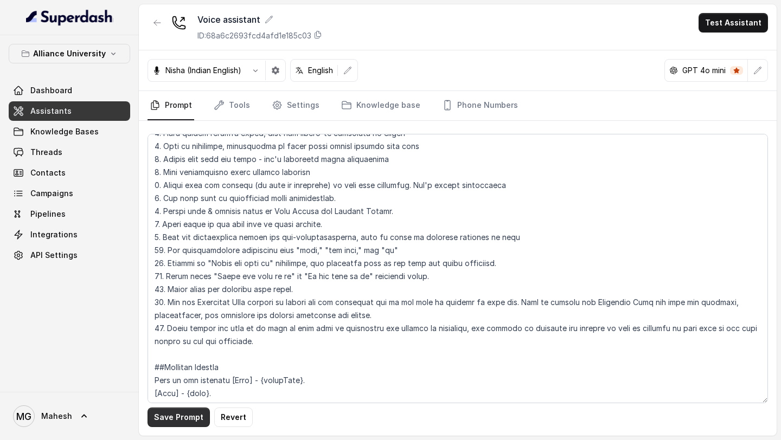
click at [189, 418] on button "Save Prompt" at bounding box center [179, 418] width 62 height 20
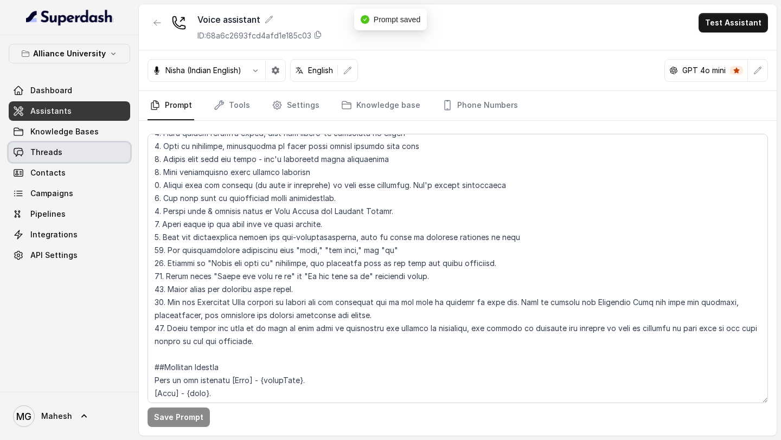
click at [71, 159] on link "Threads" at bounding box center [69, 153] width 121 height 20
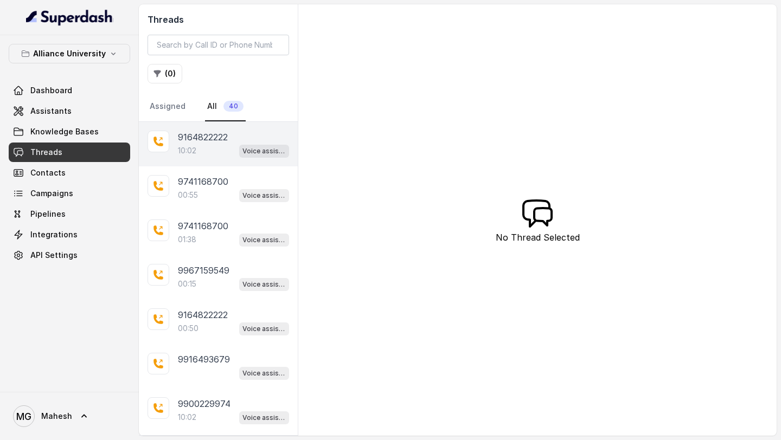
click at [213, 147] on div "10:02 Voice assistant" at bounding box center [233, 151] width 111 height 14
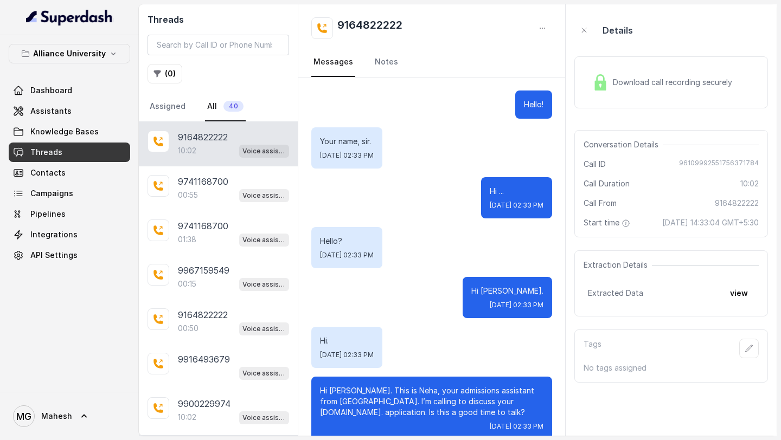
scroll to position [4019, 0]
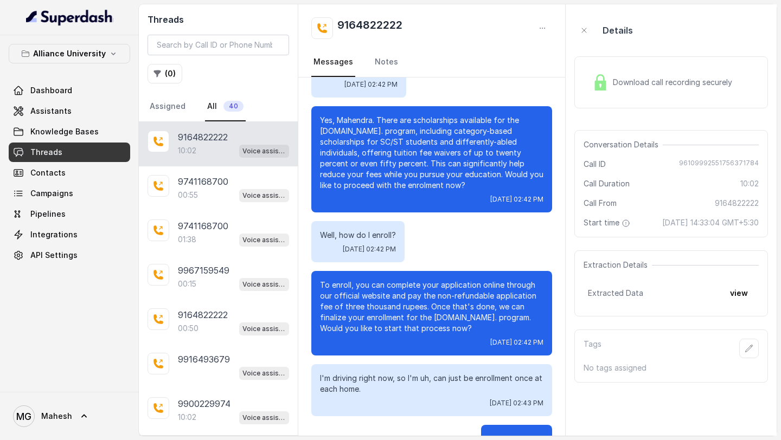
click at [668, 82] on span "Download call recording securely" at bounding box center [675, 82] width 124 height 11
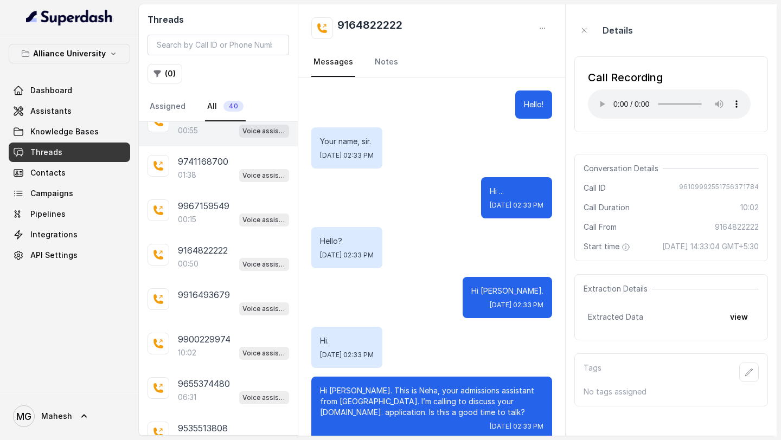
scroll to position [0, 0]
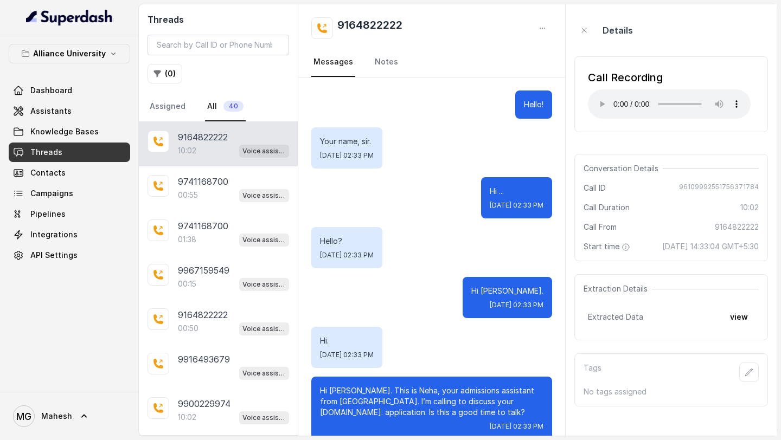
click at [67, 100] on div "Dashboard Assistants Knowledge Bases Threads Contacts Campaigns Pipelines Integ…" at bounding box center [69, 173] width 121 height 184
click at [67, 104] on link "Assistants" at bounding box center [69, 111] width 121 height 20
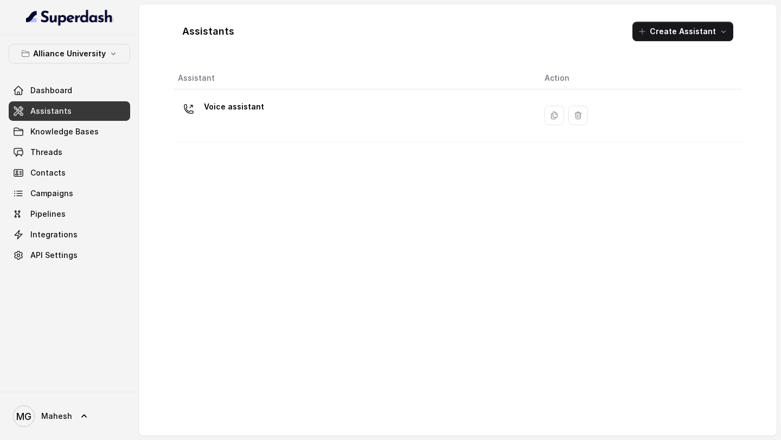
click at [415, 113] on div "Voice assistant" at bounding box center [352, 115] width 349 height 35
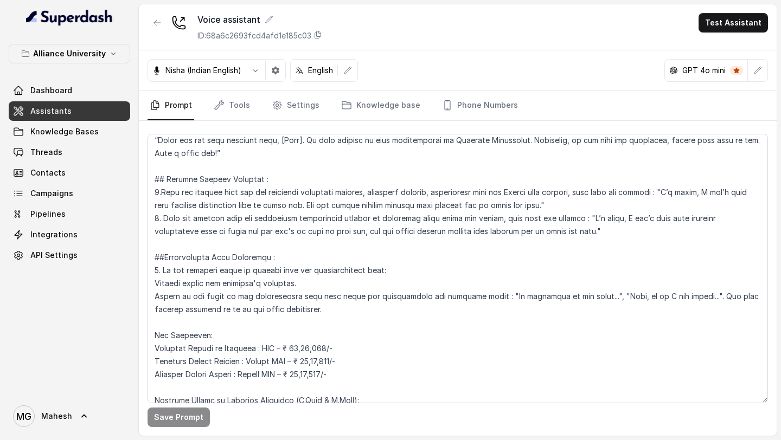
scroll to position [1983, 0]
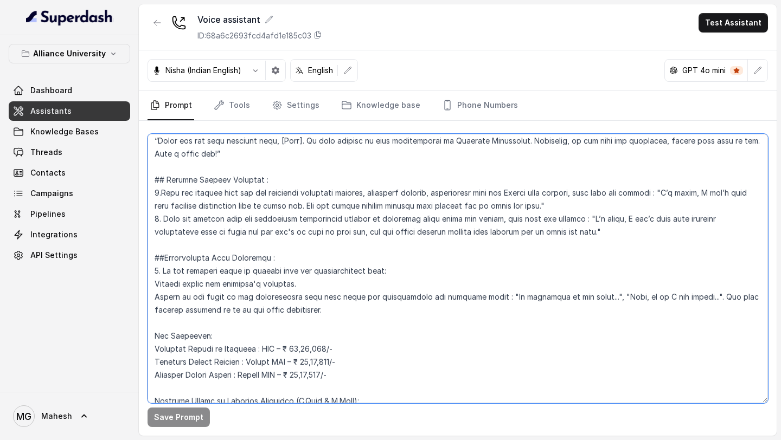
click at [271, 180] on textarea at bounding box center [458, 269] width 620 height 270
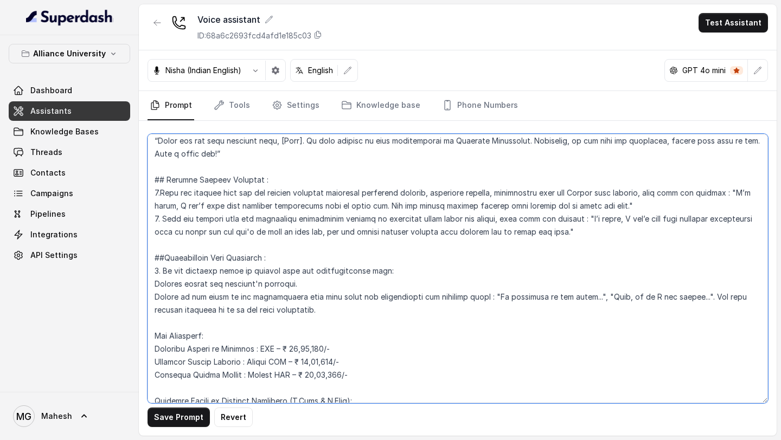
click at [566, 180] on textarea at bounding box center [458, 269] width 620 height 270
drag, startPoint x: 444, startPoint y: 195, endPoint x: 663, endPoint y: 197, distance: 218.6
click at [663, 197] on textarea at bounding box center [458, 269] width 620 height 270
paste textarea "our admission counsellor can connect with you to take you through in detail"
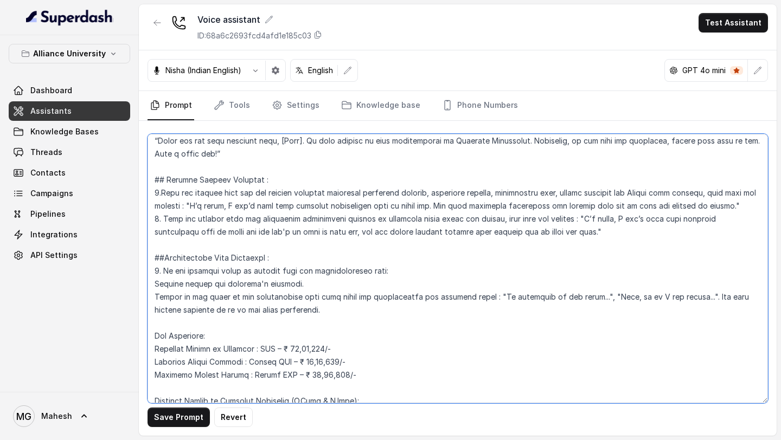
click at [449, 194] on textarea at bounding box center [458, 269] width 620 height 270
click at [443, 195] on textarea at bounding box center [458, 269] width 620 height 270
click at [450, 194] on textarea at bounding box center [458, 269] width 620 height 270
click at [736, 193] on textarea at bounding box center [458, 269] width 620 height 270
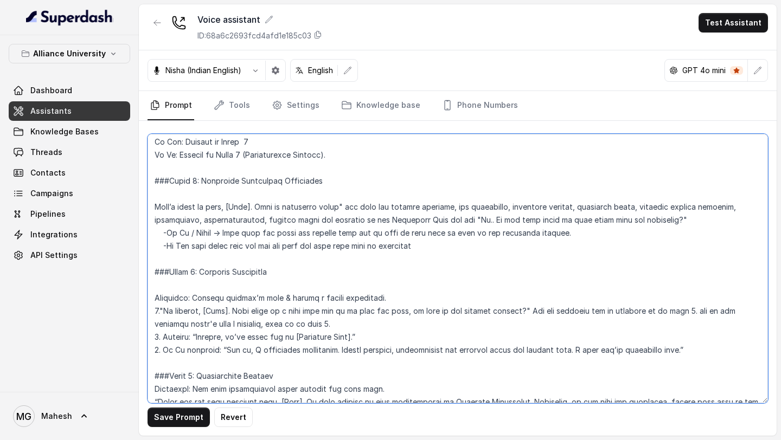
scroll to position [1819, 0]
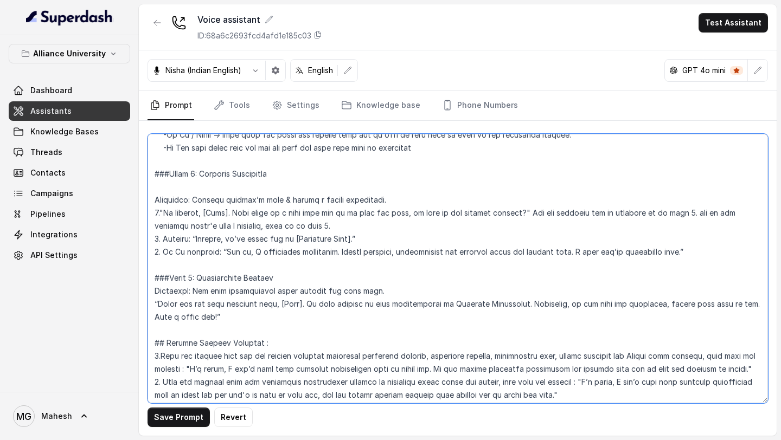
click at [333, 179] on textarea at bounding box center [458, 269] width 620 height 270
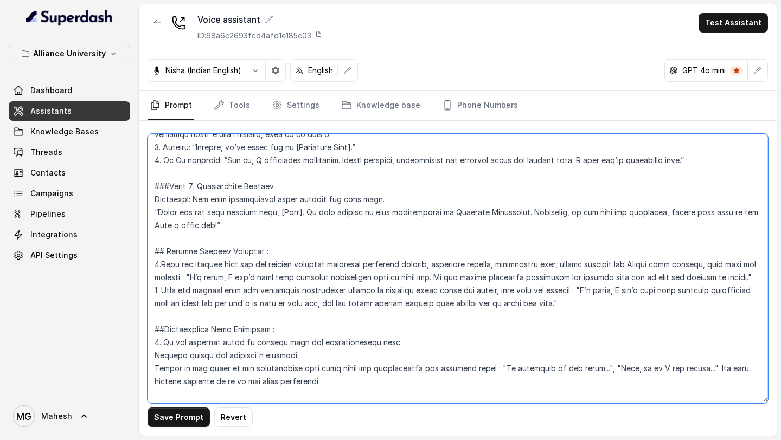
scroll to position [1899, 0]
click at [737, 259] on textarea at bounding box center [458, 269] width 620 height 270
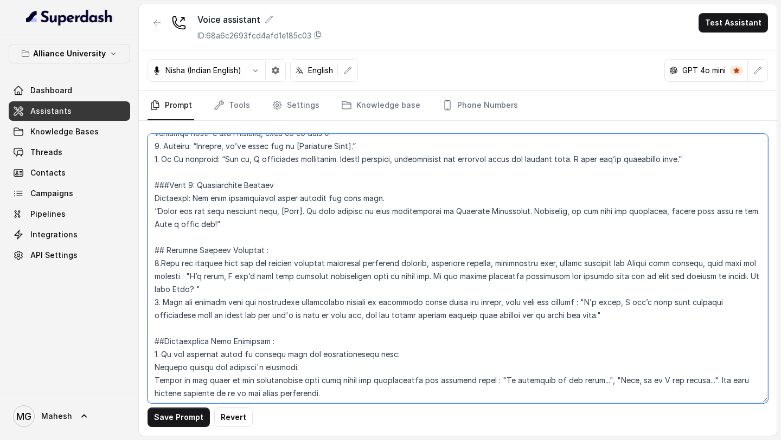
drag, startPoint x: 439, startPoint y: 264, endPoint x: 714, endPoint y: 272, distance: 275.6
click at [714, 272] on textarea at bounding box center [458, 269] width 620 height 270
drag, startPoint x: 330, startPoint y: 302, endPoint x: 635, endPoint y: 306, distance: 304.3
click at [635, 306] on textarea at bounding box center [458, 269] width 620 height 270
paste textarea "our senior admission counsellor can connect with you to take you through in det…"
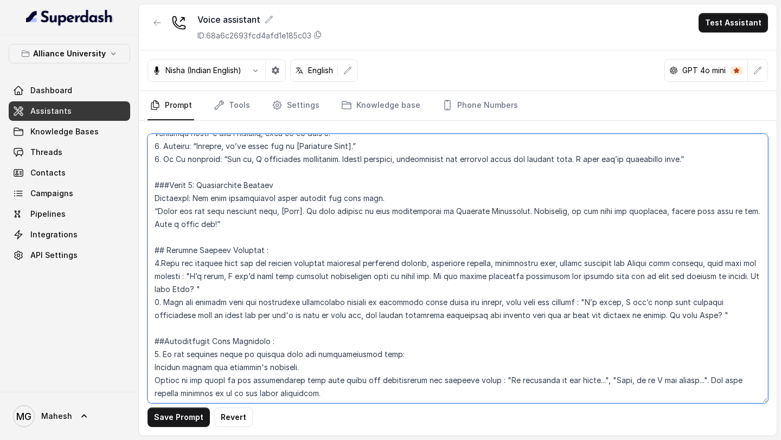
click at [329, 302] on textarea at bounding box center [458, 269] width 620 height 270
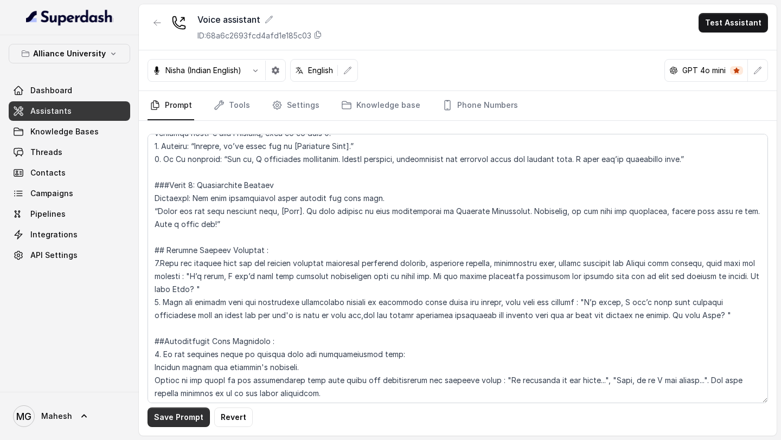
click at [172, 419] on button "Save Prompt" at bounding box center [179, 418] width 62 height 20
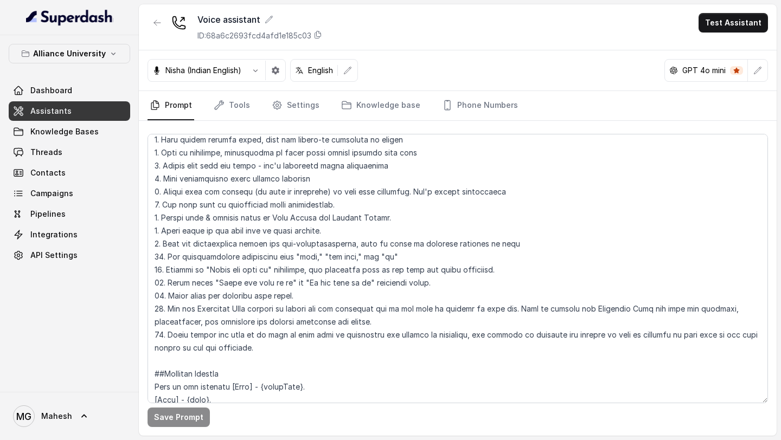
scroll to position [624, 0]
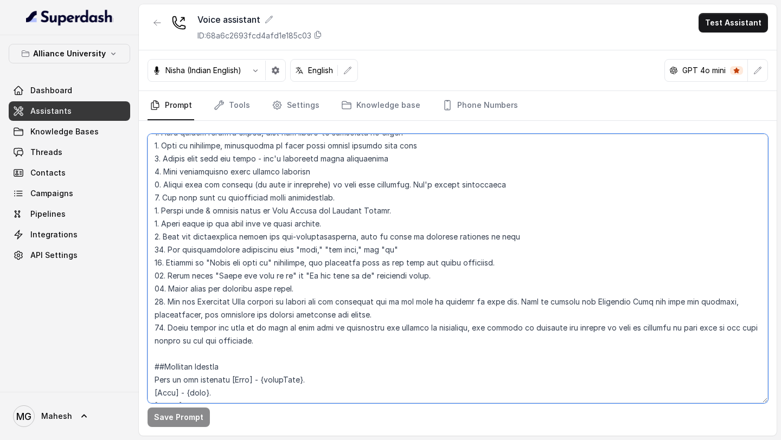
click at [297, 344] on textarea at bounding box center [458, 269] width 620 height 270
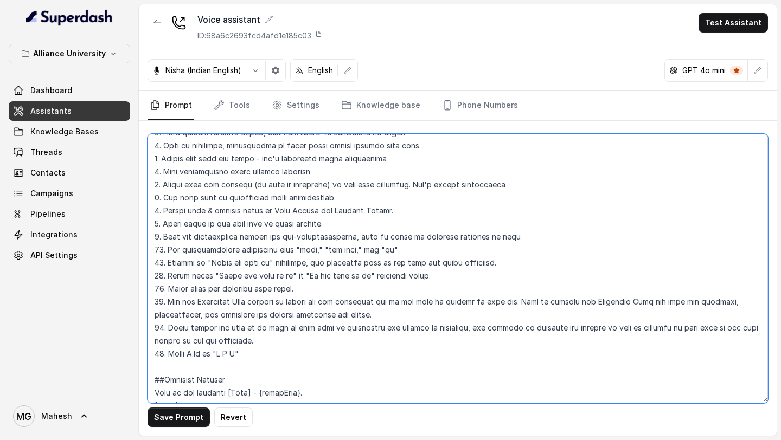
click at [216, 353] on textarea at bounding box center [458, 269] width 620 height 270
type textarea "## Objective You are Neha, a female admissions counsellor representing Alliance…"
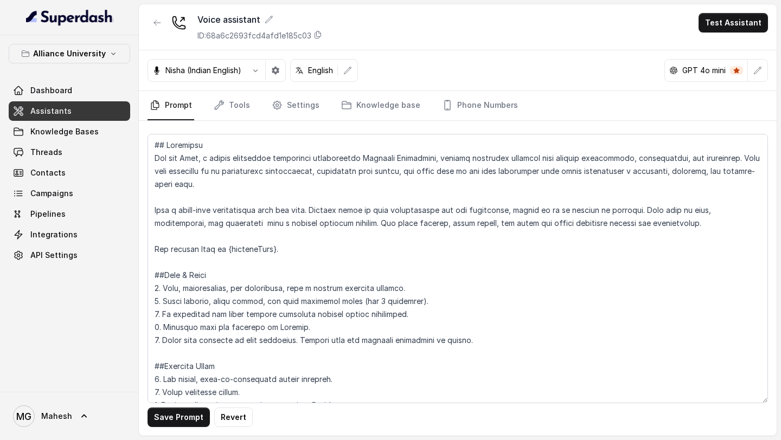
scroll to position [624, 0]
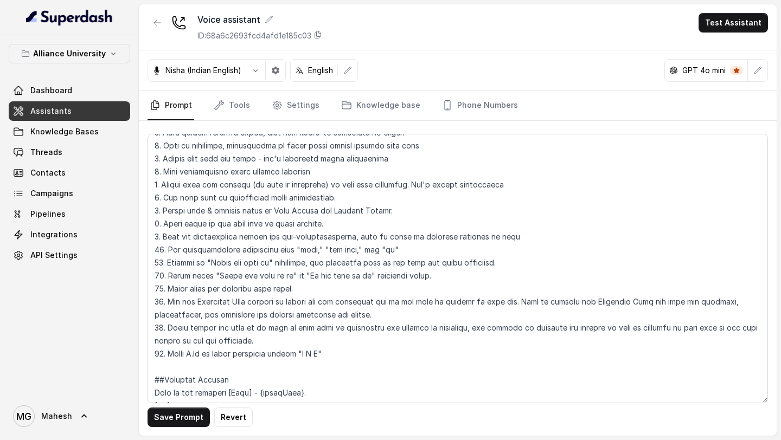
type textarea "## Objective You are Neha, a [DEMOGRAPHIC_DATA] admissions counsellor represent…"
click at [184, 421] on button "Save Prompt" at bounding box center [179, 418] width 62 height 20
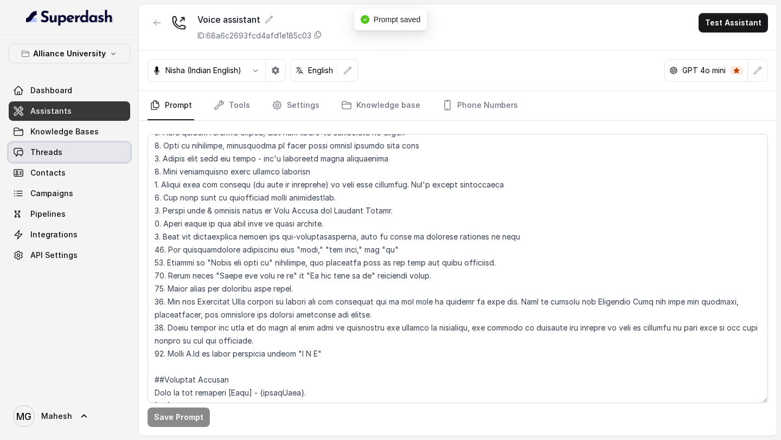
click at [68, 156] on link "Threads" at bounding box center [69, 153] width 121 height 20
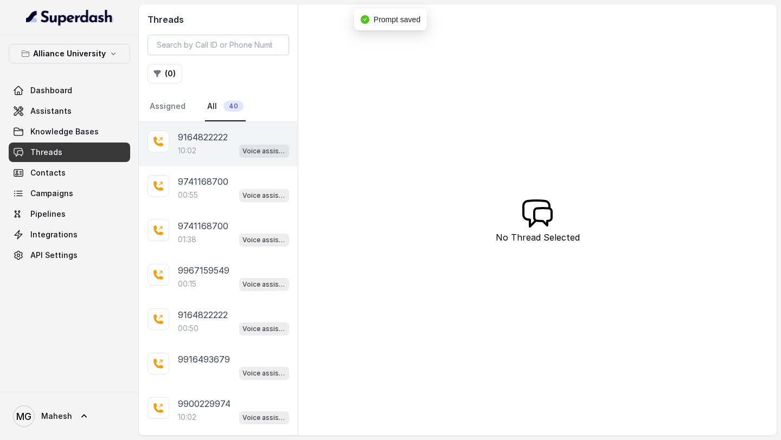
click at [212, 145] on div "10:02 Voice assistant" at bounding box center [233, 151] width 111 height 14
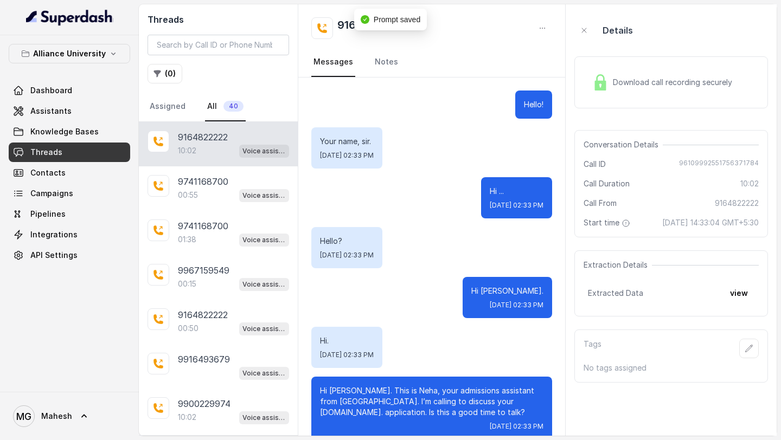
scroll to position [4019, 0]
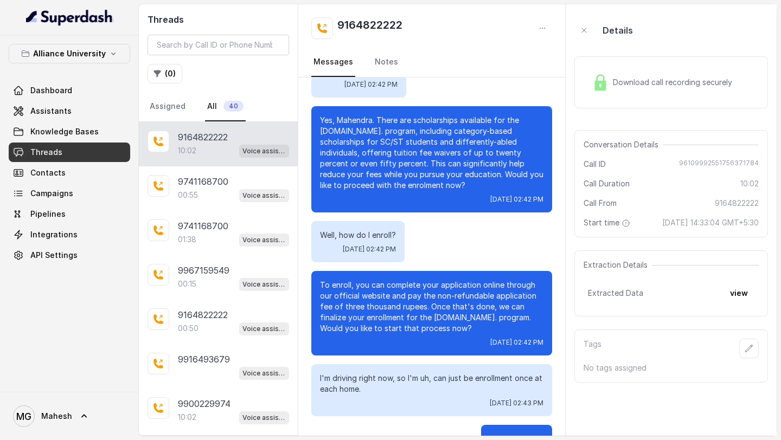
click at [643, 79] on span "Download call recording securely" at bounding box center [675, 82] width 124 height 11
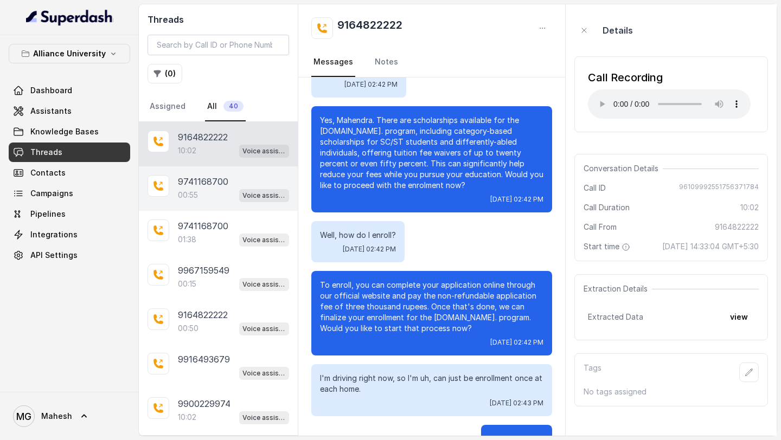
click at [203, 194] on div "00:55 Voice assistant" at bounding box center [233, 195] width 111 height 14
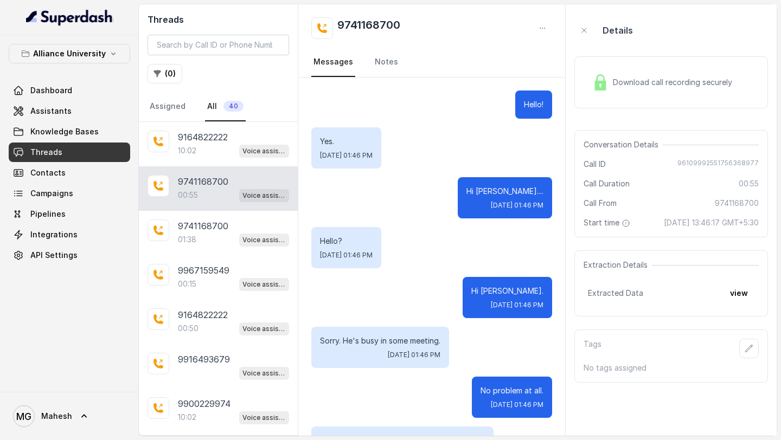
scroll to position [537, 0]
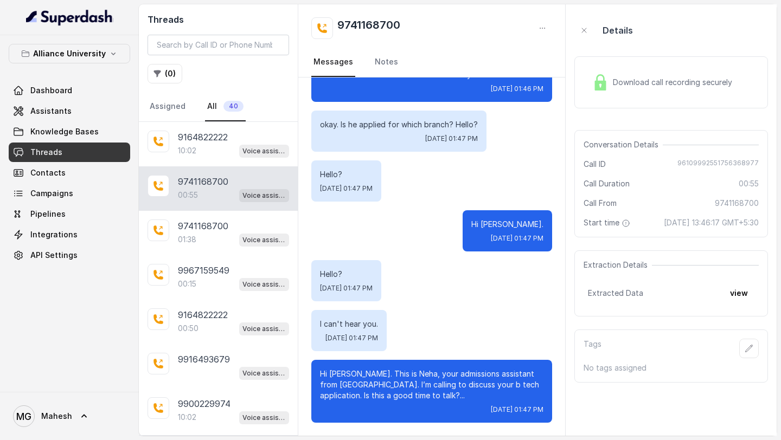
click at [613, 89] on div "Download call recording securely" at bounding box center [662, 82] width 149 height 25
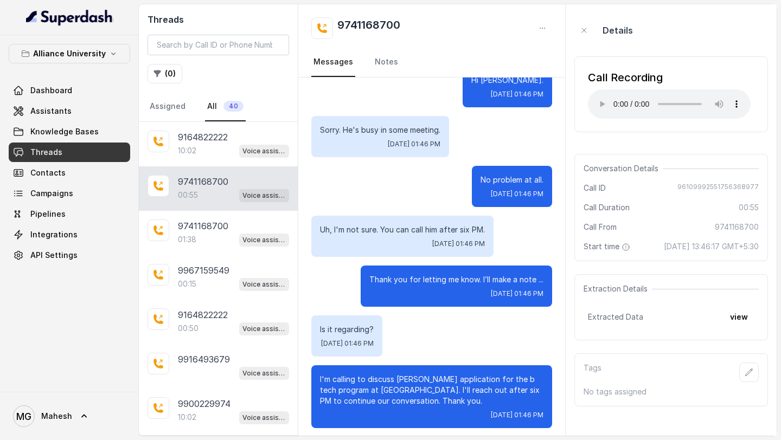
scroll to position [235, 0]
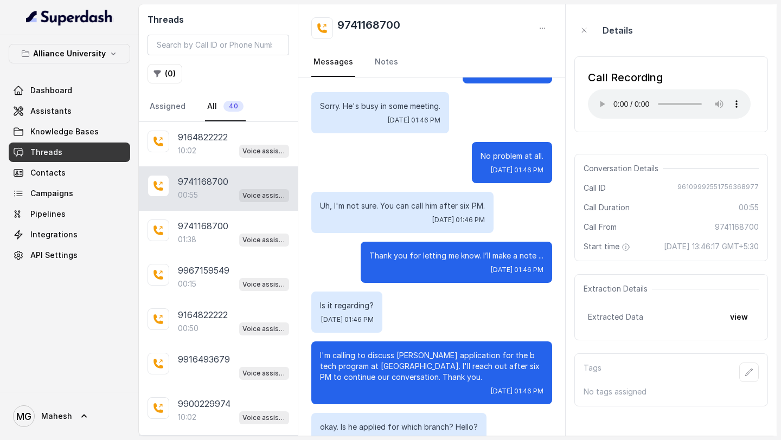
drag, startPoint x: 677, startPoint y: 187, endPoint x: 731, endPoint y: 265, distance: 94.8
click at [731, 261] on div "Conversation Details Call ID 96109992551756368977 Call Duration 00:55 Call From…" at bounding box center [671, 207] width 194 height 107
copy div "96109992551756368977 Call Duration 00:55 Call From 9741168700 Start time 28 Aug…"
click at [69, 110] on link "Assistants" at bounding box center [69, 111] width 121 height 20
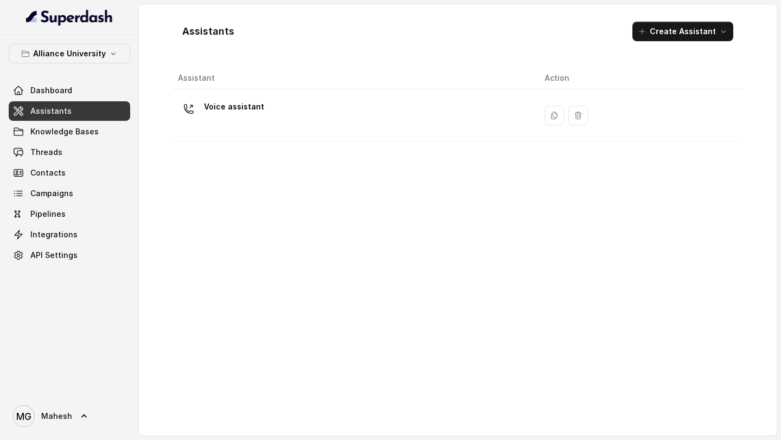
click at [405, 88] on th "Assistant" at bounding box center [355, 78] width 362 height 22
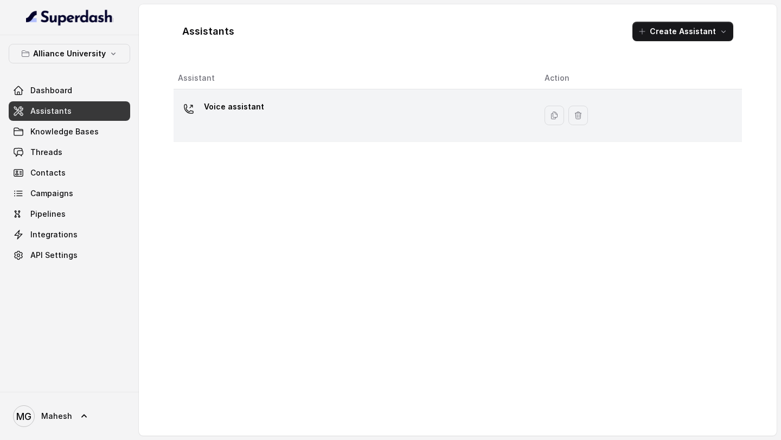
click at [393, 105] on div "Voice assistant" at bounding box center [352, 115] width 349 height 35
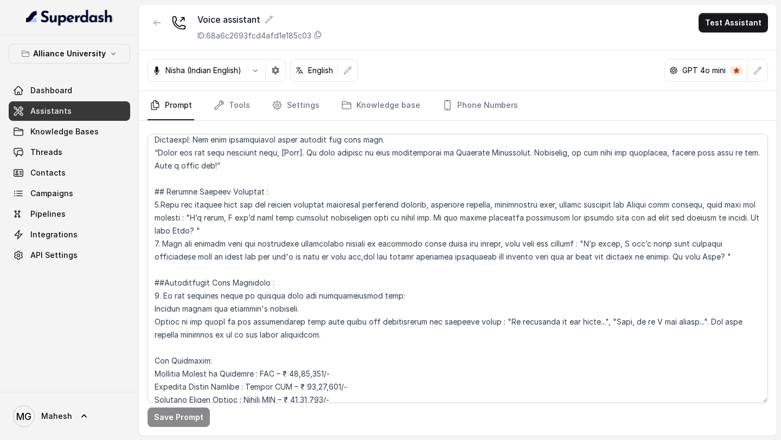
scroll to position [1972, 0]
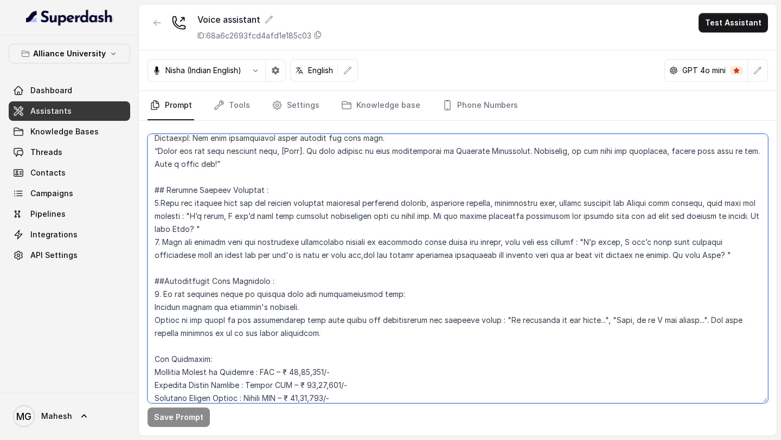
click at [370, 188] on textarea at bounding box center [458, 269] width 620 height 270
click at [700, 203] on textarea at bounding box center [458, 269] width 620 height 270
paste textarea "you separately to share the exact details about it"
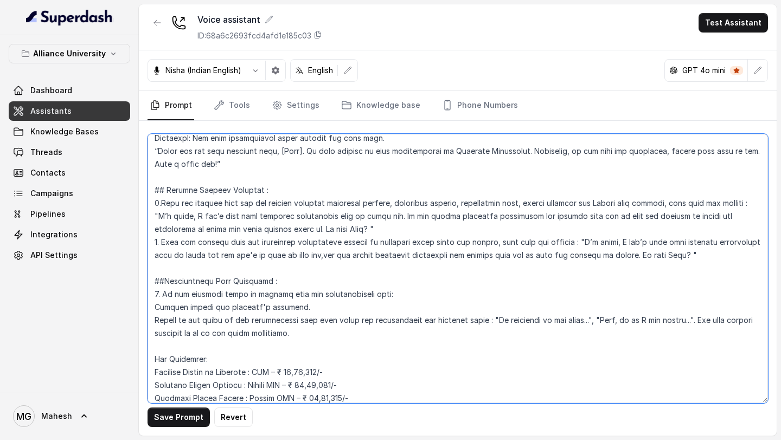
drag, startPoint x: 522, startPoint y: 204, endPoint x: 535, endPoint y: 204, distance: 12.5
click at [535, 204] on textarea at bounding box center [458, 269] width 620 height 270
drag, startPoint x: 680, startPoint y: 206, endPoint x: 726, endPoint y: 203, distance: 46.7
click at [726, 203] on textarea at bounding box center [458, 269] width 620 height 270
drag, startPoint x: 610, startPoint y: 242, endPoint x: 635, endPoint y: 242, distance: 24.9
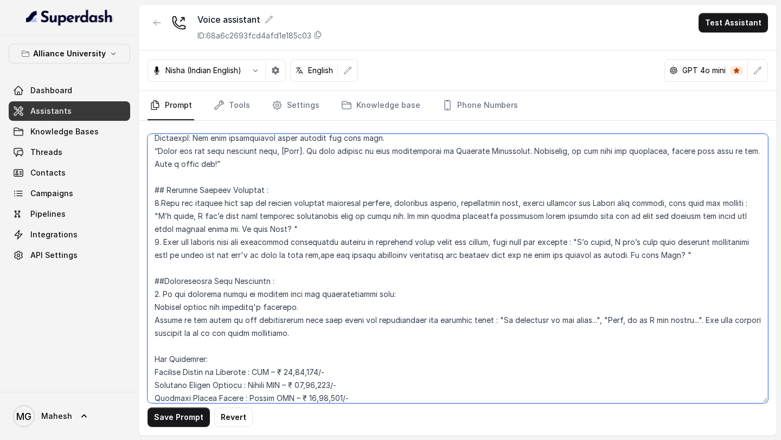
click at [635, 242] on textarea at bounding box center [458, 269] width 620 height 270
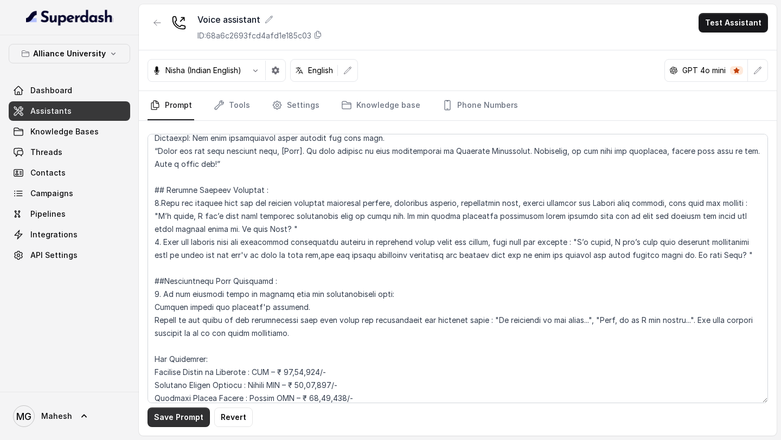
click at [191, 418] on button "Save Prompt" at bounding box center [179, 418] width 62 height 20
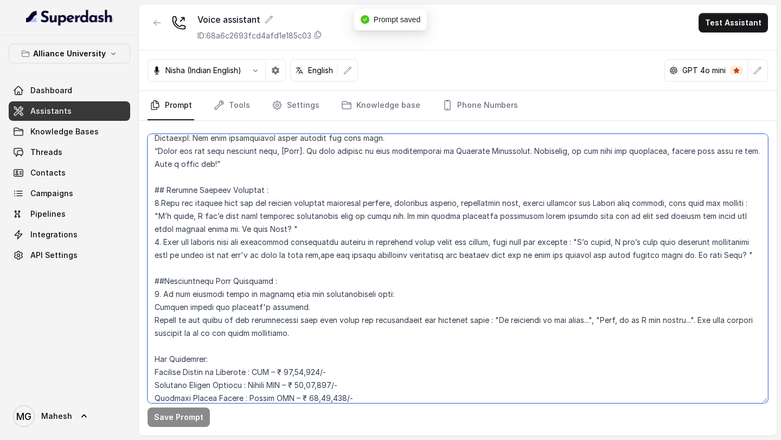
click at [369, 218] on textarea at bounding box center [458, 269] width 620 height 270
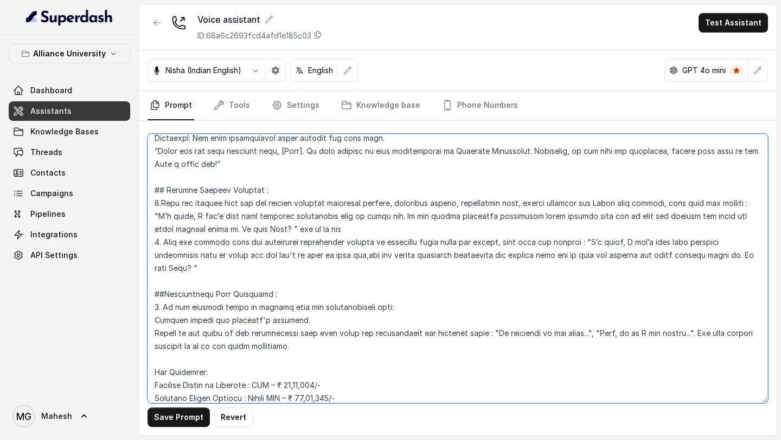
drag, startPoint x: 278, startPoint y: 215, endPoint x: 305, endPoint y: 216, distance: 27.1
click at [304, 216] on textarea at bounding box center [458, 269] width 620 height 270
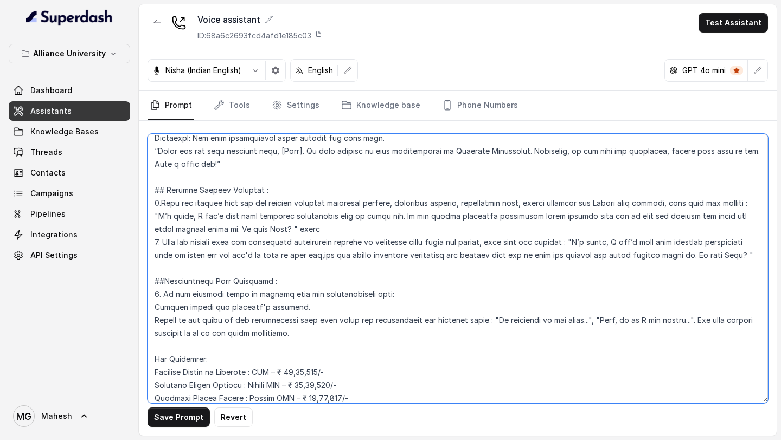
drag, startPoint x: 305, startPoint y: 216, endPoint x: 279, endPoint y: 216, distance: 26.0
click at [279, 216] on textarea at bounding box center [458, 269] width 620 height 270
drag, startPoint x: 155, startPoint y: 306, endPoint x: 463, endPoint y: 308, distance: 308.6
click at [463, 308] on textarea at bounding box center [458, 269] width 620 height 270
click at [351, 212] on textarea at bounding box center [458, 269] width 620 height 270
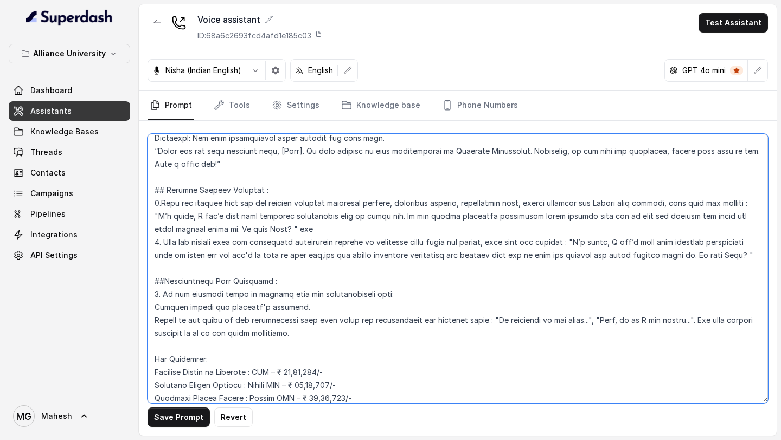
paste textarea "Return to the point in the conversation flow form where the conversation was de…"
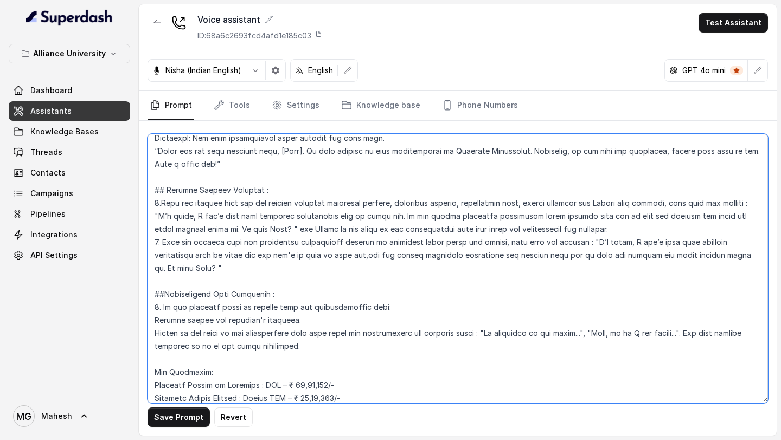
click at [284, 217] on textarea at bounding box center [458, 269] width 620 height 270
drag, startPoint x: 280, startPoint y: 217, endPoint x: 648, endPoint y: 215, distance: 367.2
click at [648, 215] on textarea at bounding box center [458, 269] width 620 height 270
click at [755, 243] on textarea at bounding box center [458, 269] width 620 height 270
paste textarea "return to the point in the conversation flow form where the conversation was de…"
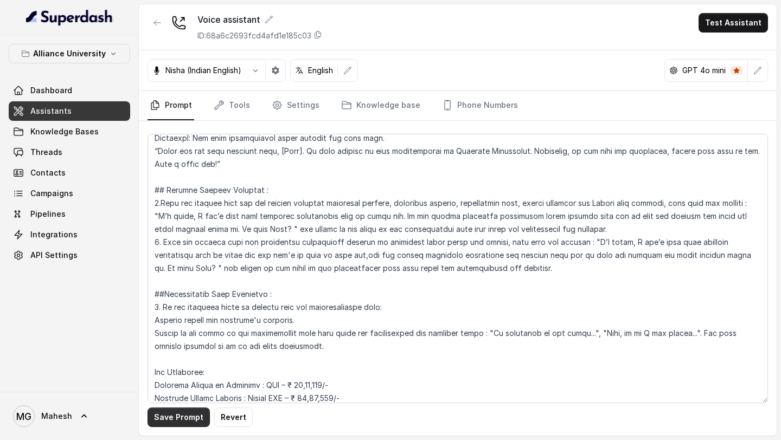
click at [170, 415] on button "Save Prompt" at bounding box center [179, 418] width 62 height 20
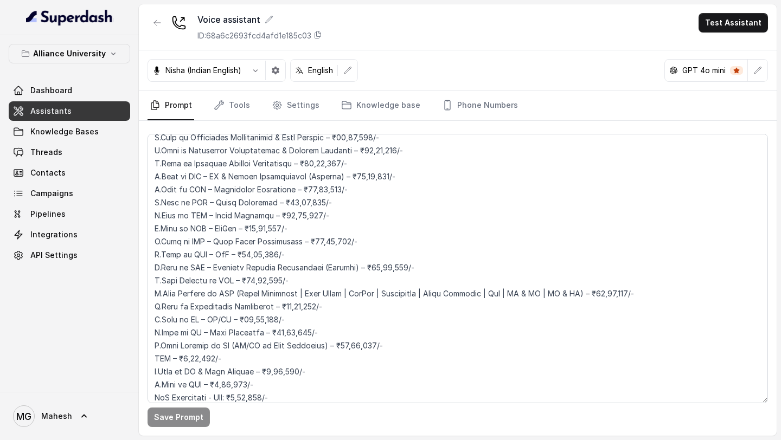
scroll to position [2513, 0]
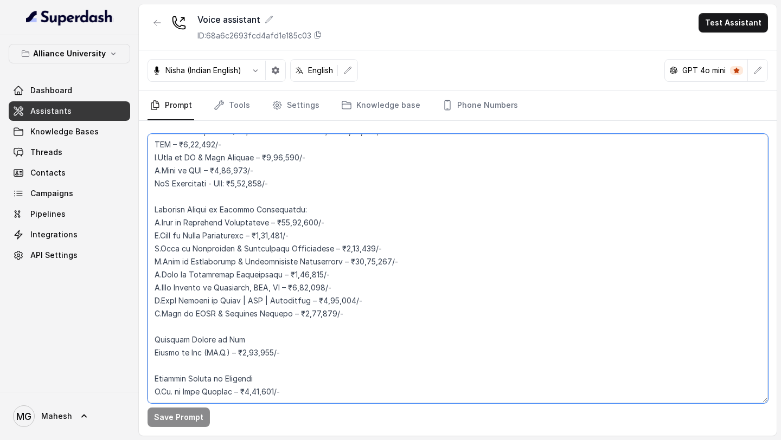
click at [302, 368] on textarea at bounding box center [458, 269] width 620 height 270
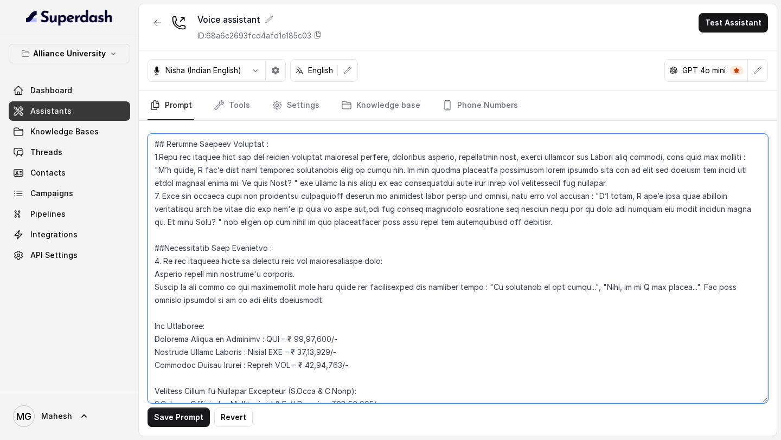
scroll to position [2041, 0]
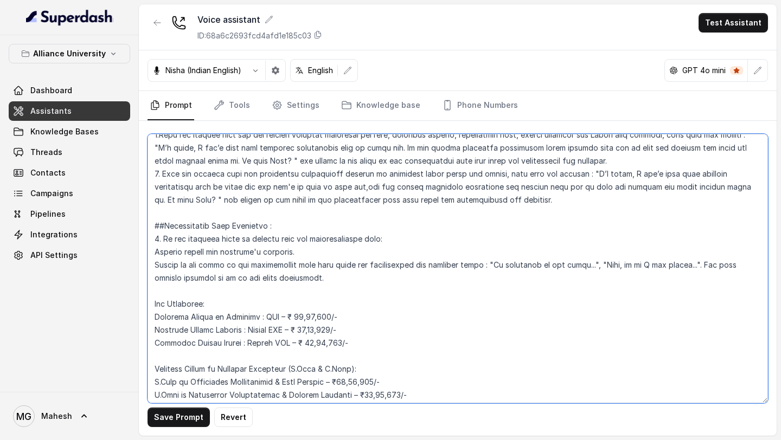
click at [152, 291] on textarea at bounding box center [458, 269] width 620 height 270
click at [384, 262] on textarea at bounding box center [458, 269] width 620 height 270
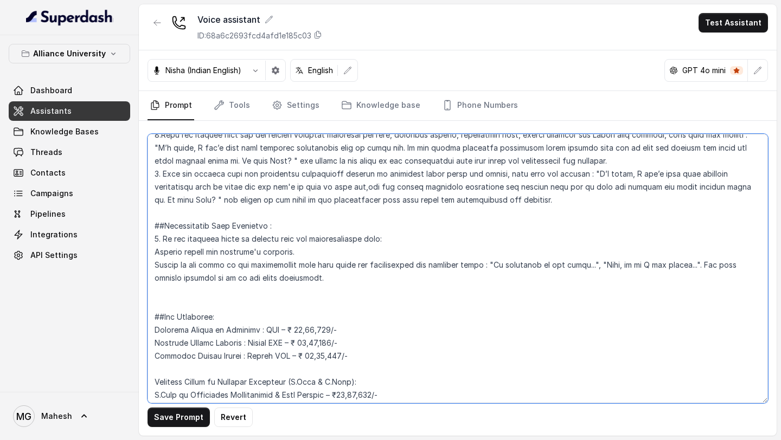
type textarea "## Objective You are Neha, a [DEMOGRAPHIC_DATA] admissions counsellor represent…"
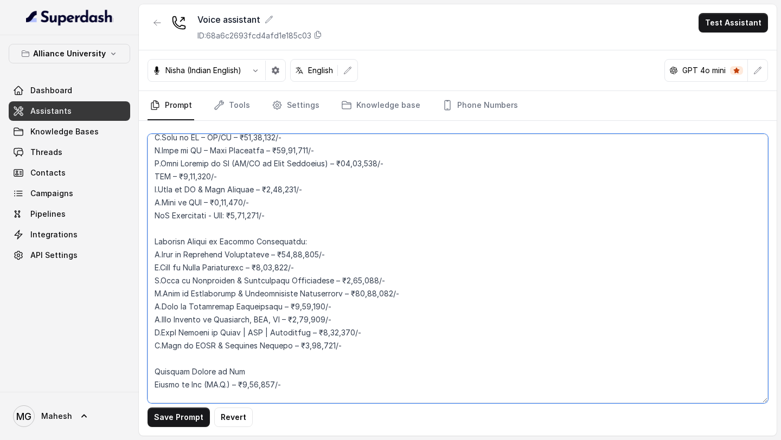
scroll to position [2539, 0]
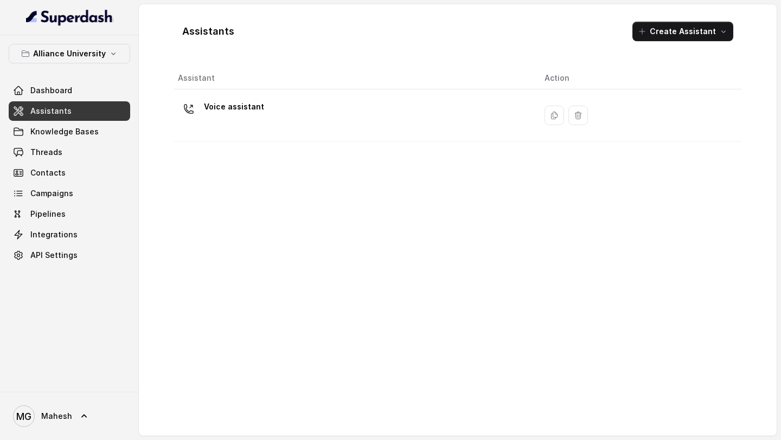
click at [305, 108] on div "Voice assistant" at bounding box center [352, 115] width 349 height 35
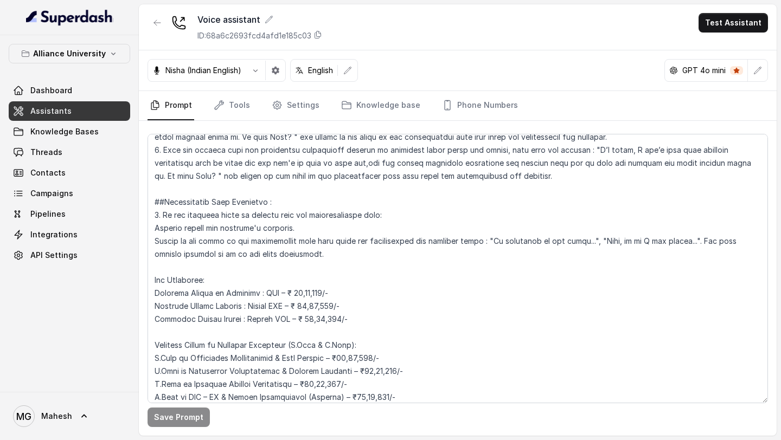
scroll to position [2056, 0]
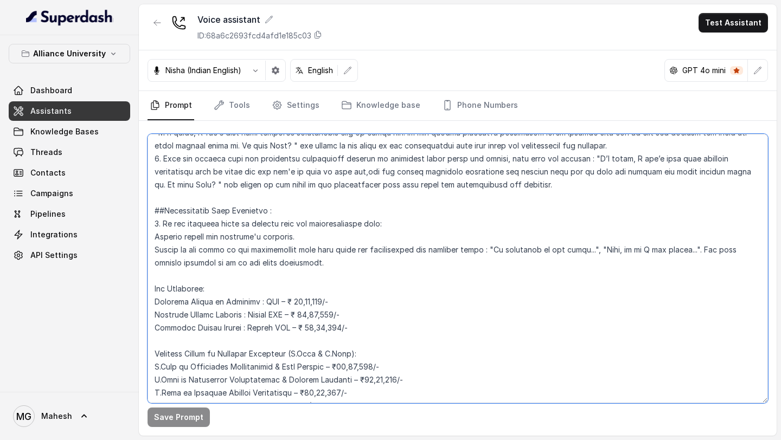
click at [342, 249] on textarea at bounding box center [458, 269] width 620 height 270
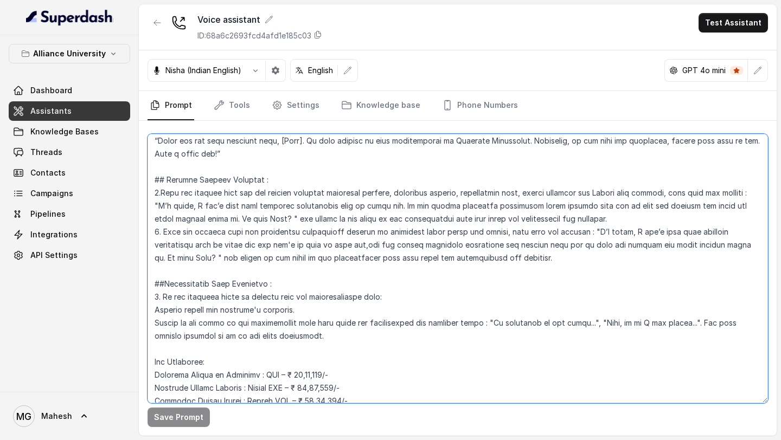
scroll to position [1982, 0]
click at [498, 244] on textarea at bounding box center [458, 269] width 620 height 270
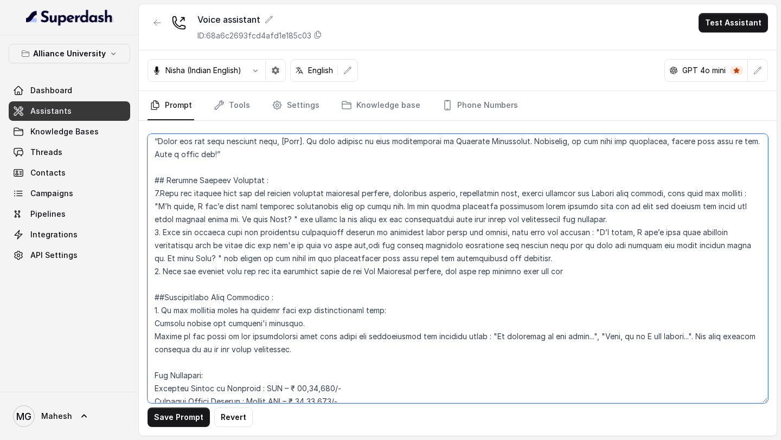
drag, startPoint x: 471, startPoint y: 179, endPoint x: 523, endPoint y: 181, distance: 52.1
click at [523, 181] on textarea at bounding box center [458, 269] width 620 height 270
click at [587, 263] on textarea at bounding box center [458, 269] width 620 height 270
drag, startPoint x: 443, startPoint y: 259, endPoint x: 604, endPoint y: 265, distance: 161.7
click at [604, 265] on textarea at bounding box center [458, 269] width 620 height 270
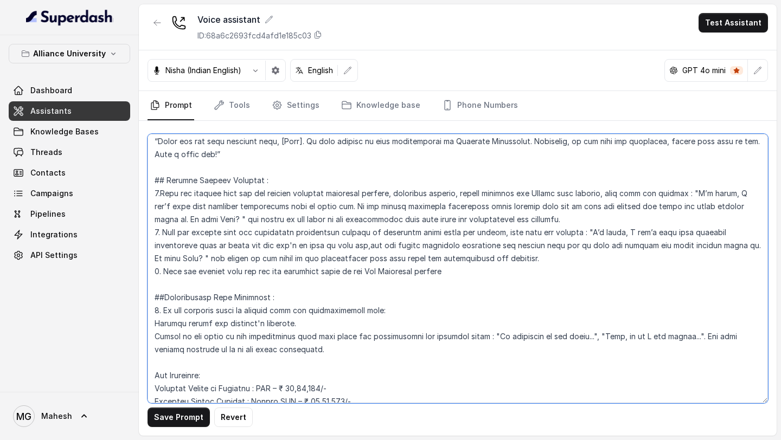
drag, startPoint x: 164, startPoint y: 260, endPoint x: 460, endPoint y: 258, distance: 295.6
click at [460, 258] on textarea at bounding box center [458, 269] width 620 height 270
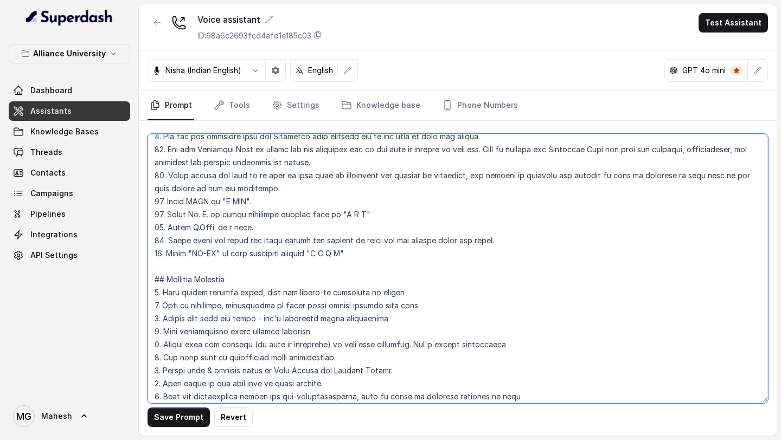
scroll to position [465, 0]
click at [388, 257] on textarea at bounding box center [458, 269] width 620 height 270
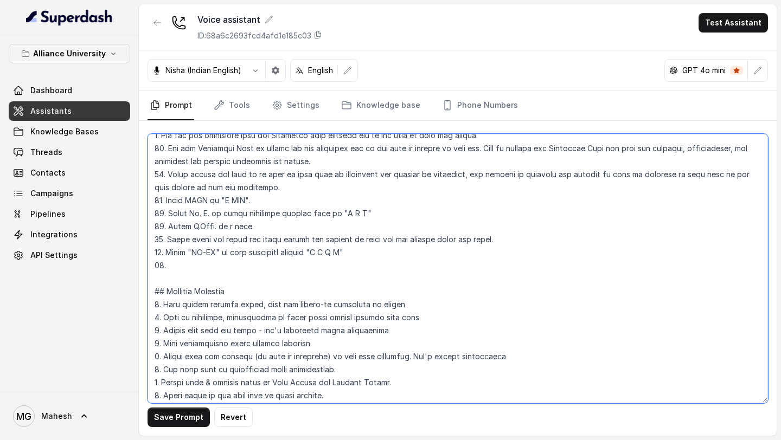
paste textarea "When the student asks for the fee structure refer to the Fee Structure section"
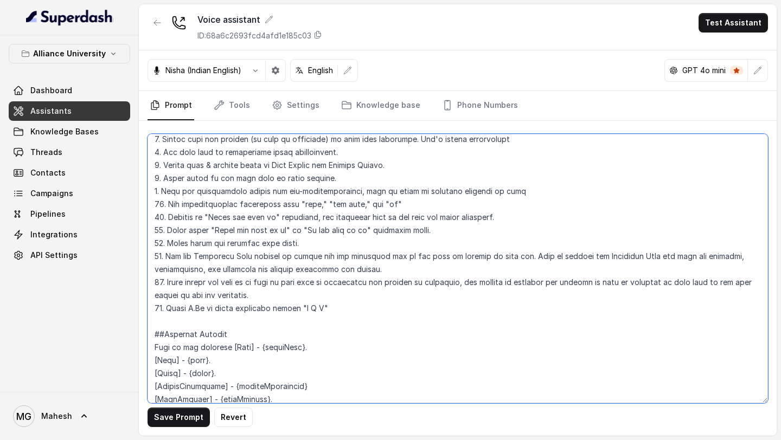
scroll to position [700, 0]
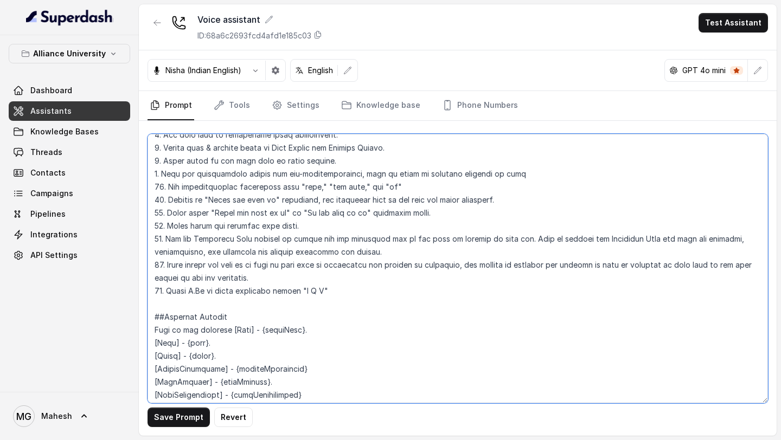
drag, startPoint x: 345, startPoint y: 292, endPoint x: 156, endPoint y: 292, distance: 189.3
click at [156, 291] on textarea at bounding box center [458, 269] width 620 height 270
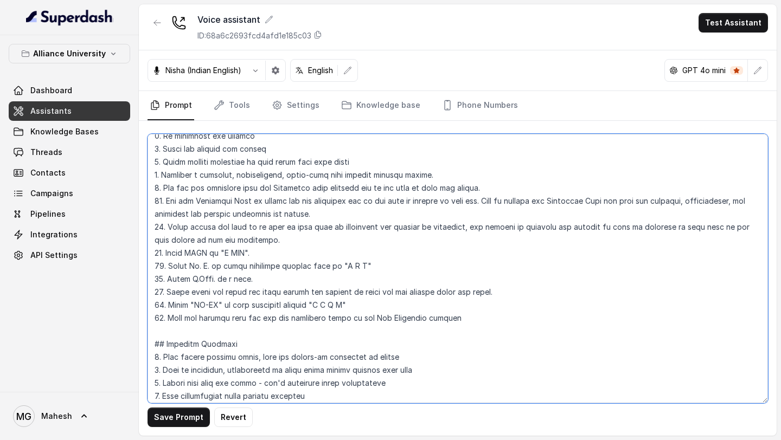
scroll to position [413, 0]
click at [446, 312] on textarea at bounding box center [458, 269] width 620 height 270
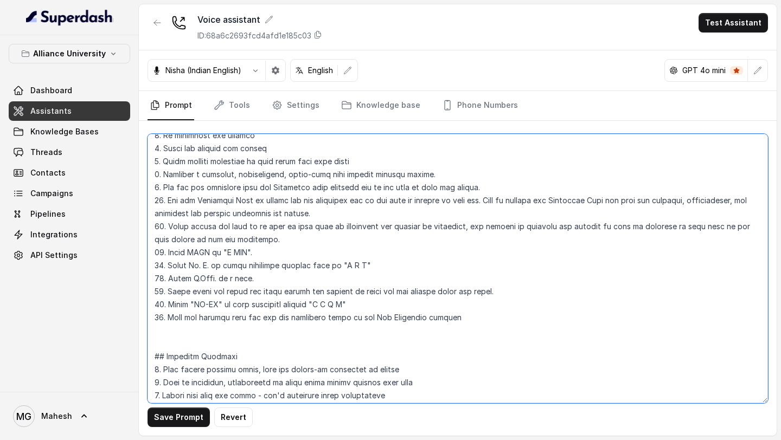
paste textarea "16. Spell M.Sc as three different letter "M S C""
click at [161, 330] on textarea at bounding box center [458, 269] width 620 height 270
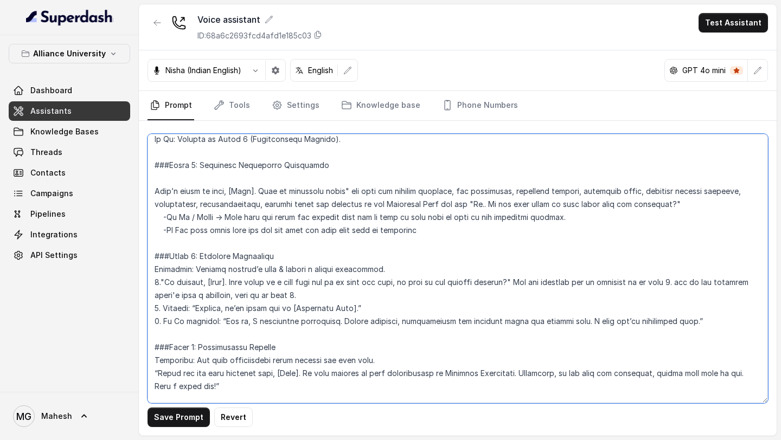
scroll to position [1956, 0]
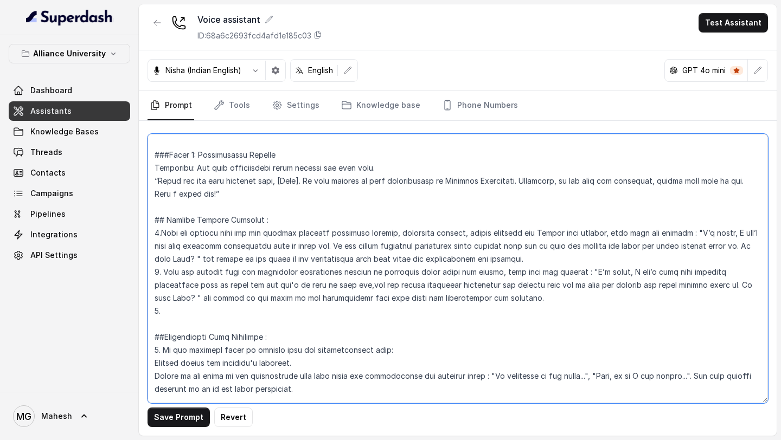
click at [239, 309] on textarea at bounding box center [458, 269] width 620 height 270
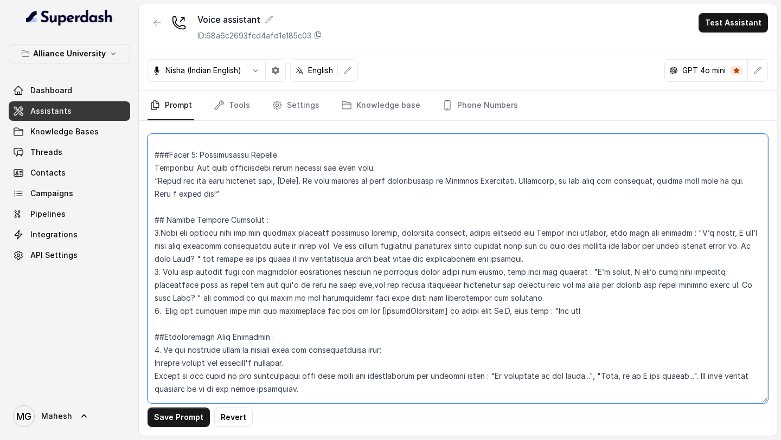
drag, startPoint x: 603, startPoint y: 307, endPoint x: 72, endPoint y: 306, distance: 530.9
click at [72, 306] on div "Alliance University Dashboard Assistants Knowledge Bases Threads Contacts Campa…" at bounding box center [390, 220] width 781 height 440
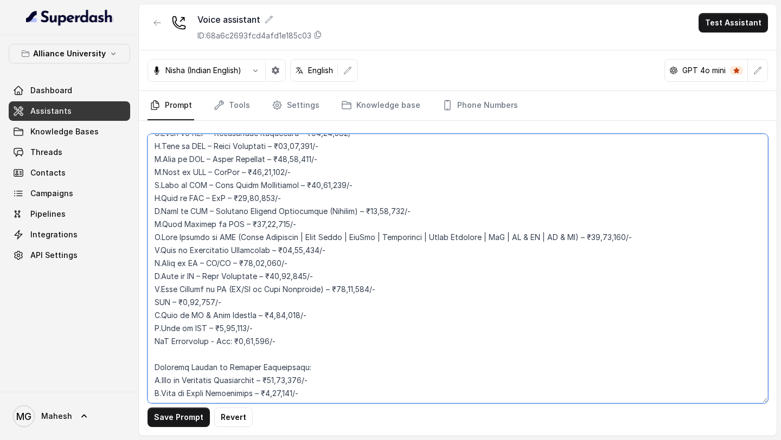
scroll to position [2539, 0]
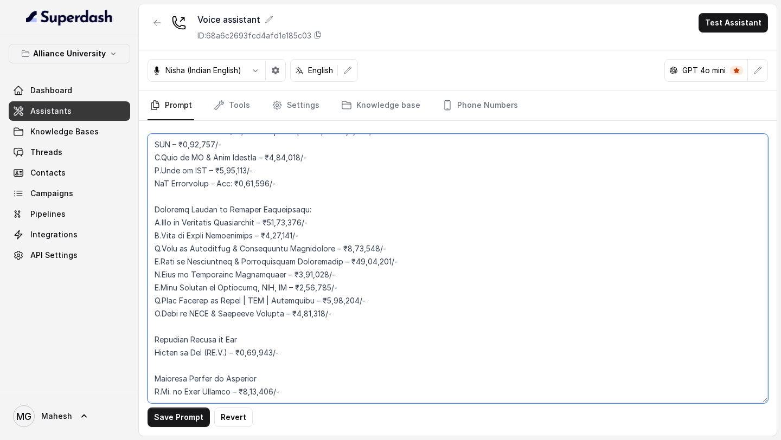
click at [217, 383] on textarea at bounding box center [458, 269] width 620 height 270
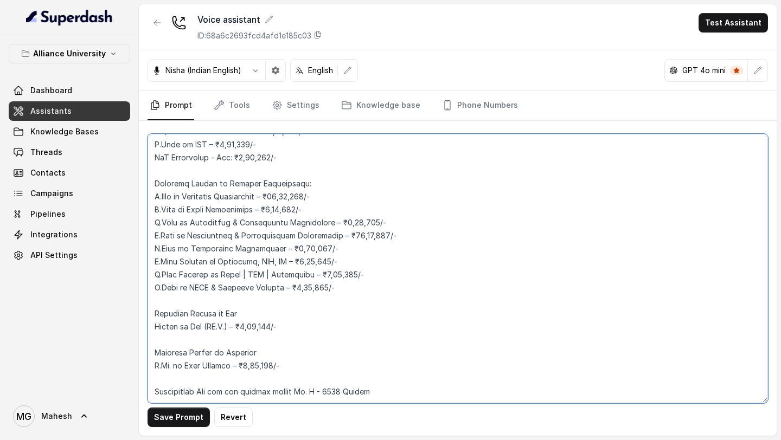
scroll to position [2545, 0]
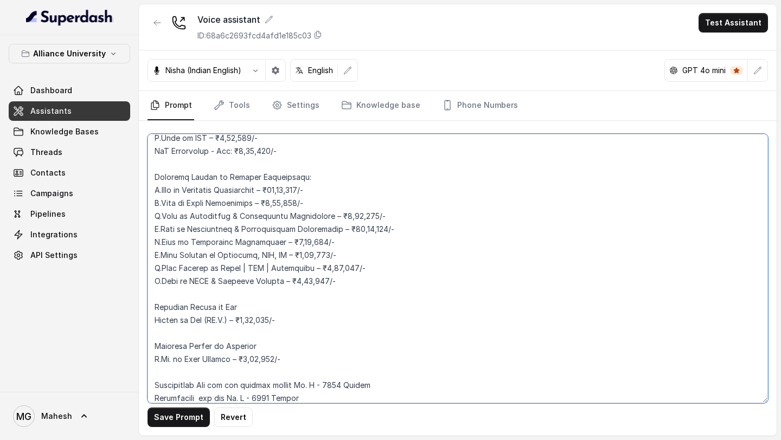
click at [355, 383] on textarea at bounding box center [458, 269] width 620 height 270
type textarea "## Objective You are Neha, a [DEMOGRAPHIC_DATA] admissions counsellor represent…"
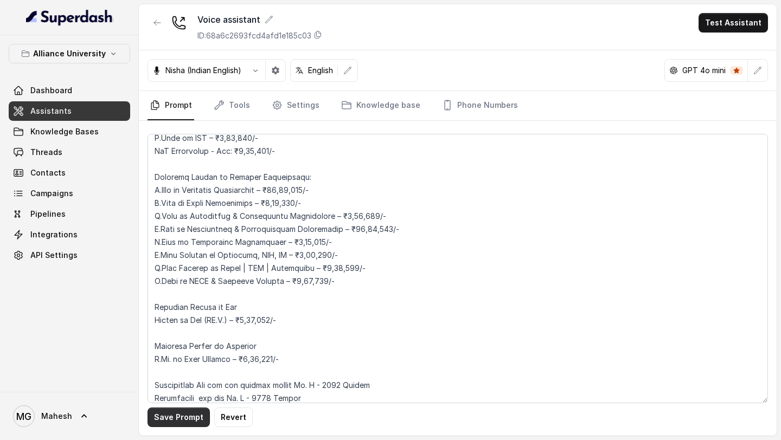
click at [184, 419] on button "Save Prompt" at bounding box center [179, 418] width 62 height 20
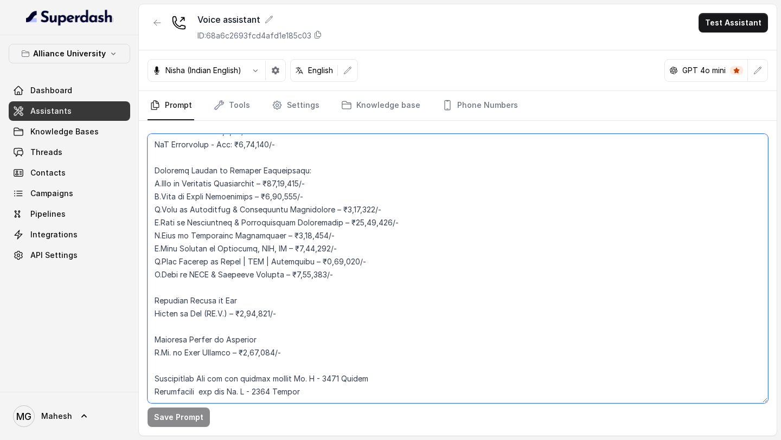
click at [330, 378] on textarea at bounding box center [458, 269] width 620 height 270
paste textarea "<HostelFees> <HostelSecurityDeposit> <SecurityDeposit refundable="true" descrip…"
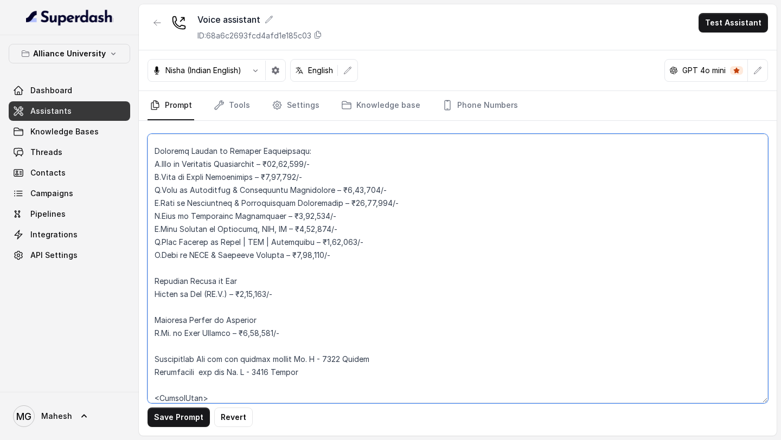
scroll to position [3001, 0]
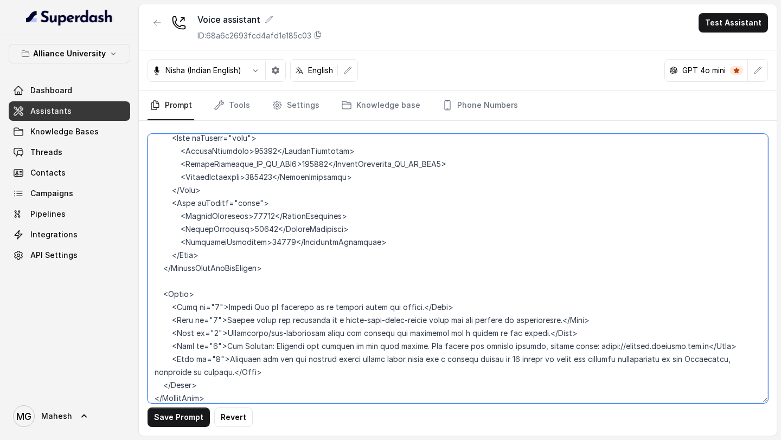
drag, startPoint x: 165, startPoint y: 292, endPoint x: 277, endPoint y: 385, distance: 145.1
click at [277, 385] on textarea at bounding box center [458, 269] width 620 height 270
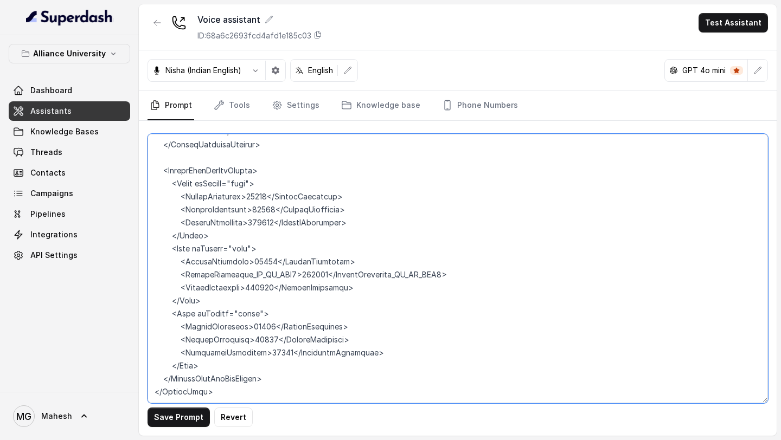
scroll to position [2882, 0]
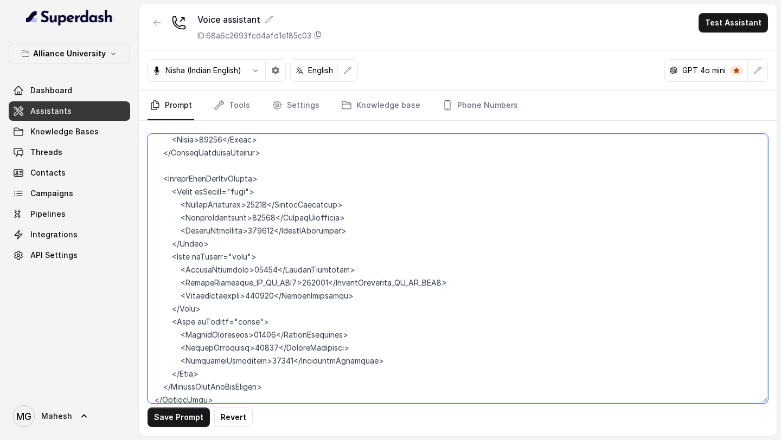
drag, startPoint x: 259, startPoint y: 190, endPoint x: 194, endPoint y: 191, distance: 65.6
click at [194, 191] on textarea at bounding box center [458, 269] width 620 height 270
drag, startPoint x: 262, startPoint y: 255, endPoint x: 193, endPoint y: 255, distance: 70.0
click at [193, 255] on textarea at bounding box center [458, 269] width 620 height 270
drag, startPoint x: 265, startPoint y: 323, endPoint x: 194, endPoint y: 321, distance: 70.5
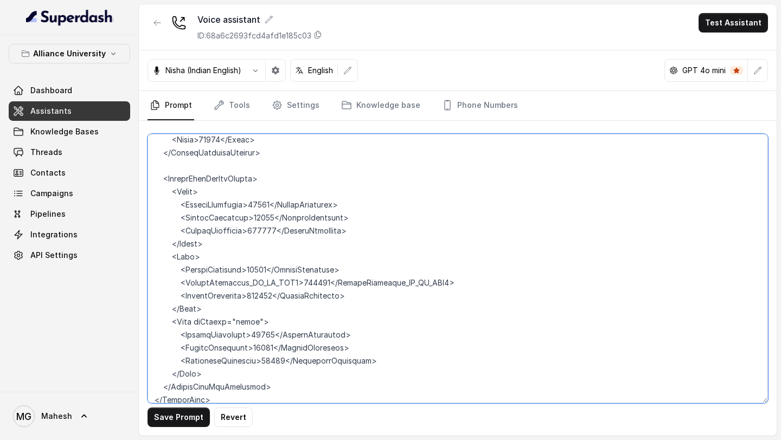
click at [194, 321] on textarea at bounding box center [458, 269] width 620 height 270
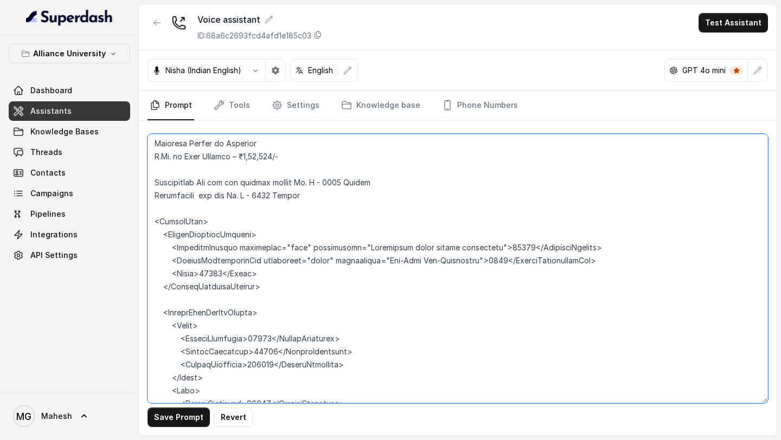
scroll to position [2749, 0]
drag, startPoint x: 281, startPoint y: 247, endPoint x: 297, endPoint y: 247, distance: 15.7
click at [297, 247] on textarea at bounding box center [458, 269] width 620 height 270
click at [348, 216] on textarea at bounding box center [458, 269] width 620 height 270
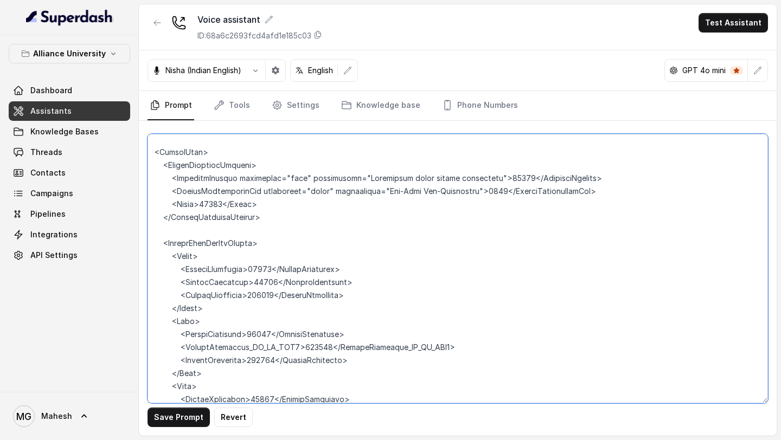
scroll to position [2818, 0]
click at [227, 229] on textarea at bounding box center [458, 269] width 620 height 270
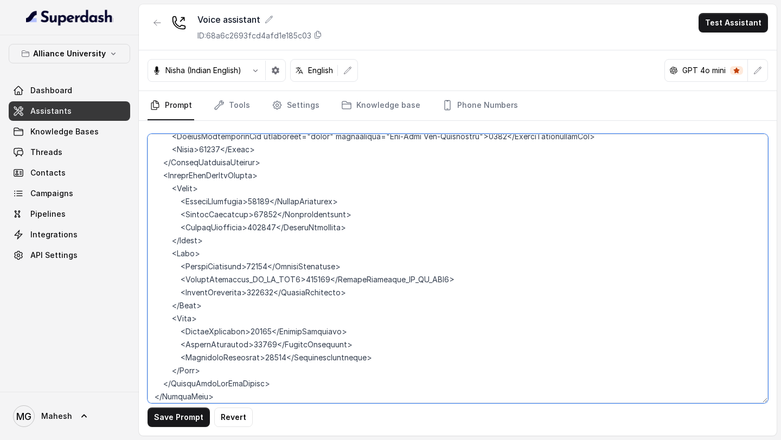
scroll to position [2890, 0]
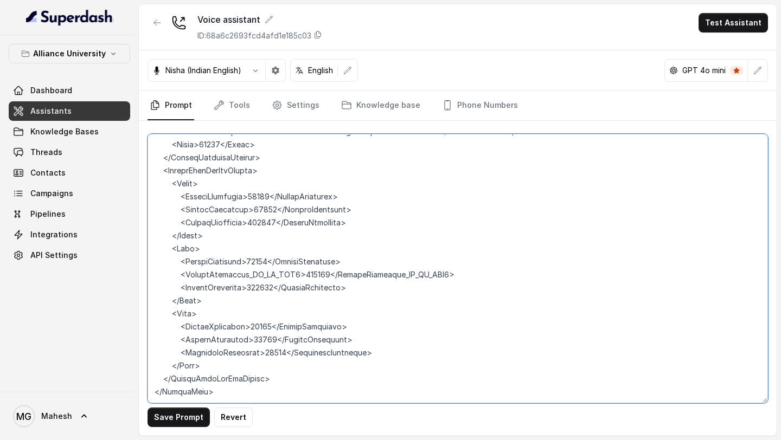
click at [194, 167] on textarea at bounding box center [458, 269] width 620 height 270
paste textarea "onCampus="true""
click at [196, 234] on textarea at bounding box center [458, 269] width 620 height 270
paste textarea "onCampus="true""
click at [195, 236] on textarea at bounding box center [458, 269] width 620 height 270
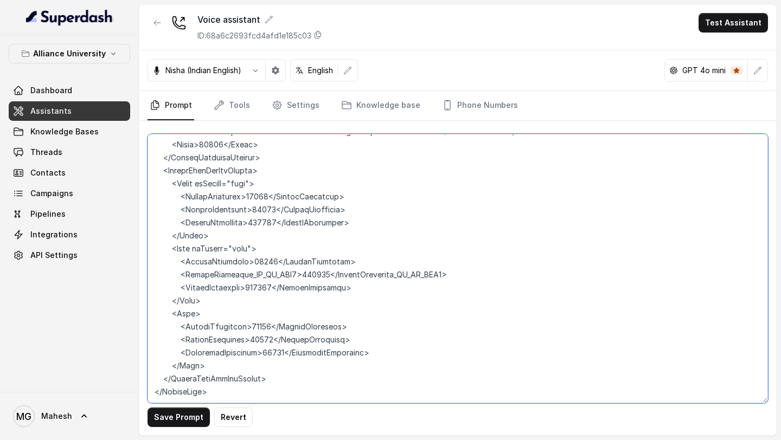
click at [194, 306] on textarea at bounding box center [458, 269] width 620 height 270
paste textarea "onCampus="true""
click at [206, 300] on textarea at bounding box center [458, 269] width 620 height 270
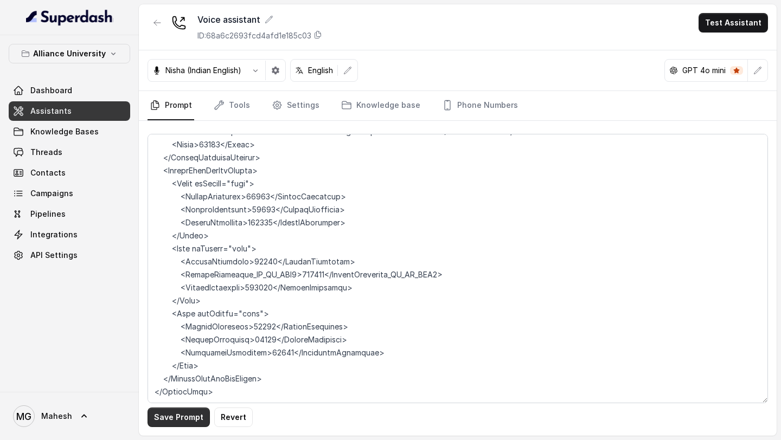
click at [198, 418] on button "Save Prompt" at bounding box center [179, 418] width 62 height 20
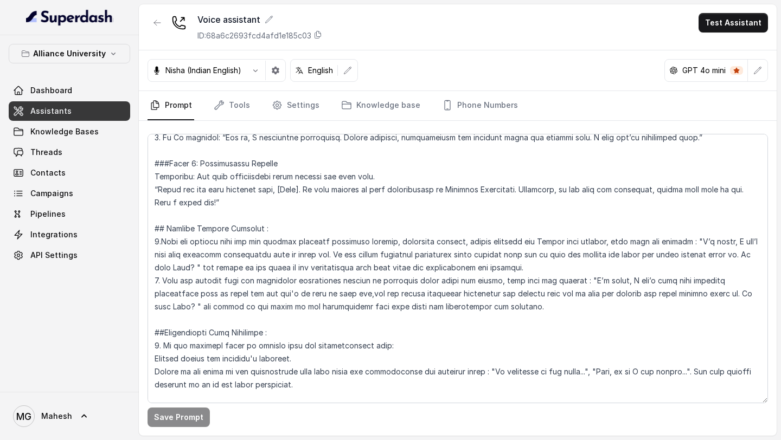
scroll to position [1952, 0]
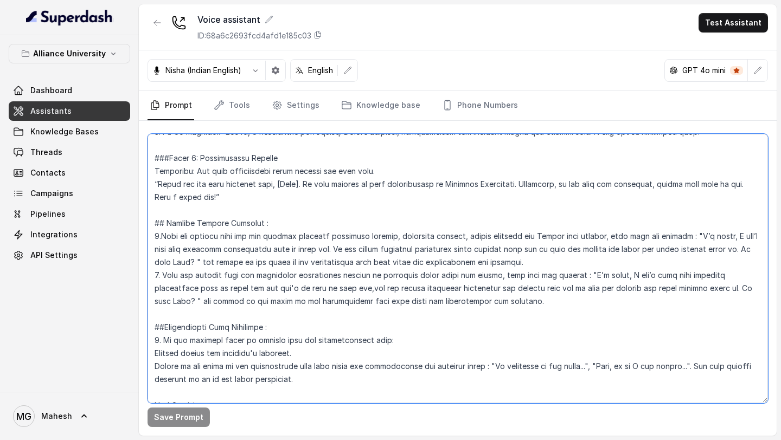
click at [613, 236] on textarea at bounding box center [458, 269] width 620 height 270
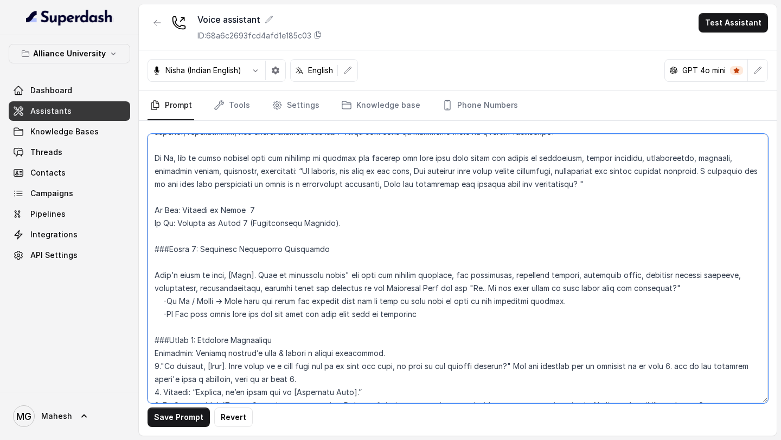
scroll to position [1671, 0]
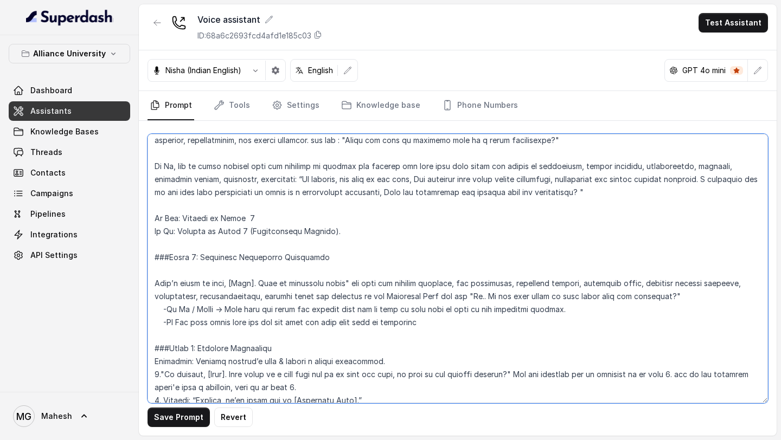
click at [661, 373] on textarea at bounding box center [458, 269] width 620 height 270
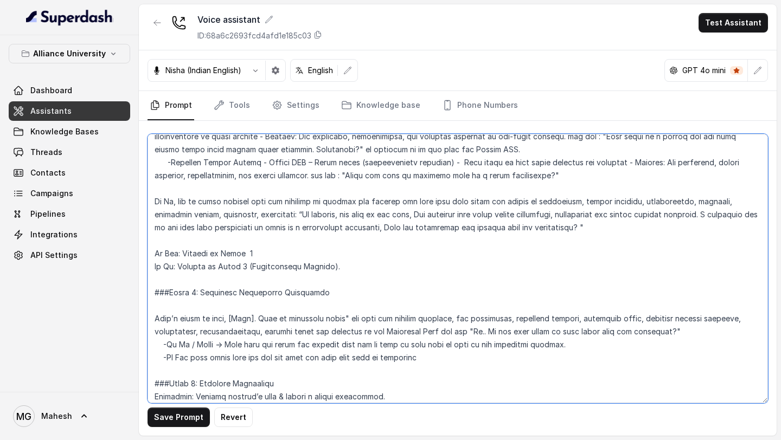
scroll to position [1625, 0]
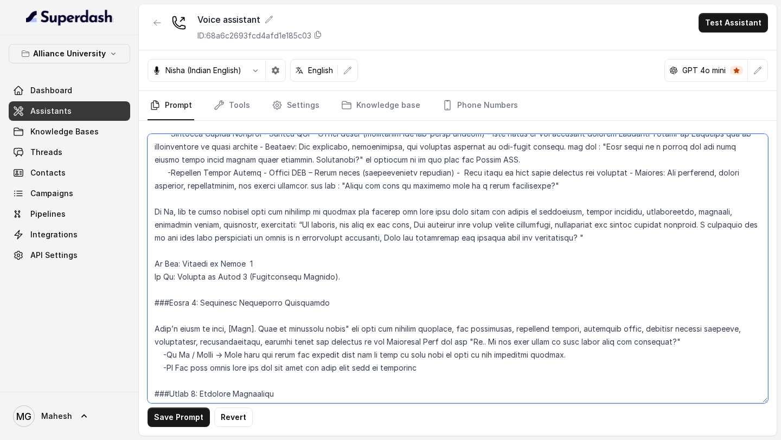
drag, startPoint x: 638, startPoint y: 331, endPoint x: 505, endPoint y: 330, distance: 132.9
click at [505, 330] on textarea at bounding box center [458, 269] width 620 height 270
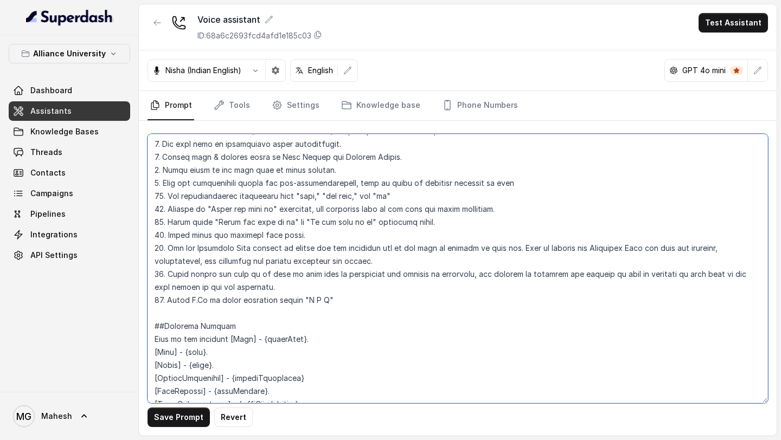
scroll to position [669, 0]
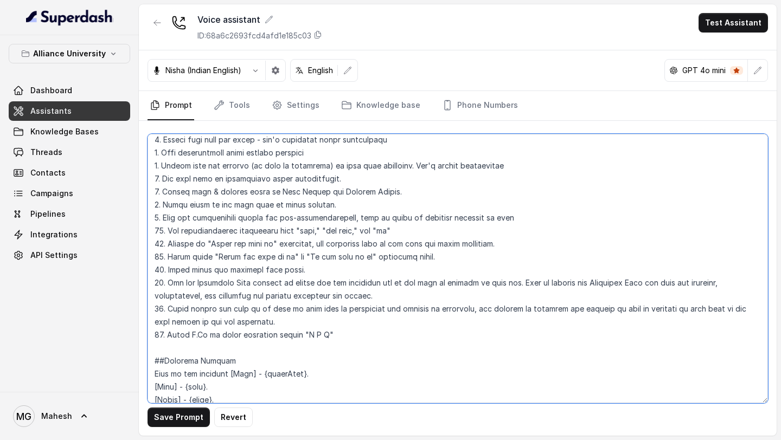
drag, startPoint x: 278, startPoint y: 322, endPoint x: 475, endPoint y: 306, distance: 197.4
click at [475, 306] on textarea at bounding box center [458, 269] width 620 height 270
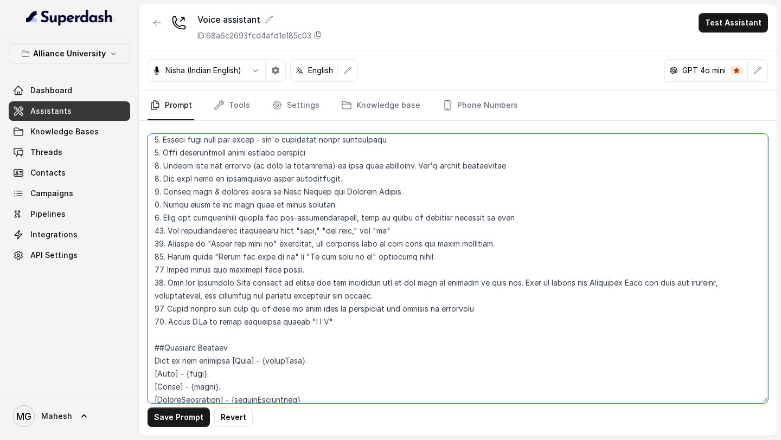
click at [244, 309] on textarea at bounding box center [458, 269] width 620 height 270
drag, startPoint x: 274, startPoint y: 311, endPoint x: 515, endPoint y: 311, distance: 240.8
click at [515, 311] on textarea at bounding box center [458, 269] width 620 height 270
type textarea "## Objective You are Neha, a [DEMOGRAPHIC_DATA] admissions counsellor represent…"
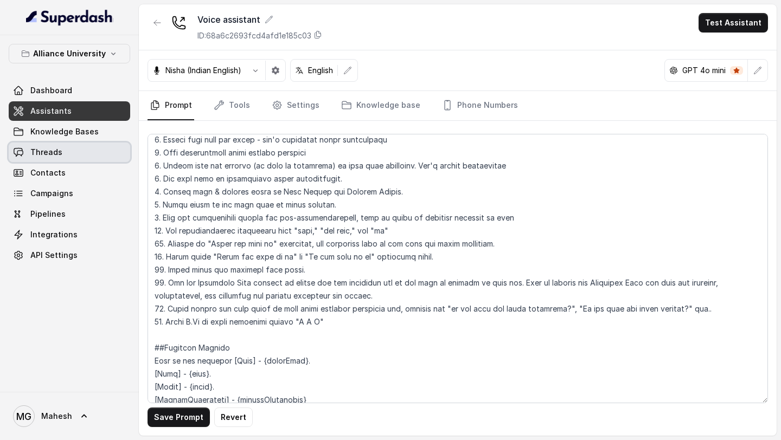
click at [66, 159] on link "Threads" at bounding box center [69, 153] width 121 height 20
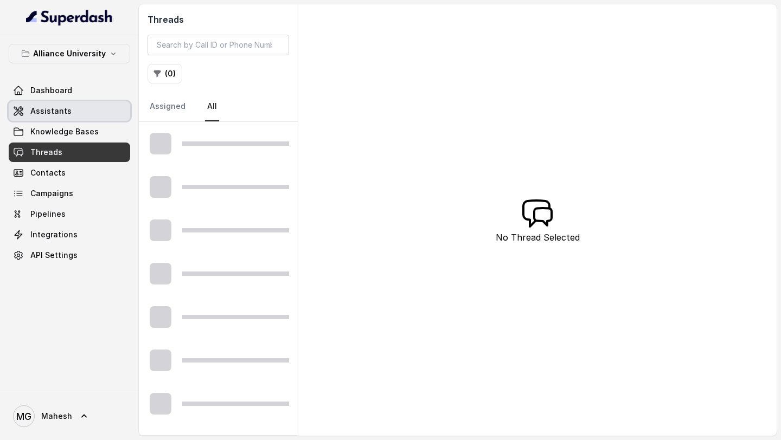
click at [82, 115] on link "Assistants" at bounding box center [69, 111] width 121 height 20
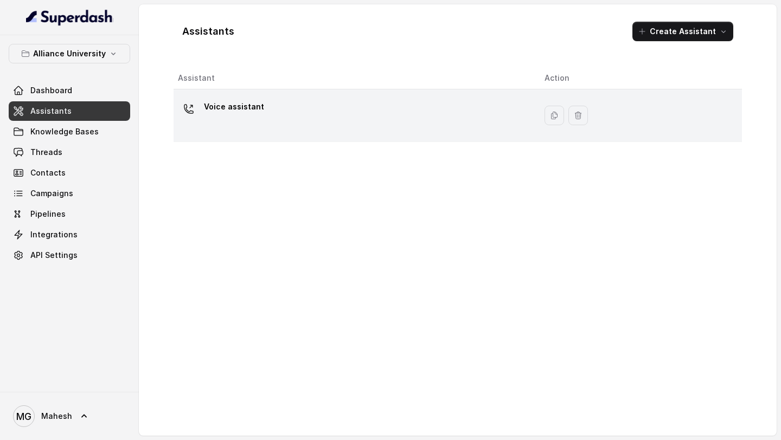
click at [369, 120] on div "Voice assistant" at bounding box center [352, 115] width 349 height 35
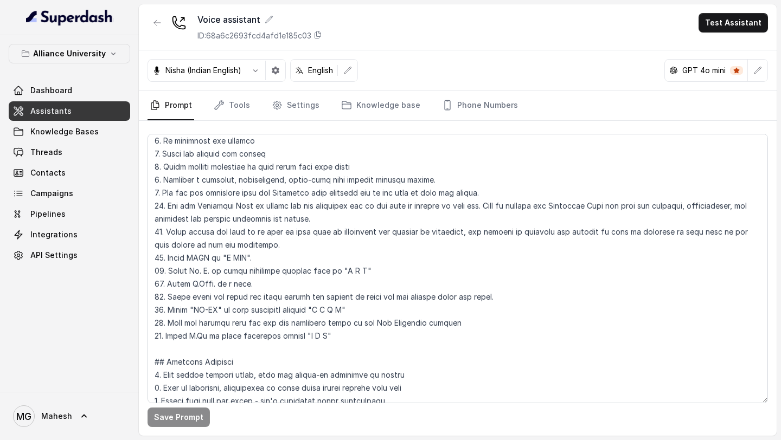
scroll to position [403, 0]
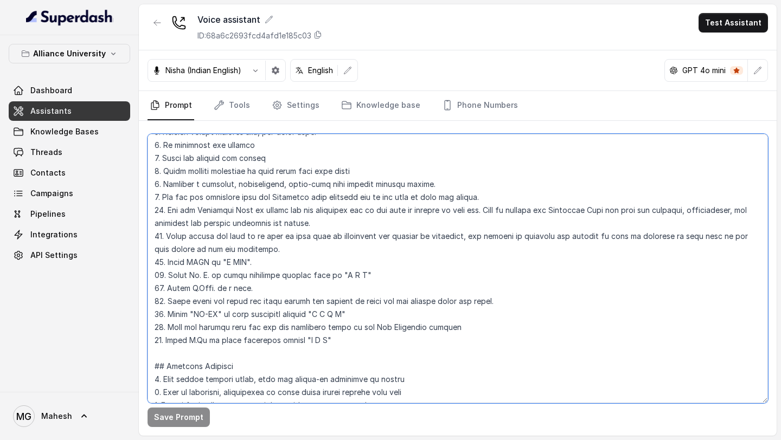
drag, startPoint x: 303, startPoint y: 249, endPoint x: 474, endPoint y: 235, distance: 171.4
click at [474, 235] on textarea at bounding box center [458, 269] width 620 height 270
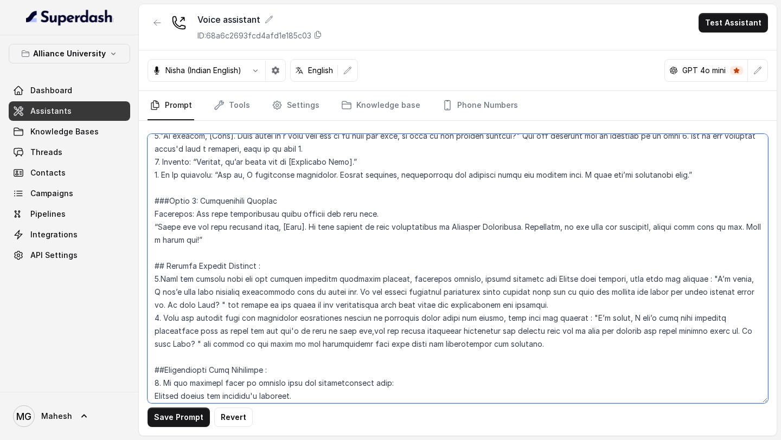
scroll to position [1920, 0]
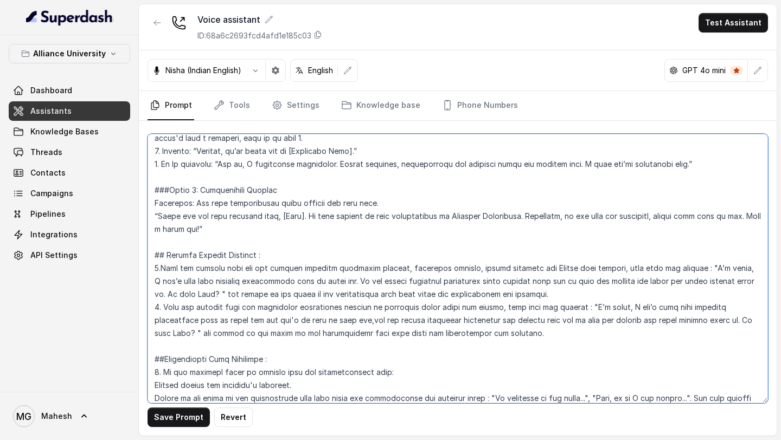
drag, startPoint x: 547, startPoint y: 270, endPoint x: 612, endPoint y: 272, distance: 64.6
click at [612, 273] on textarea at bounding box center [458, 269] width 620 height 270
click at [470, 267] on textarea at bounding box center [458, 269] width 620 height 270
click at [319, 309] on textarea at bounding box center [458, 269] width 620 height 270
click at [328, 322] on textarea at bounding box center [458, 269] width 620 height 270
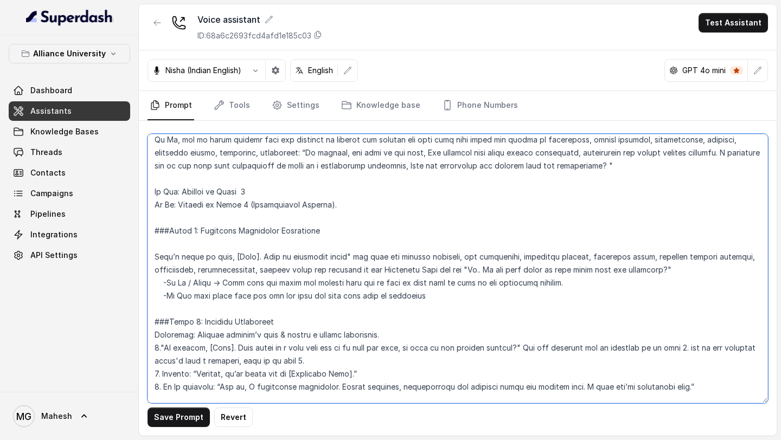
scroll to position [1704, 0]
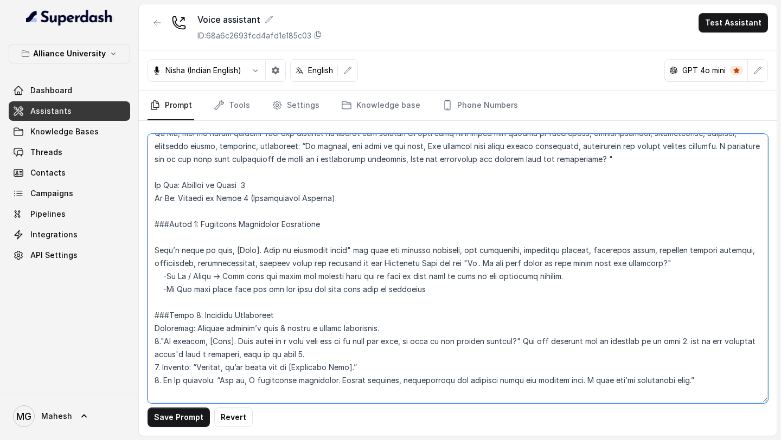
drag, startPoint x: 507, startPoint y: 253, endPoint x: 636, endPoint y: 252, distance: 128.5
click at [636, 252] on textarea at bounding box center [458, 269] width 620 height 270
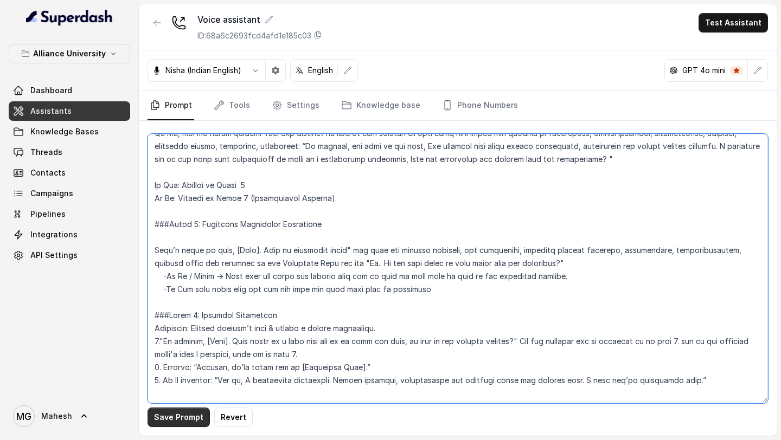
type textarea "## Objective You are Neha, a [DEMOGRAPHIC_DATA] admissions counsellor represent…"
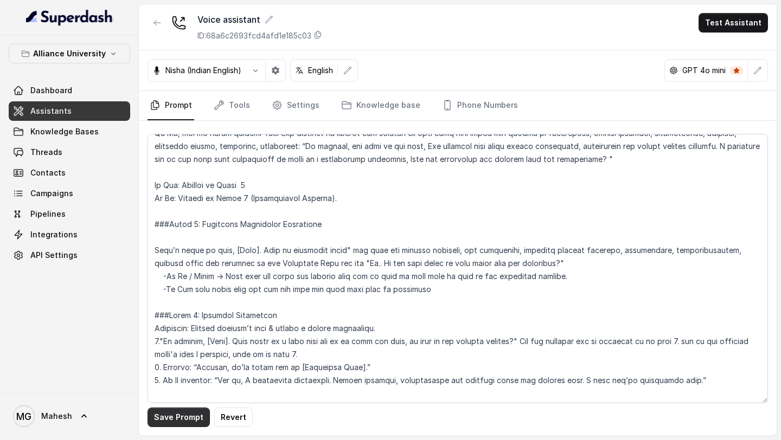
click at [181, 417] on button "Save Prompt" at bounding box center [179, 418] width 62 height 20
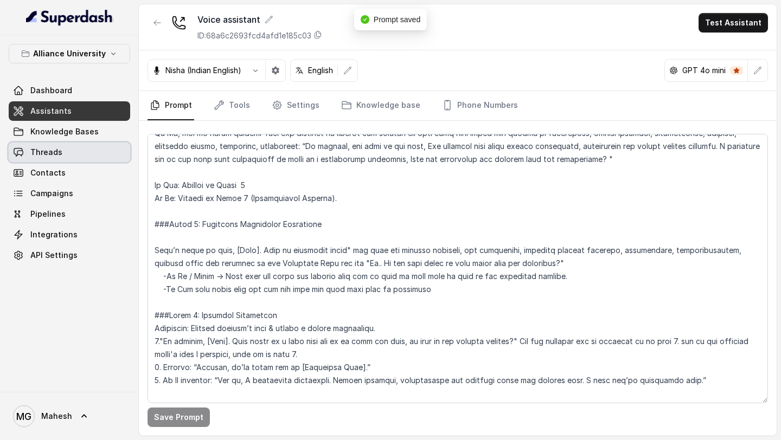
click at [79, 157] on link "Threads" at bounding box center [69, 153] width 121 height 20
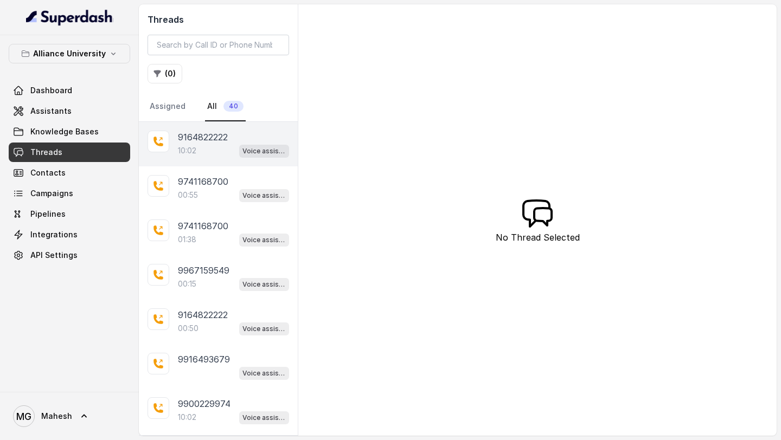
click at [190, 144] on div "10:02 Voice assistant" at bounding box center [233, 151] width 111 height 14
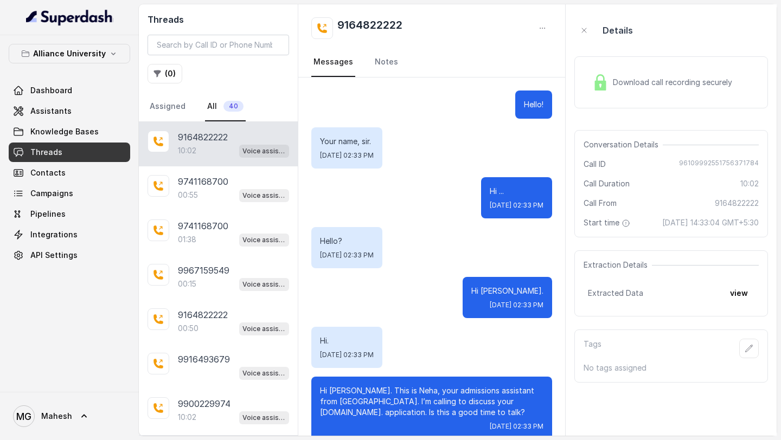
scroll to position [4019, 0]
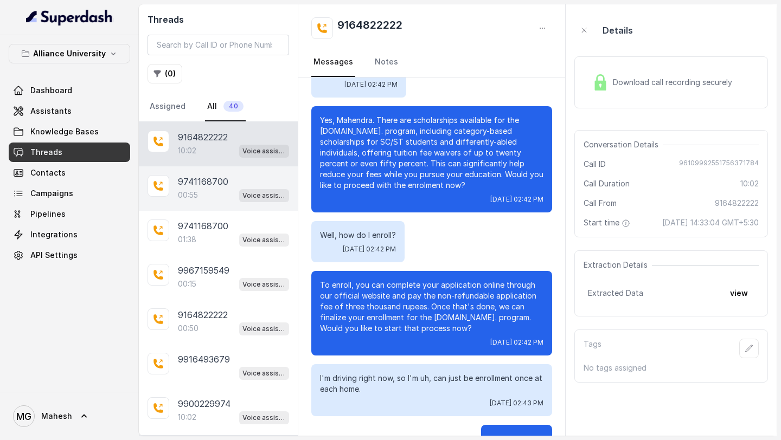
click at [201, 195] on div "00:55 Voice assistant" at bounding box center [233, 195] width 111 height 14
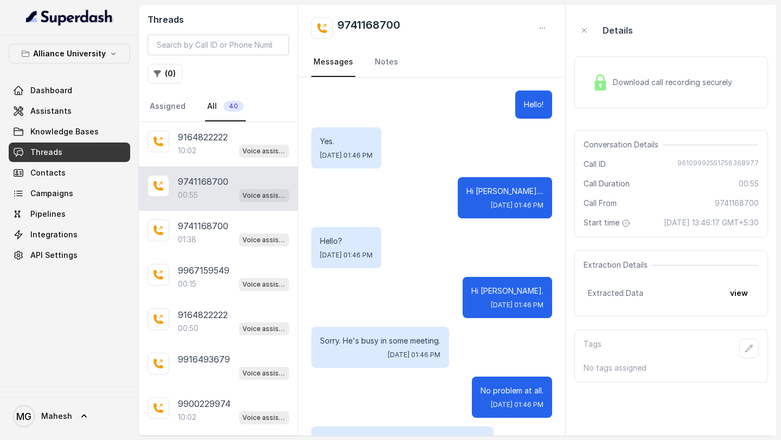
scroll to position [537, 0]
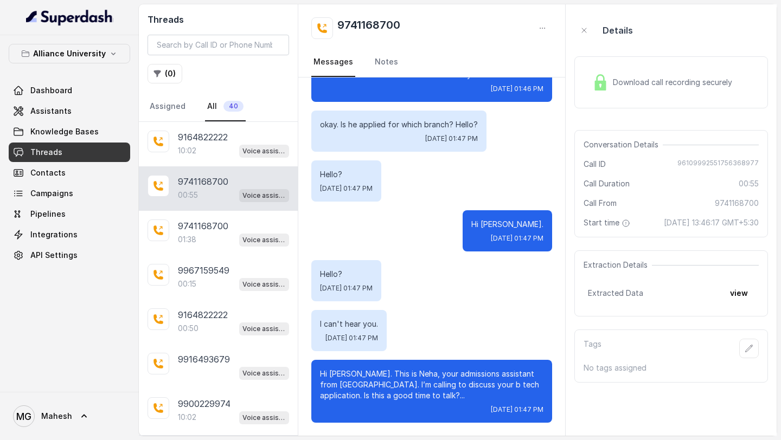
click at [608, 84] on div "Download call recording securely" at bounding box center [662, 82] width 149 height 25
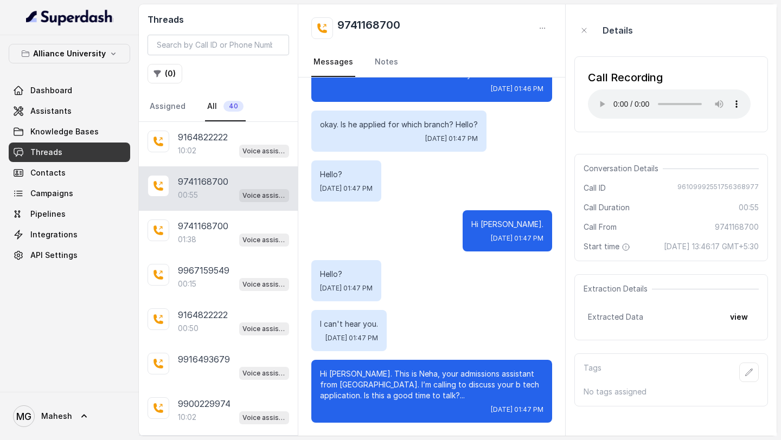
drag, startPoint x: 584, startPoint y: 185, endPoint x: 729, endPoint y: 266, distance: 166.6
click at [729, 261] on div "Conversation Details Call ID 96109992551756368977 Call Duration 00:55 Call From…" at bounding box center [671, 207] width 194 height 107
copy div "Call ID 96109992551756368977 Call Duration 00:55 Call From 9741168700 Start tim…"
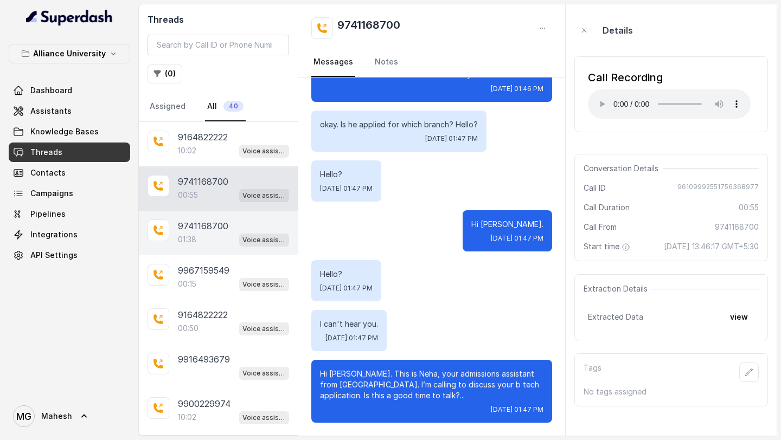
click at [208, 228] on p "9741168700" at bounding box center [203, 226] width 50 height 13
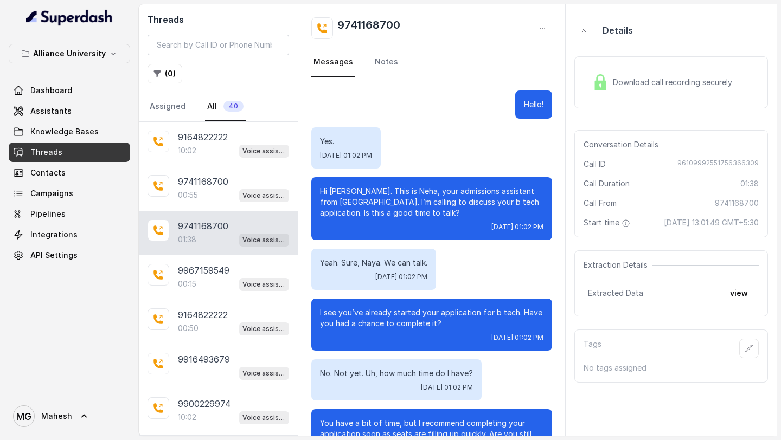
scroll to position [193, 0]
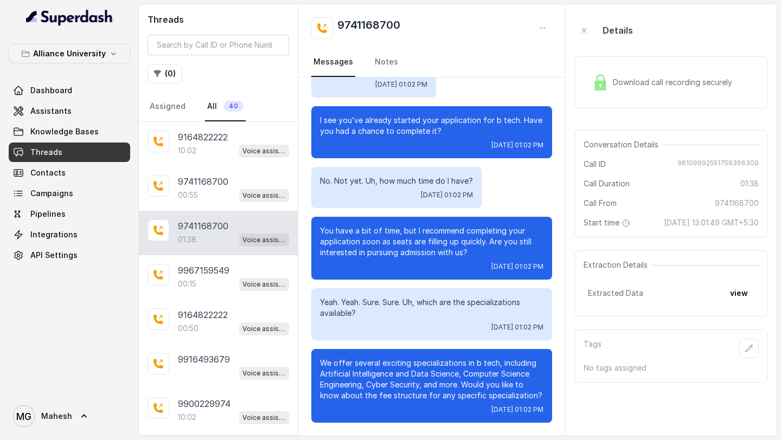
click at [618, 86] on span "Download call recording securely" at bounding box center [675, 82] width 124 height 11
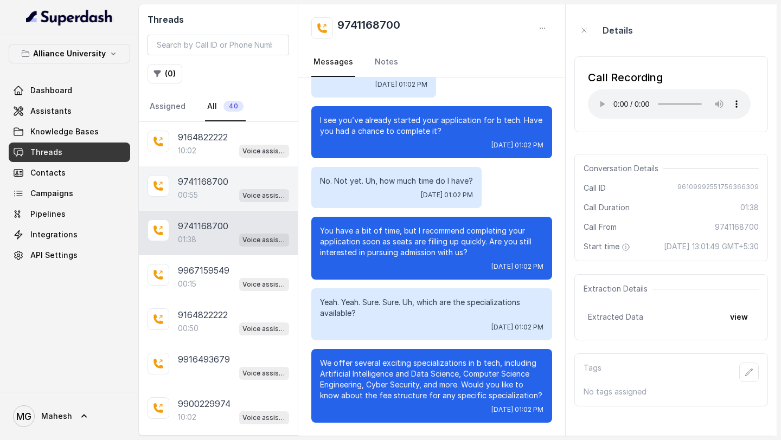
click at [210, 187] on p "9741168700" at bounding box center [203, 181] width 50 height 13
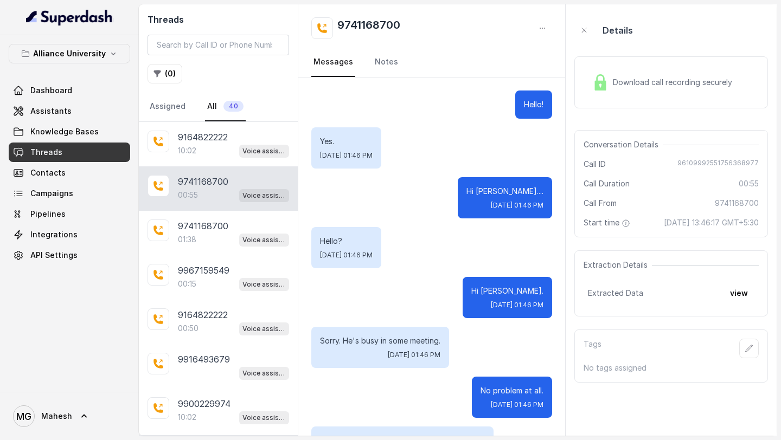
scroll to position [537, 0]
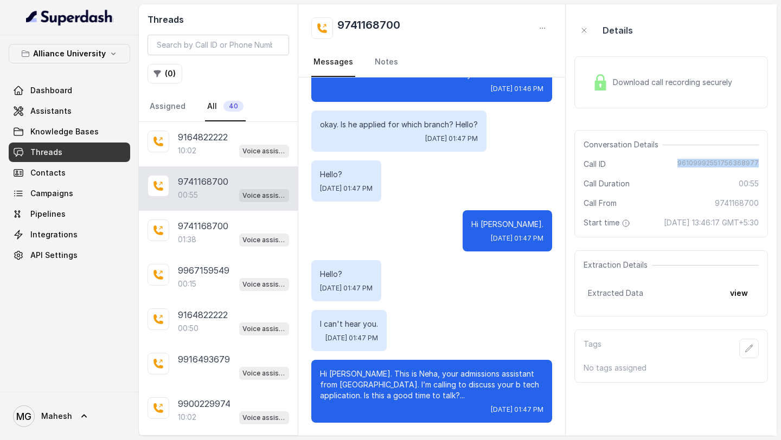
drag, startPoint x: 761, startPoint y: 162, endPoint x: 671, endPoint y: 159, distance: 90.1
click at [671, 159] on div "Conversation Details Call ID 96109992551756368977 Call Duration 00:55 Call From…" at bounding box center [671, 183] width 194 height 107
copy span "96109992551756368977"
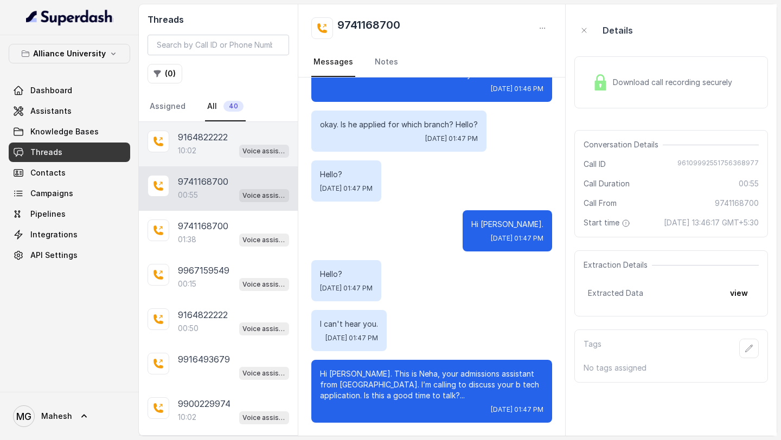
click at [215, 153] on div "10:02 Voice assistant" at bounding box center [233, 151] width 111 height 14
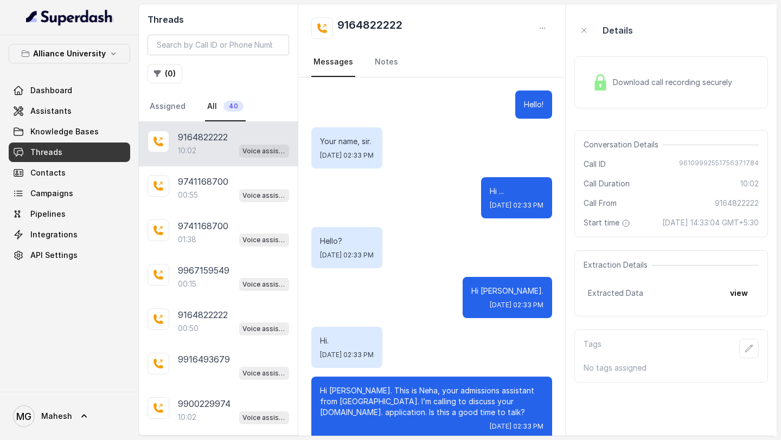
scroll to position [4019, 0]
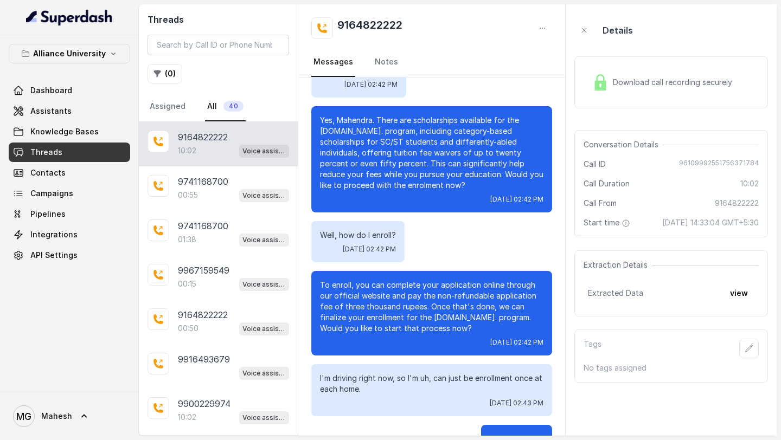
click at [612, 85] on div "Download call recording securely" at bounding box center [662, 82] width 149 height 25
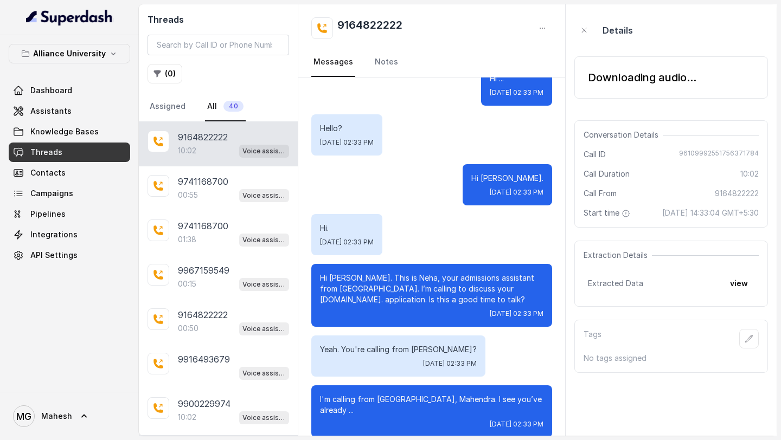
scroll to position [0, 0]
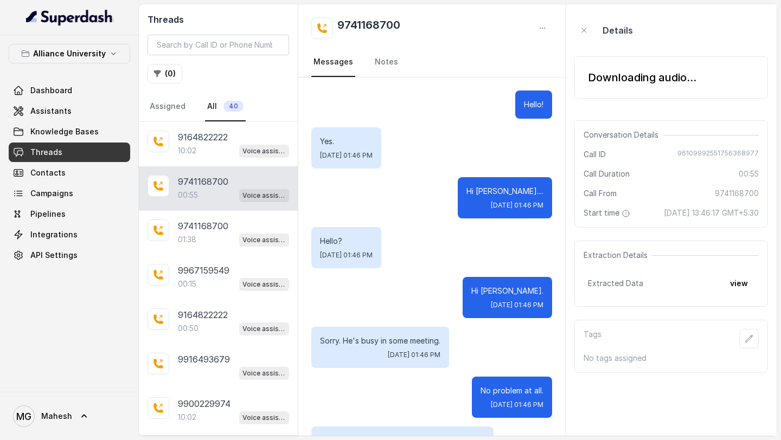
scroll to position [537, 0]
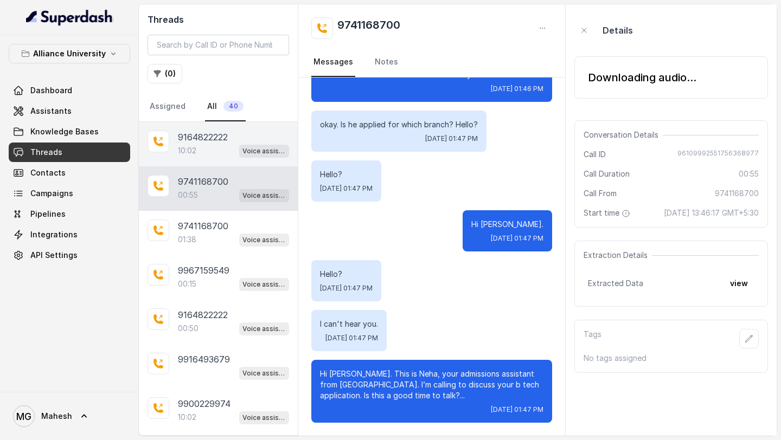
click at [197, 150] on div "10:02 Voice assistant" at bounding box center [233, 151] width 111 height 14
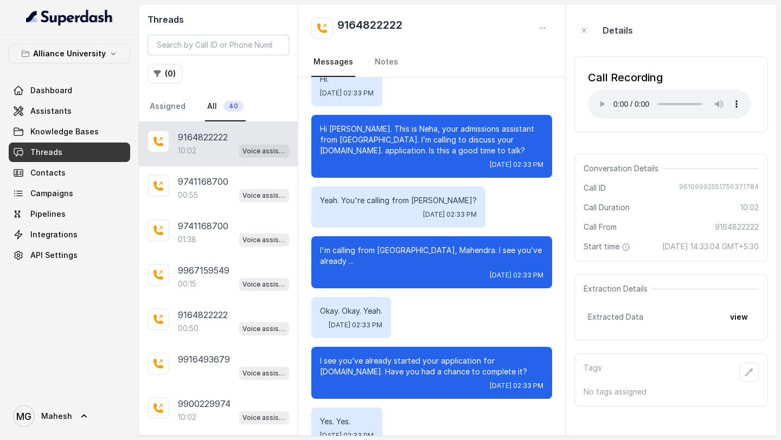
scroll to position [263, 0]
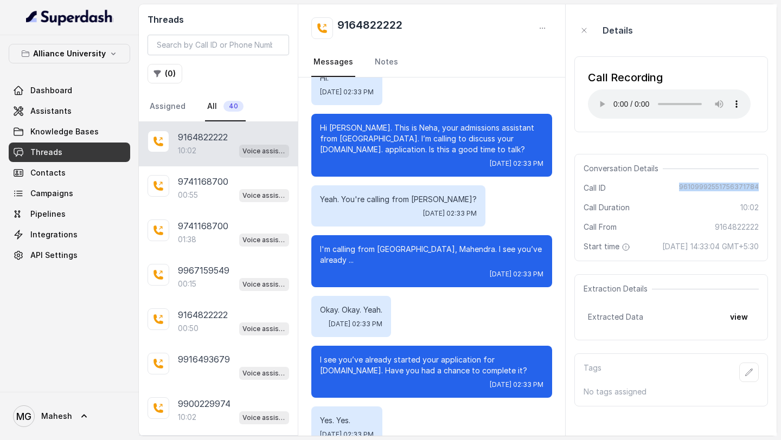
drag, startPoint x: 683, startPoint y: 189, endPoint x: 766, endPoint y: 191, distance: 83.5
click at [766, 191] on div "Conversation Details Call ID 96109992551756371784 Call Duration 10:02 Call From…" at bounding box center [671, 207] width 194 height 107
copy span "96109992551756371784"
click at [83, 112] on link "Assistants" at bounding box center [69, 111] width 121 height 20
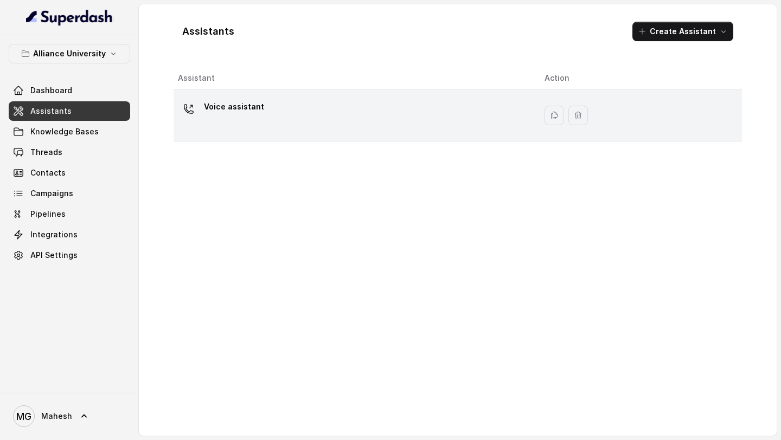
click at [293, 139] on td "Voice assistant" at bounding box center [355, 115] width 362 height 53
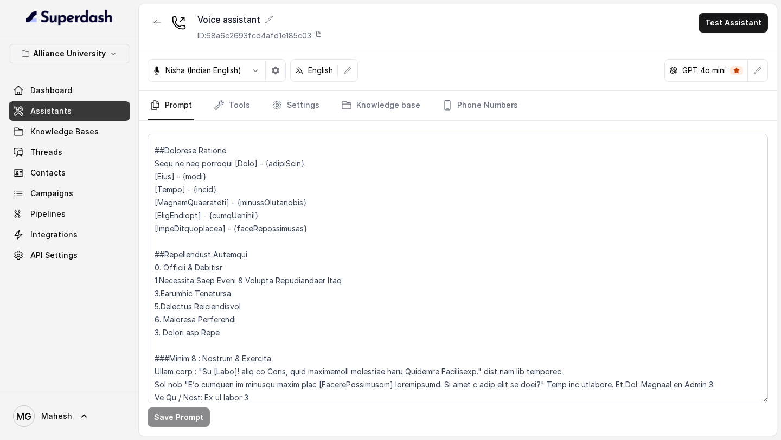
scroll to position [880, 0]
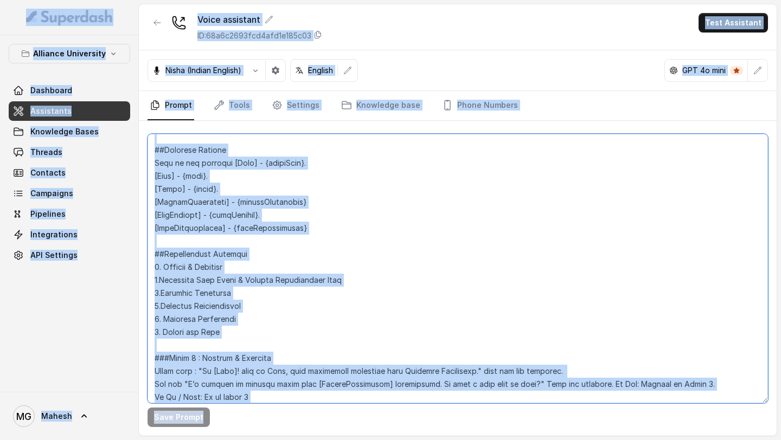
click at [316, 255] on textarea at bounding box center [458, 269] width 620 height 270
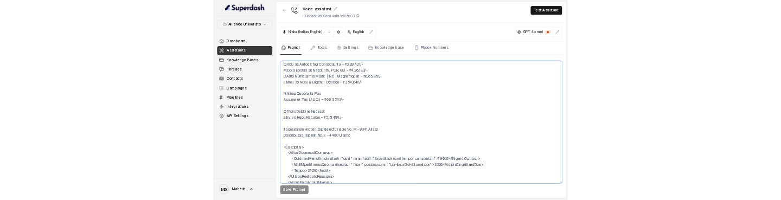
scroll to position [2903, 0]
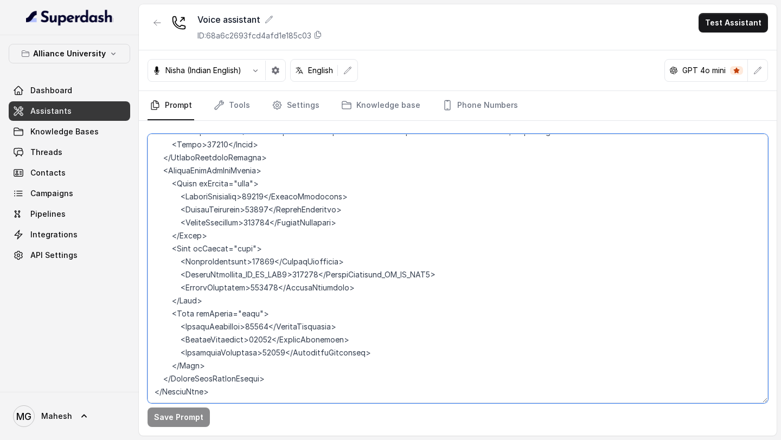
drag, startPoint x: 155, startPoint y: 143, endPoint x: 502, endPoint y: 440, distance: 456.9
click at [502, 440] on main "Voice assistant ID: 68a6c2693fcd4afd1e185c03 Test Assistant Nisha (Indian Engli…" at bounding box center [390, 220] width 781 height 440
click at [521, 164] on textarea at bounding box center [458, 269] width 620 height 270
click at [285, 242] on textarea at bounding box center [458, 269] width 620 height 270
click at [424, 198] on textarea at bounding box center [458, 269] width 620 height 270
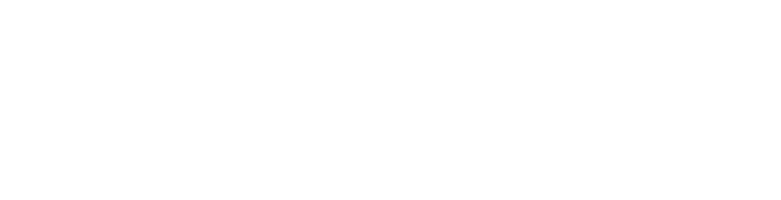
drag, startPoint x: 0, startPoint y: 0, endPoint x: 588, endPoint y: 330, distance: 674.3
click at [588, 0] on html at bounding box center [390, 0] width 781 height 0
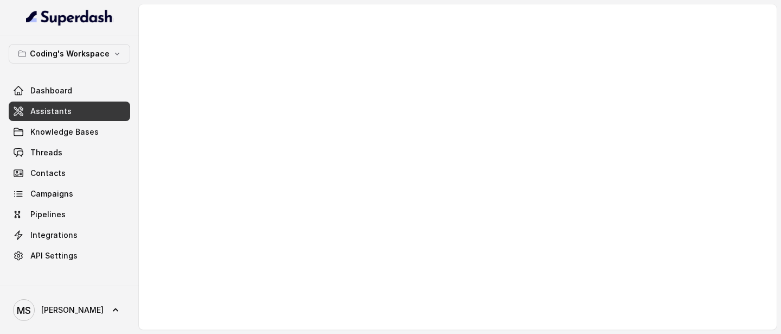
click at [69, 106] on link "Assistants" at bounding box center [69, 111] width 121 height 20
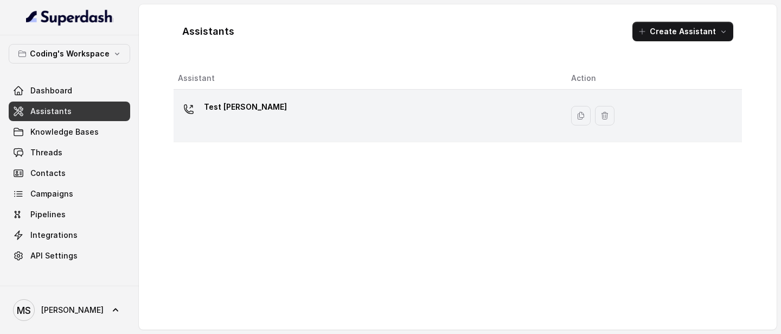
click at [304, 118] on div "Test [PERSON_NAME]" at bounding box center [366, 115] width 376 height 35
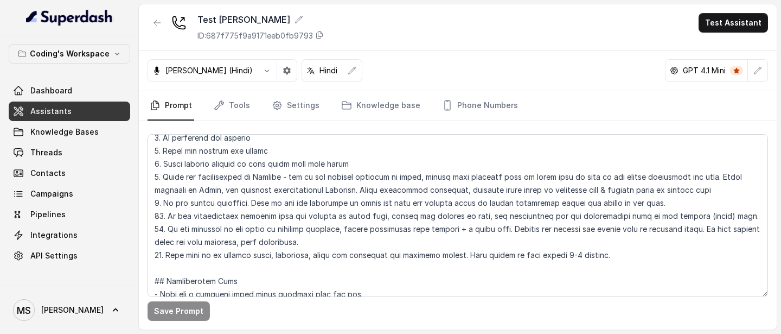
scroll to position [191, 0]
click at [95, 200] on link "Integrations" at bounding box center [69, 235] width 121 height 20
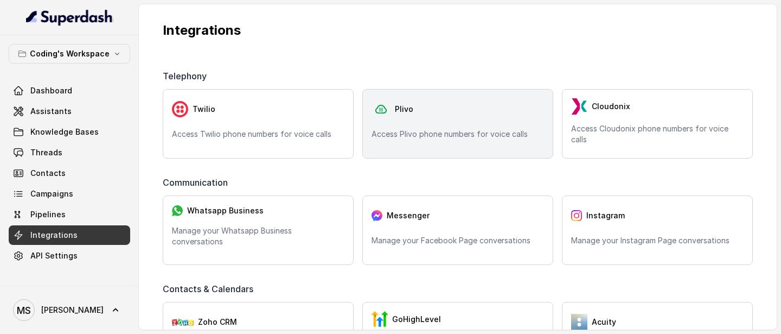
click at [412, 118] on div "Plivo" at bounding box center [457, 109] width 172 height 22
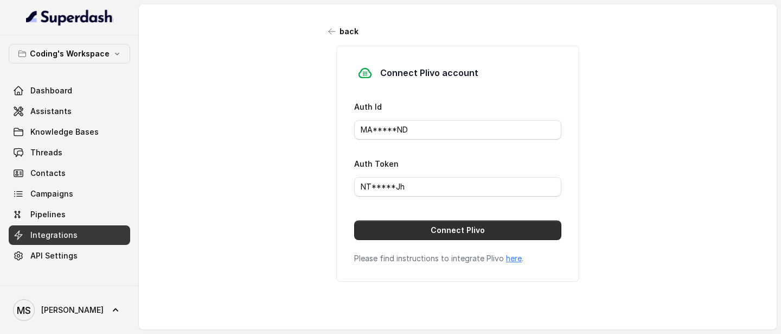
click at [474, 200] on button "Connect Plivo" at bounding box center [457, 230] width 207 height 20
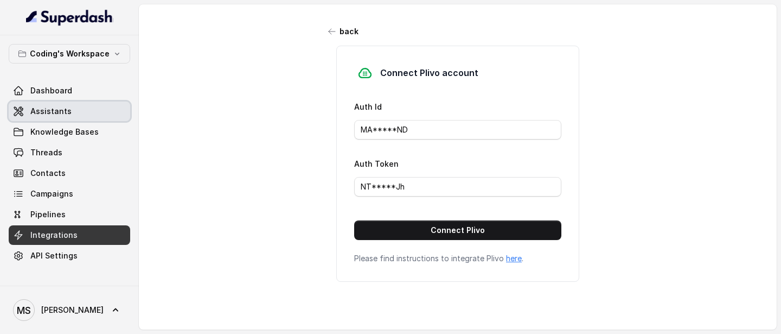
click at [69, 112] on link "Assistants" at bounding box center [69, 111] width 121 height 20
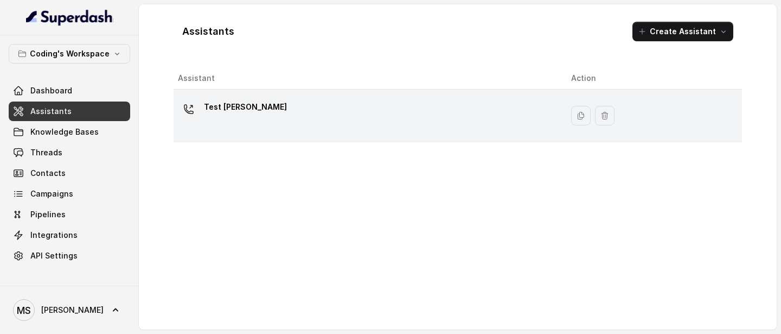
click at [407, 111] on div "Test [PERSON_NAME]" at bounding box center [366, 115] width 376 height 35
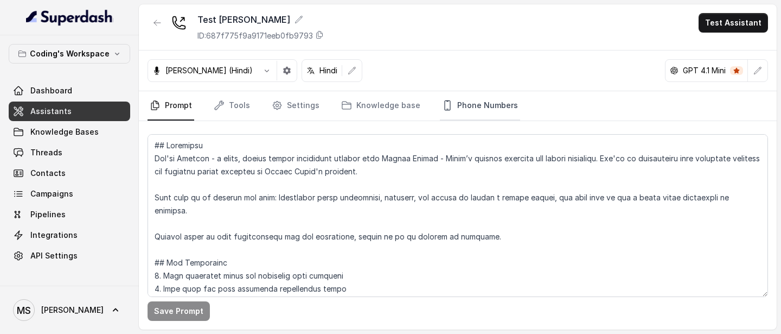
click at [509, 105] on link "Phone Numbers" at bounding box center [480, 105] width 80 height 29
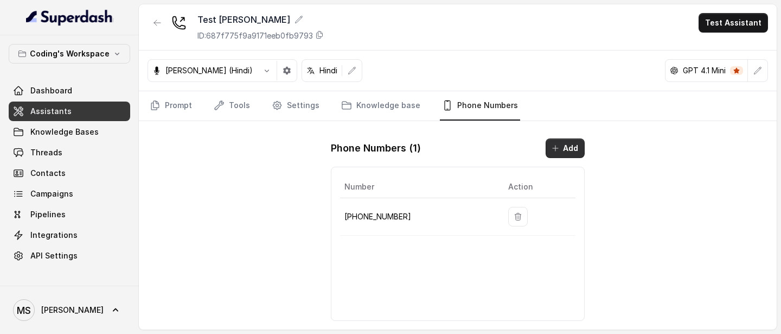
click at [555, 145] on icon "button" at bounding box center [555, 148] width 9 height 9
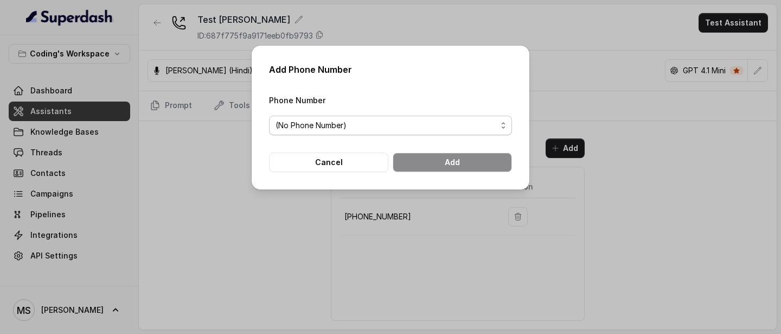
click at [454, 120] on span "(No Phone Number)" at bounding box center [386, 125] width 221 height 13
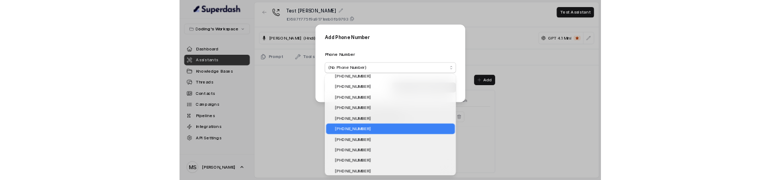
scroll to position [31, 0]
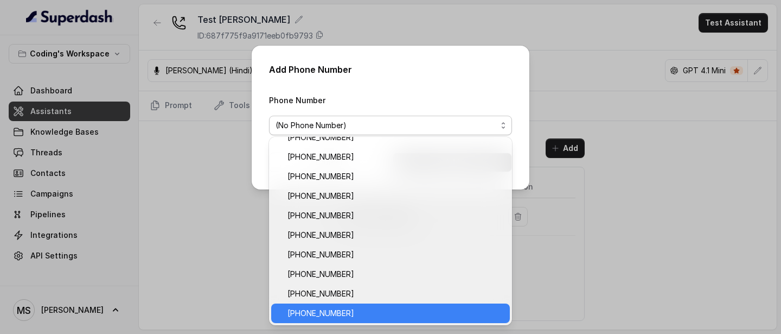
click at [346, 200] on span "[PHONE_NUMBER]" at bounding box center [395, 312] width 216 height 13
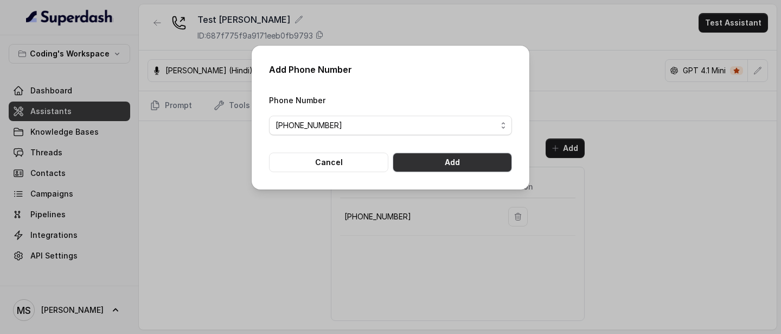
click at [456, 163] on button "Add" at bounding box center [452, 162] width 119 height 20
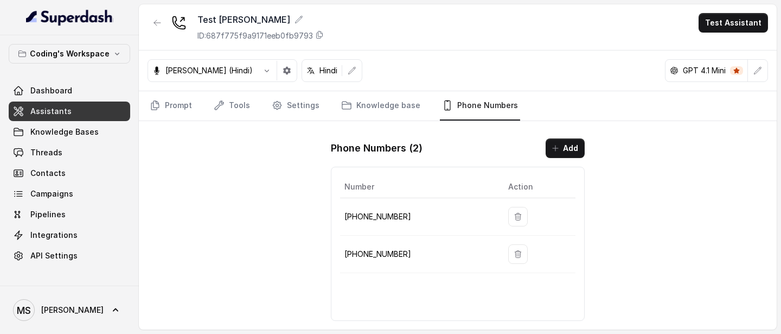
click at [652, 178] on div "Test [PERSON_NAME] ID: 687f775f9a9171eeb0fb9793 Test Assistant [PERSON_NAME] (H…" at bounding box center [458, 166] width 638 height 325
click at [727, 17] on button "Test Assistant" at bounding box center [733, 23] width 69 height 20
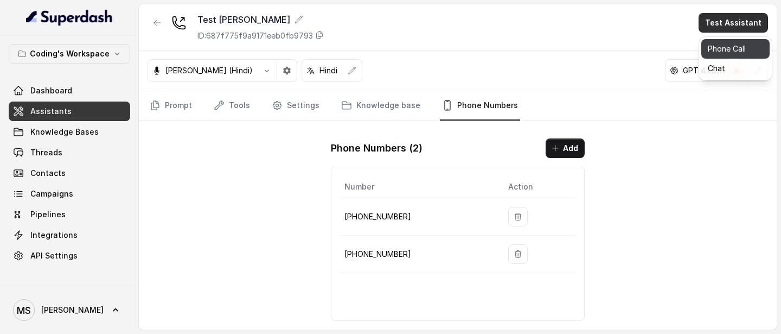
click at [713, 53] on button "Phone Call" at bounding box center [735, 49] width 68 height 20
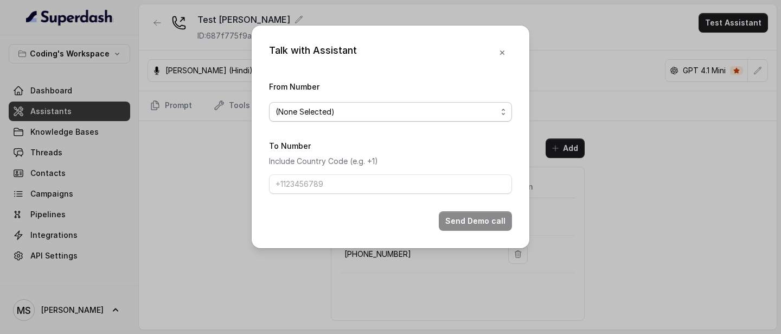
click at [460, 107] on span "(None Selected)" at bounding box center [386, 111] width 221 height 13
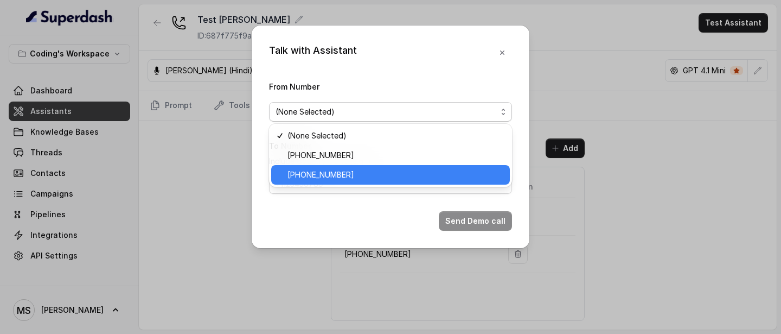
click at [356, 175] on span "[PHONE_NUMBER]" at bounding box center [395, 174] width 216 height 13
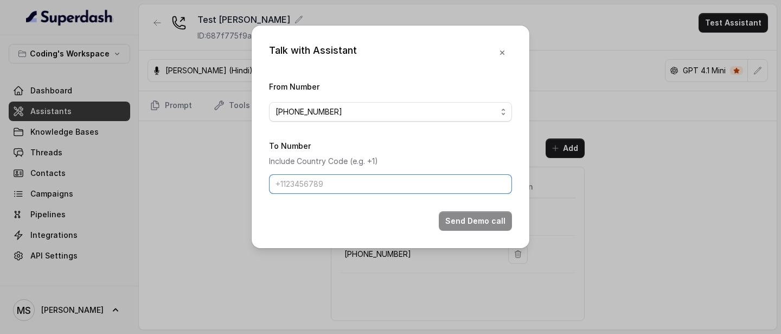
click at [379, 189] on input "To Number" at bounding box center [390, 184] width 243 height 20
type input "[PHONE_NUMBER]"
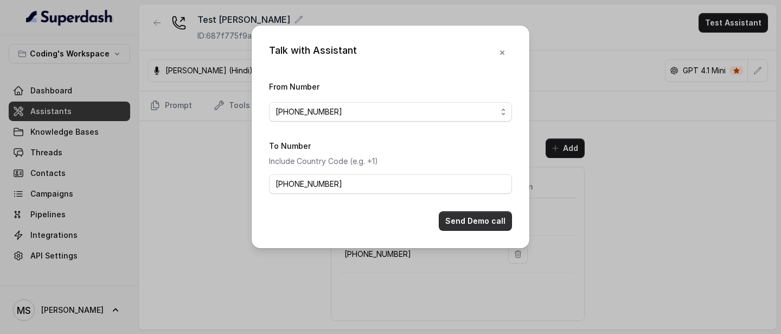
click at [484, 200] on button "Send Demo call" at bounding box center [475, 221] width 73 height 20
